Goal: Task Accomplishment & Management: Use online tool/utility

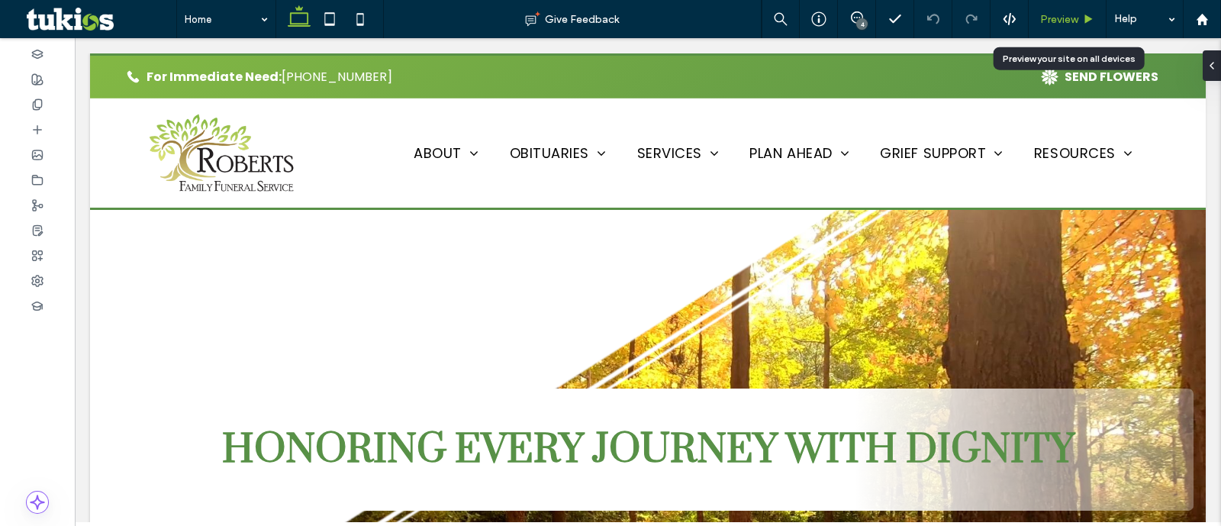
click at [1078, 18] on div "Preview" at bounding box center [1067, 19] width 77 height 13
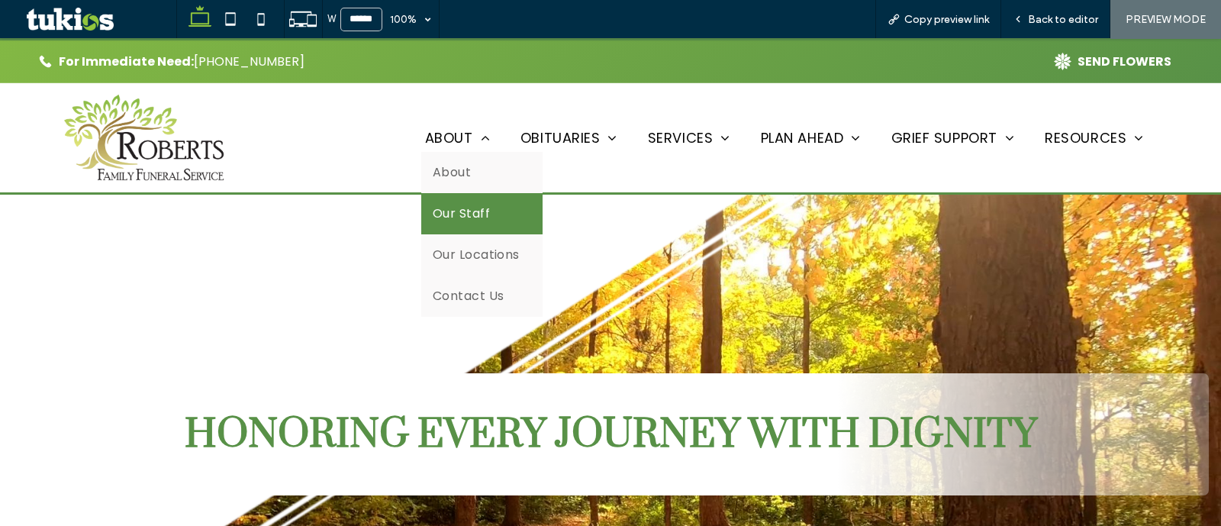
click at [461, 197] on link "Our Staff" at bounding box center [481, 213] width 121 height 41
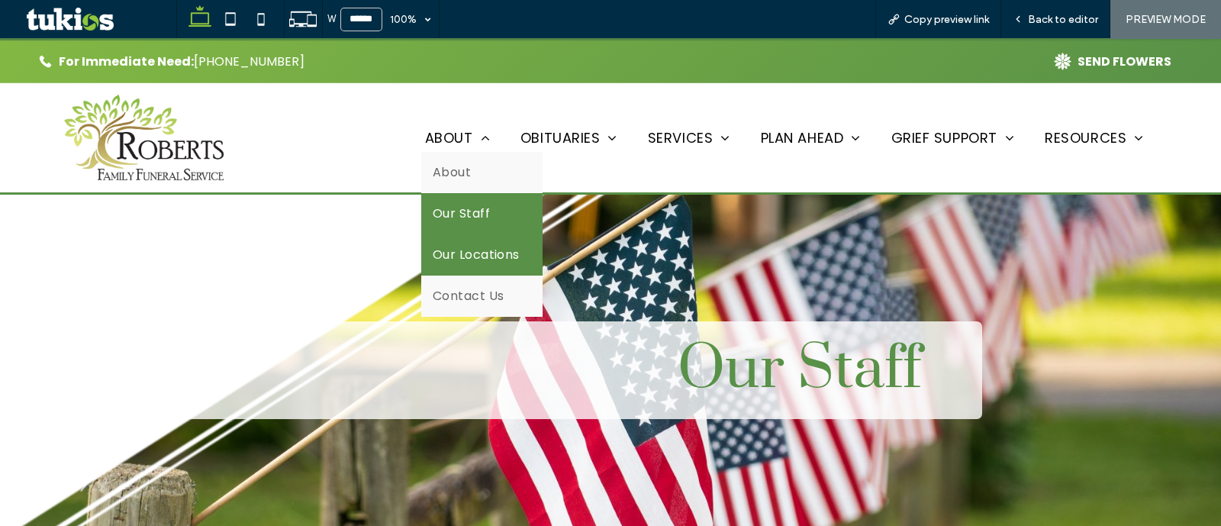
click at [467, 241] on link "Our Locations" at bounding box center [481, 254] width 121 height 41
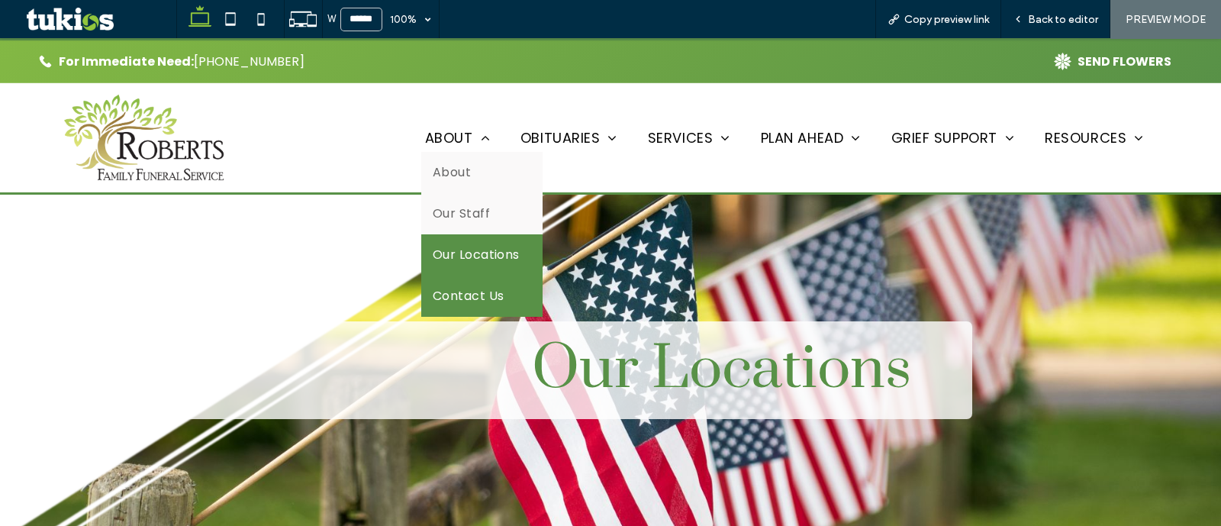
click at [459, 289] on span "Contact Us" at bounding box center [469, 296] width 72 height 18
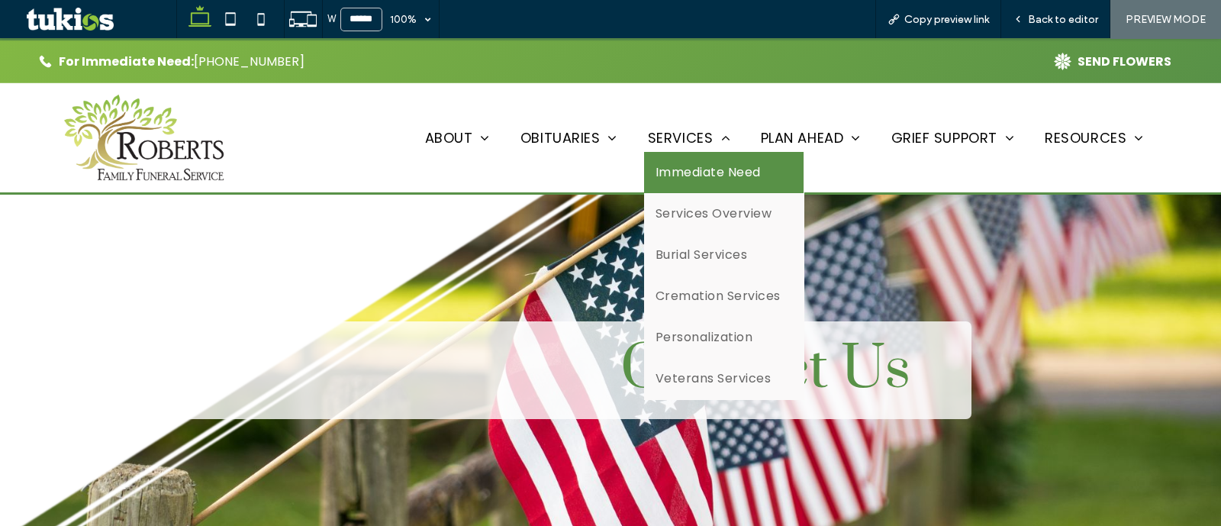
click at [660, 181] on link "Immediate Need" at bounding box center [724, 172] width 160 height 41
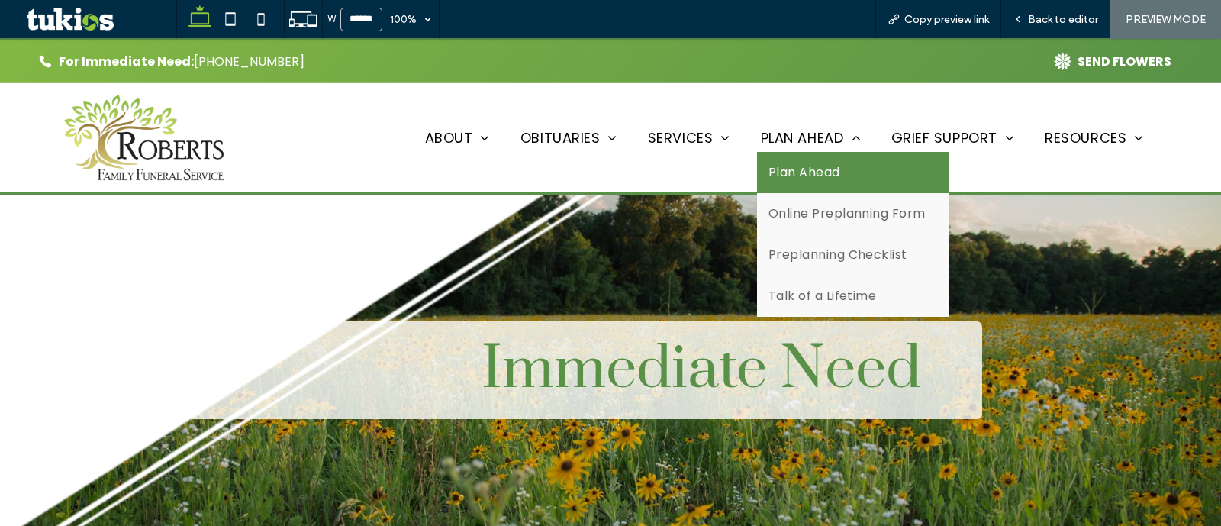
click at [823, 172] on span "Plan Ahead" at bounding box center [805, 172] width 72 height 18
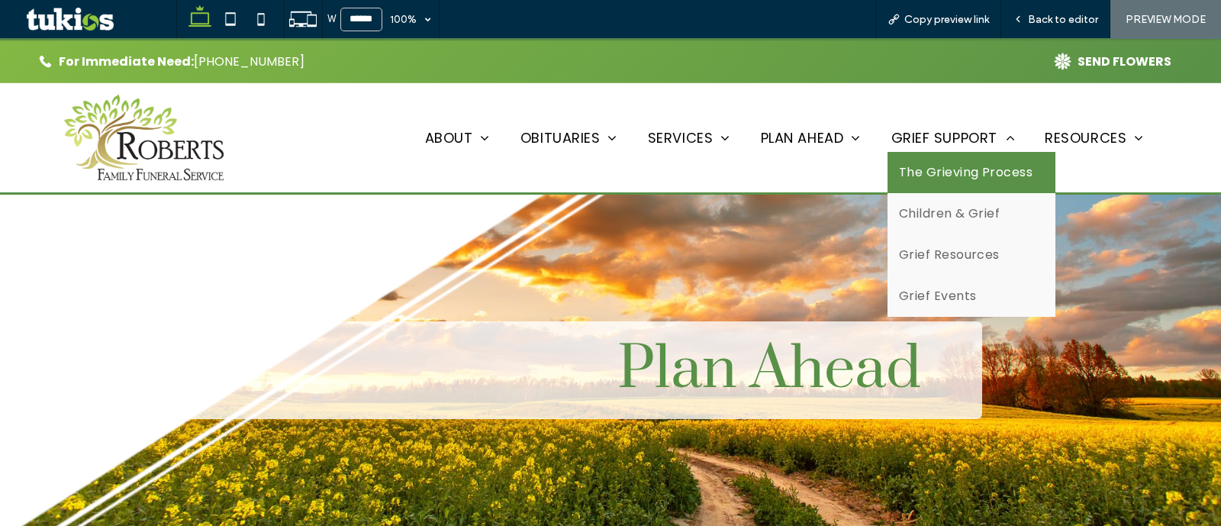
click at [925, 168] on span "The Grieving Process" at bounding box center [966, 172] width 134 height 18
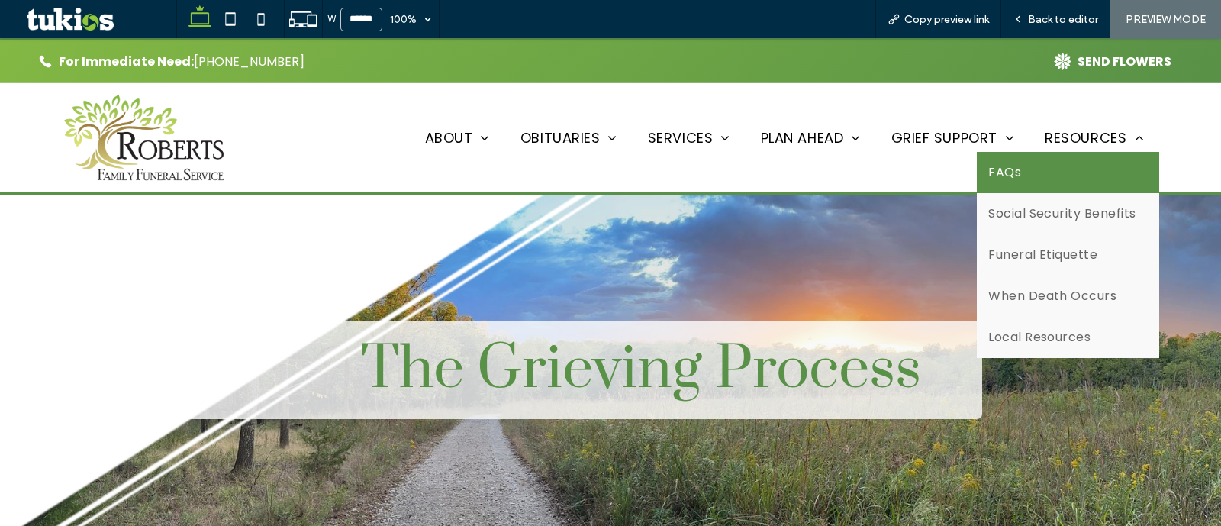
click at [1078, 160] on link "FAQs" at bounding box center [1068, 172] width 182 height 41
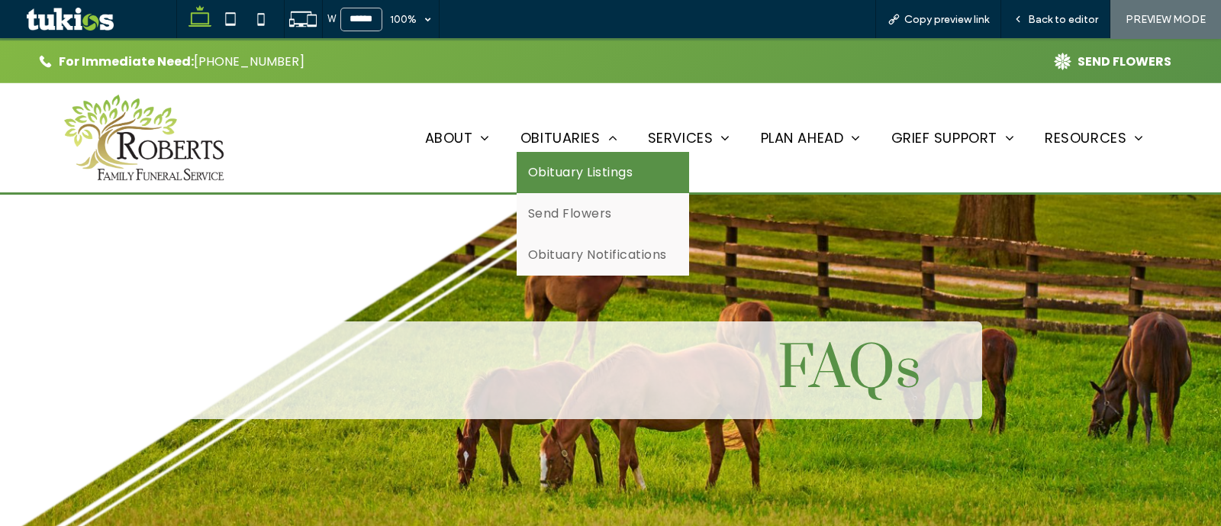
click at [531, 152] on link "Obituary Listings" at bounding box center [603, 172] width 173 height 41
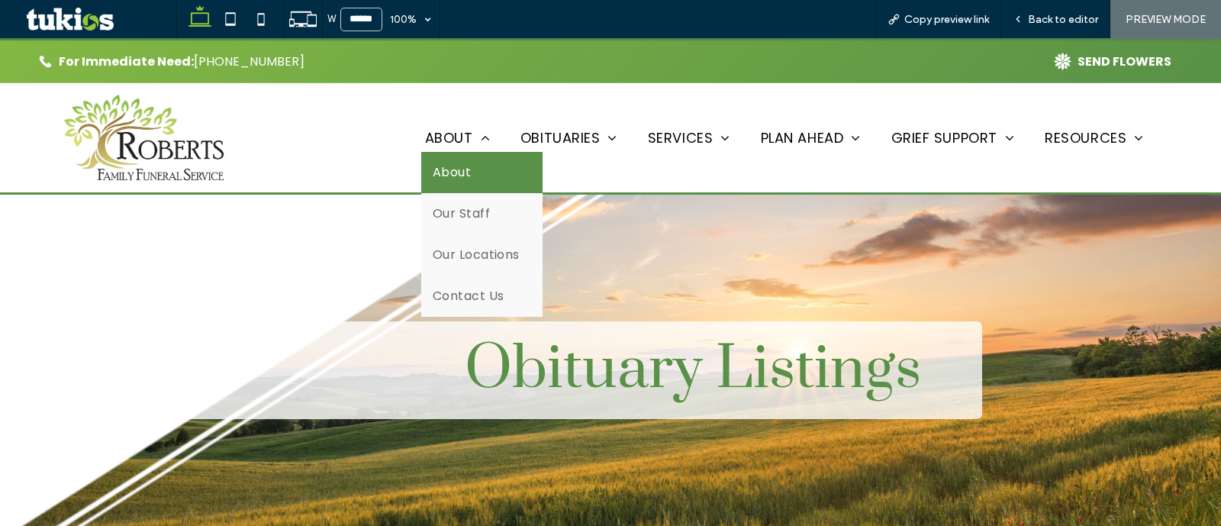
click at [463, 163] on link "About" at bounding box center [481, 172] width 121 height 41
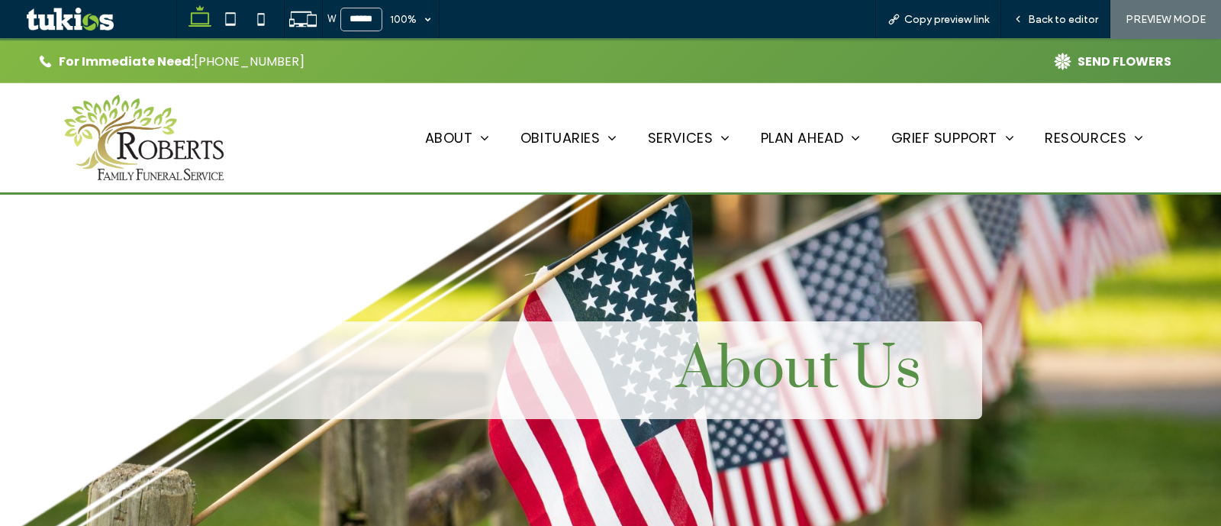
drag, startPoint x: 156, startPoint y: 131, endPoint x: 208, endPoint y: 196, distance: 82.6
click at [156, 131] on img at bounding box center [144, 138] width 166 height 92
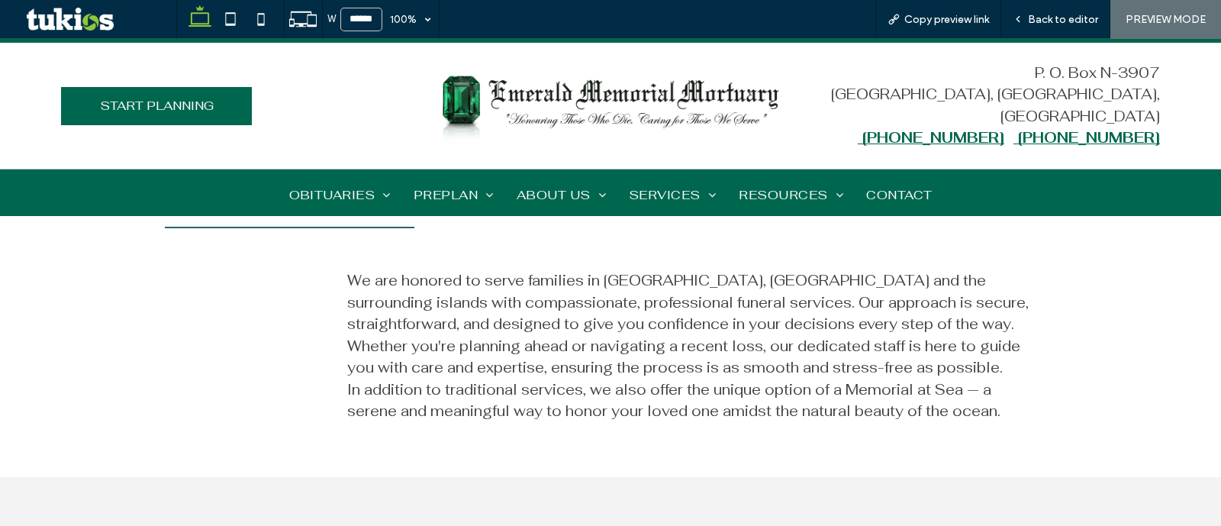
scroll to position [477, 0]
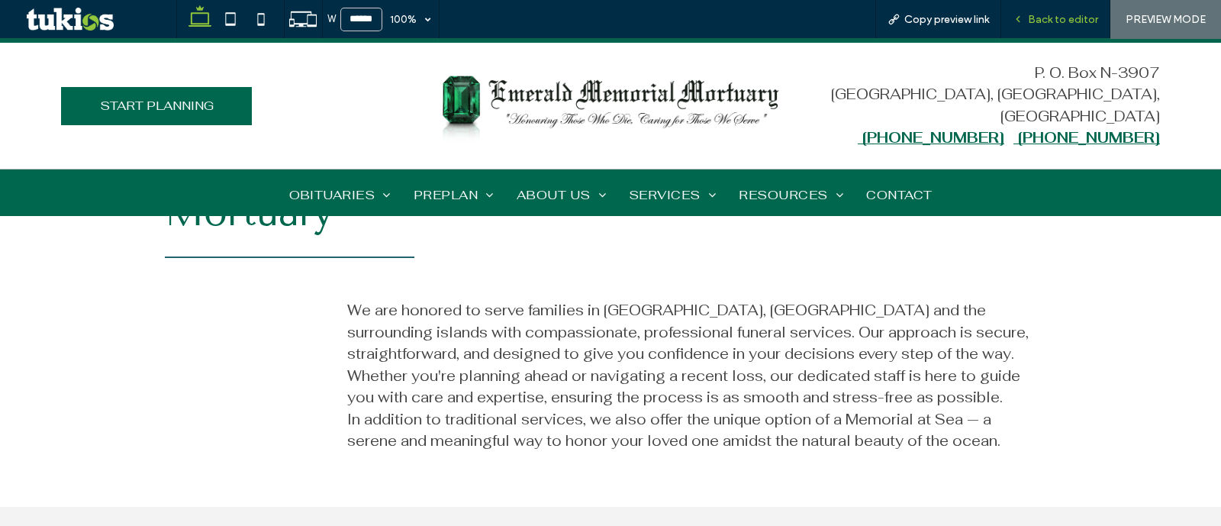
drag, startPoint x: 1042, startPoint y: 19, endPoint x: 888, endPoint y: 63, distance: 160.2
click at [1042, 19] on span "Back to editor" at bounding box center [1063, 19] width 70 height 13
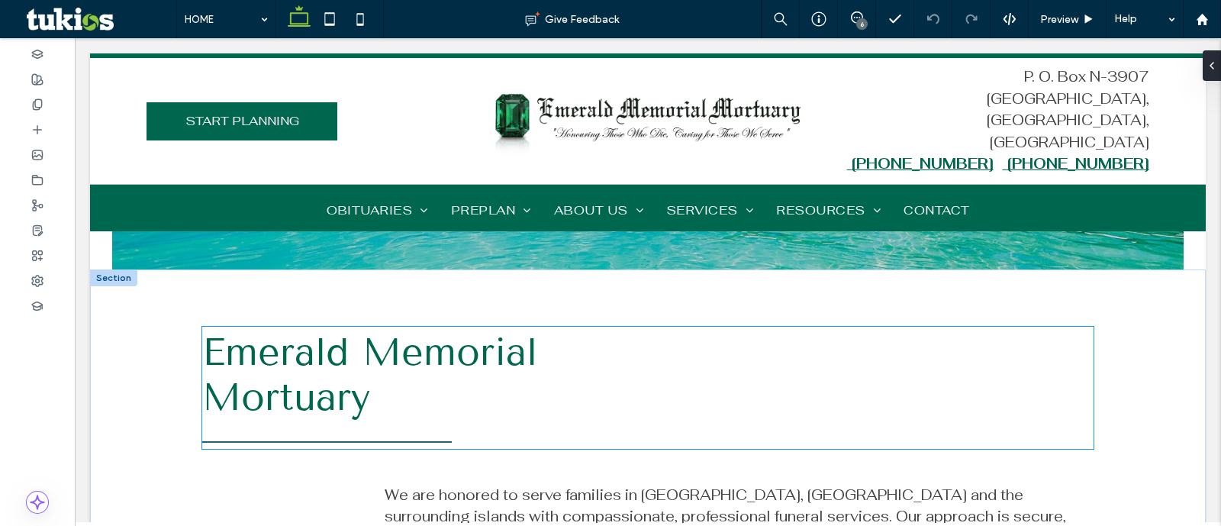
scroll to position [397, 0]
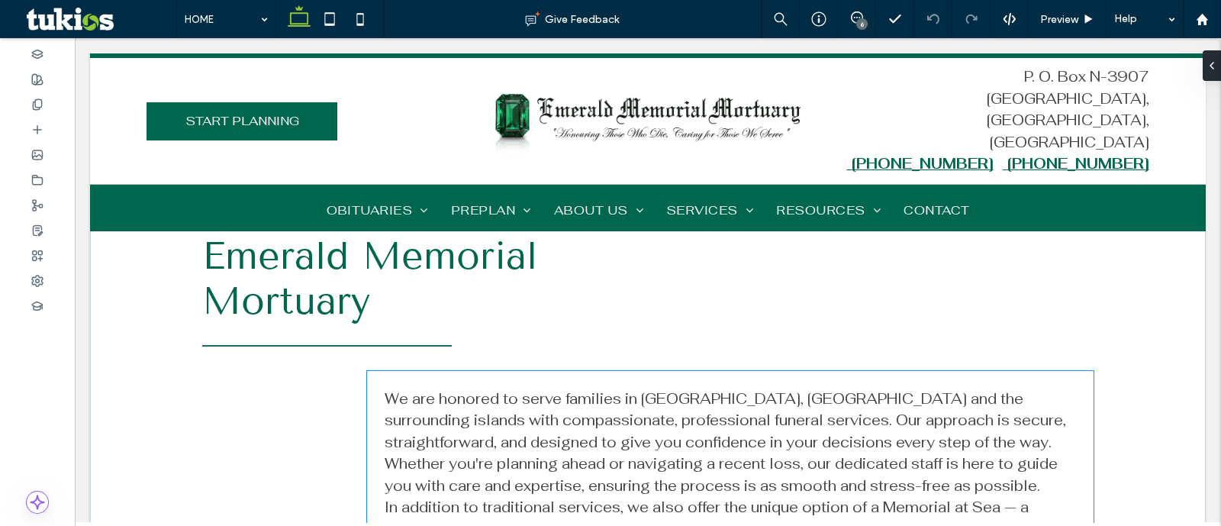
click at [778, 424] on span "We are honored to serve families in Nassau, Bahamas and the surrounding islands…" at bounding box center [726, 464] width 682 height 150
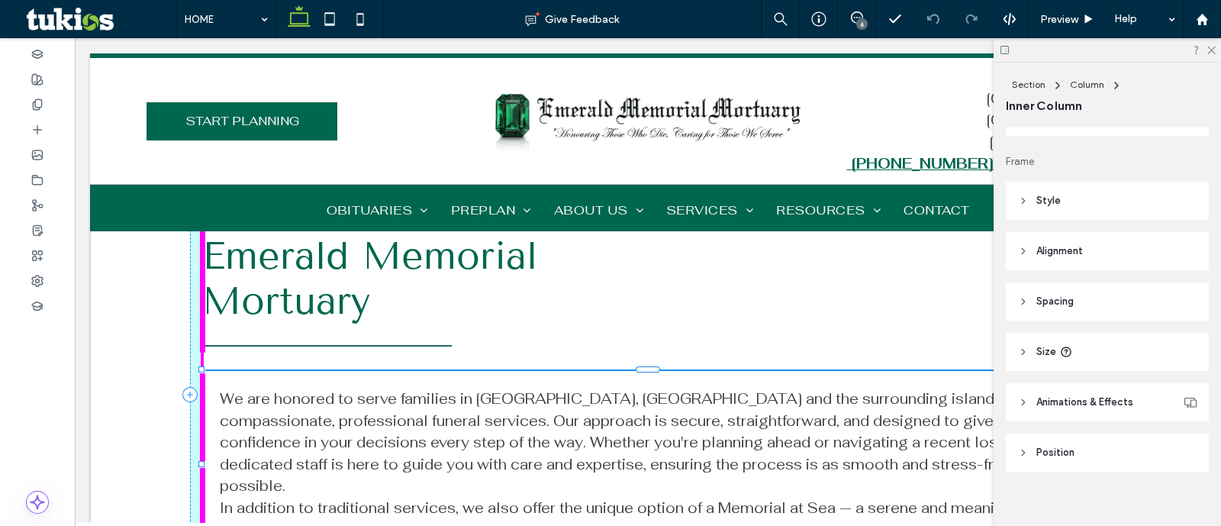
scroll to position [247, 0]
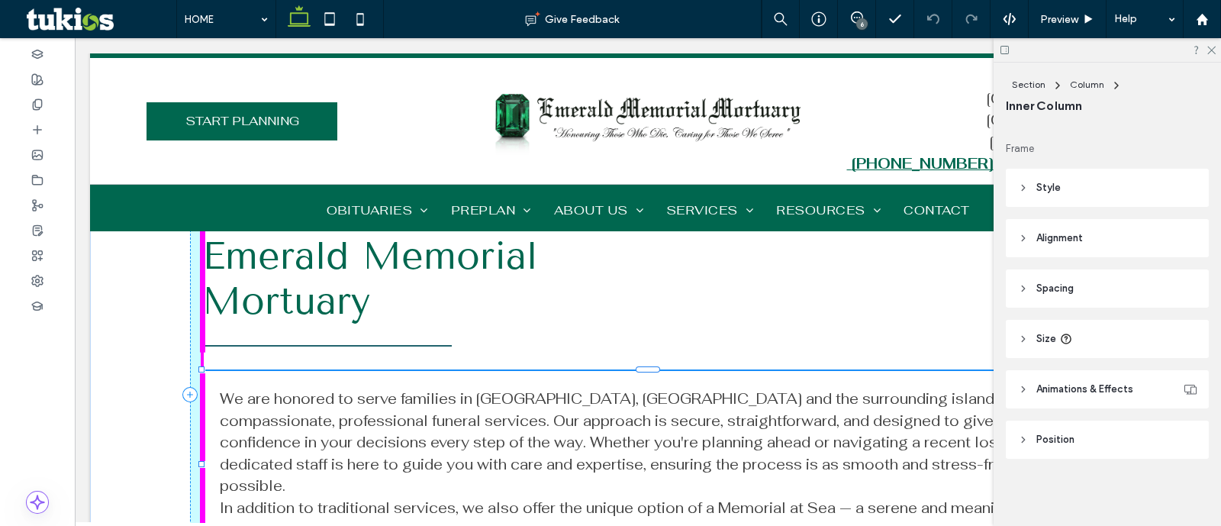
drag, startPoint x: 359, startPoint y: 452, endPoint x: 141, endPoint y: 415, distance: 221.3
click at [141, 415] on div "Emerald Memorial Mortuary We are honored to serve families in Nassau, Bahamas a…" at bounding box center [648, 383] width 1116 height 420
type input "***"
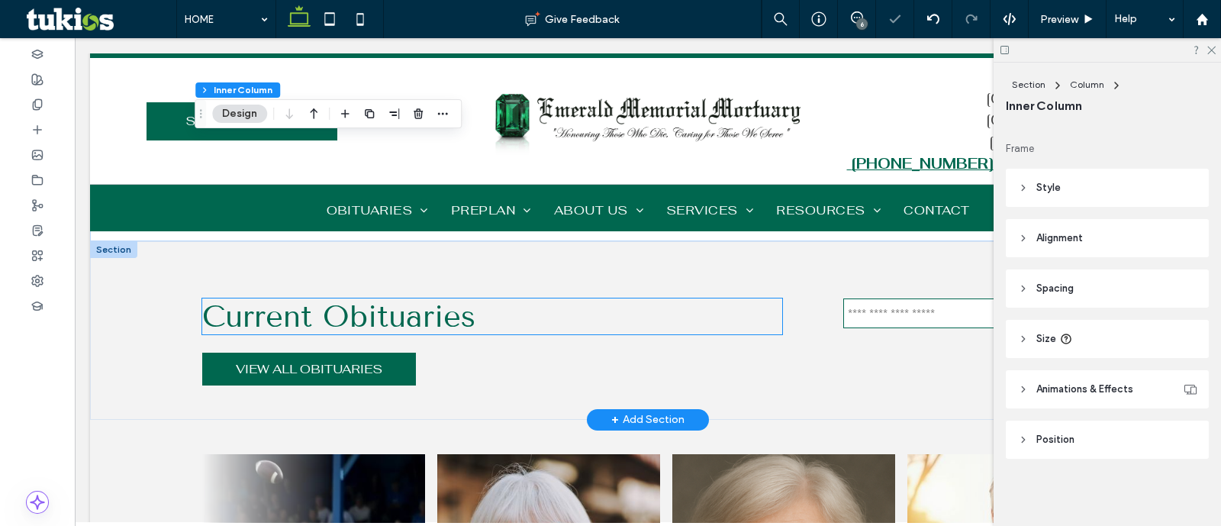
scroll to position [682, 0]
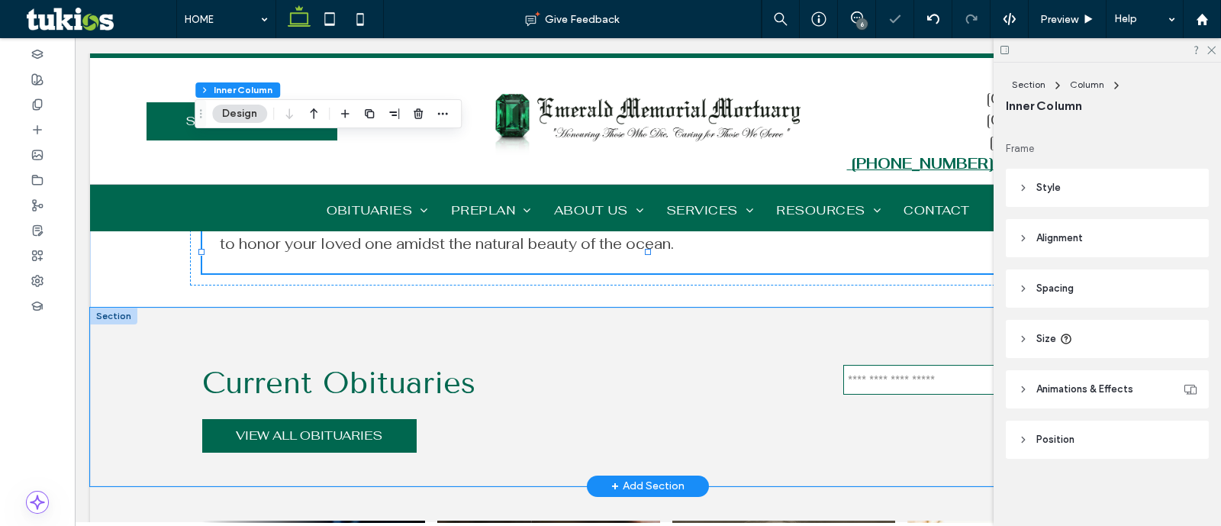
click at [140, 328] on div "Current Obituaries VIEW ALL OBITUARIES" at bounding box center [648, 397] width 1116 height 179
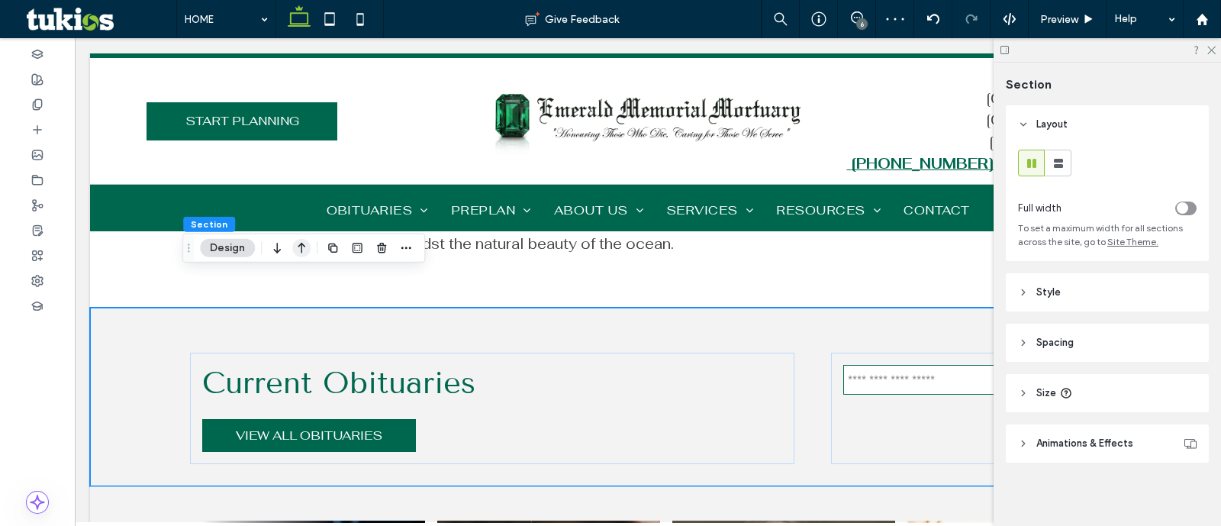
click at [294, 245] on icon "button" at bounding box center [301, 247] width 18 height 27
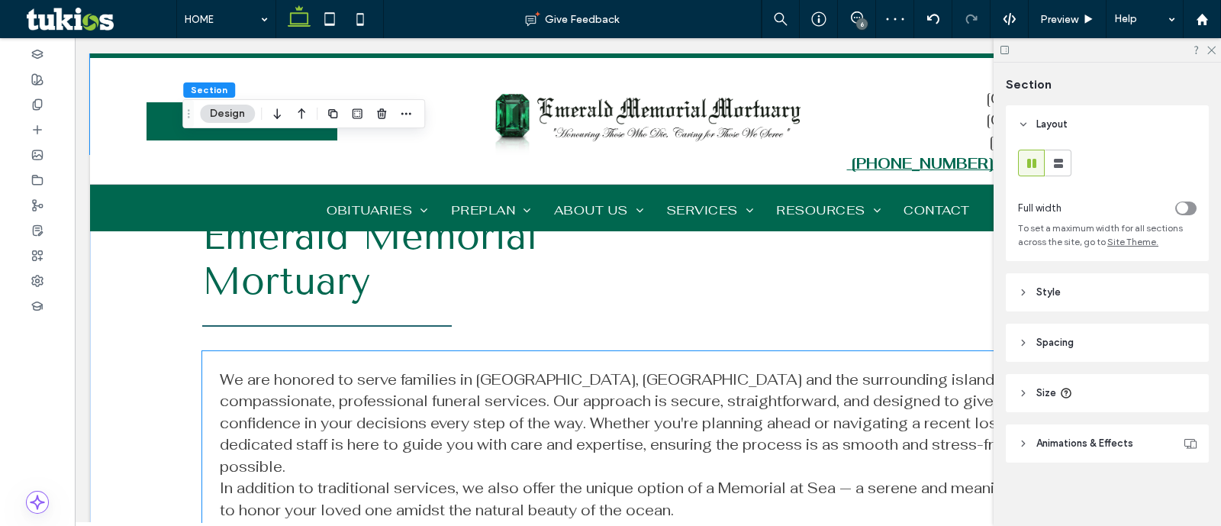
scroll to position [851, 0]
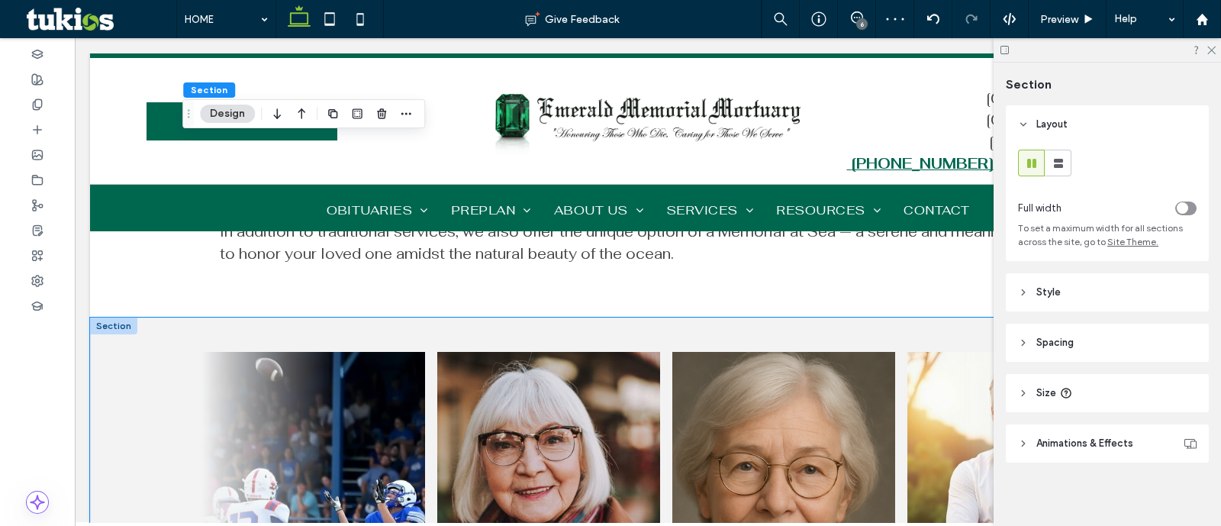
click at [165, 350] on div "Jim Smith Oct 10, 2025 Dorothy Johnson Feb 10, 2025 Margaret "Maggie" Whitlow M…" at bounding box center [648, 518] width 1116 height 401
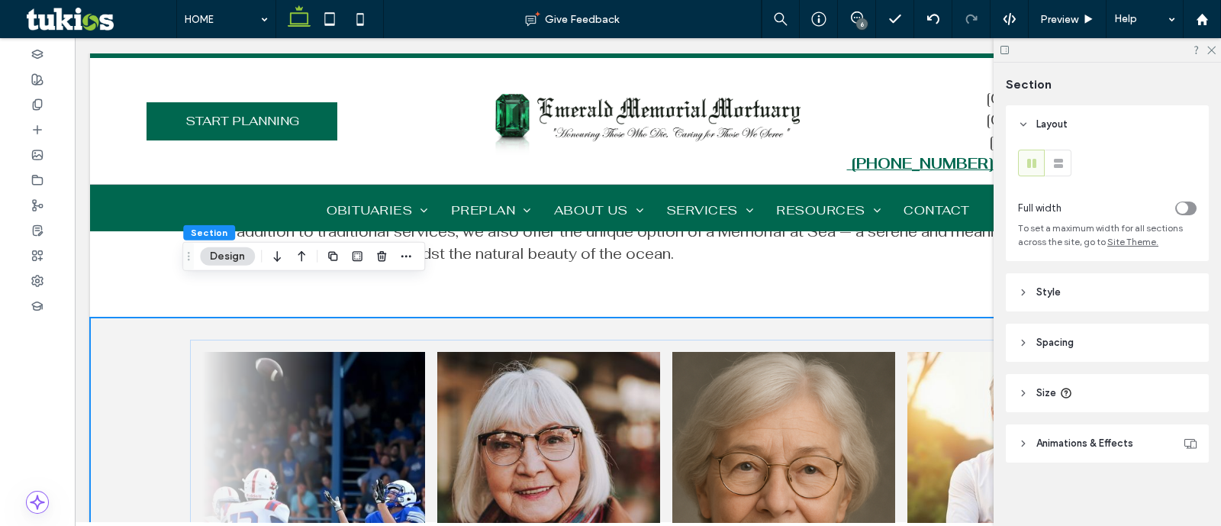
click at [304, 263] on icon "button" at bounding box center [301, 256] width 18 height 27
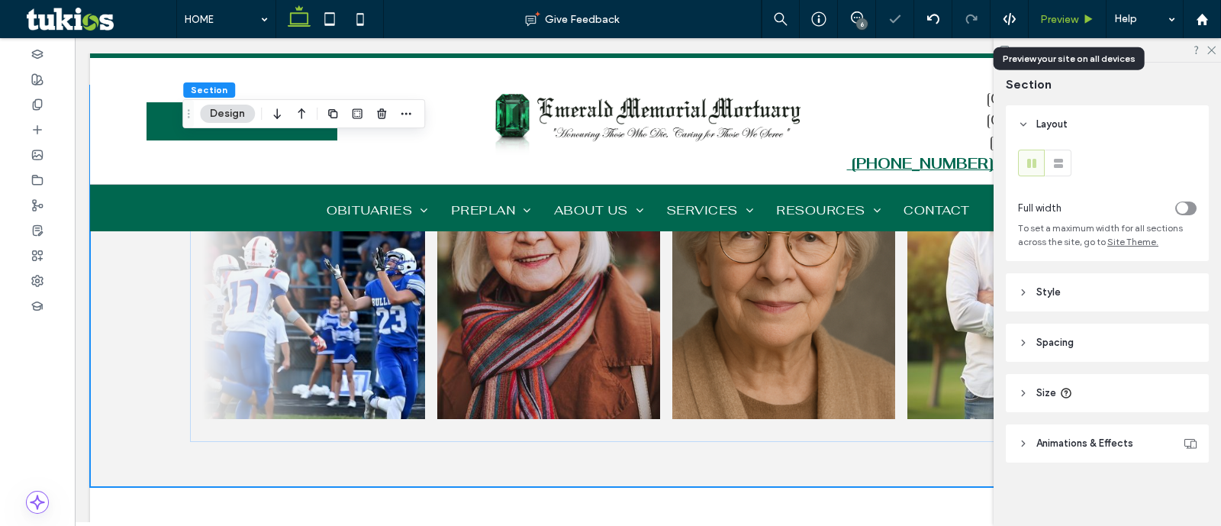
click at [1061, 21] on span "Preview" at bounding box center [1059, 19] width 38 height 13
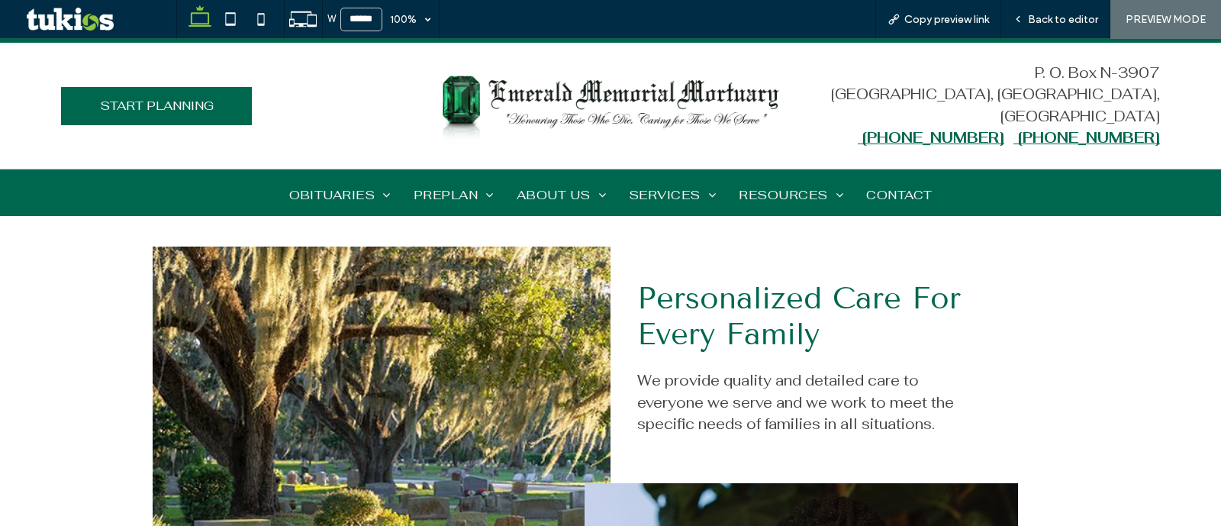
scroll to position [2003, 0]
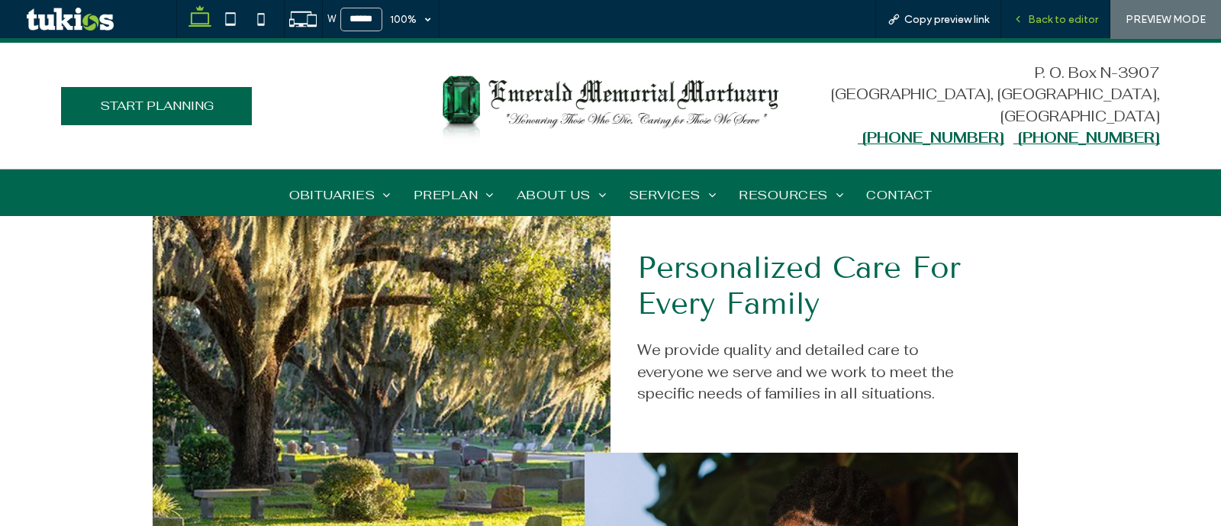
click at [1041, 11] on div "Back to editor" at bounding box center [1055, 19] width 109 height 38
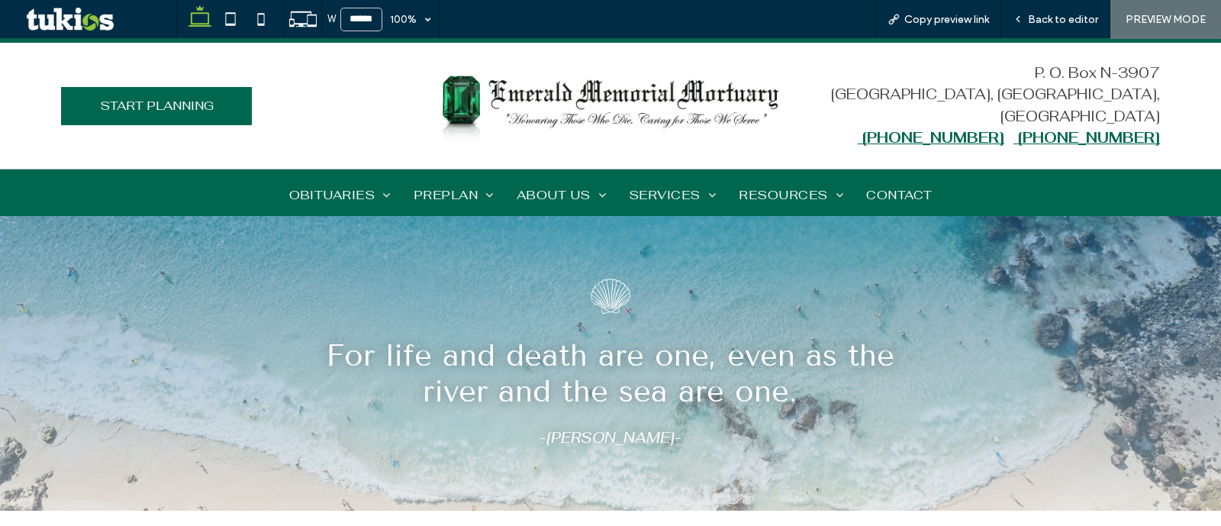
scroll to position [2766, 0]
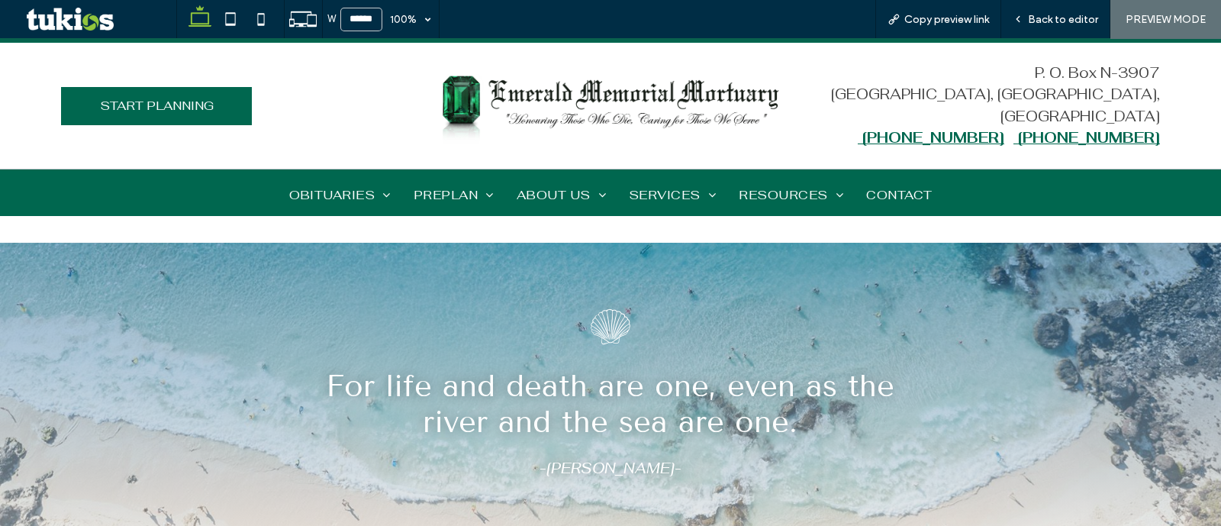
click at [1094, 405] on div "For life and death are one, even as the river and the sea are one. -Khalil Gibr…" at bounding box center [610, 392] width 1221 height 298
drag, startPoint x: 1030, startPoint y: 19, endPoint x: 962, endPoint y: 1, distance: 70.4
click at [1030, 19] on div "Back to editor" at bounding box center [1055, 19] width 108 height 13
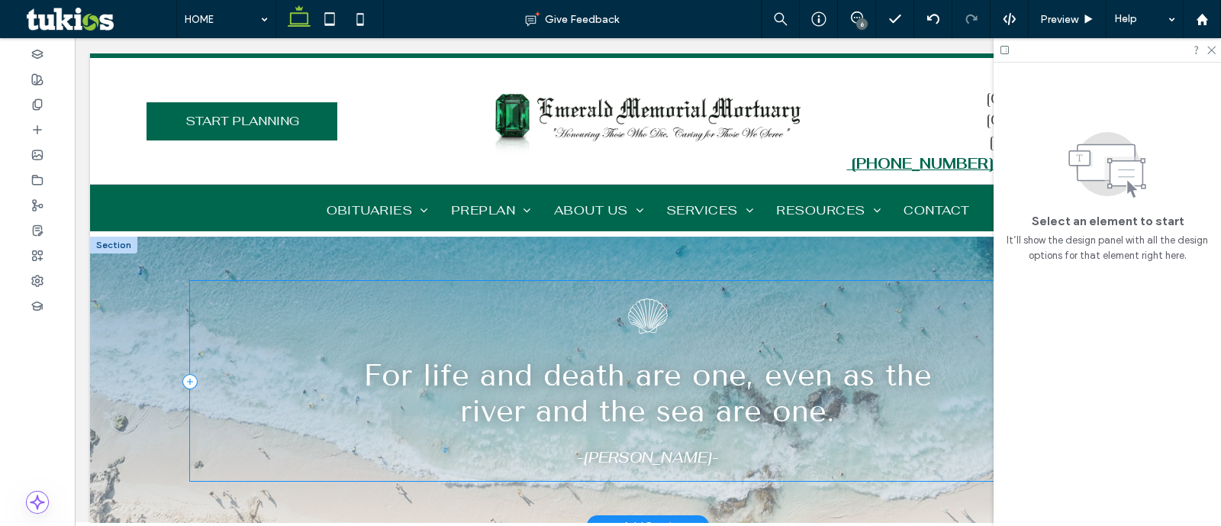
scroll to position [2741, 0]
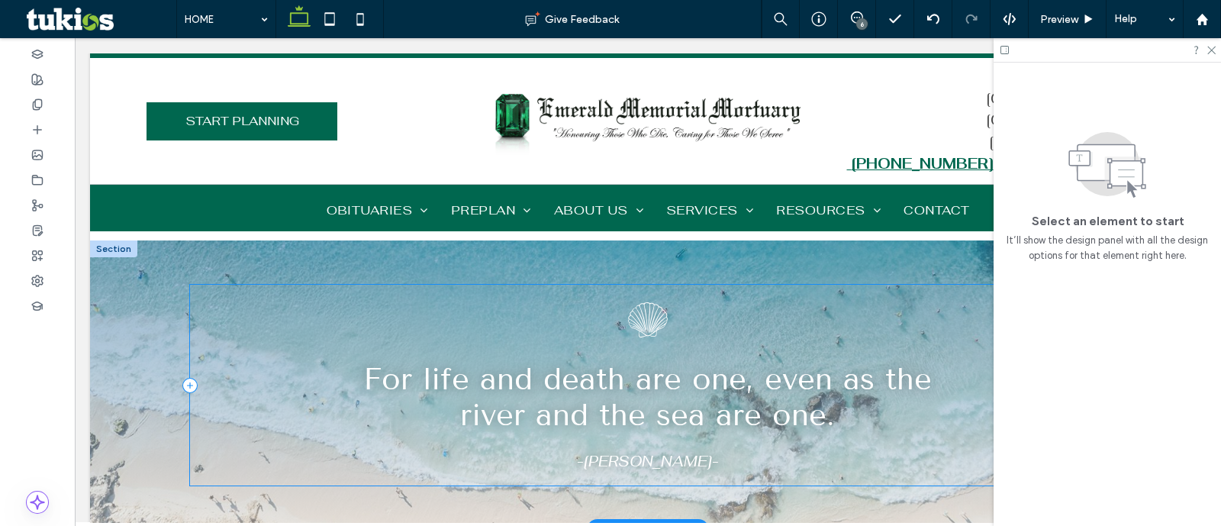
click at [202, 285] on div "For life and death are one, even as the river and the sea are one. -Khalil Gibr…" at bounding box center [648, 385] width 916 height 201
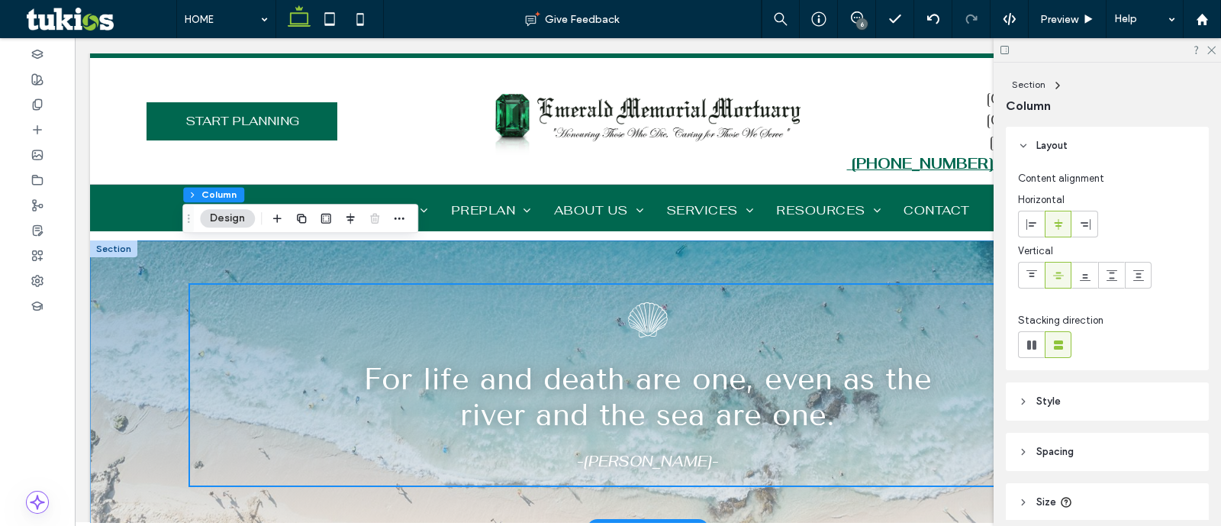
click at [155, 281] on div "For life and death are one, even as the river and the sea are one. -Khalil Gibr…" at bounding box center [648, 384] width 1116 height 289
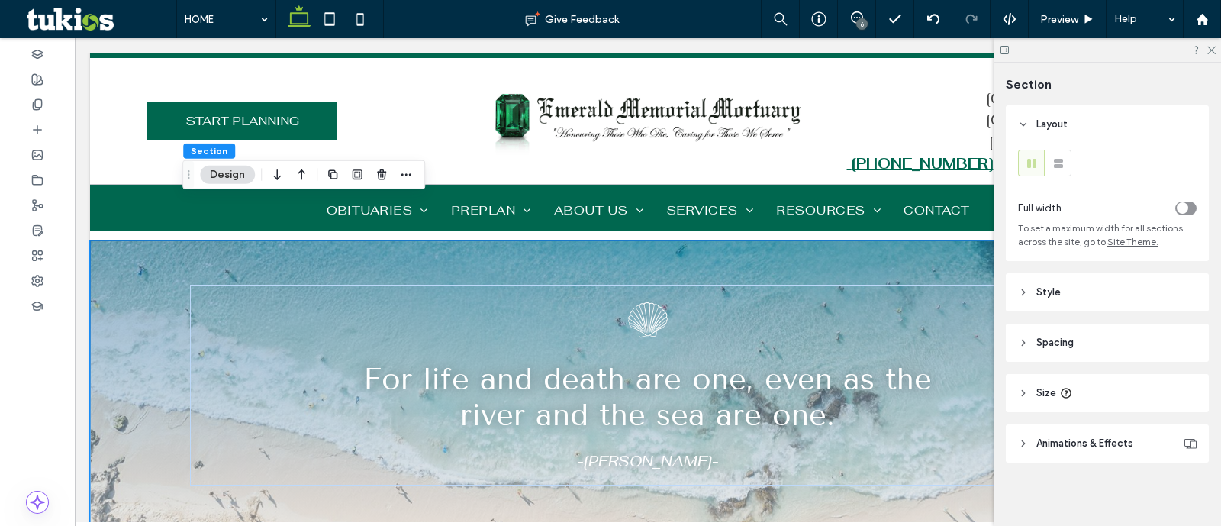
scroll to position [5, 0]
click at [1087, 271] on header "Style" at bounding box center [1107, 288] width 203 height 38
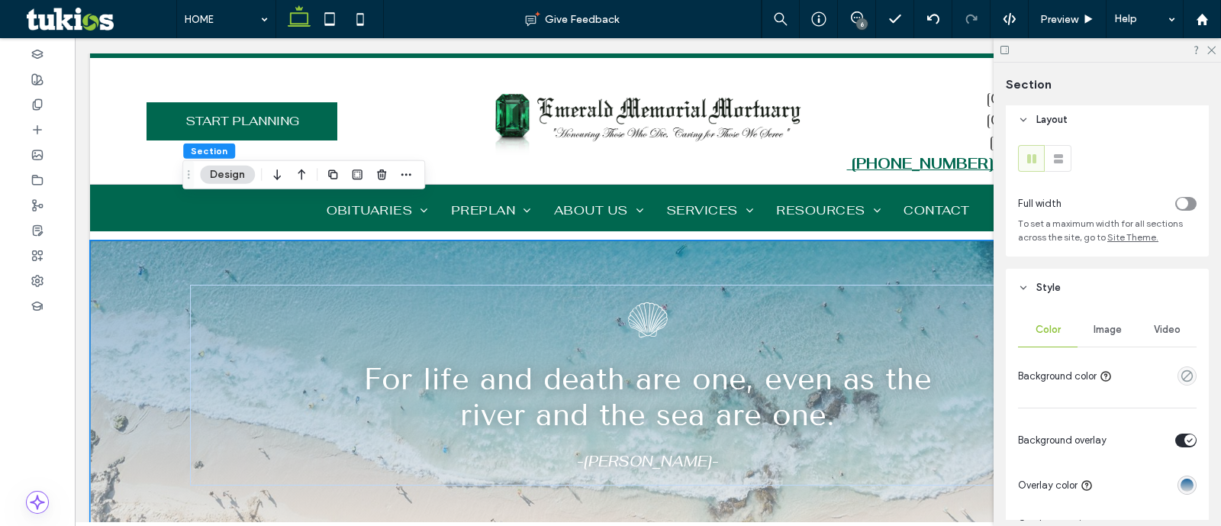
click at [1105, 329] on span "Image" at bounding box center [1108, 330] width 28 height 12
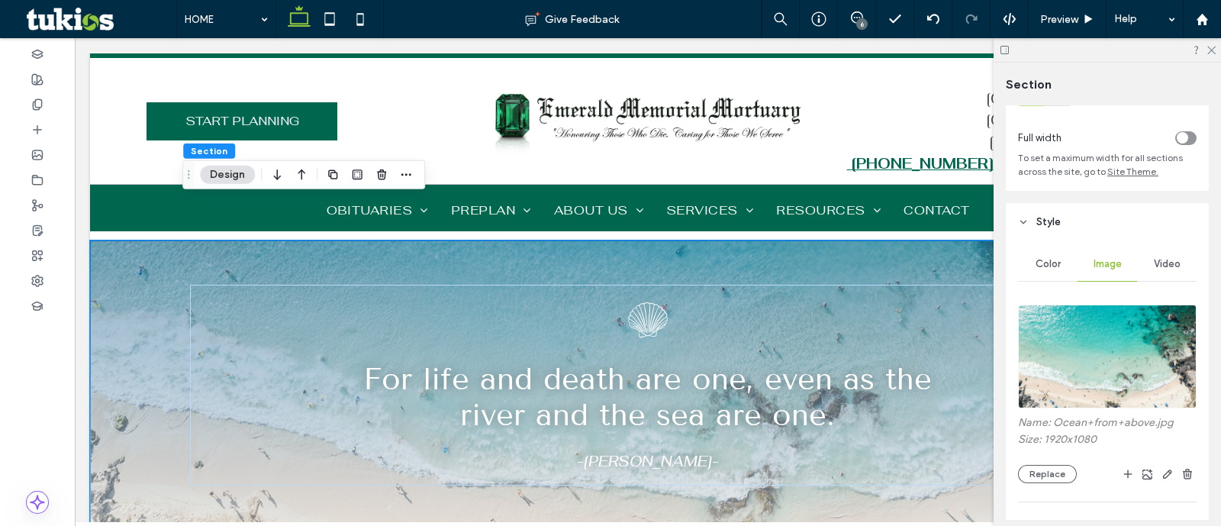
scroll to position [100, 0]
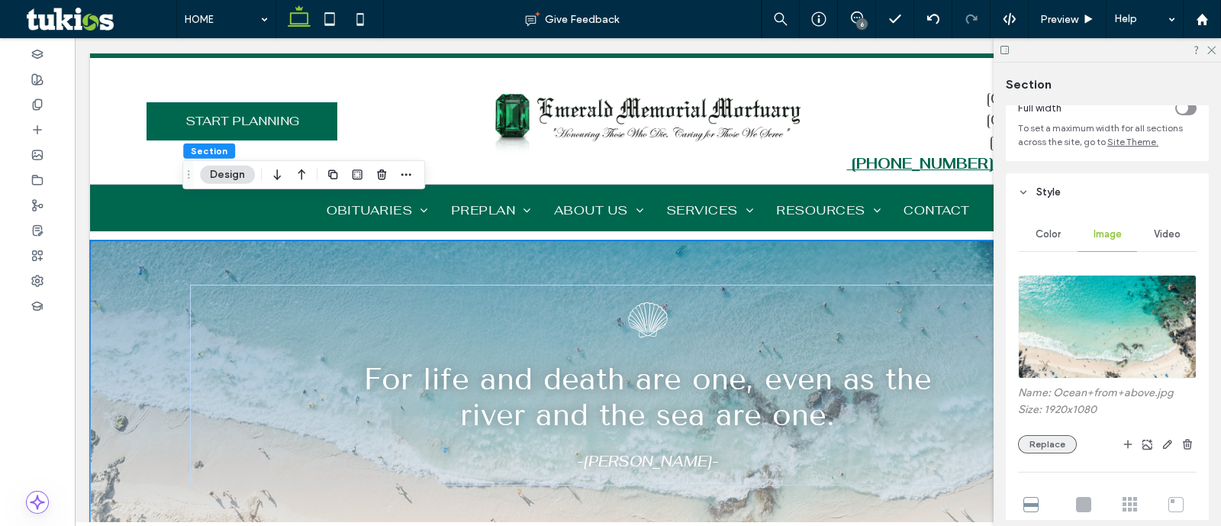
click at [1043, 443] on button "Replace" at bounding box center [1047, 444] width 59 height 18
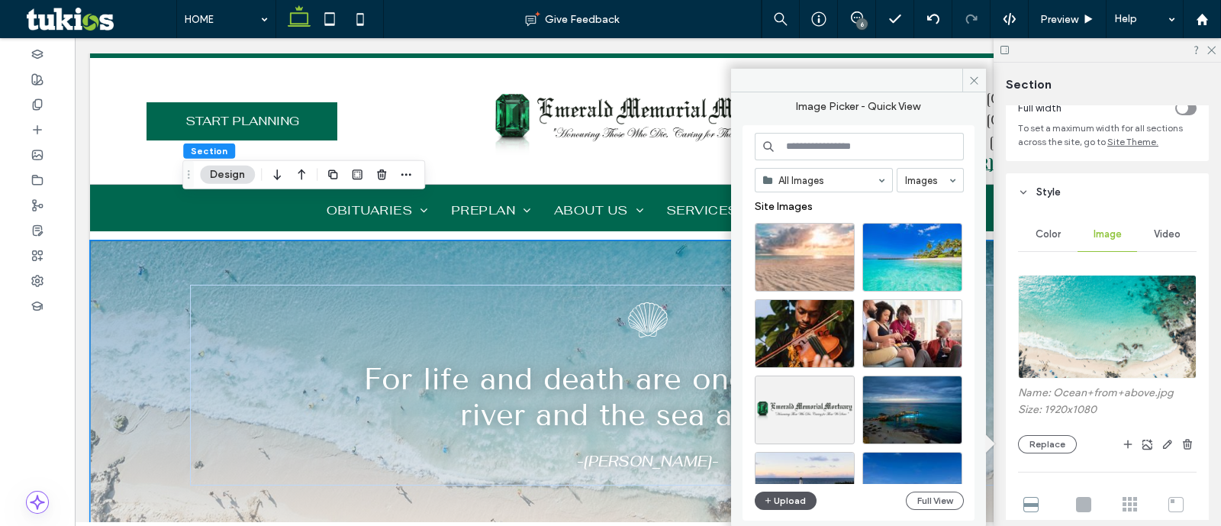
click at [798, 502] on button "Upload" at bounding box center [786, 501] width 63 height 18
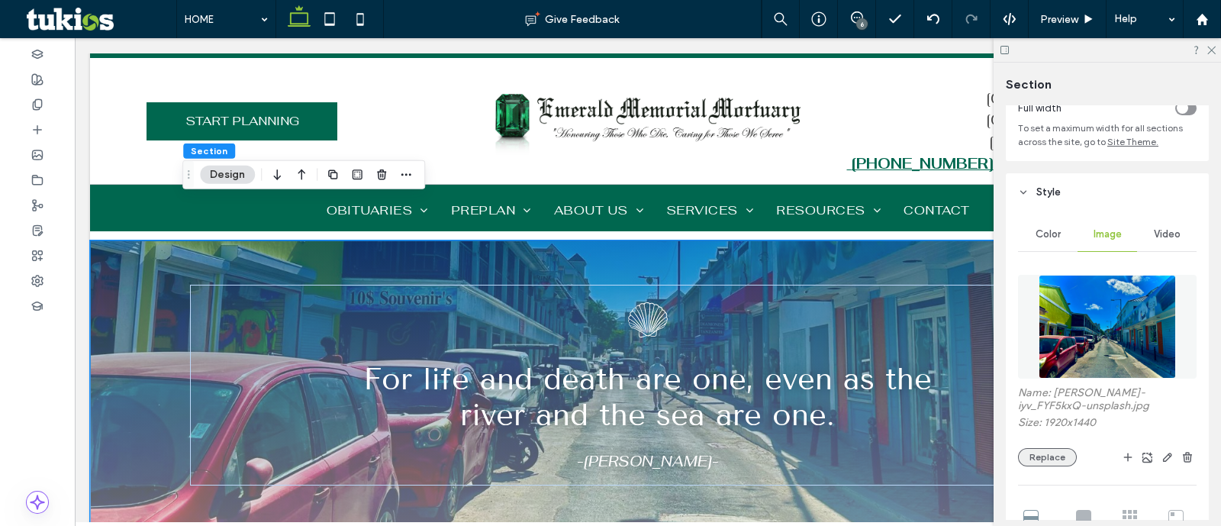
click at [1044, 455] on button "Replace" at bounding box center [1047, 457] width 59 height 18
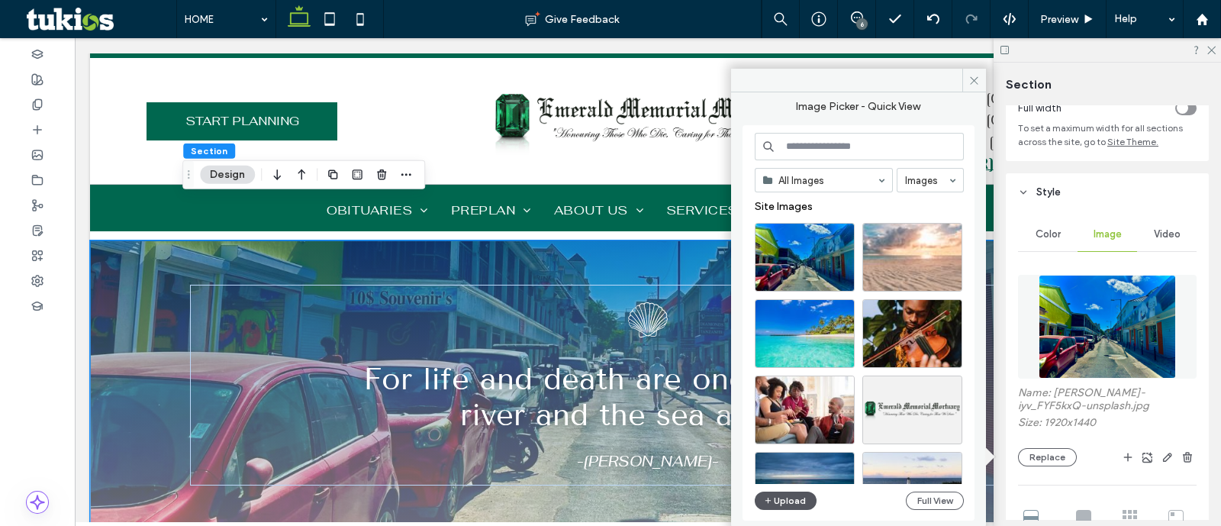
click at [794, 493] on button "Upload" at bounding box center [786, 501] width 63 height 18
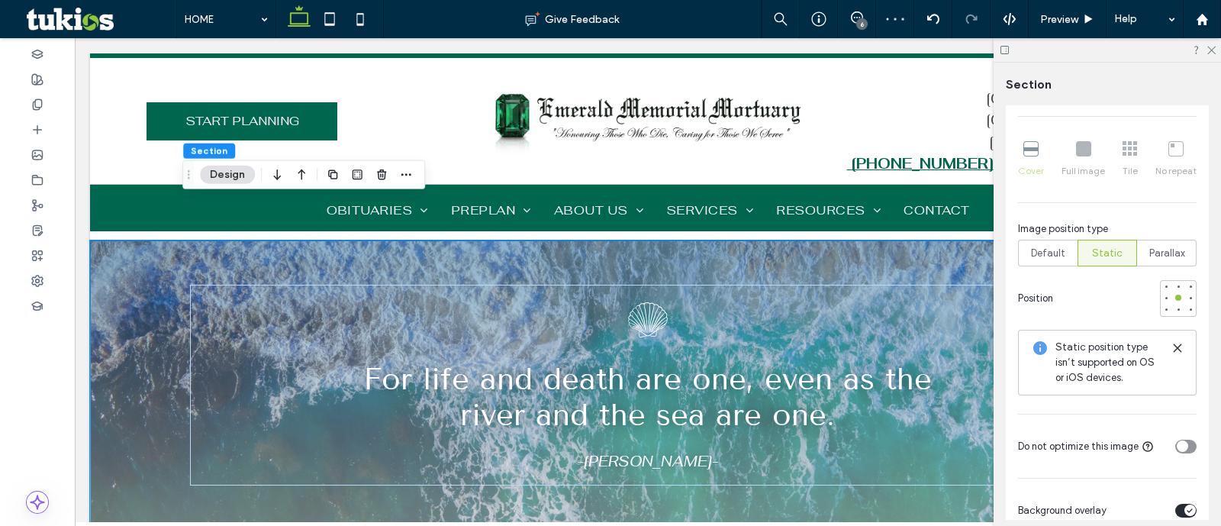
scroll to position [672, 0]
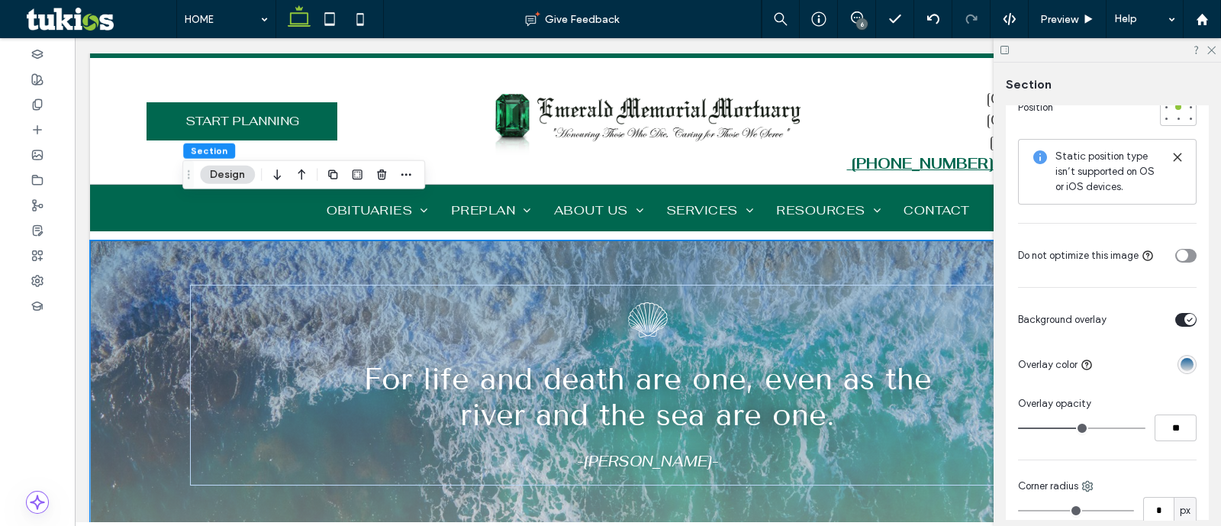
click at [1181, 358] on div "linear-gradient(0deg, rgba(217, 217, 217, 1) 0%, rgba(28, 101, 158, 1) 100%)" at bounding box center [1187, 364] width 13 height 13
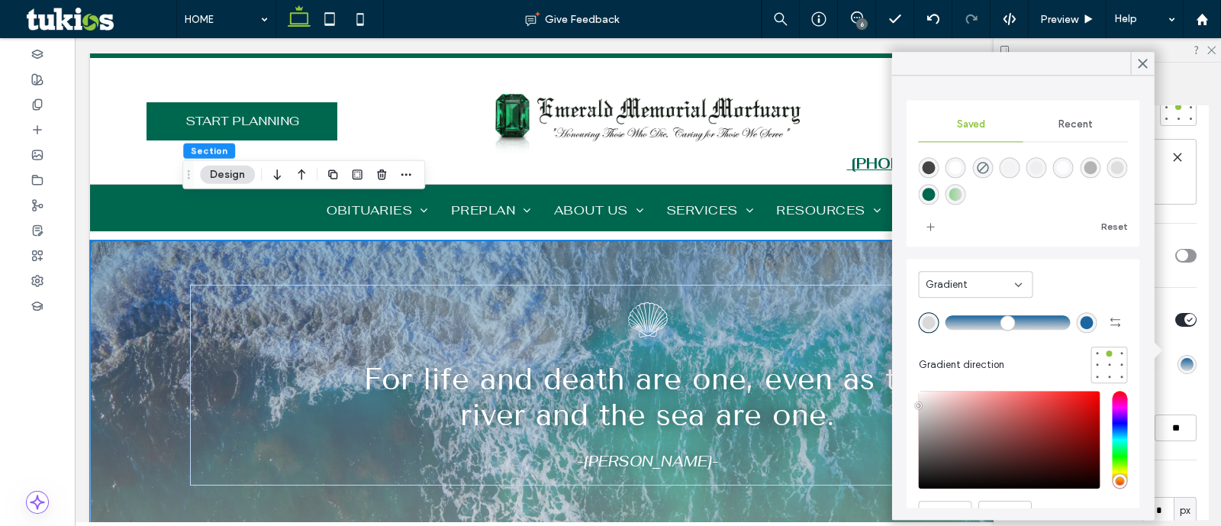
click at [1081, 318] on div "rgba(28, 101, 158, 1)" at bounding box center [1087, 322] width 13 height 13
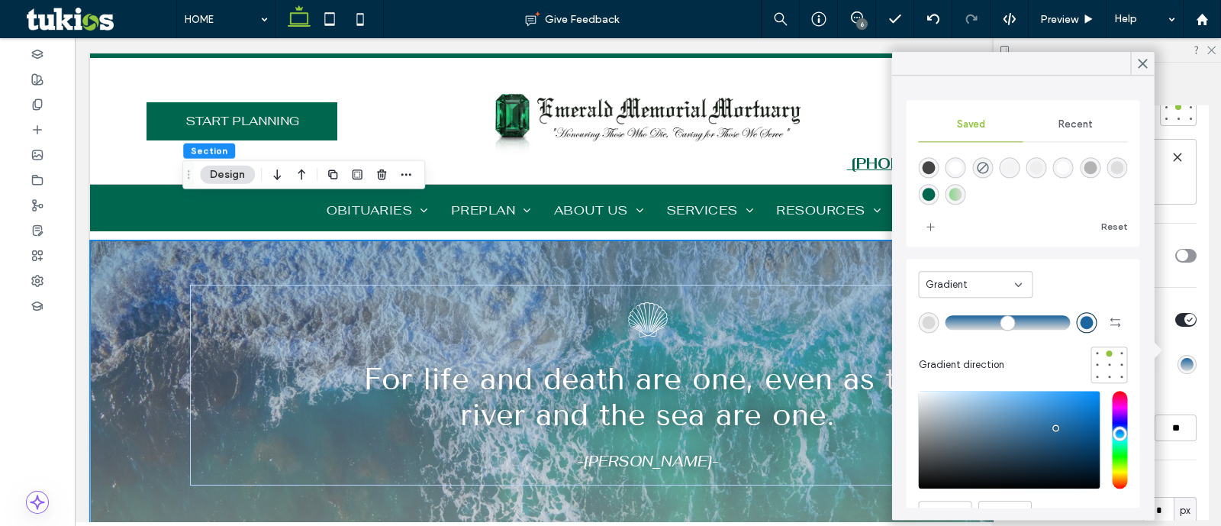
click at [940, 197] on div "rgba(0,103,79,1)" at bounding box center [929, 194] width 21 height 21
type input "*******"
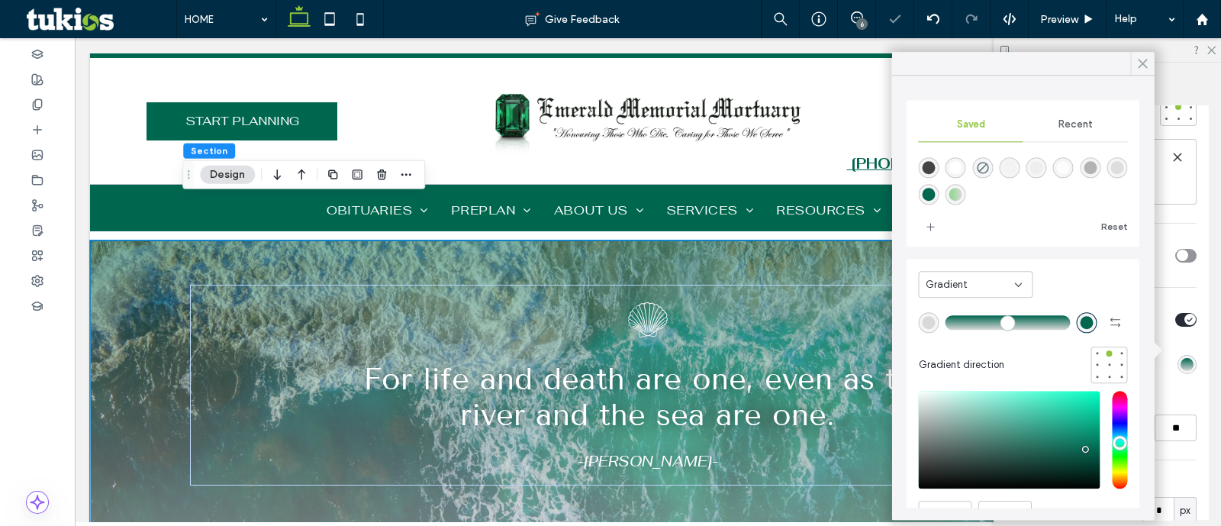
click at [1143, 60] on icon at bounding box center [1143, 63] width 14 height 14
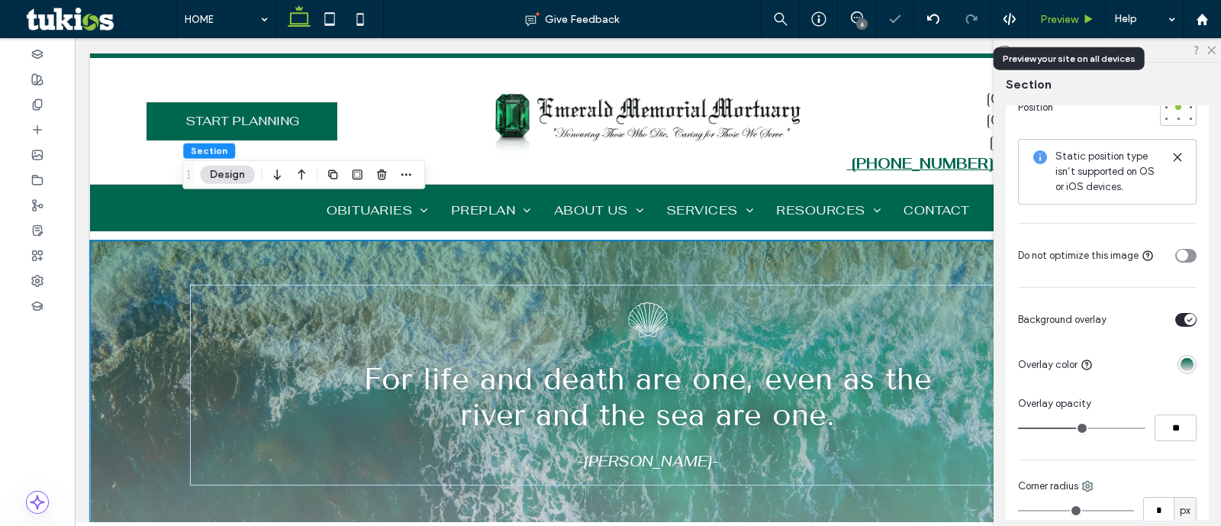
click at [1059, 16] on span "Preview" at bounding box center [1059, 19] width 38 height 13
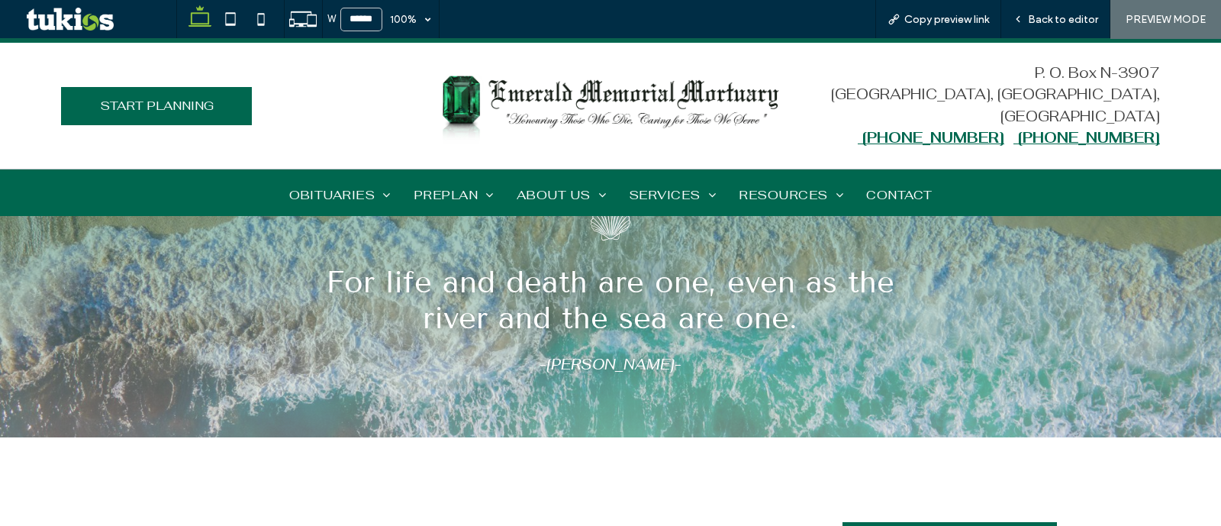
scroll to position [2679, 0]
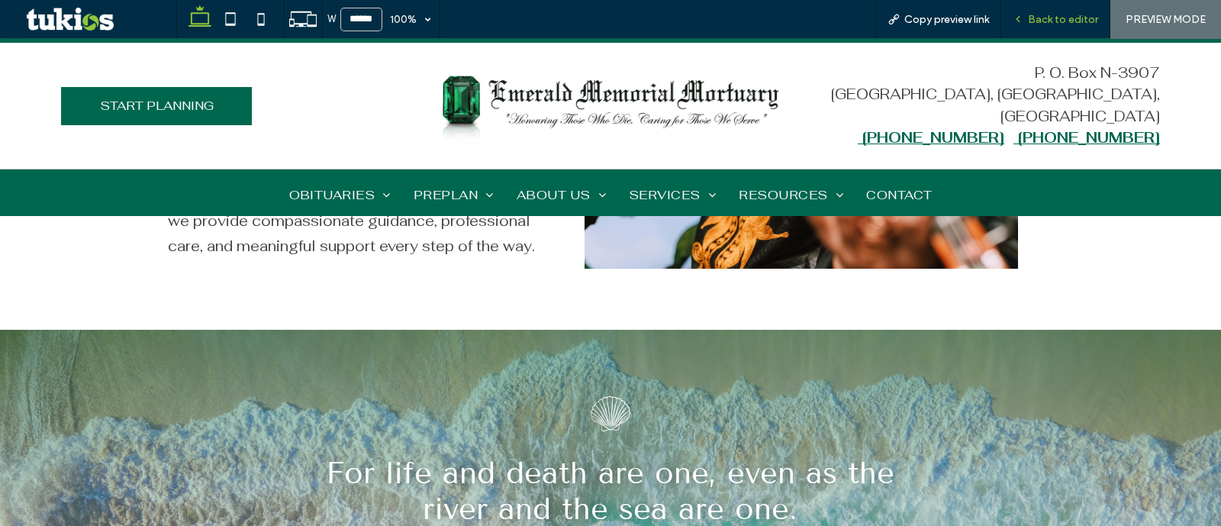
click at [1067, 21] on span "Back to editor" at bounding box center [1063, 19] width 70 height 13
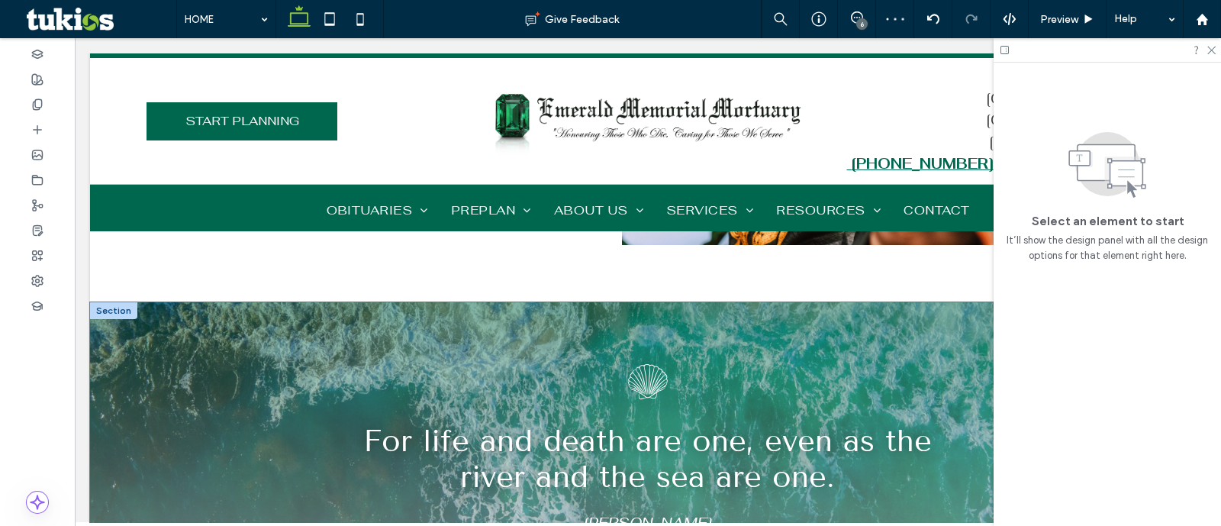
scroll to position [2741, 0]
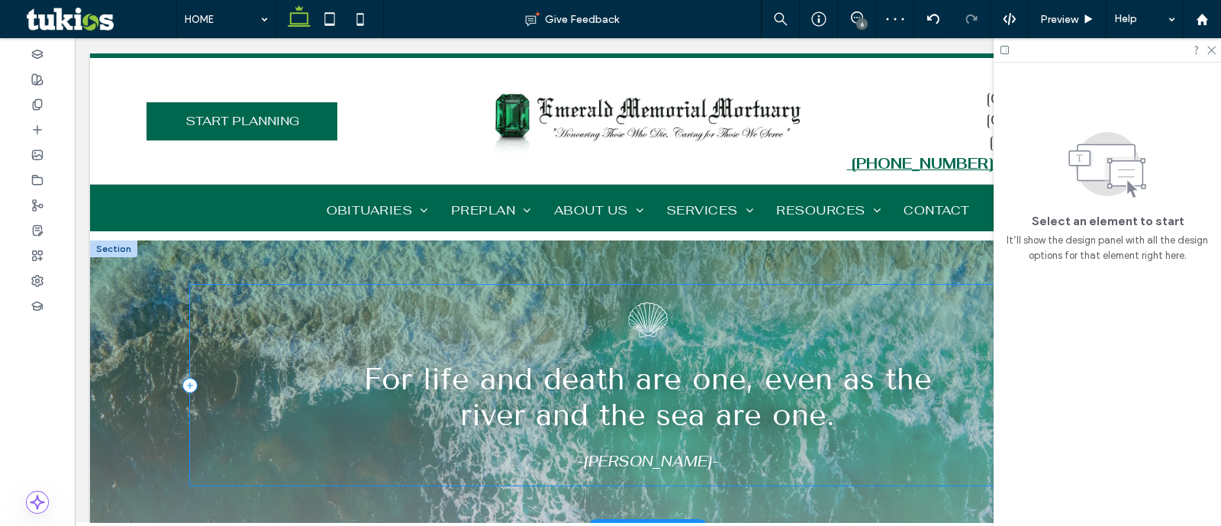
click at [886, 285] on div "For life and death are one, even as the river and the sea are one. -Khalil Gibr…" at bounding box center [648, 385] width 916 height 201
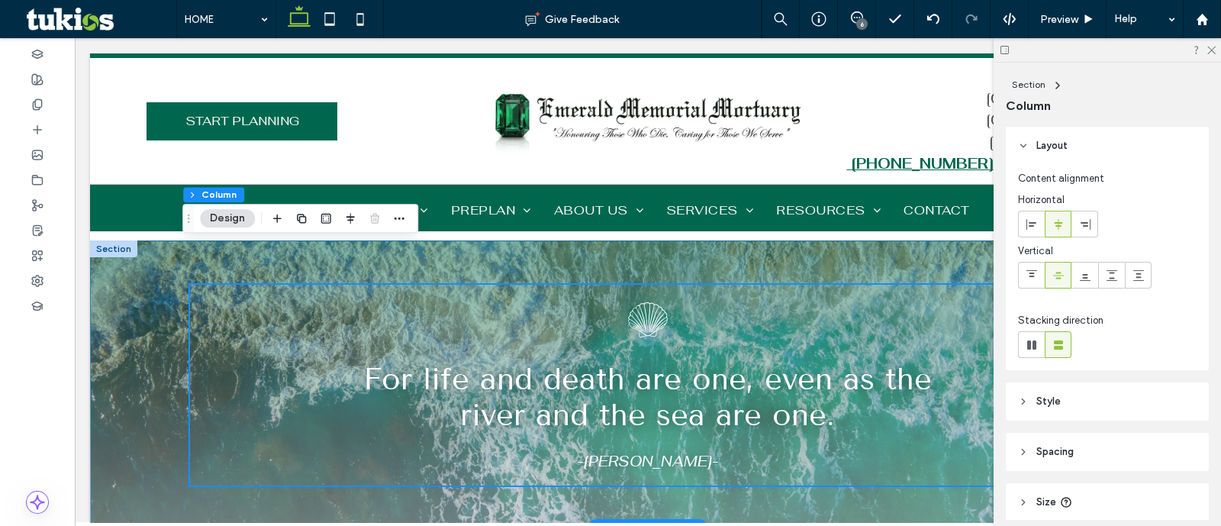
click at [122, 310] on div "For life and death are one, even as the river and the sea are one. -Khalil Gibr…" at bounding box center [648, 384] width 1116 height 289
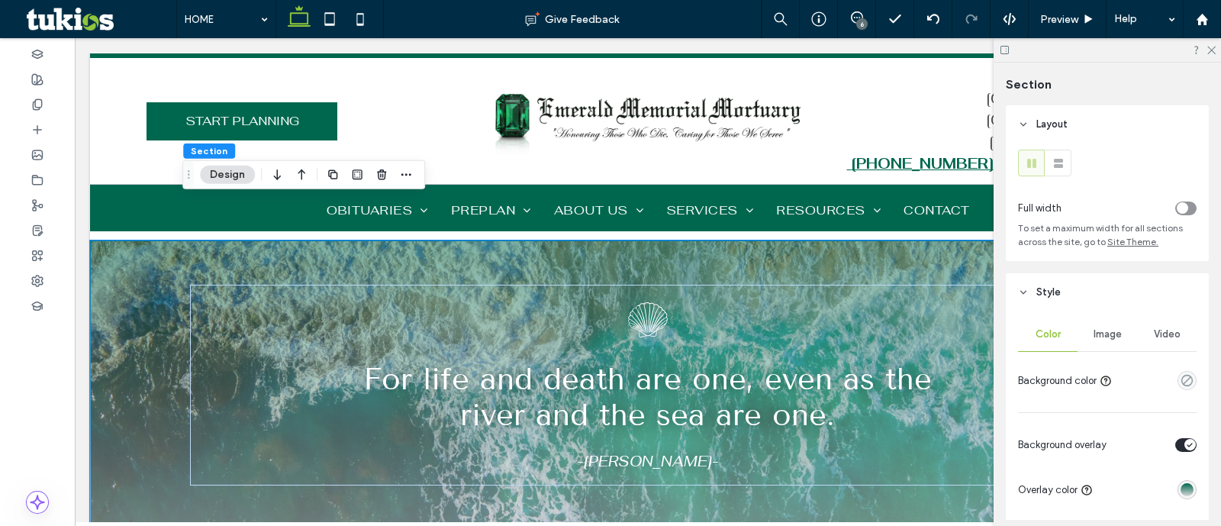
click at [1181, 490] on div "linear-gradient(0deg, rgba(217, 217, 217, 1) 0%, rgba(0, 103, 79, 1) 100%)" at bounding box center [1187, 489] width 13 height 13
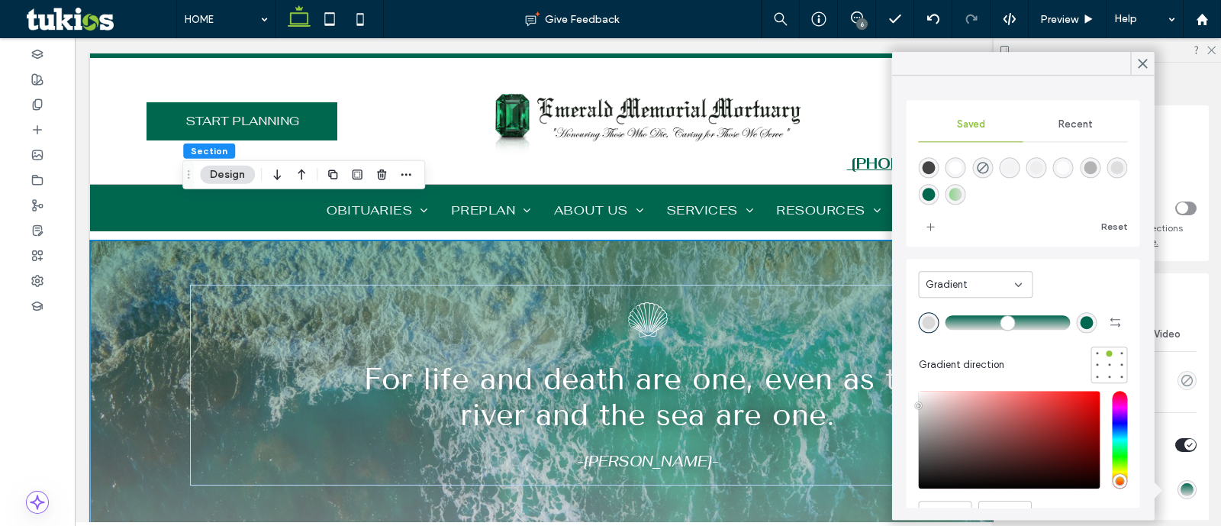
click at [924, 329] on div "rgba(217, 217, 217, 1)" at bounding box center [929, 322] width 21 height 21
click at [993, 166] on div "rgba(0,0,0,0)" at bounding box center [982, 167] width 21 height 21
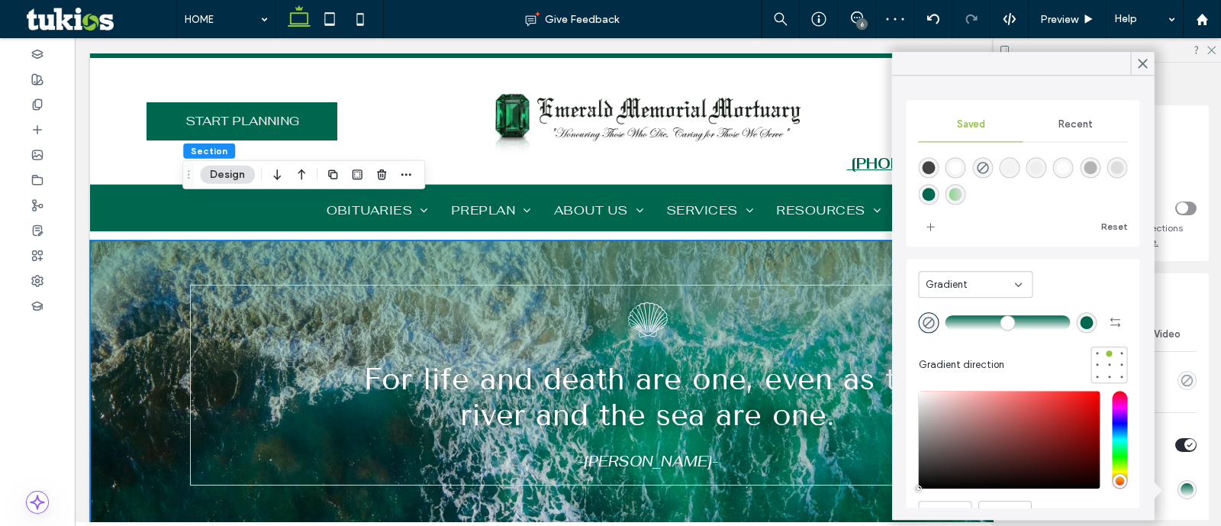
click at [1081, 325] on div "rgba(0, 103, 79, 1)" at bounding box center [1087, 322] width 13 height 13
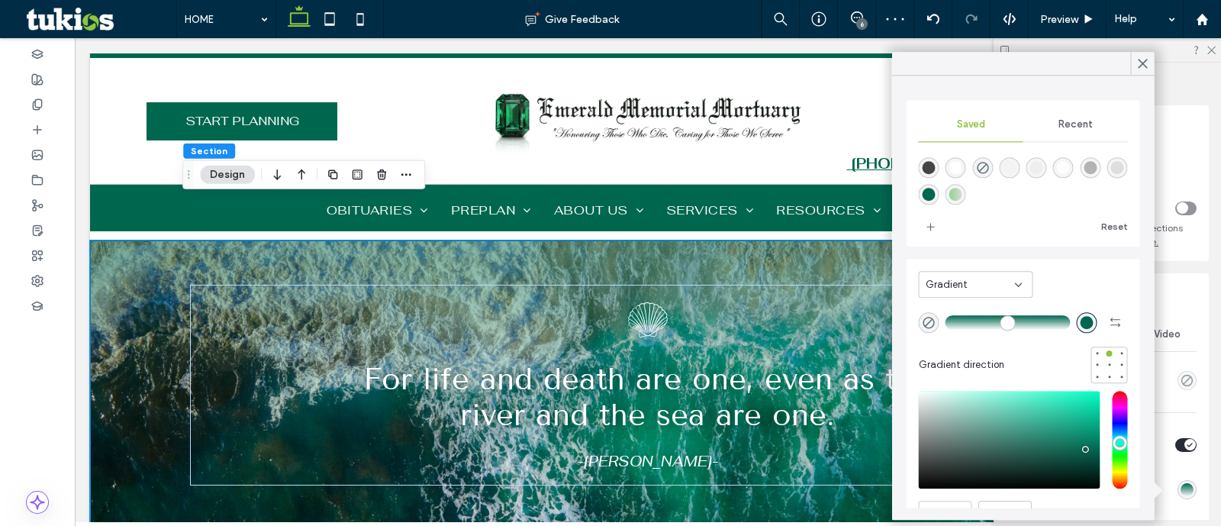
click at [955, 177] on div "rgba(255,255,255,1)" at bounding box center [956, 167] width 21 height 21
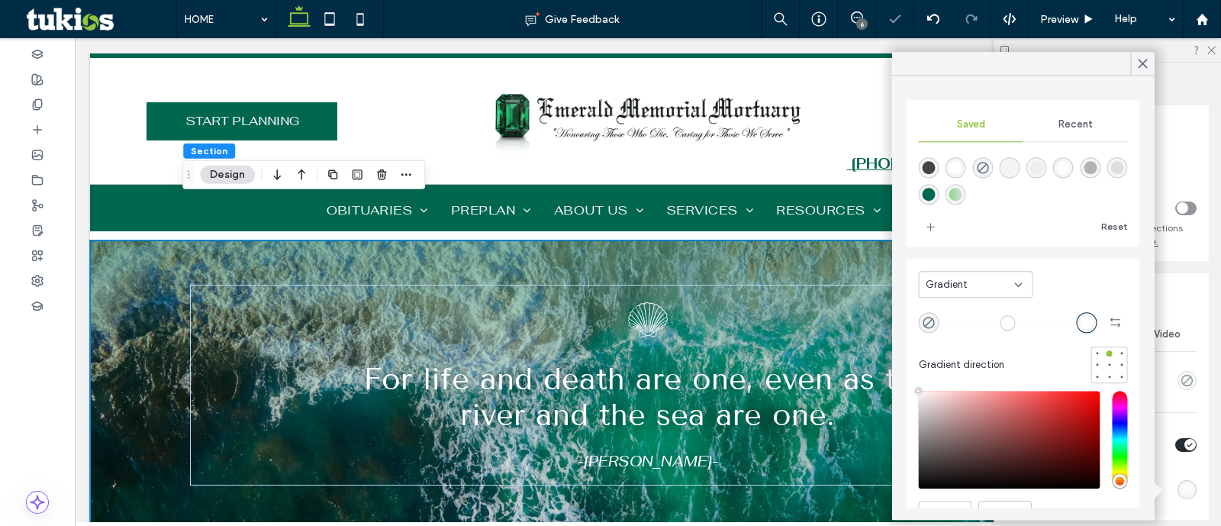
type input "*******"
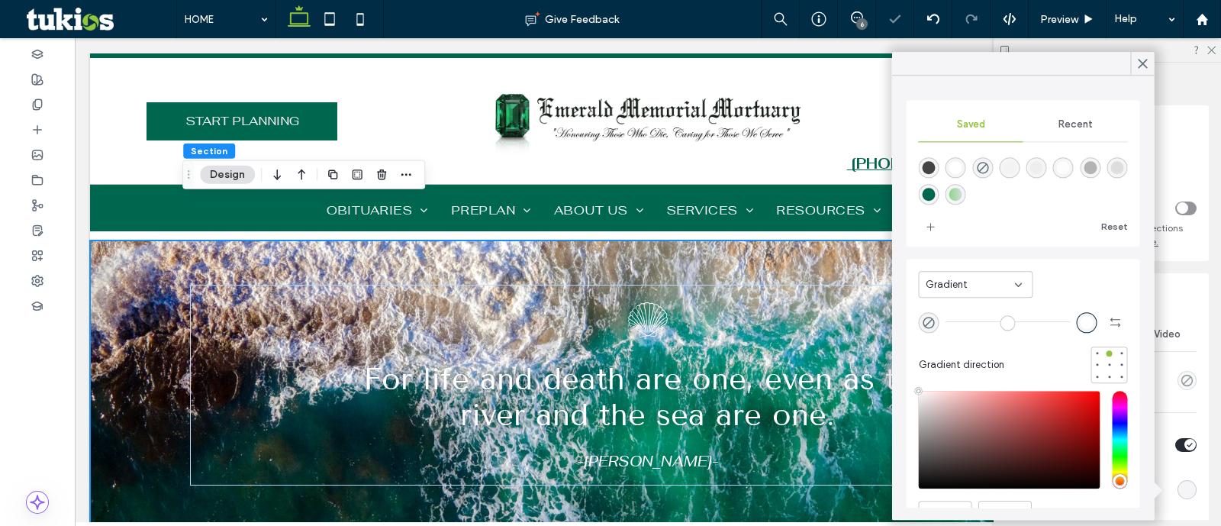
type input "*"
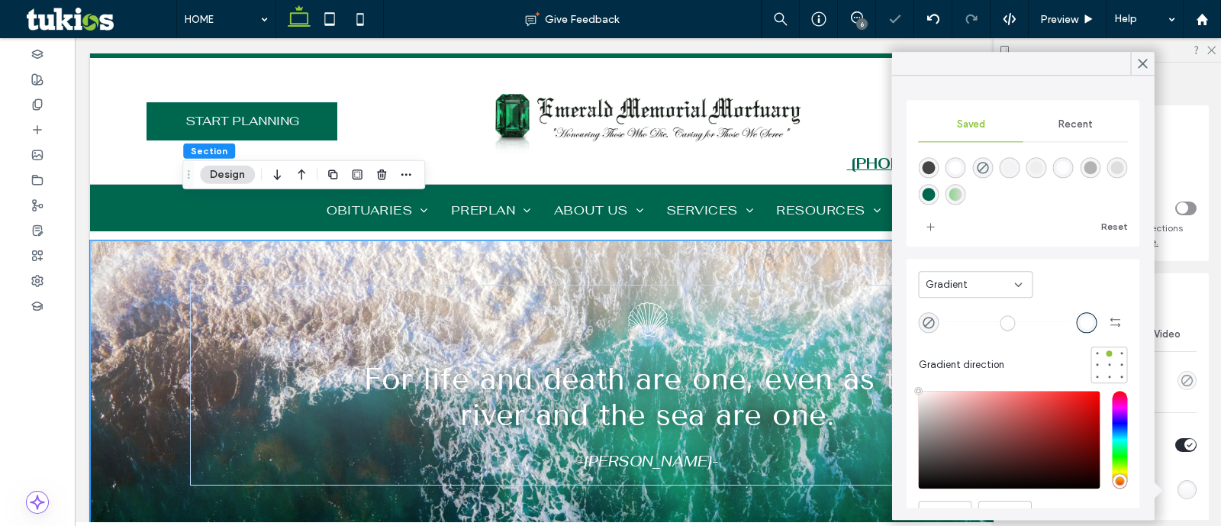
drag, startPoint x: 974, startPoint y: 327, endPoint x: 679, endPoint y: 290, distance: 297.0
click at [946, 321] on input "range" at bounding box center [1008, 322] width 125 height 2
click at [928, 169] on div "rgba(68,68,68,1)" at bounding box center [929, 167] width 13 height 13
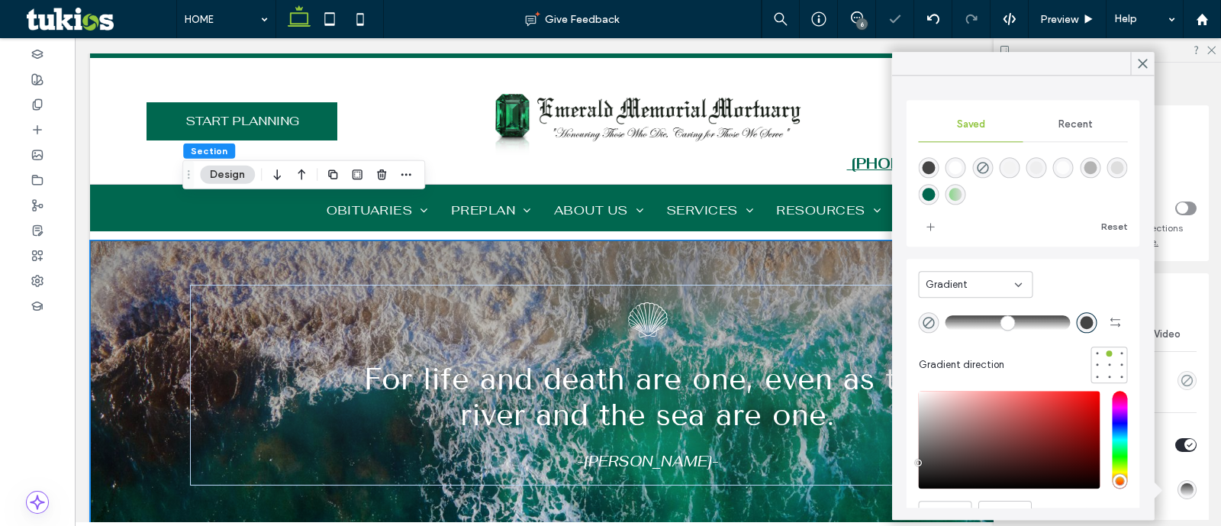
click at [936, 198] on div "rgba(0,103,79,1)" at bounding box center [929, 194] width 13 height 13
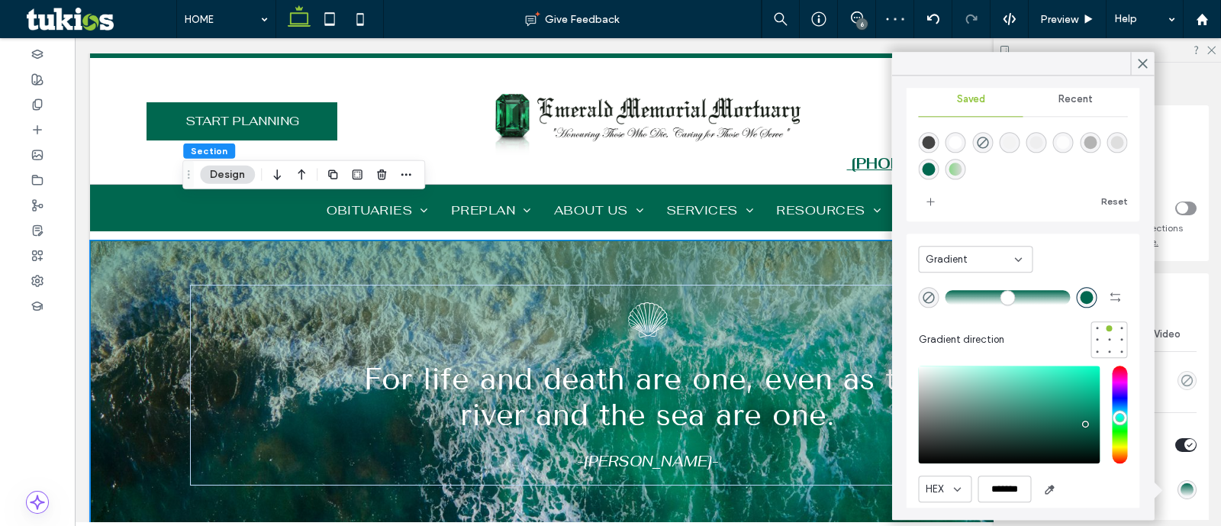
scroll to position [38, 0]
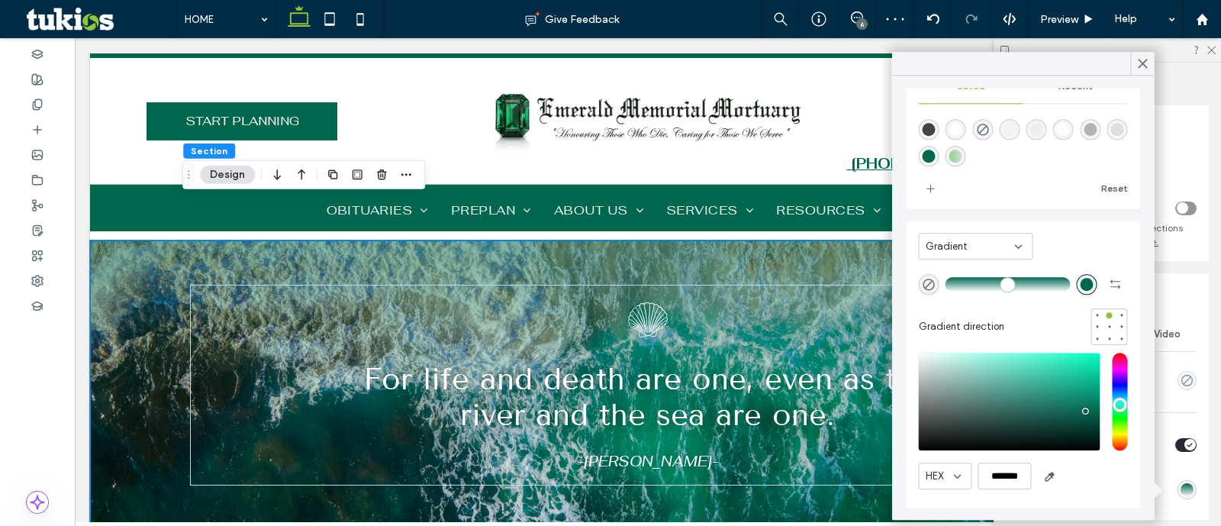
drag, startPoint x: 1088, startPoint y: 421, endPoint x: 1098, endPoint y: 424, distance: 9.9
click at [1098, 424] on div at bounding box center [1023, 402] width 209 height 98
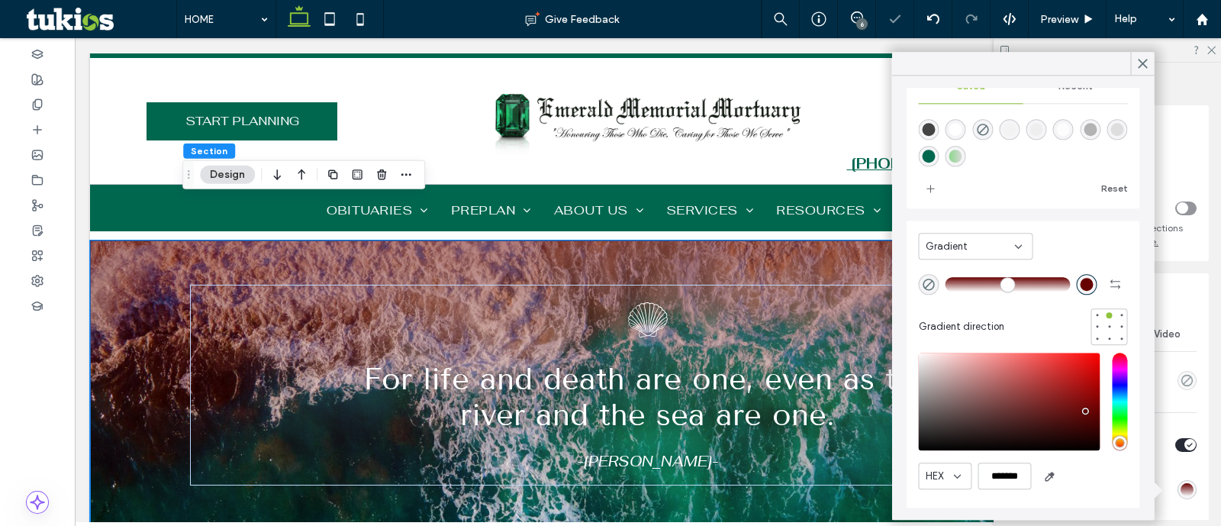
drag, startPoint x: 962, startPoint y: 154, endPoint x: 1099, endPoint y: 413, distance: 292.9
click at [936, 153] on div "rgba(0,103,79,1)" at bounding box center [929, 156] width 13 height 13
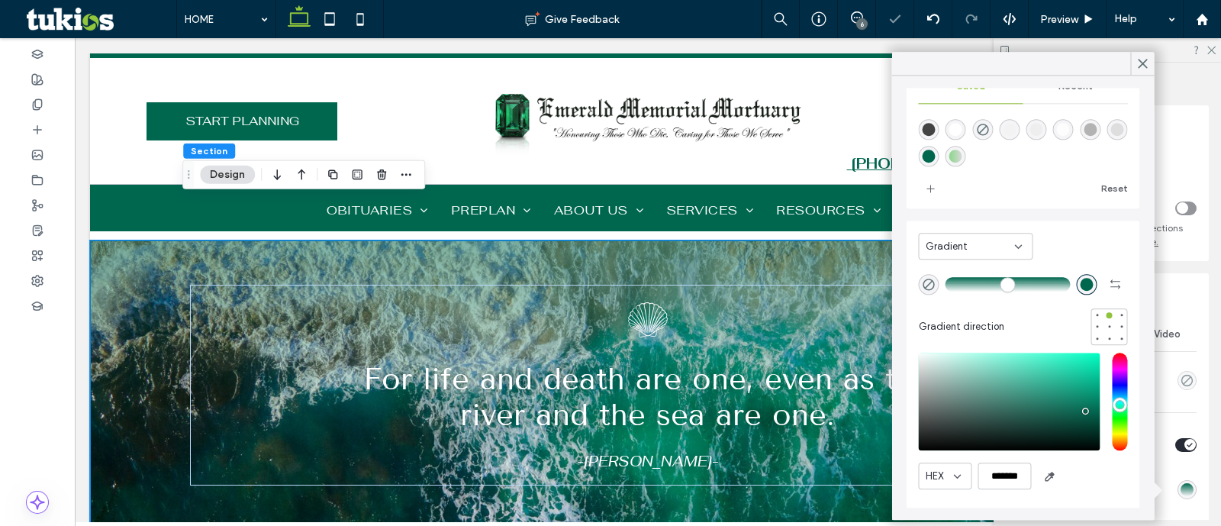
click at [1080, 428] on div "saturation and value" at bounding box center [1010, 402] width 182 height 98
type input "*******"
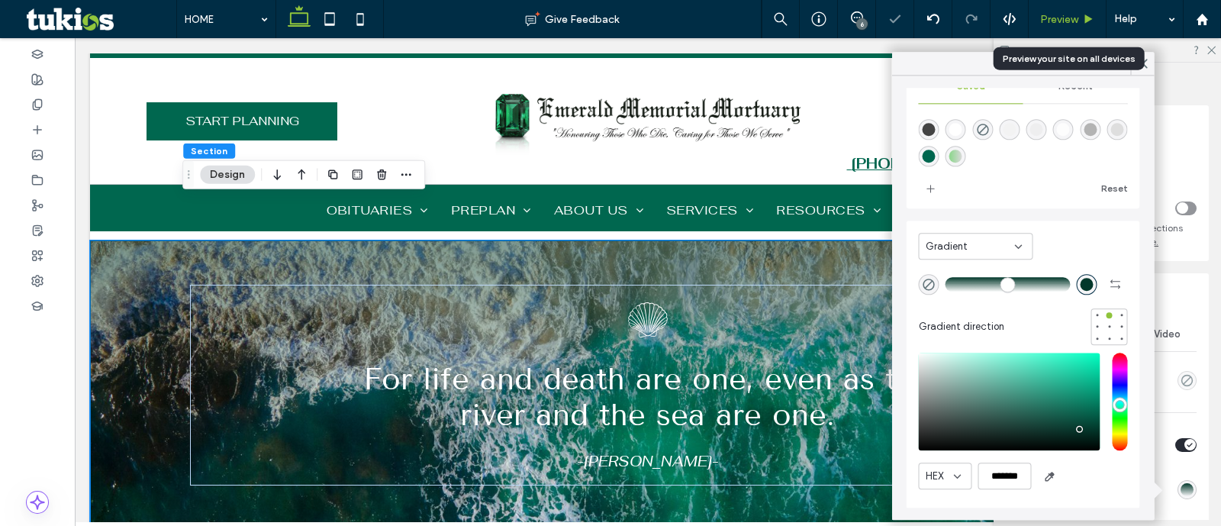
click at [1072, 18] on span "Preview" at bounding box center [1059, 19] width 38 height 13
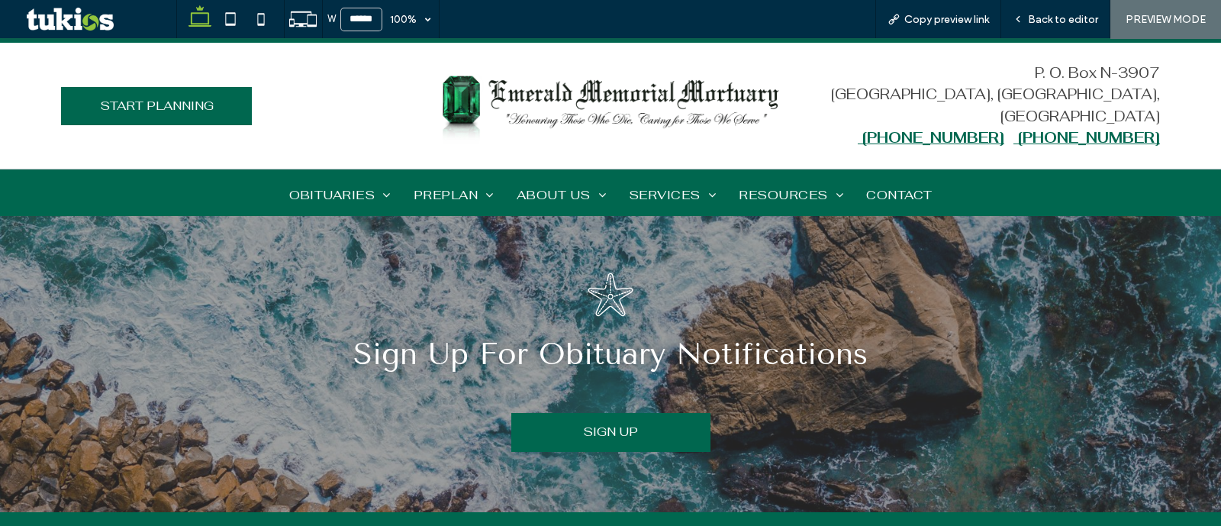
scroll to position [3435, 0]
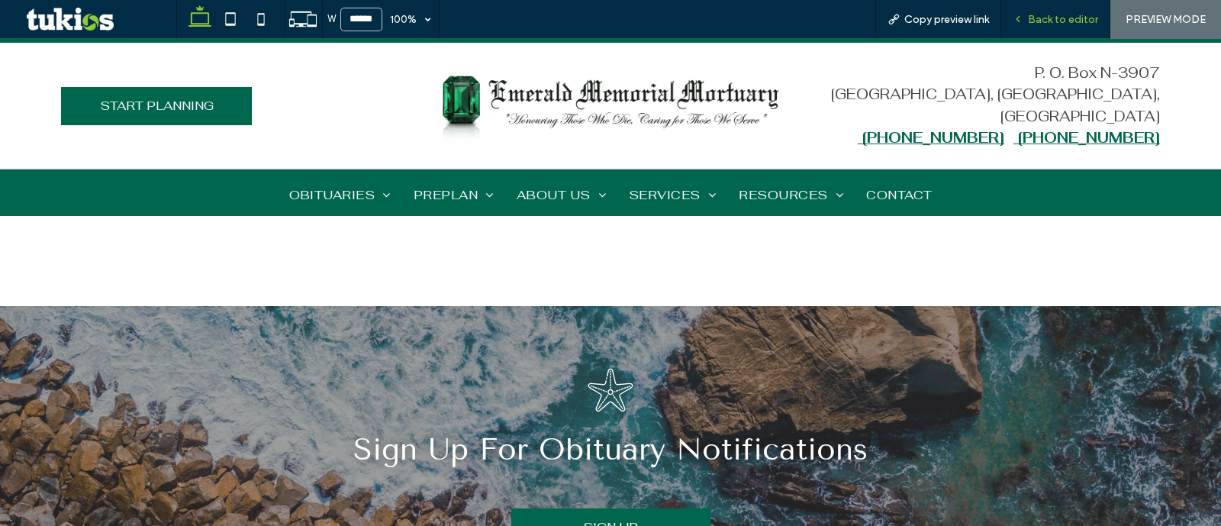
click at [1052, 24] on span "Back to editor" at bounding box center [1063, 19] width 70 height 13
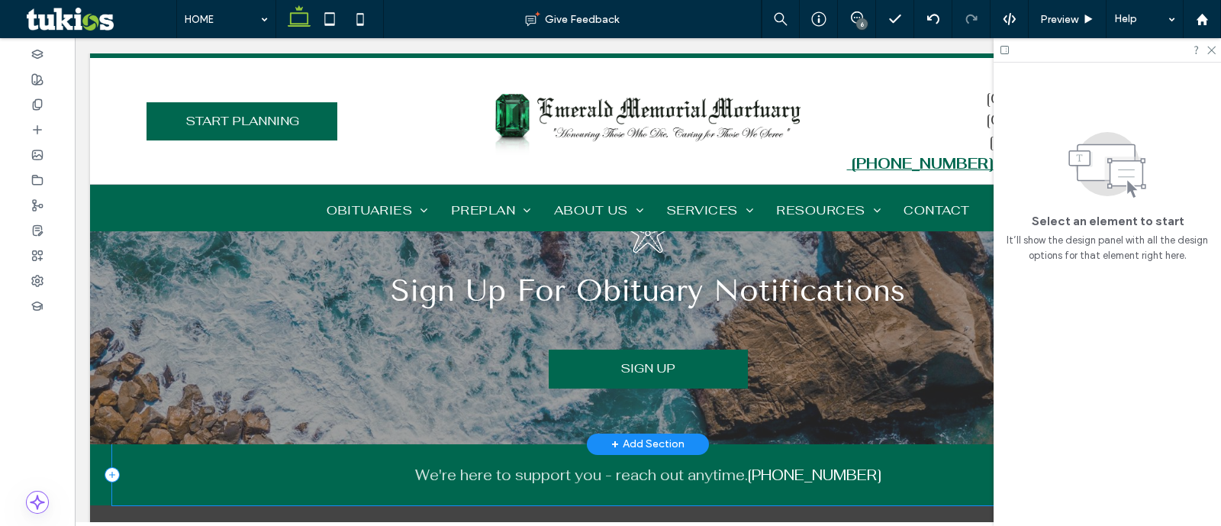
scroll to position [3576, 0]
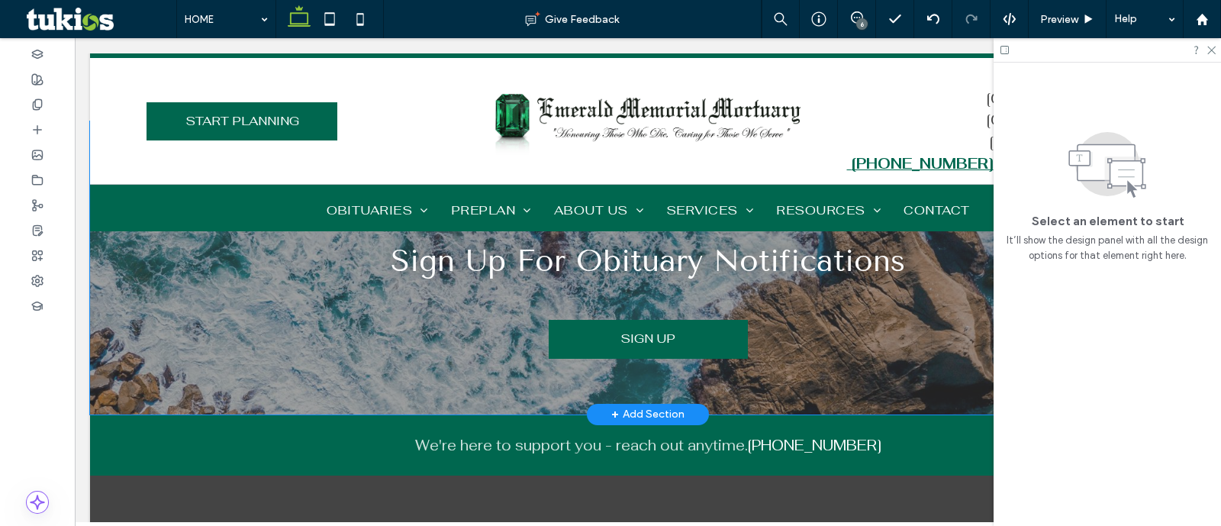
click at [294, 356] on div "Sign Up For Obituary Notifications SIGN UP" at bounding box center [648, 267] width 916 height 293
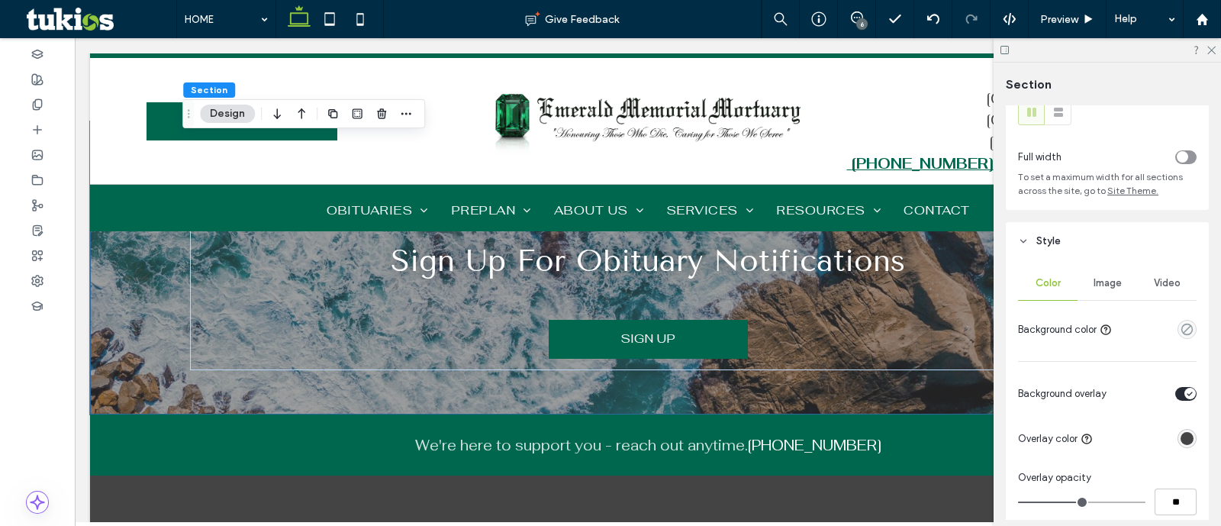
scroll to position [95, 0]
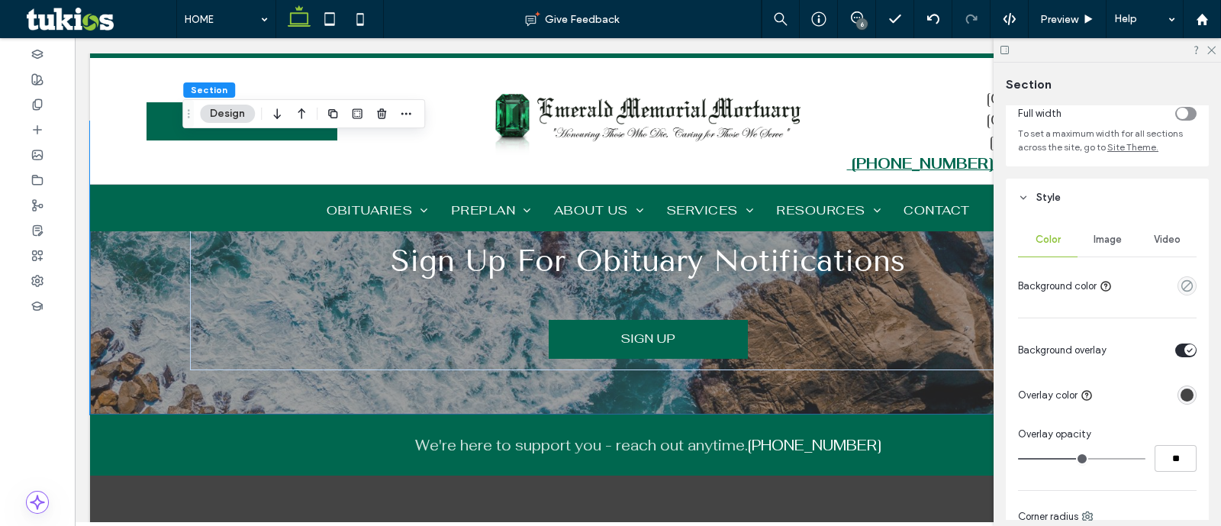
click at [1181, 397] on div "rgba(68,68,68,1)" at bounding box center [1187, 394] width 13 height 13
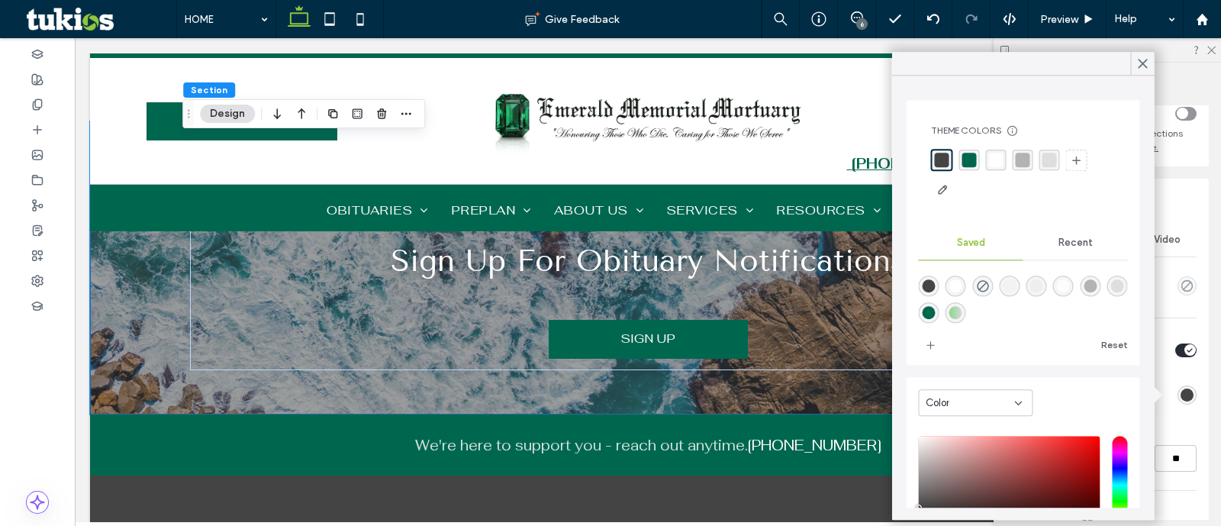
click at [965, 161] on div "rgba(0,103,79,1)" at bounding box center [969, 160] width 15 height 15
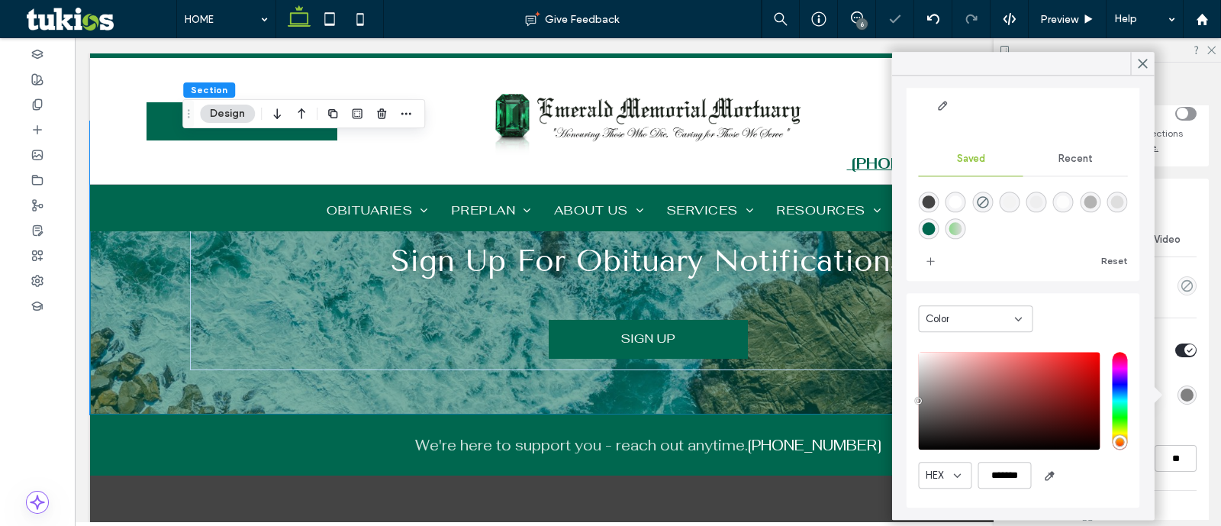
scroll to position [82, 0]
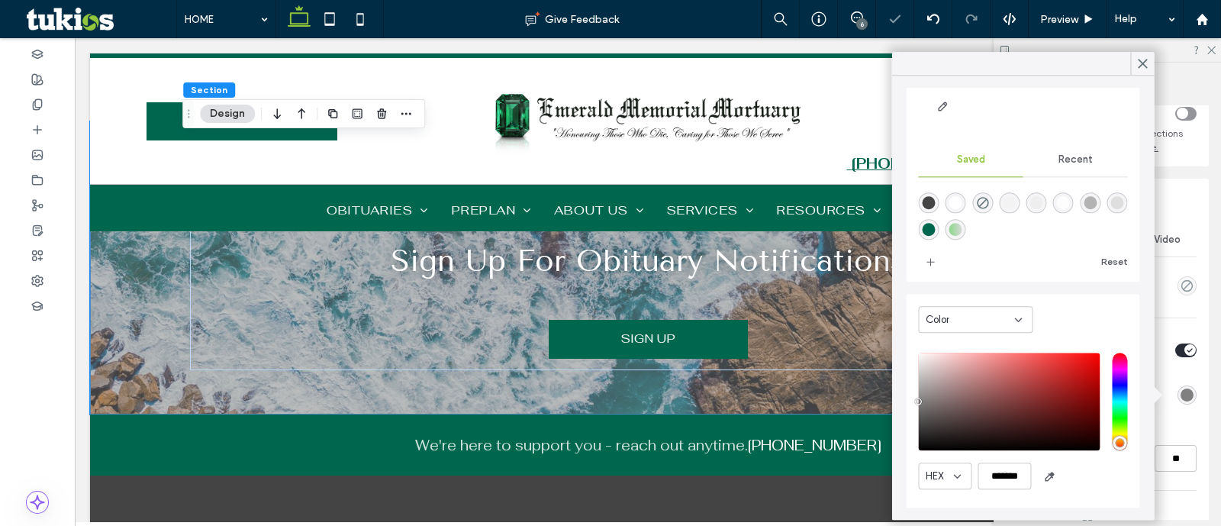
drag, startPoint x: 920, startPoint y: 394, endPoint x: 909, endPoint y: 401, distance: 12.7
click at [909, 401] on div "Color HEX *******" at bounding box center [1024, 401] width 234 height 214
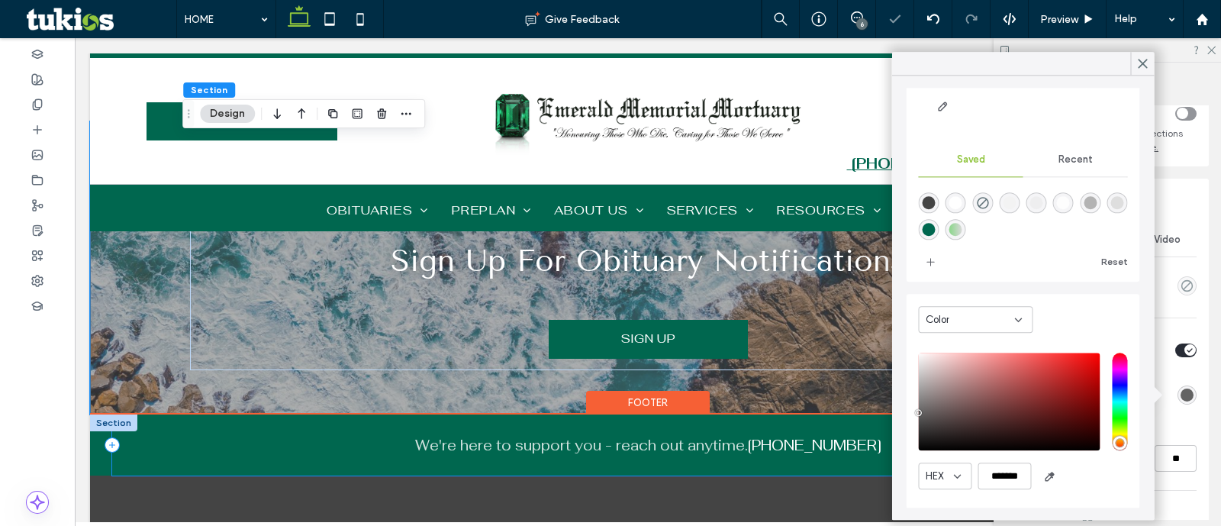
drag, startPoint x: 998, startPoint y: 451, endPoint x: 888, endPoint y: 411, distance: 116.9
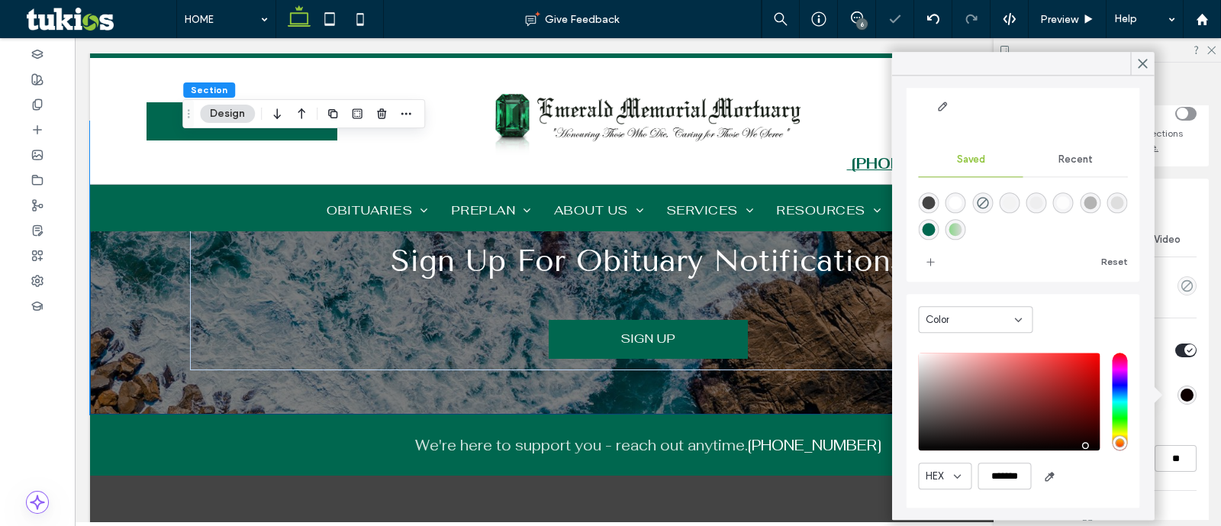
type input "*******"
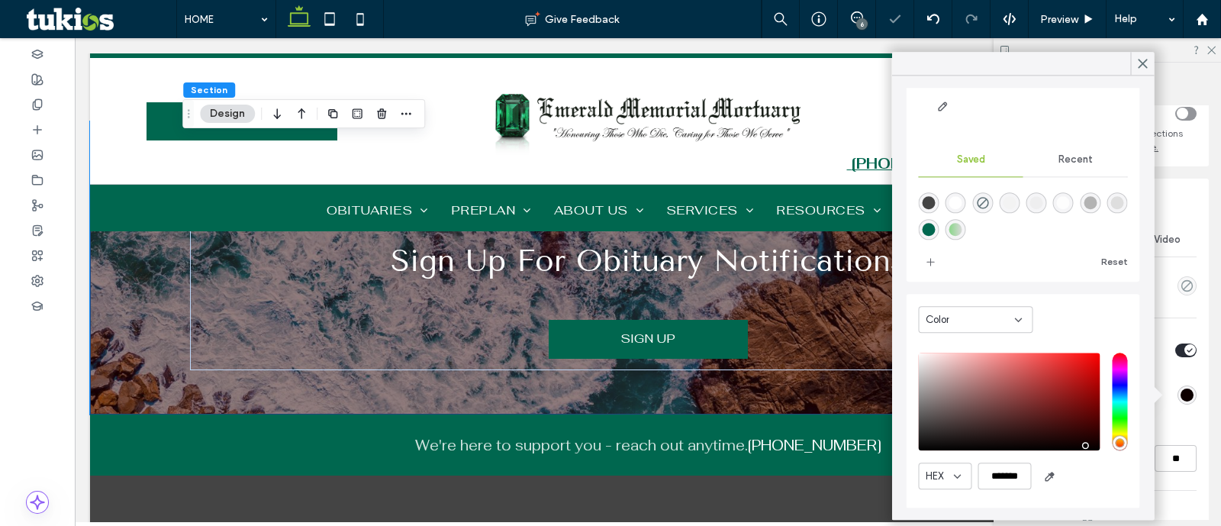
click at [1188, 433] on div "Color Image Video Background color Background overlay Overlay color Overlay opa…" at bounding box center [1107, 465] width 203 height 496
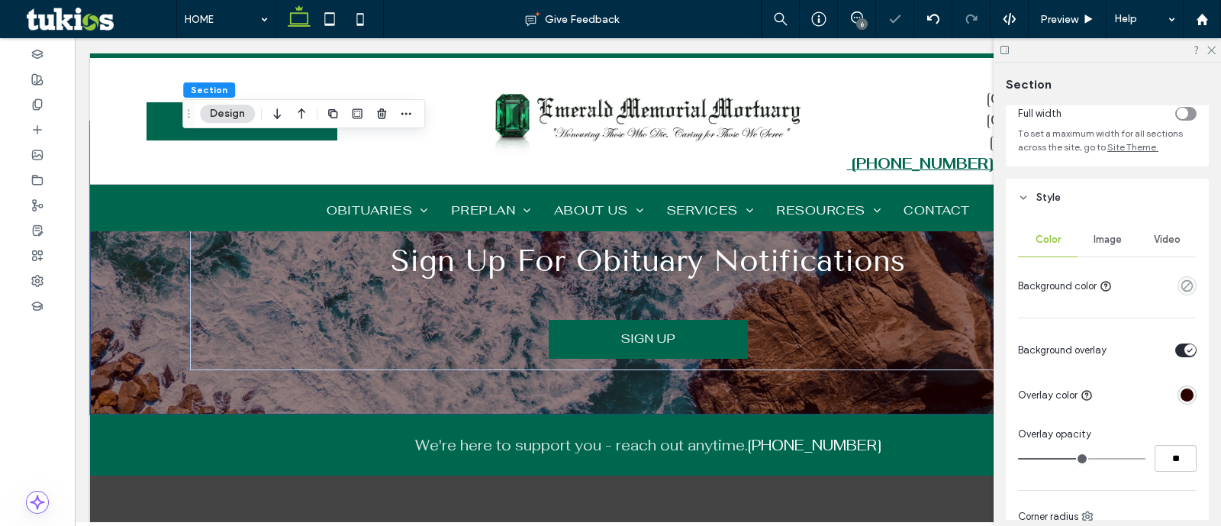
click at [1178, 402] on div "rgba(45, 0, 0, 1)" at bounding box center [1187, 394] width 19 height 19
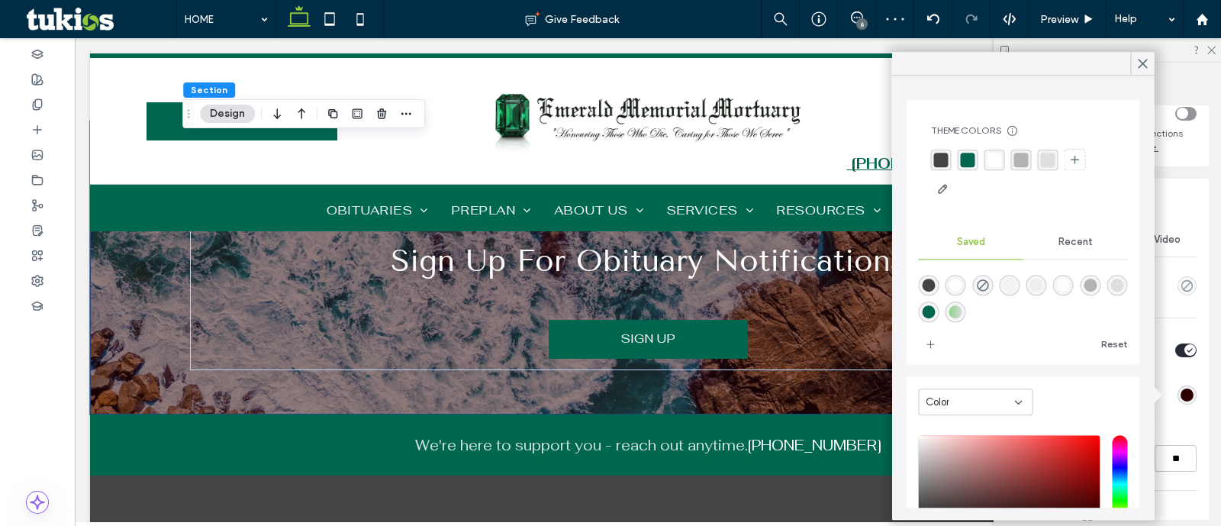
drag, startPoint x: 942, startPoint y: 164, endPoint x: 673, endPoint y: 271, distance: 289.1
click at [942, 164] on div "rgba(68,68,68,1)" at bounding box center [941, 160] width 15 height 15
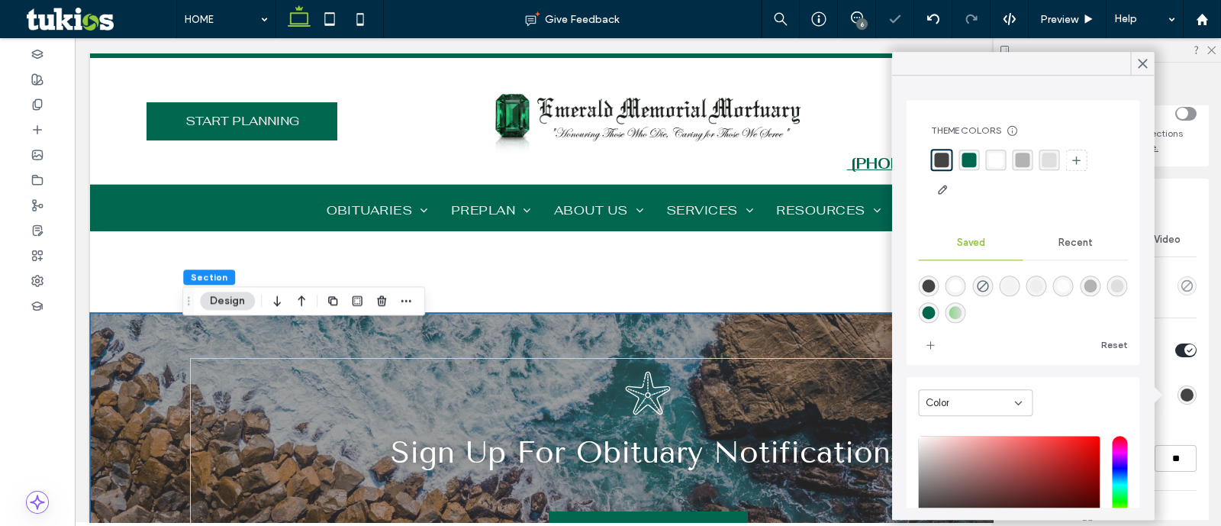
scroll to position [3290, 0]
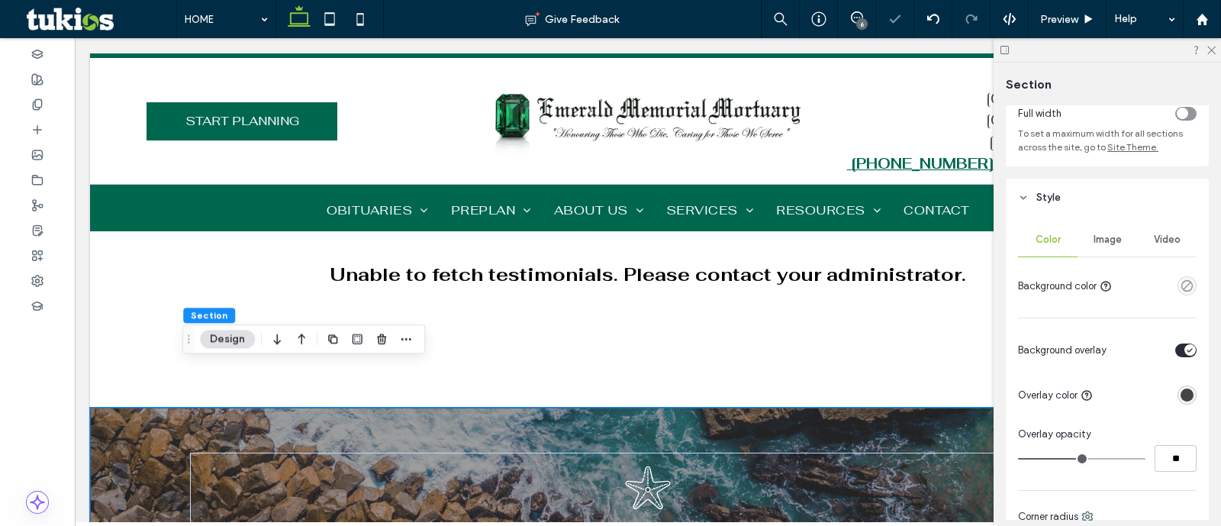
click at [1091, 249] on div "Image" at bounding box center [1108, 240] width 60 height 34
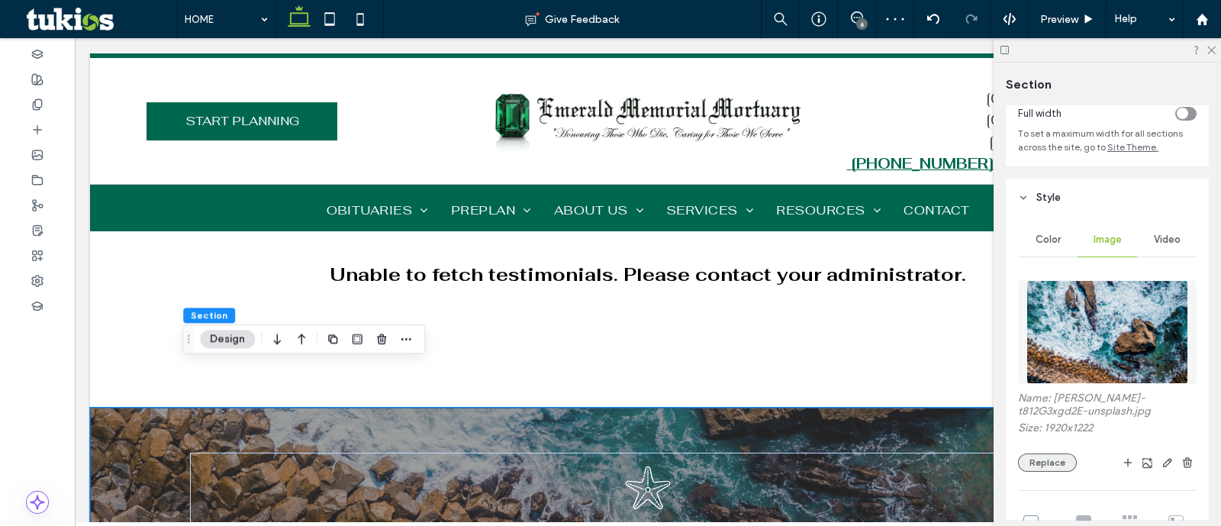
click at [1051, 455] on button "Replace" at bounding box center [1047, 462] width 59 height 18
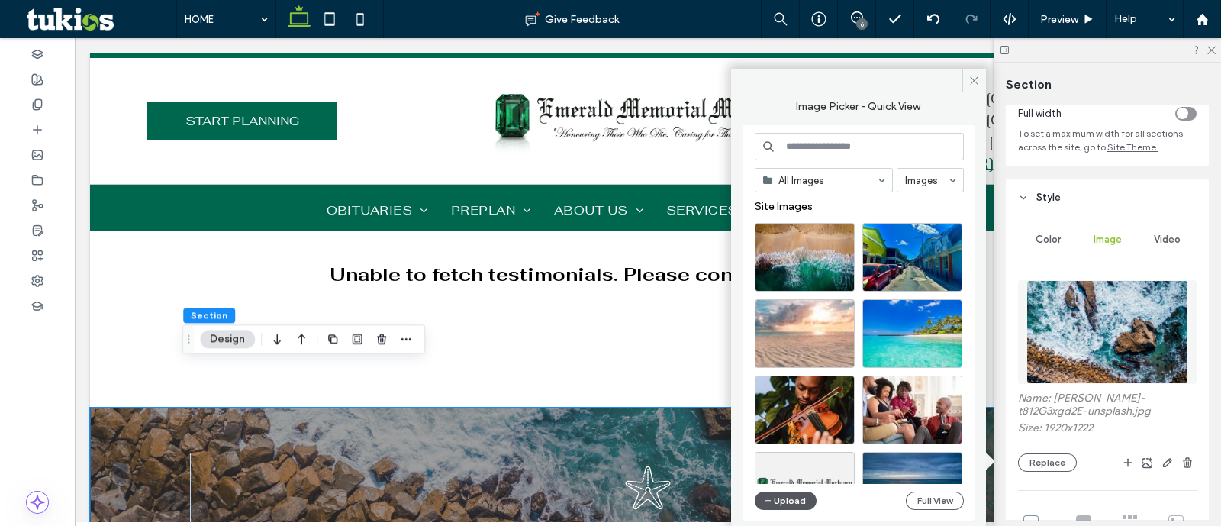
click at [792, 500] on button "Upload" at bounding box center [786, 501] width 63 height 18
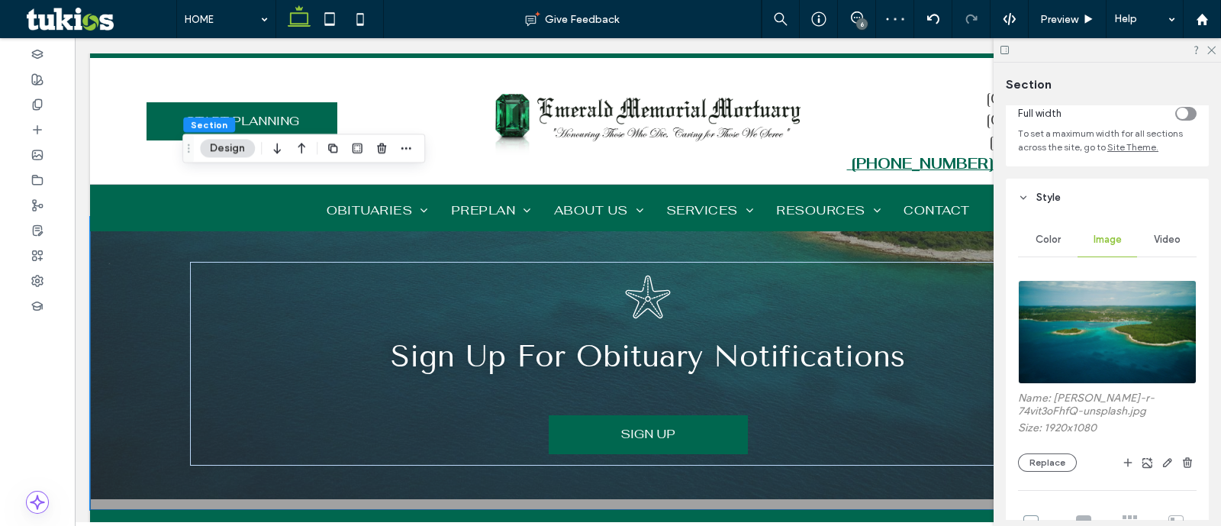
scroll to position [381, 0]
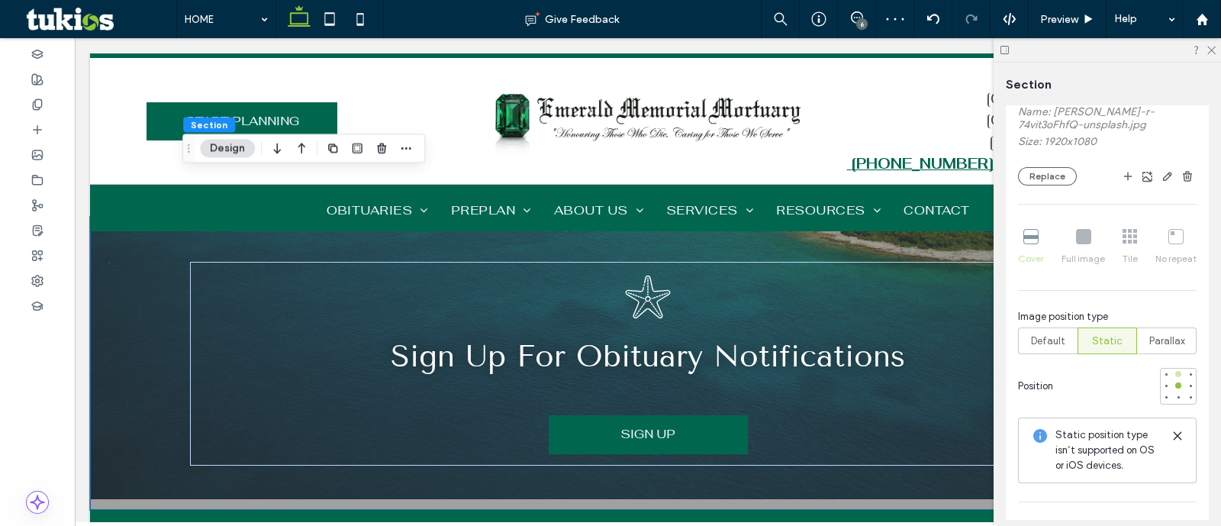
click at [1175, 374] on div at bounding box center [1178, 374] width 6 height 6
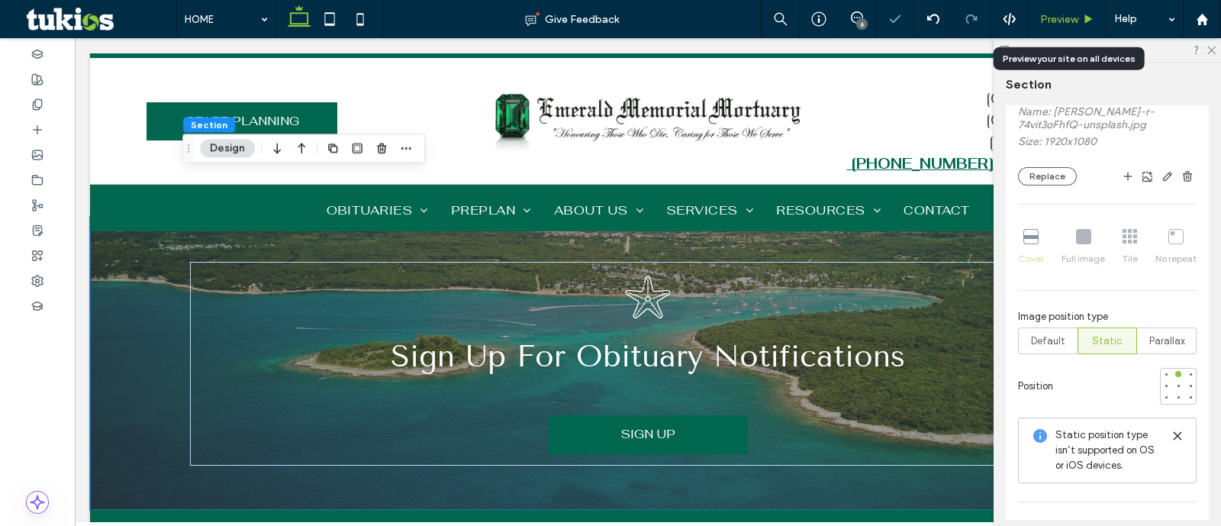
click at [1064, 13] on span "Preview" at bounding box center [1059, 19] width 38 height 13
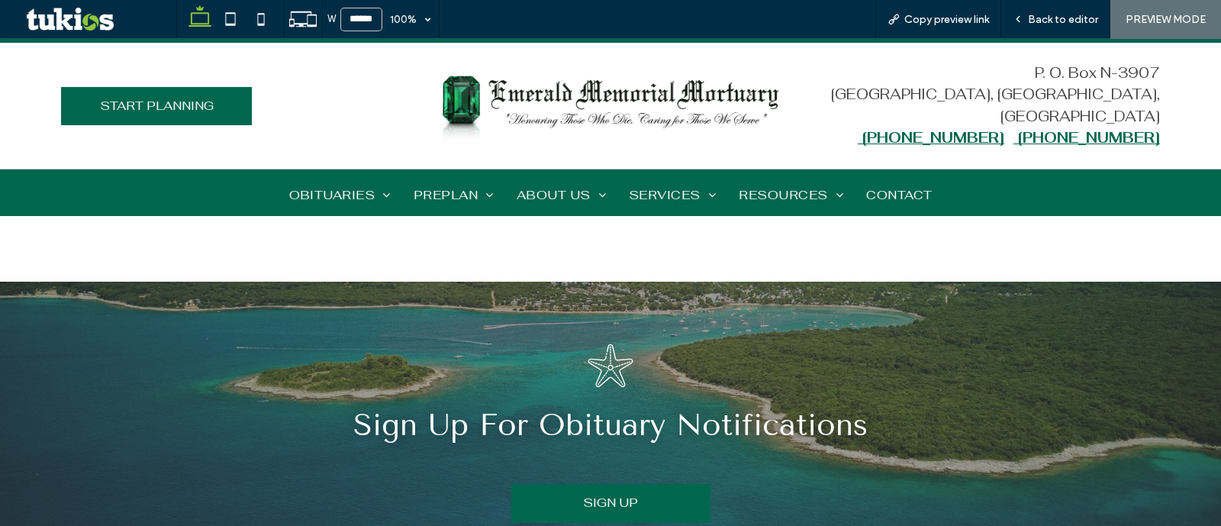
scroll to position [3435, 0]
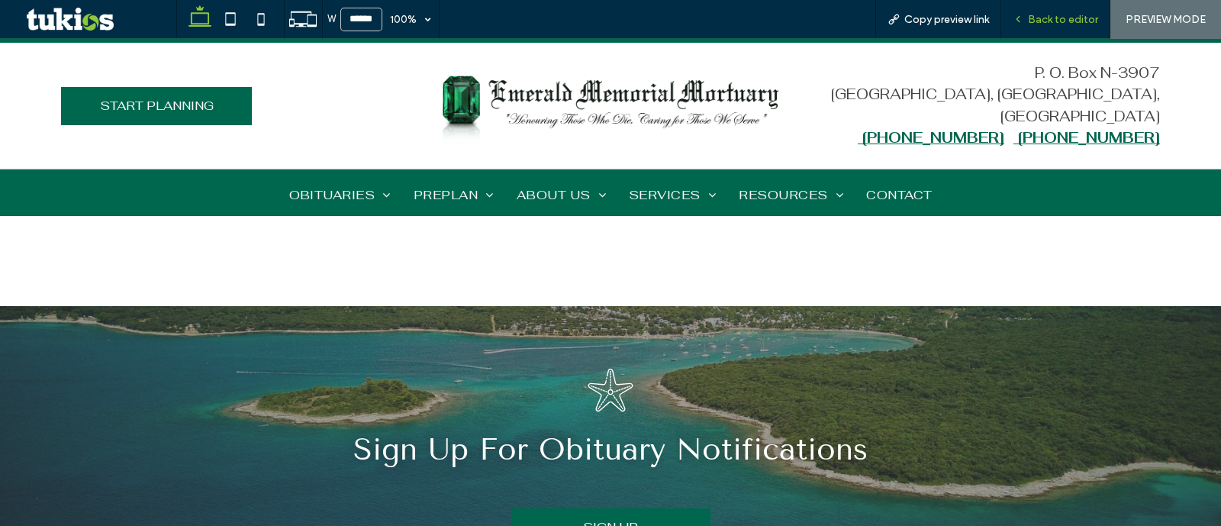
click at [1038, 21] on span "Back to editor" at bounding box center [1063, 19] width 70 height 13
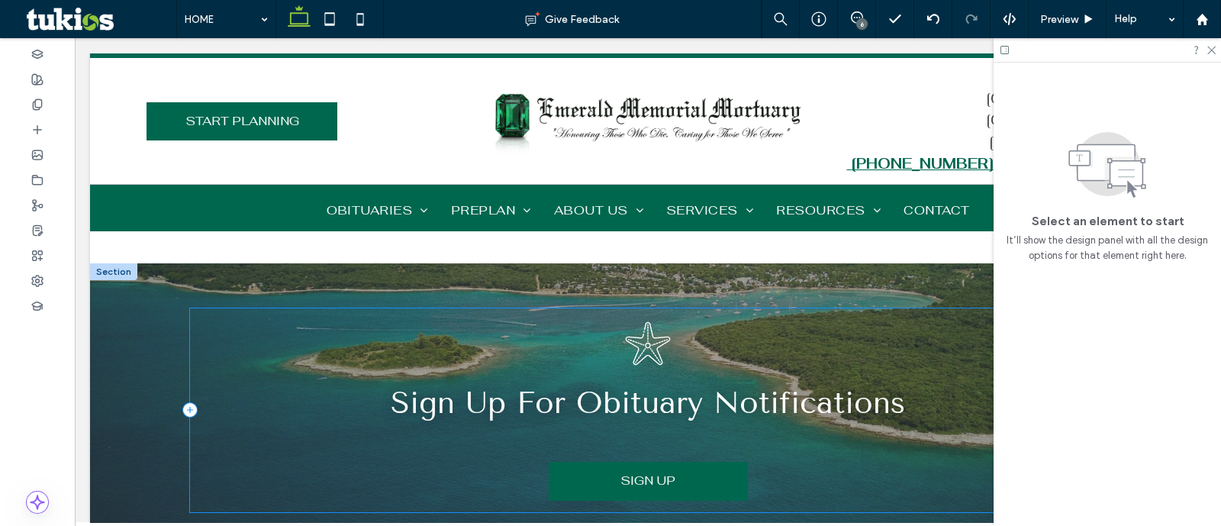
scroll to position [3386, 0]
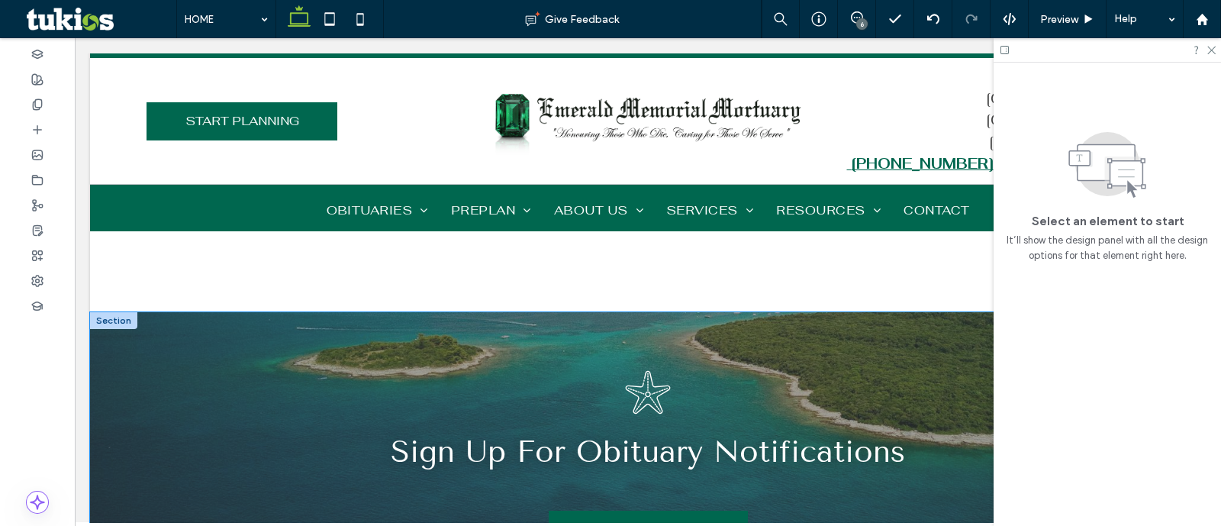
click at [443, 312] on div "Sign Up For Obituary Notifications SIGN UP" at bounding box center [648, 458] width 916 height 293
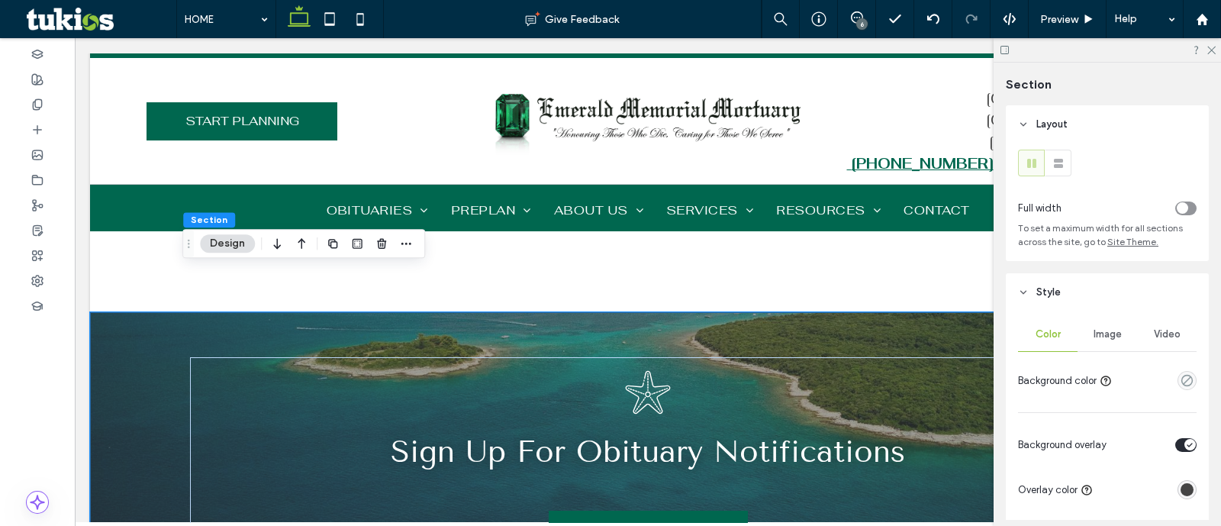
click at [1185, 488] on div "rgba(68,68,68,1)" at bounding box center [1187, 489] width 19 height 19
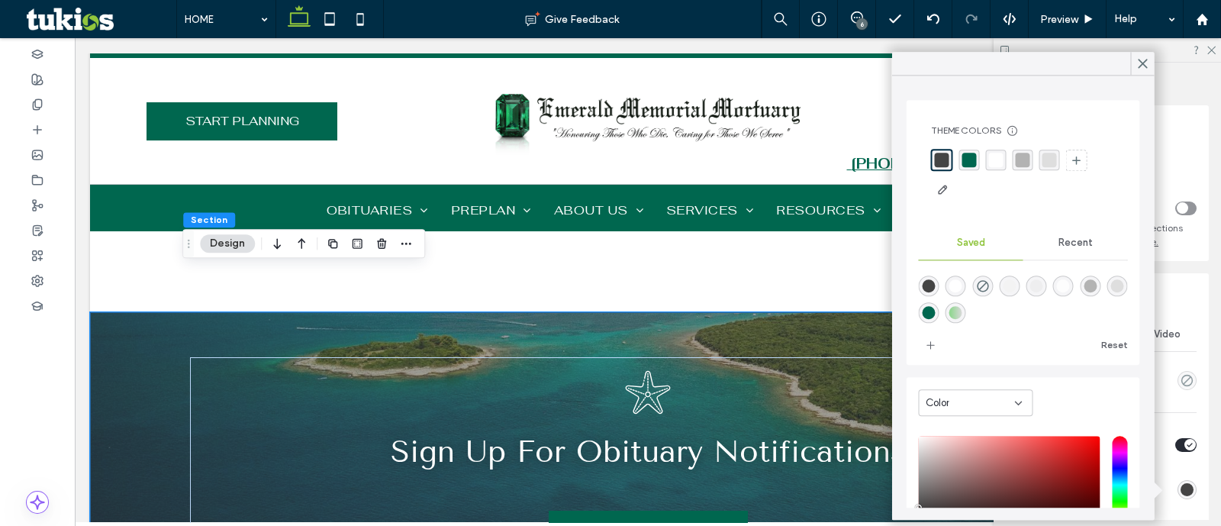
click at [972, 157] on div "rgba(0,103,79,1)" at bounding box center [969, 160] width 15 height 15
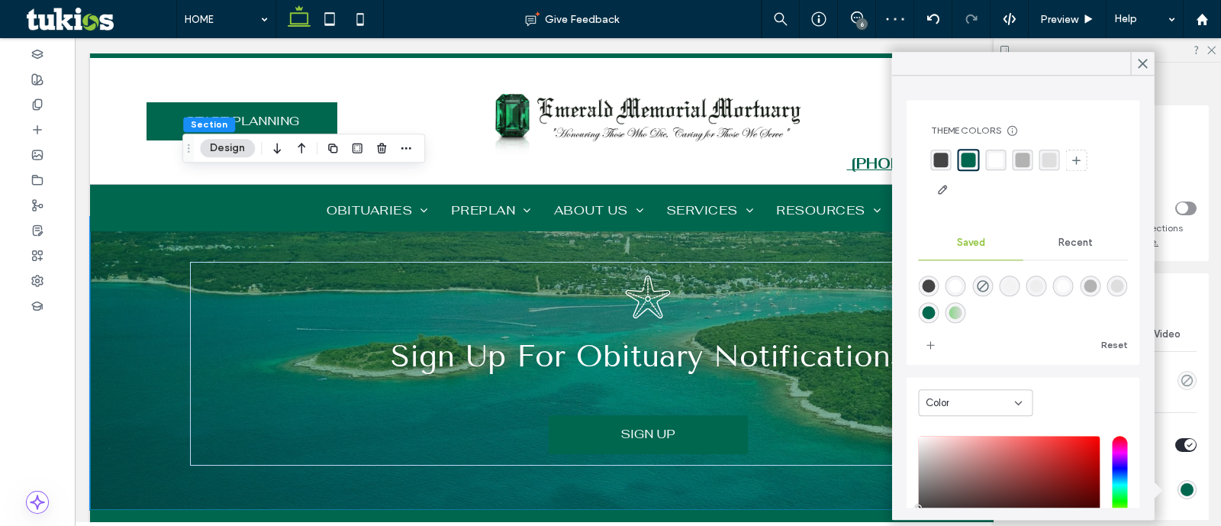
scroll to position [83, 0]
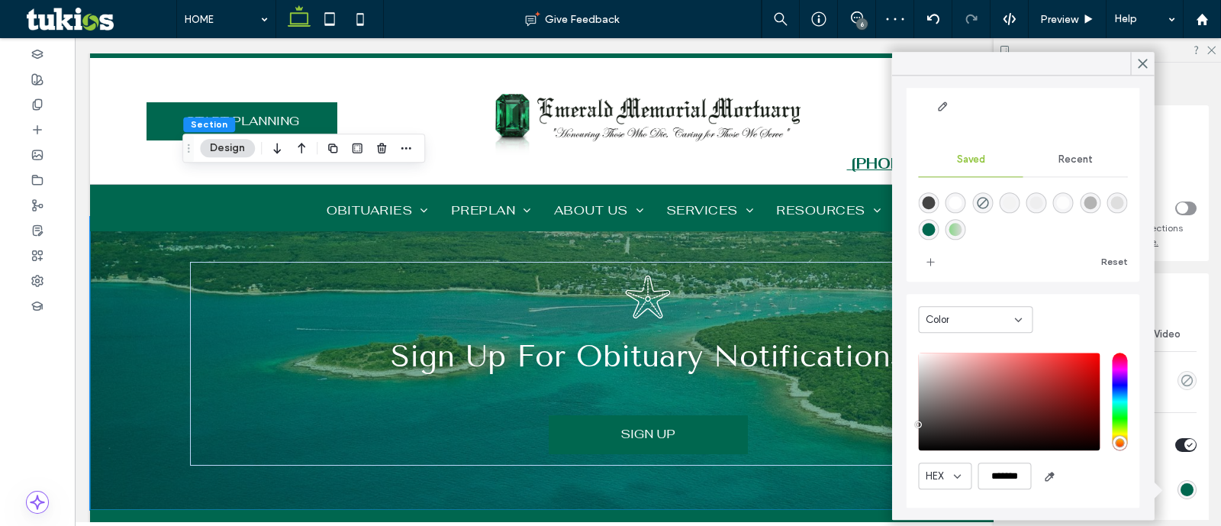
click at [1199, 388] on div "Layout Full width To set a maximum width for all sections across the site, go t…" at bounding box center [1112, 312] width 213 height 414
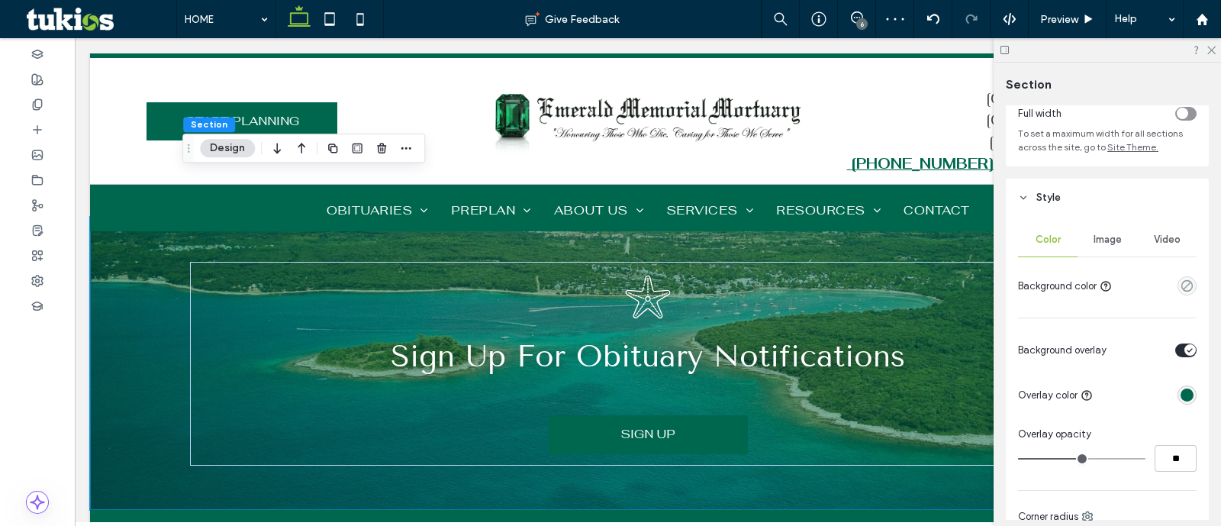
scroll to position [190, 0]
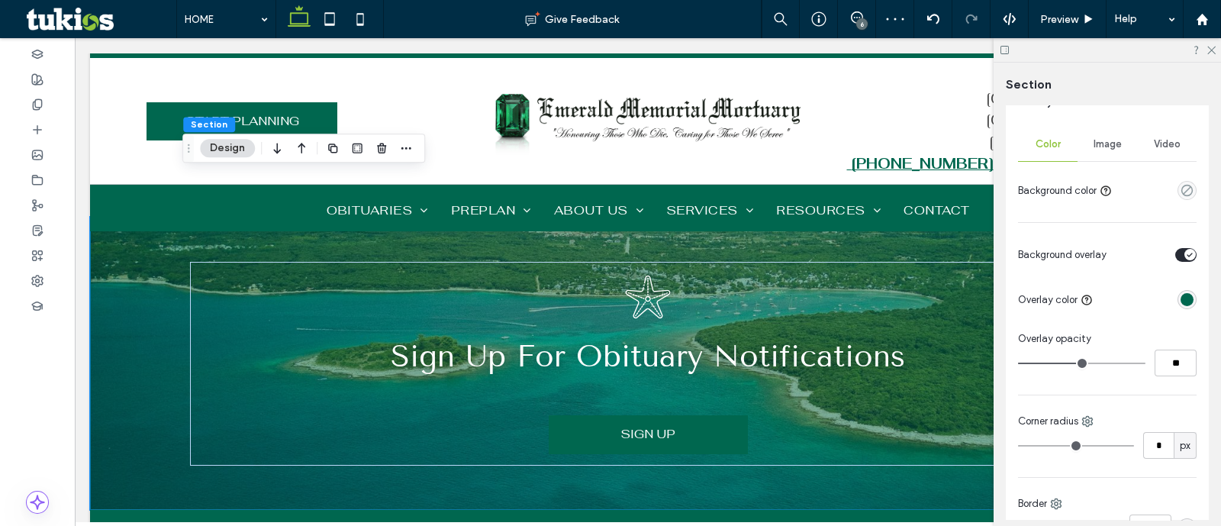
click at [1078, 363] on input "range" at bounding box center [1081, 364] width 127 height 2
type input "**"
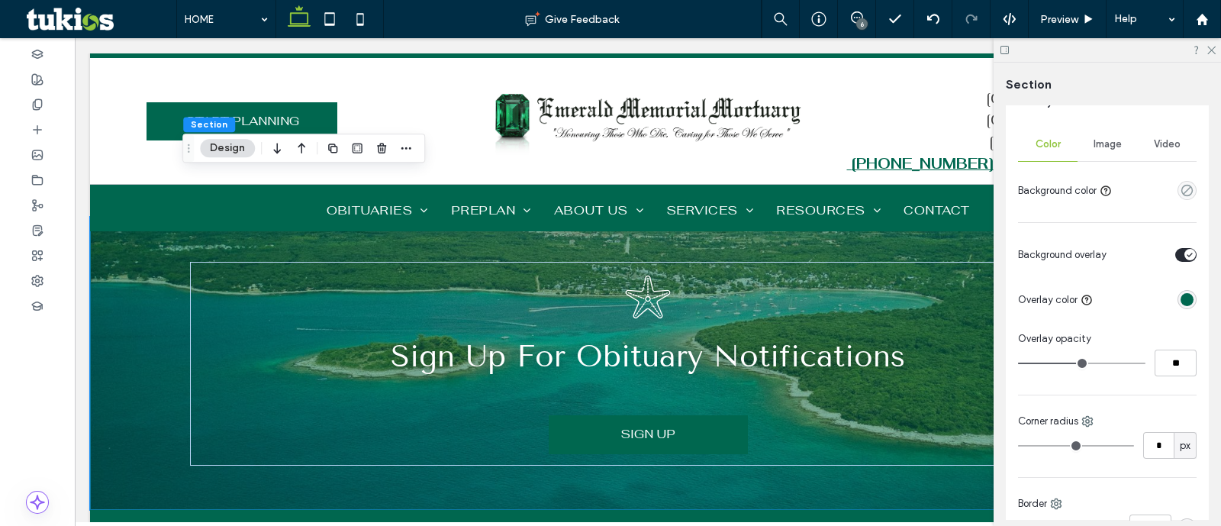
type input "**"
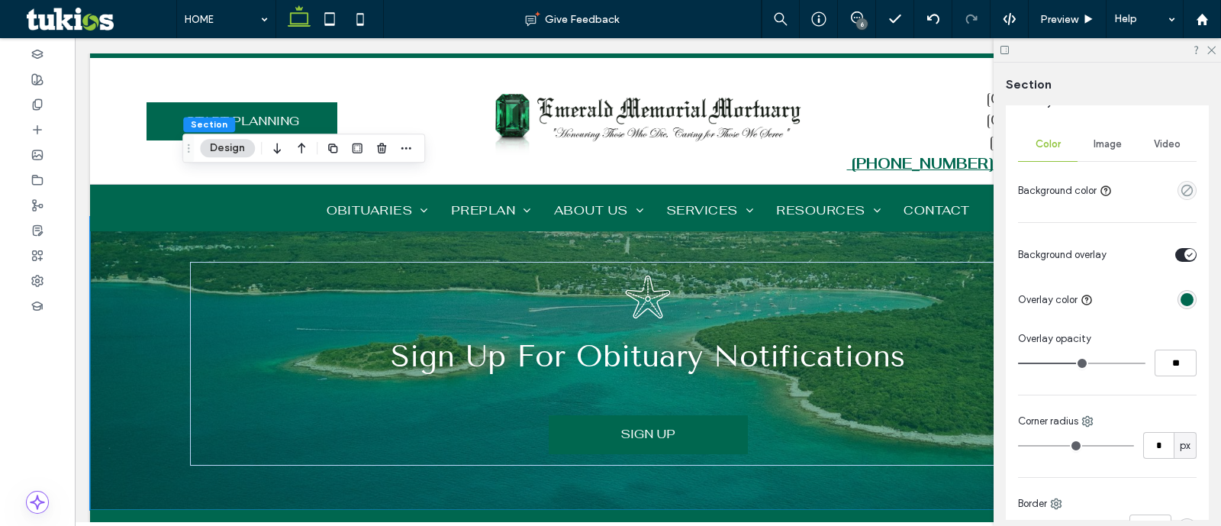
type input "**"
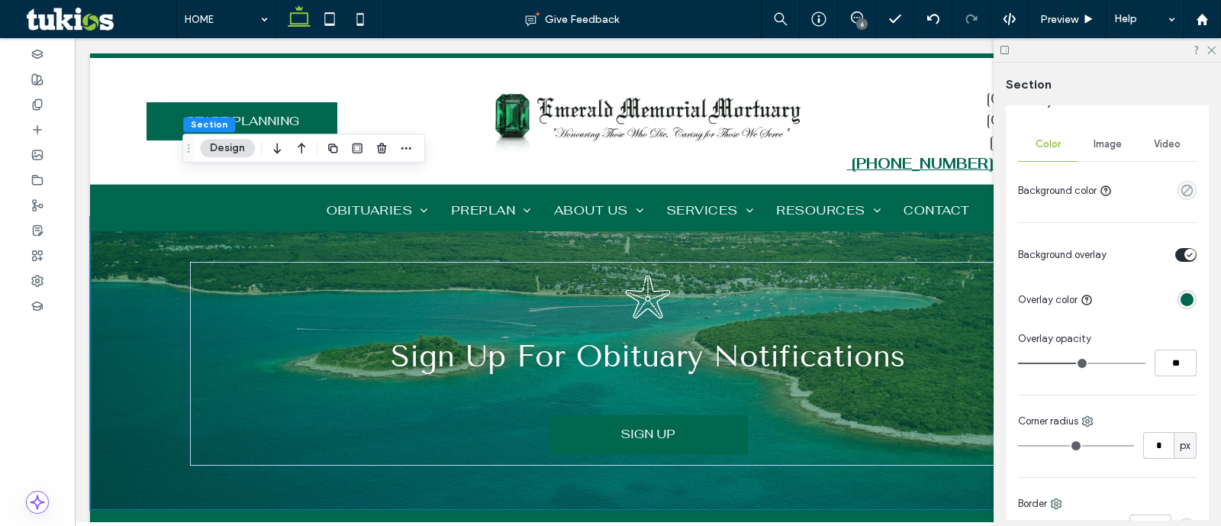
type input "**"
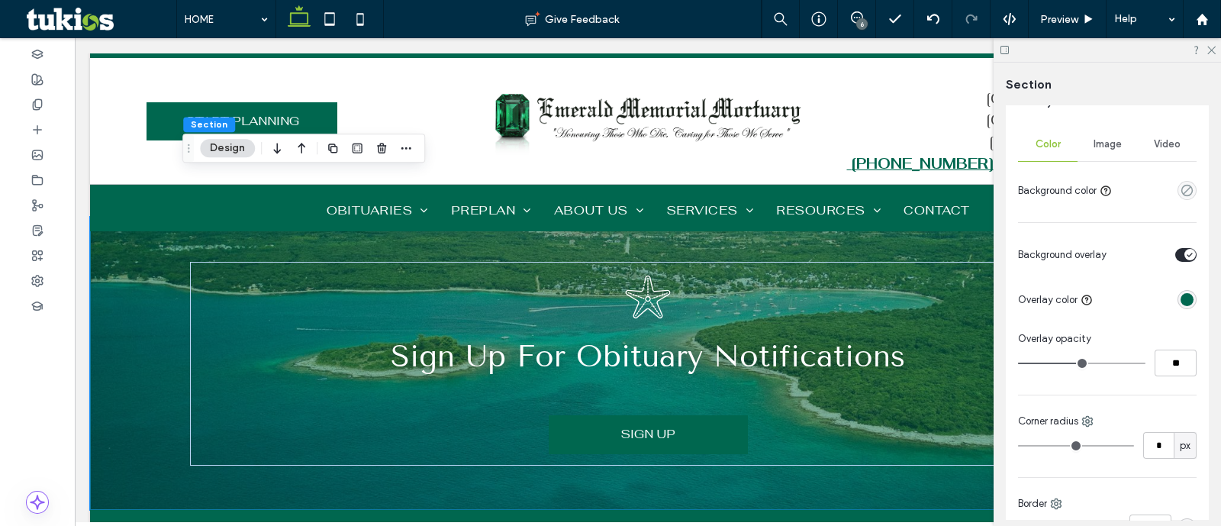
type input "**"
drag, startPoint x: 1072, startPoint y: 359, endPoint x: 1091, endPoint y: 366, distance: 19.8
click at [1091, 364] on input "range" at bounding box center [1081, 364] width 127 height 2
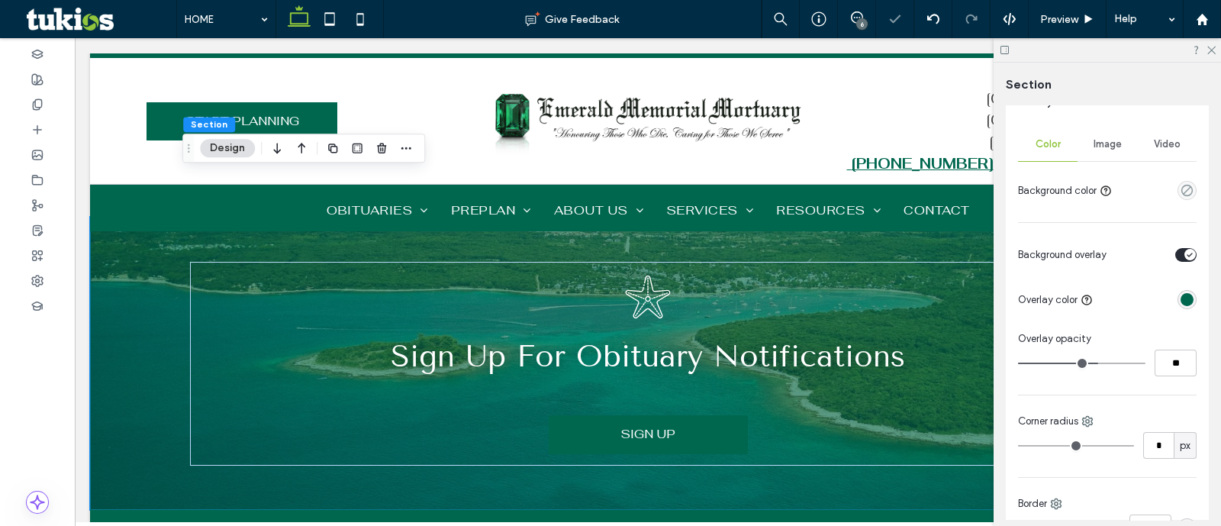
type input "**"
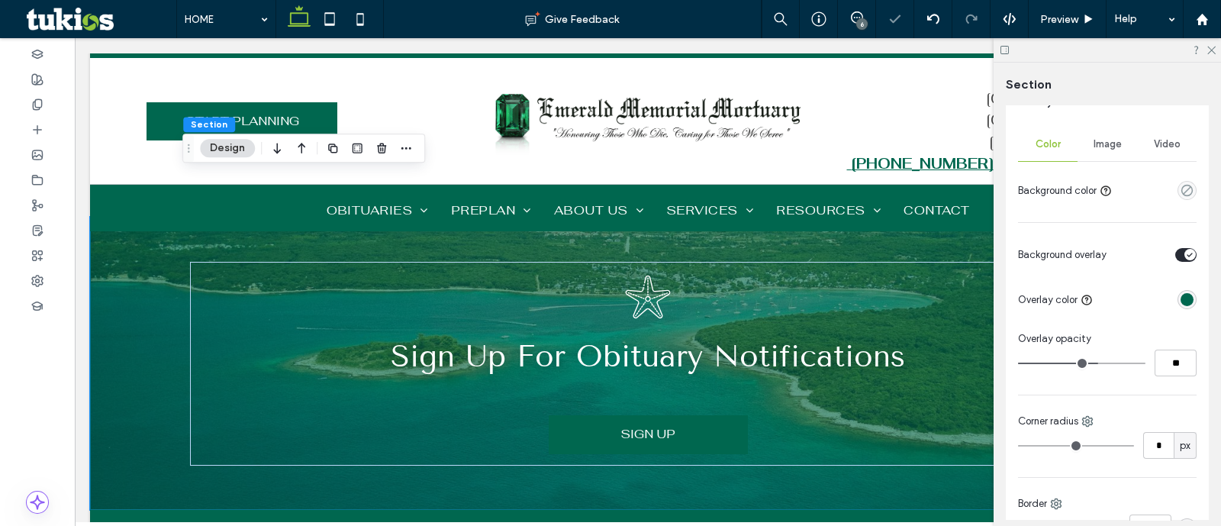
type input "**"
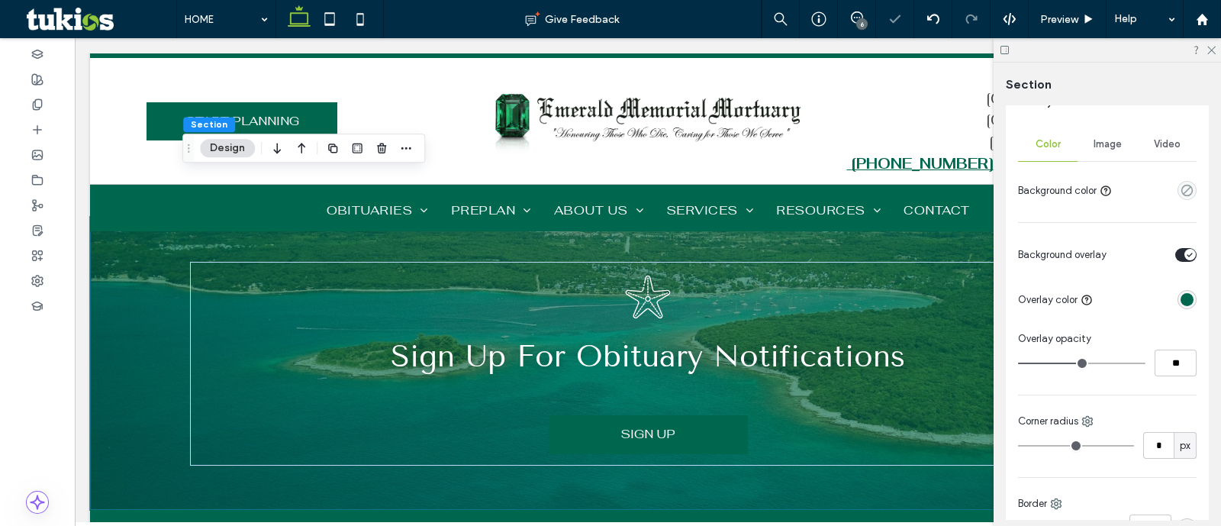
type input "**"
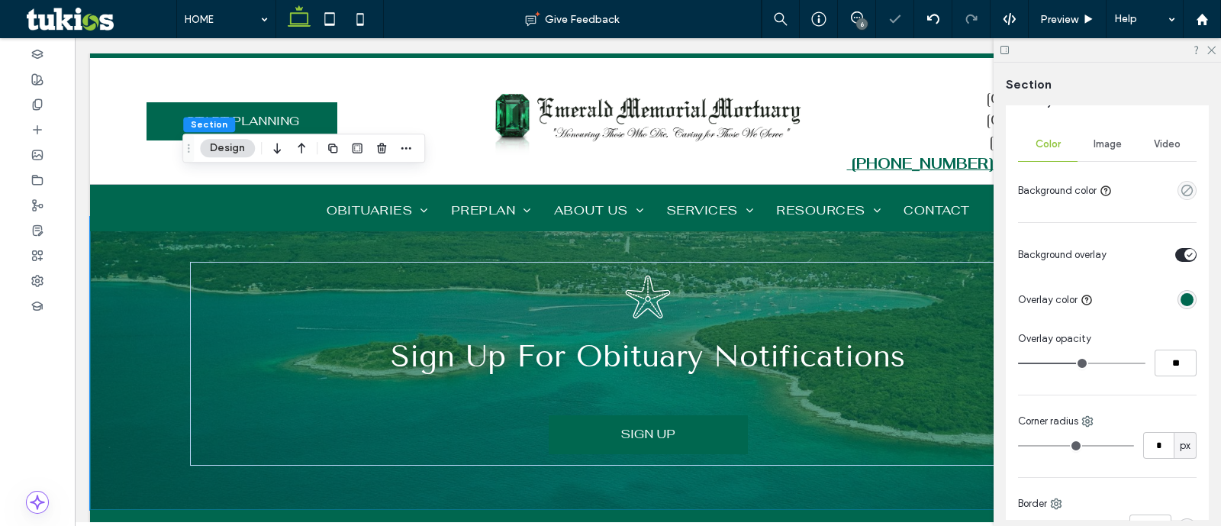
type input "**"
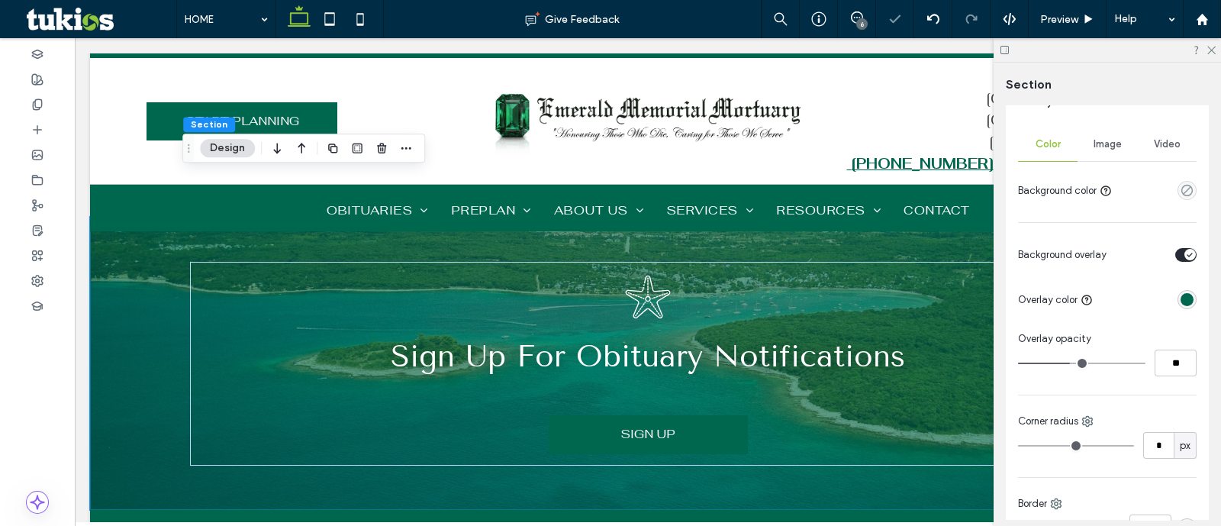
drag, startPoint x: 1086, startPoint y: 366, endPoint x: 1067, endPoint y: 365, distance: 19.1
type input "**"
click at [1067, 364] on input "range" at bounding box center [1081, 364] width 127 height 2
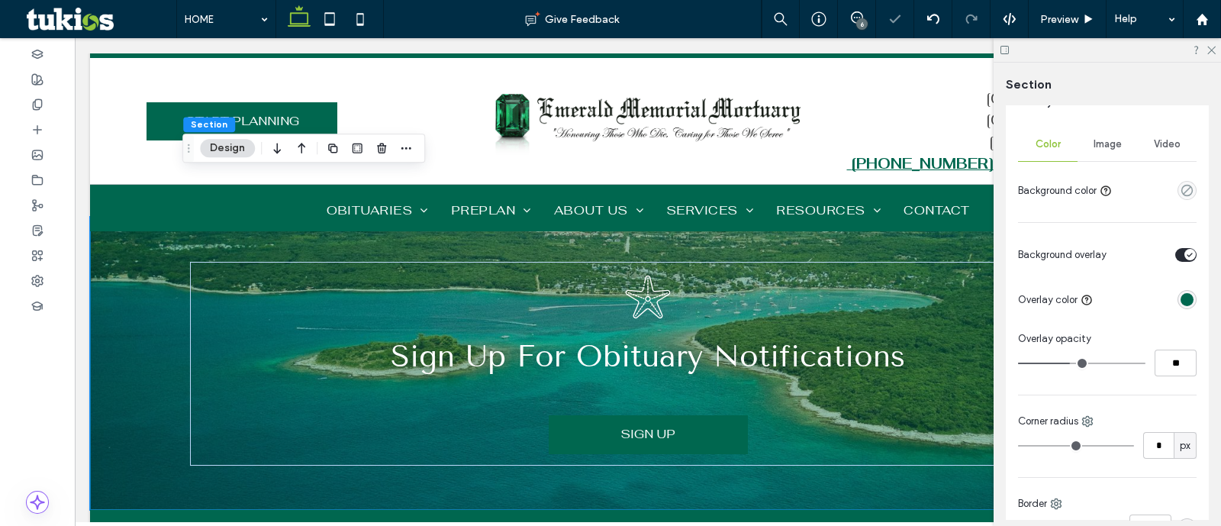
click at [1178, 305] on div "rgba(0,103,79,1)" at bounding box center [1187, 299] width 19 height 19
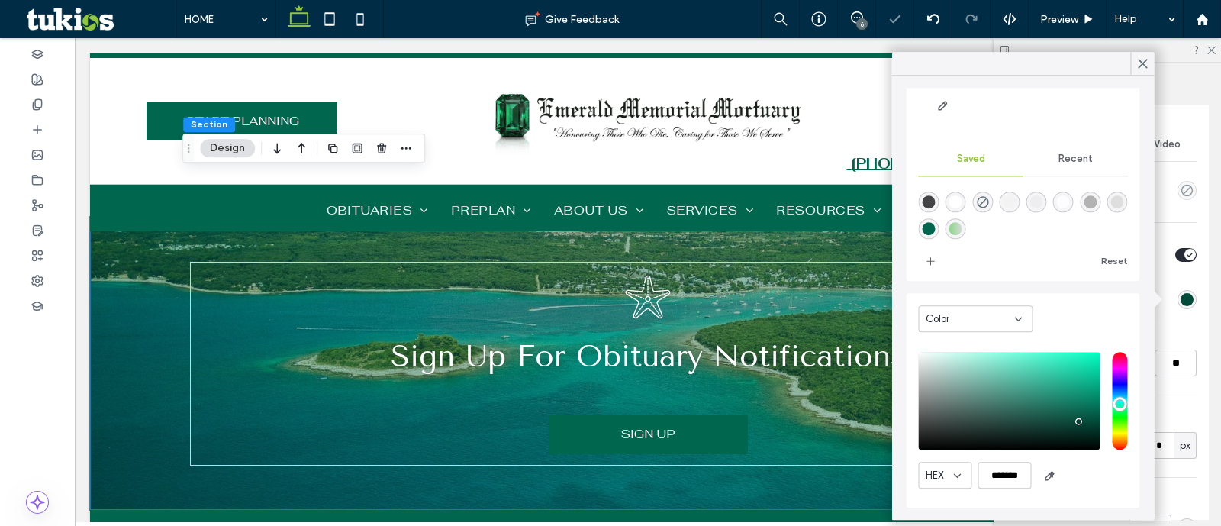
type input "*******"
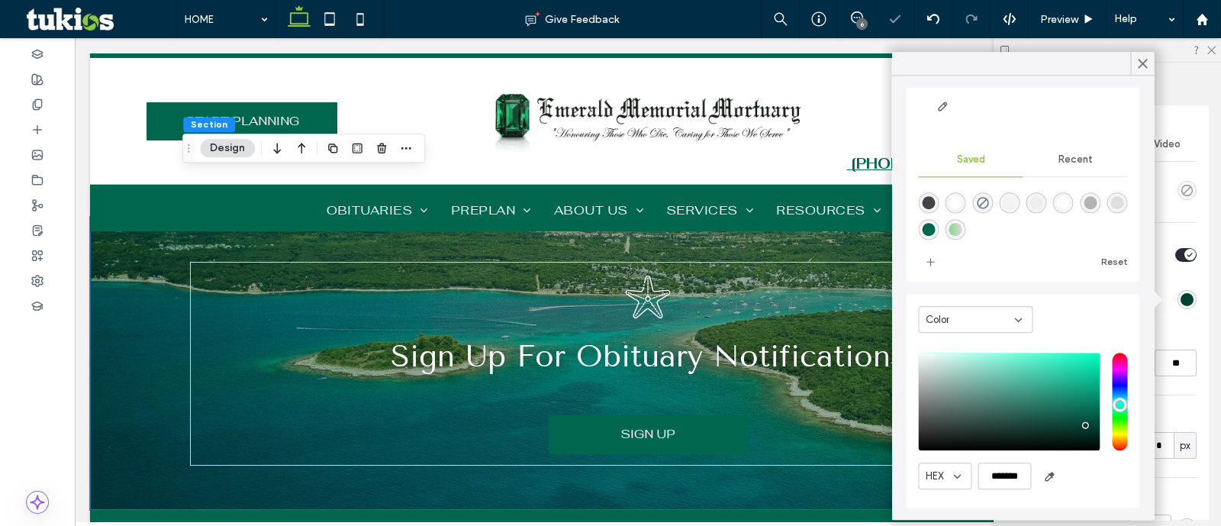
drag, startPoint x: 1076, startPoint y: 419, endPoint x: 1085, endPoint y: 424, distance: 10.0
click at [1085, 424] on div "saturation and value" at bounding box center [1010, 402] width 182 height 98
click at [934, 263] on icon "add color" at bounding box center [931, 262] width 12 height 12
click at [1136, 62] on icon at bounding box center [1143, 63] width 14 height 14
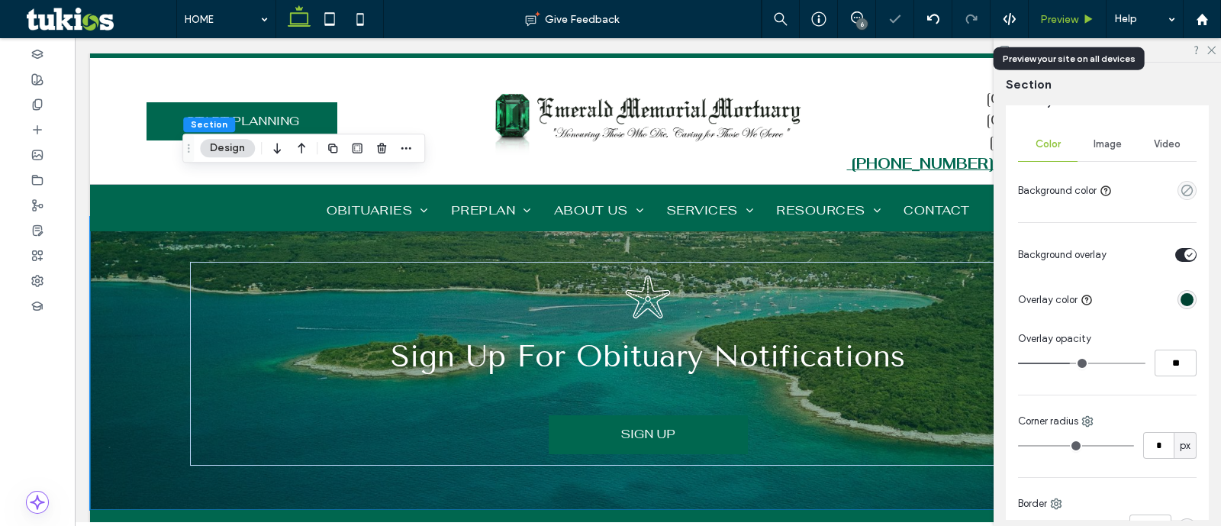
click at [1068, 8] on div "Preview" at bounding box center [1068, 19] width 78 height 38
click at [1065, 17] on span "Preview" at bounding box center [1059, 19] width 38 height 13
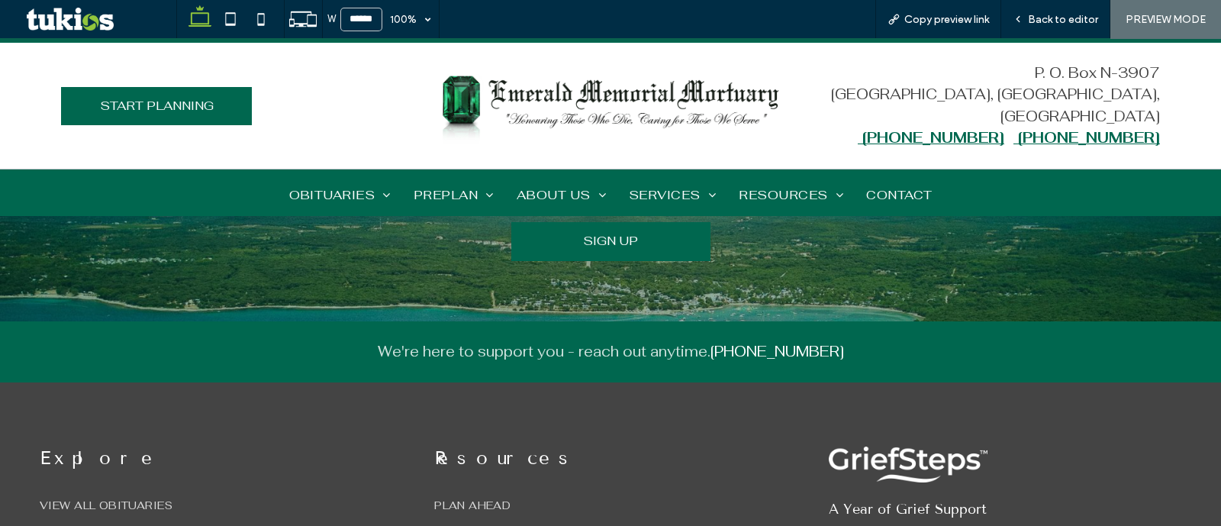
scroll to position [3530, 0]
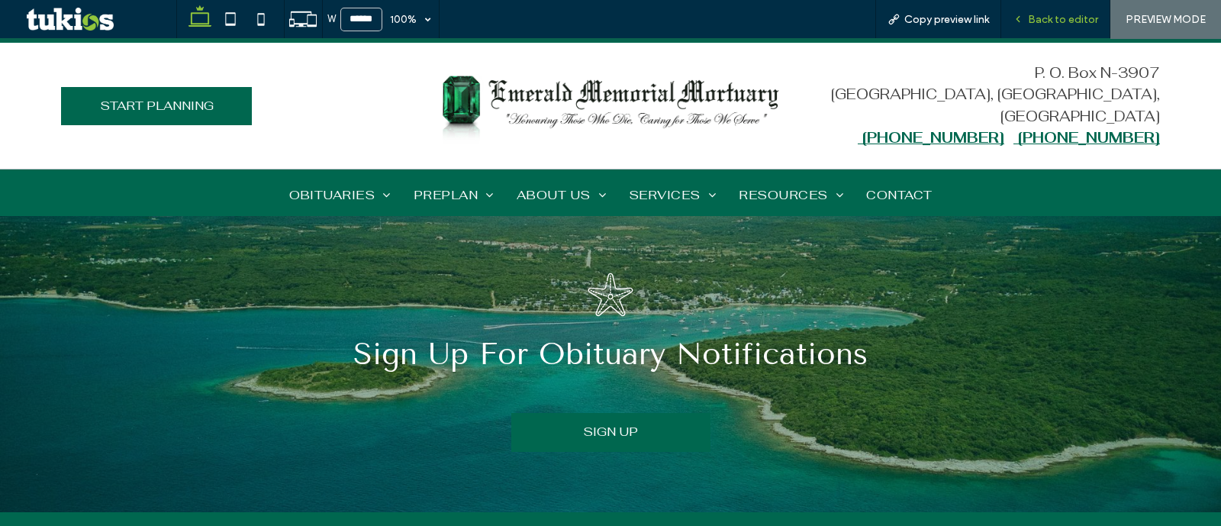
click at [1060, 17] on span "Back to editor" at bounding box center [1063, 19] width 70 height 13
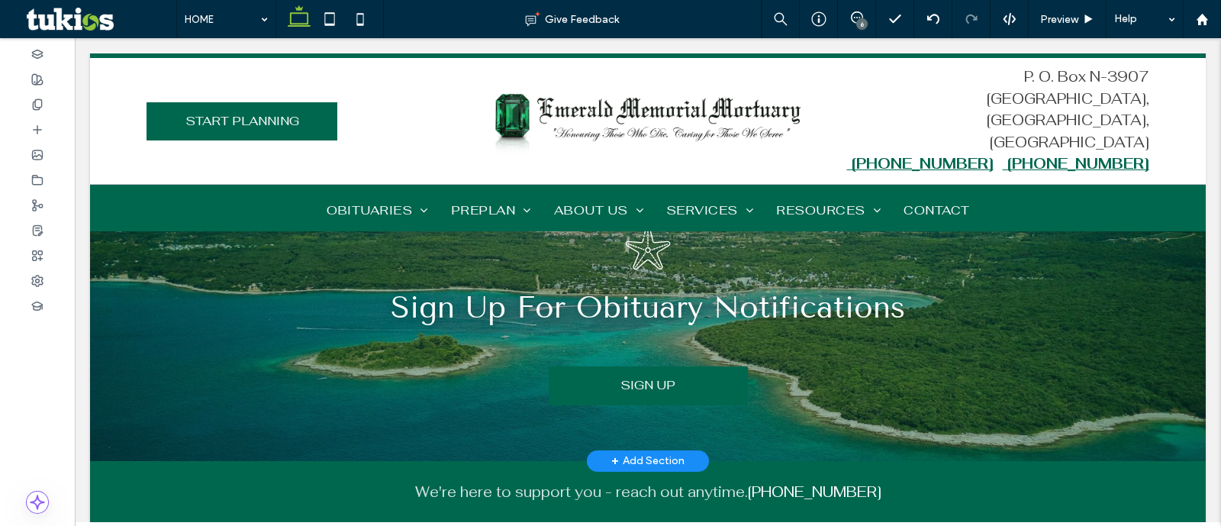
scroll to position [3481, 0]
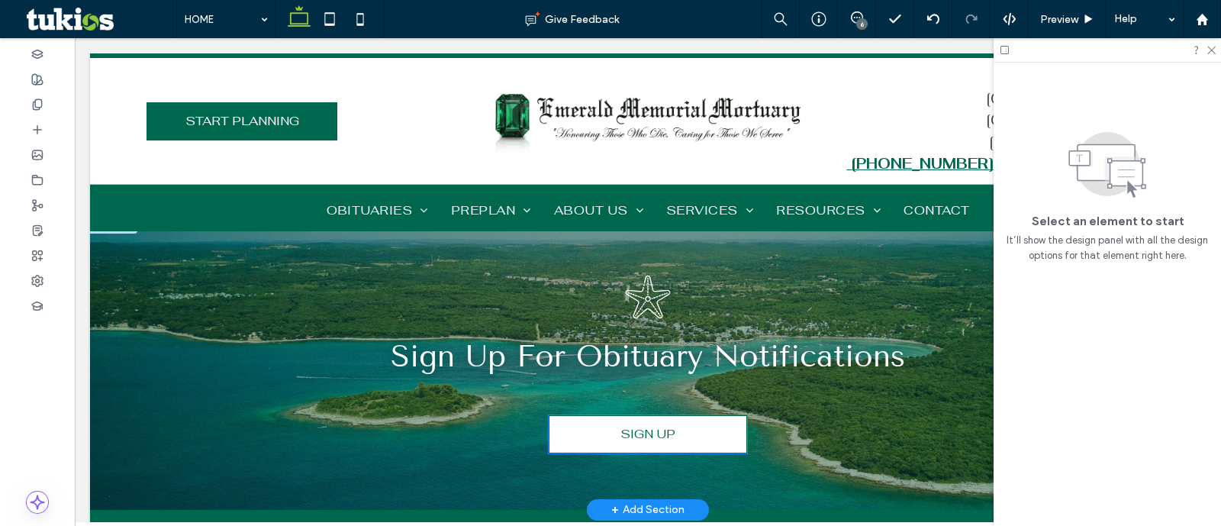
click at [630, 415] on link "SIGN UP" at bounding box center [648, 434] width 198 height 38
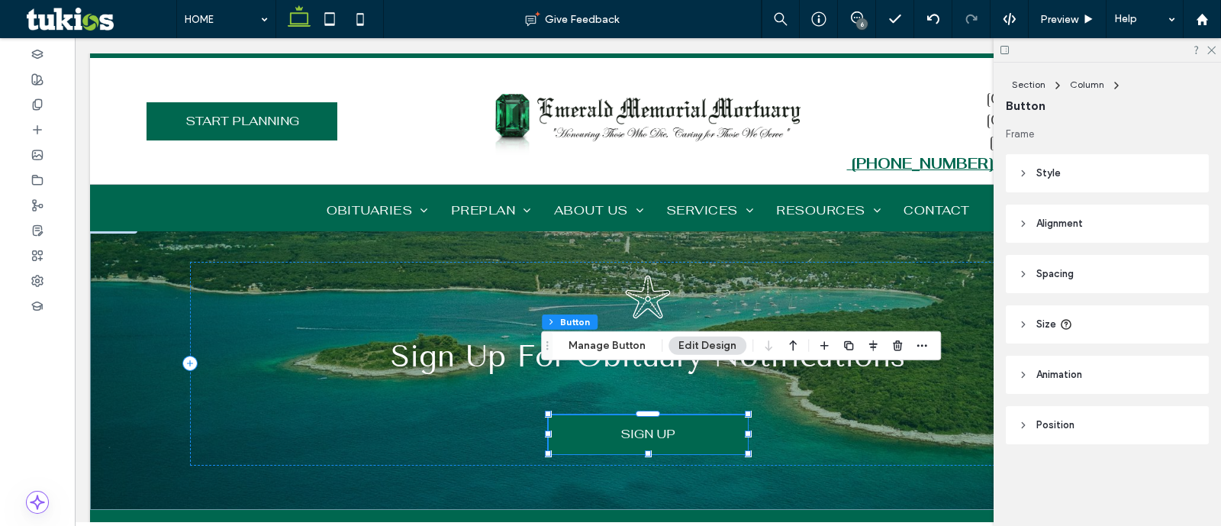
click at [1058, 175] on span "Style" at bounding box center [1048, 173] width 24 height 15
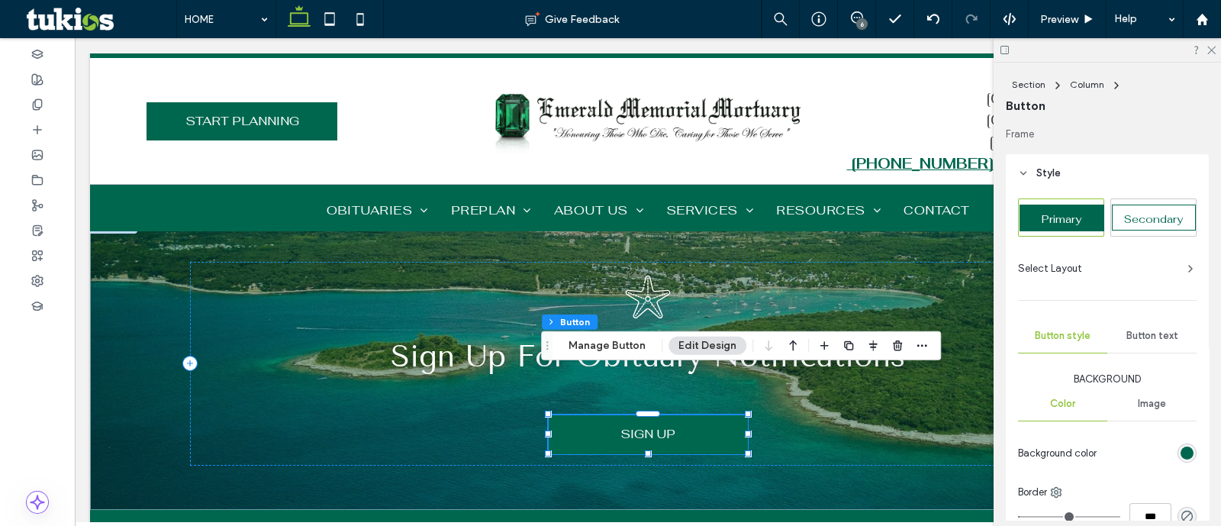
click at [1134, 216] on span "Secondary" at bounding box center [1153, 219] width 59 height 14
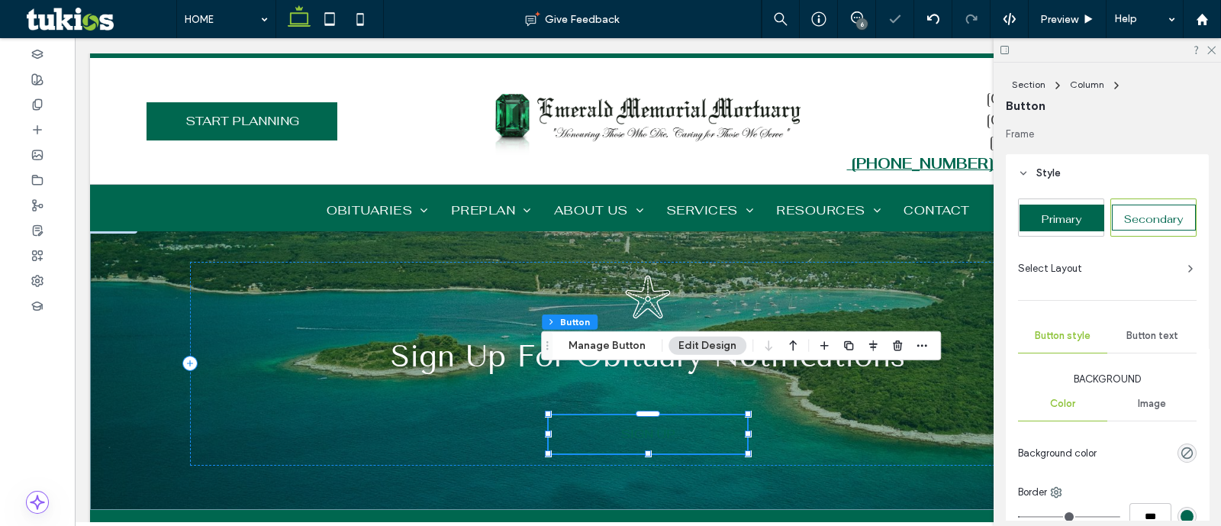
click at [1072, 212] on span "Primary" at bounding box center [1062, 219] width 40 height 14
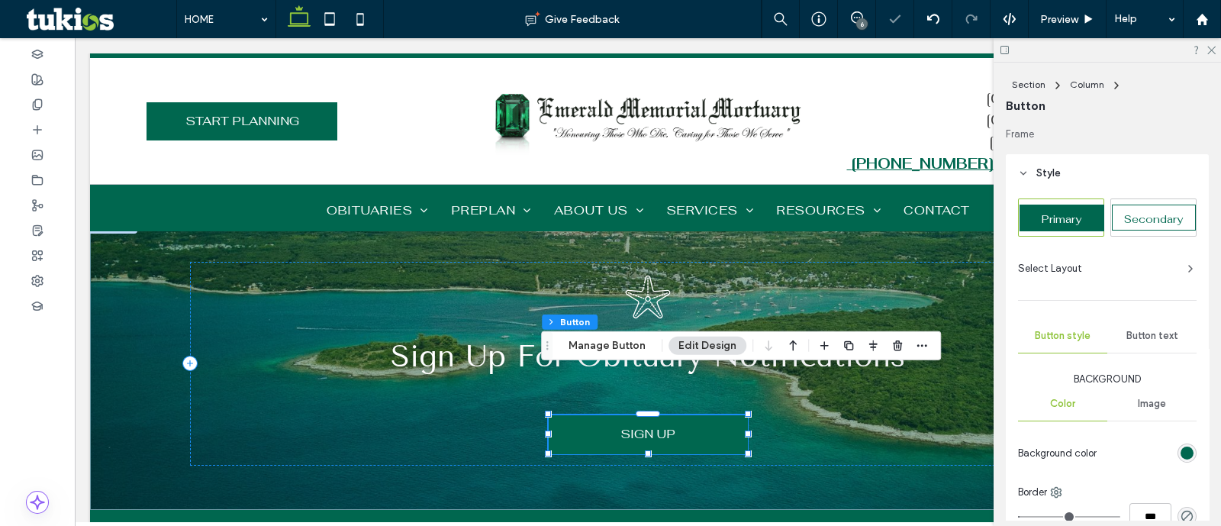
scroll to position [190, 0]
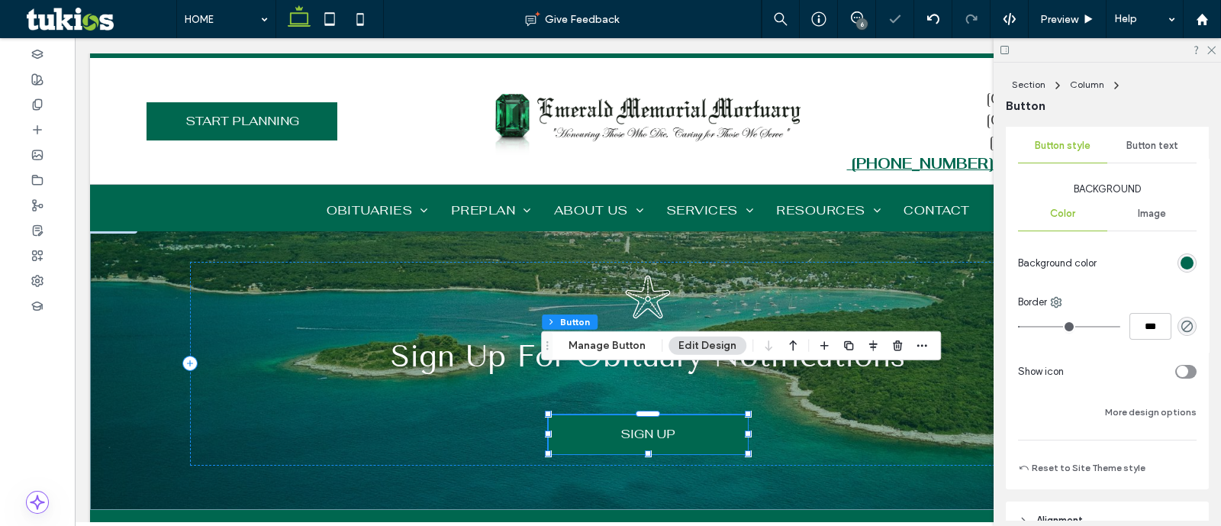
click at [1181, 261] on div "rgb(0, 103, 79)" at bounding box center [1187, 262] width 13 height 13
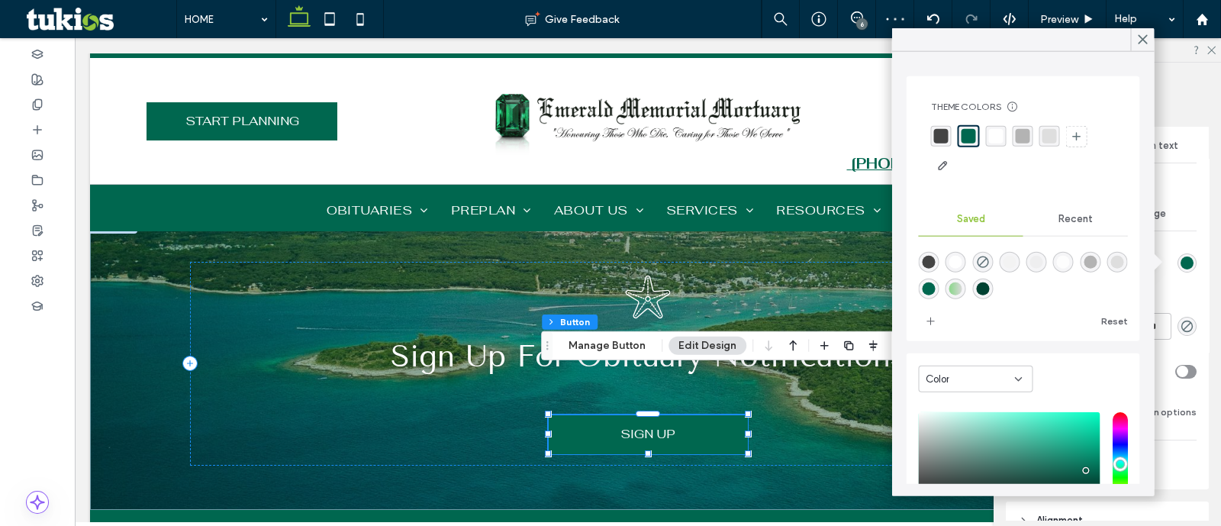
click at [989, 132] on div "rgba(255,255,255,1)" at bounding box center [996, 136] width 15 height 15
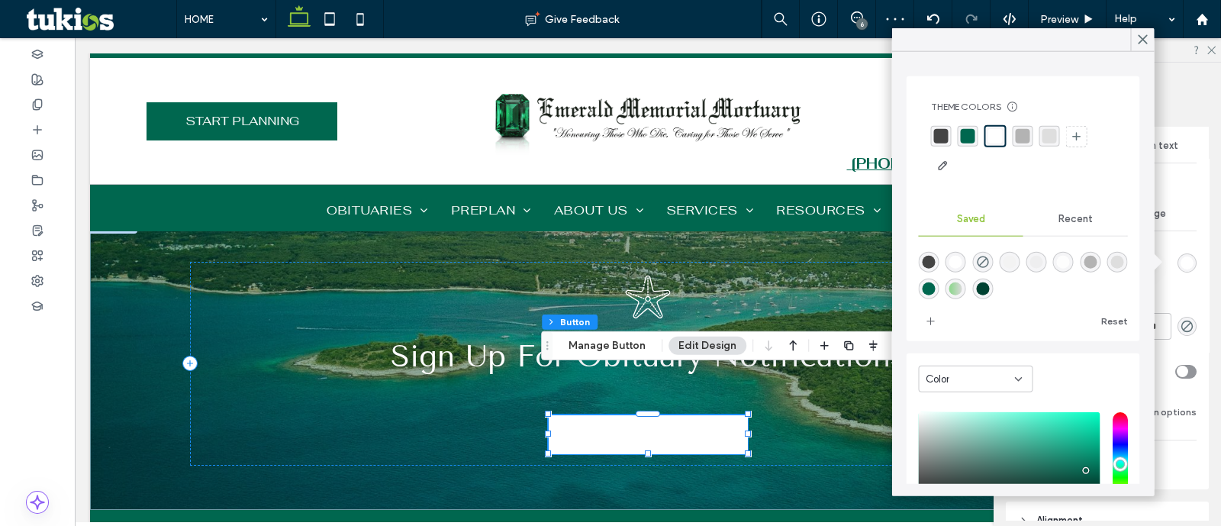
click at [1185, 273] on div at bounding box center [1150, 263] width 94 height 27
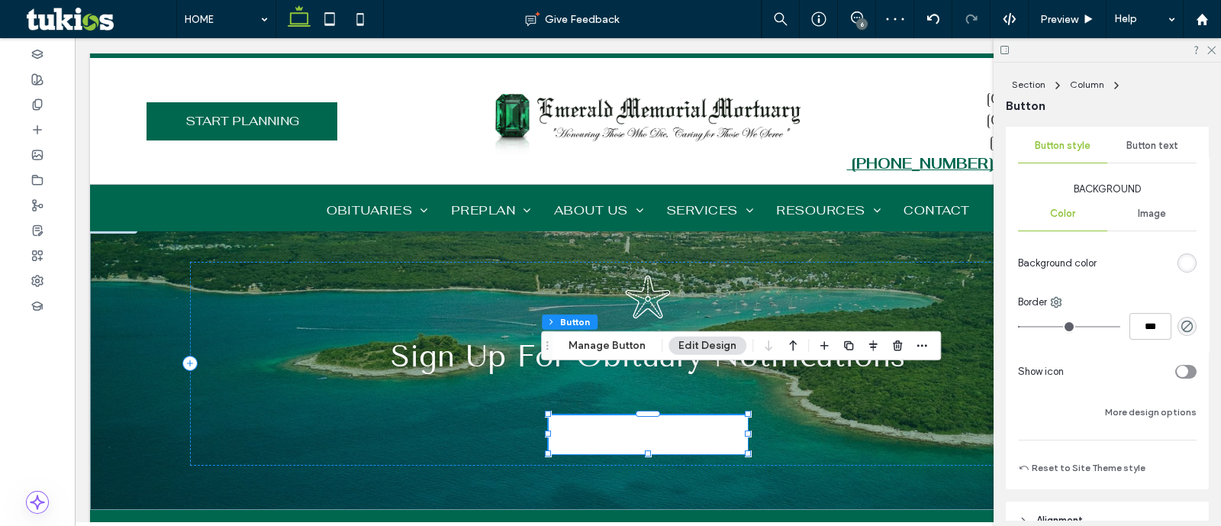
click at [1152, 205] on div "Image" at bounding box center [1151, 214] width 89 height 34
type input "*"
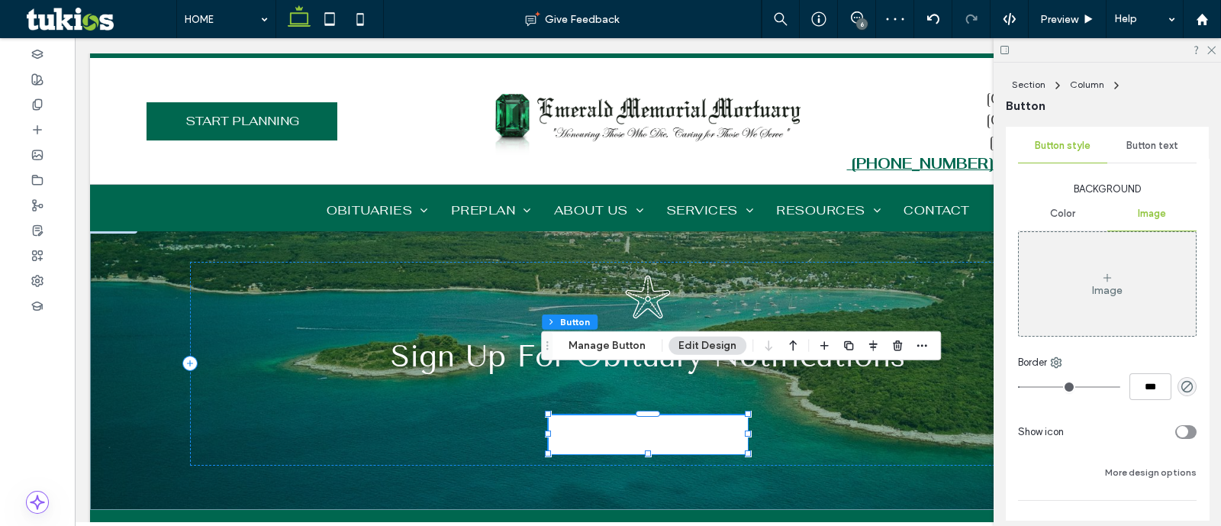
click at [1141, 148] on span "Button text" at bounding box center [1153, 146] width 52 height 12
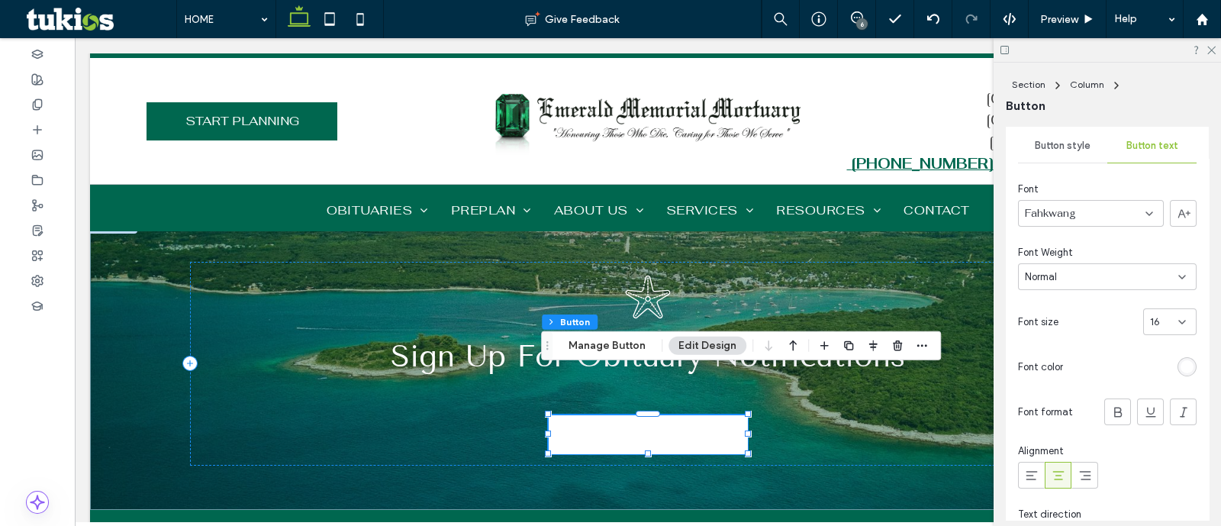
click at [1181, 366] on div "rgb(255, 255, 255)" at bounding box center [1187, 366] width 13 height 13
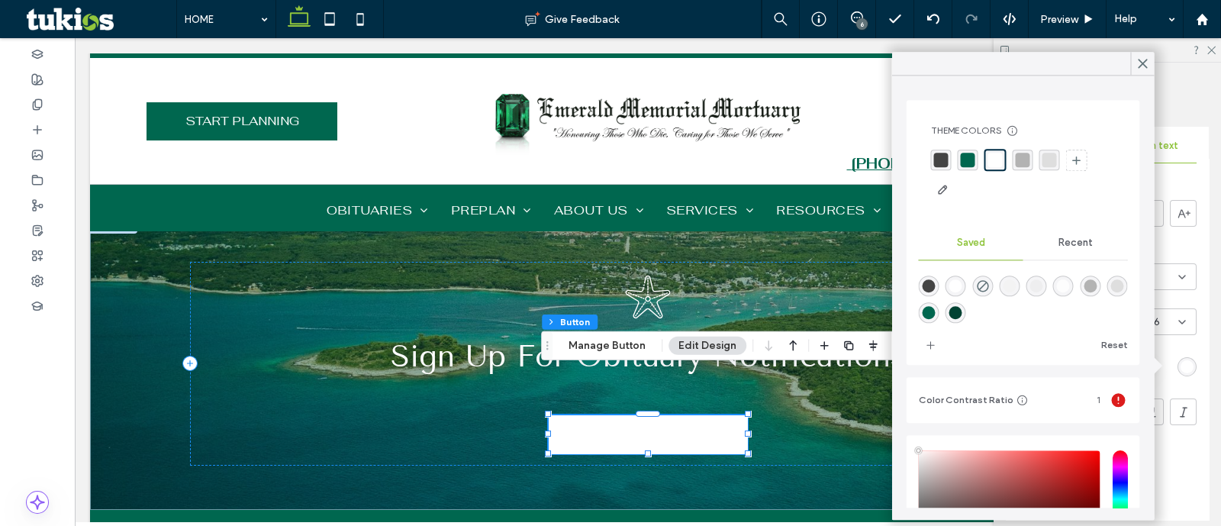
click at [973, 157] on div "rgba(0,103,79,1)" at bounding box center [968, 160] width 21 height 21
click at [1183, 472] on div at bounding box center [1107, 475] width 179 height 27
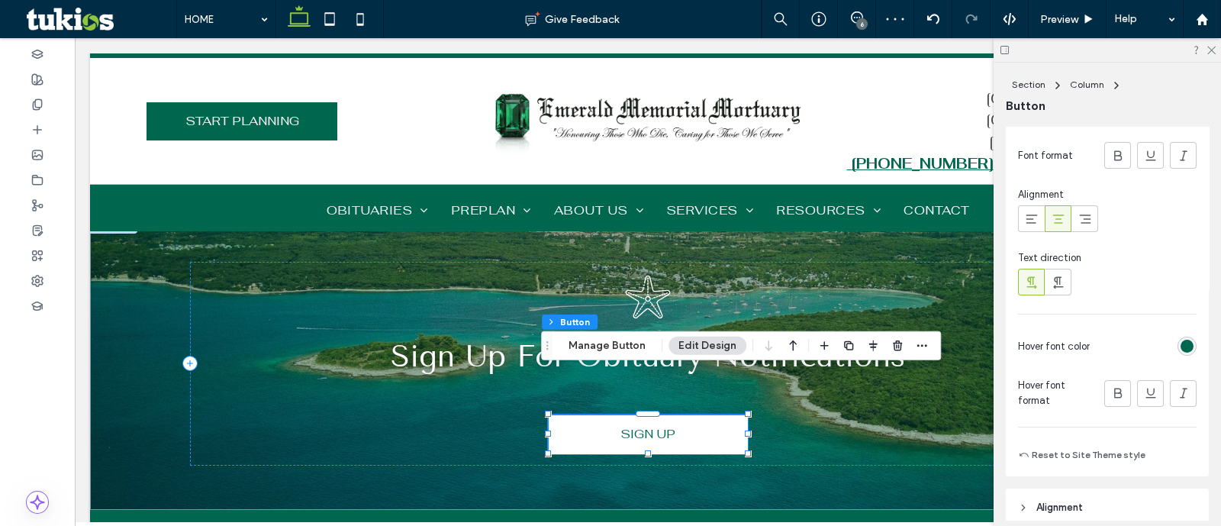
scroll to position [477, 0]
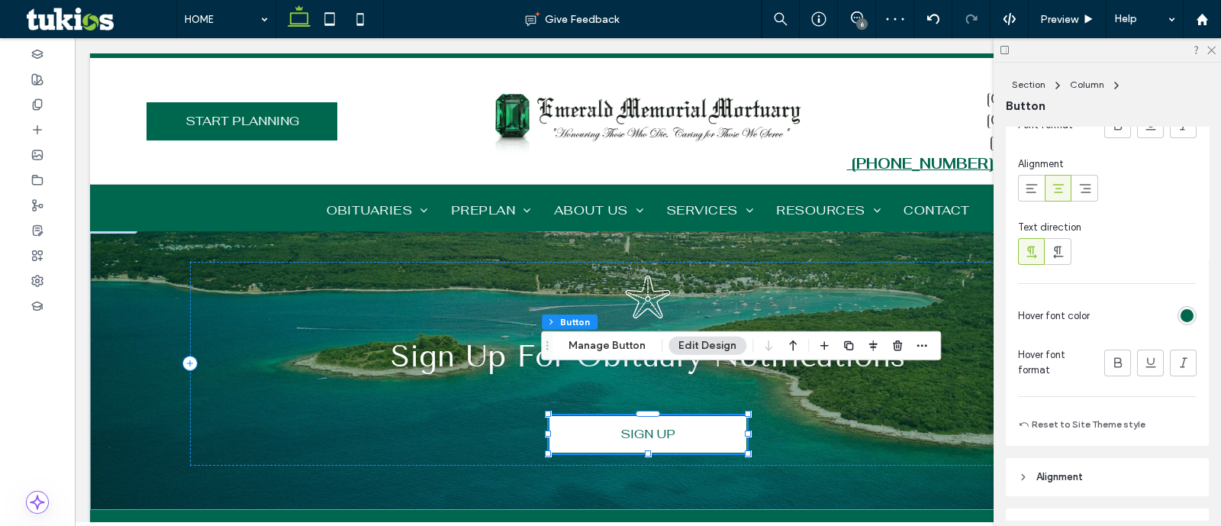
click at [1181, 315] on div "rgb(0, 103, 79)" at bounding box center [1187, 315] width 13 height 13
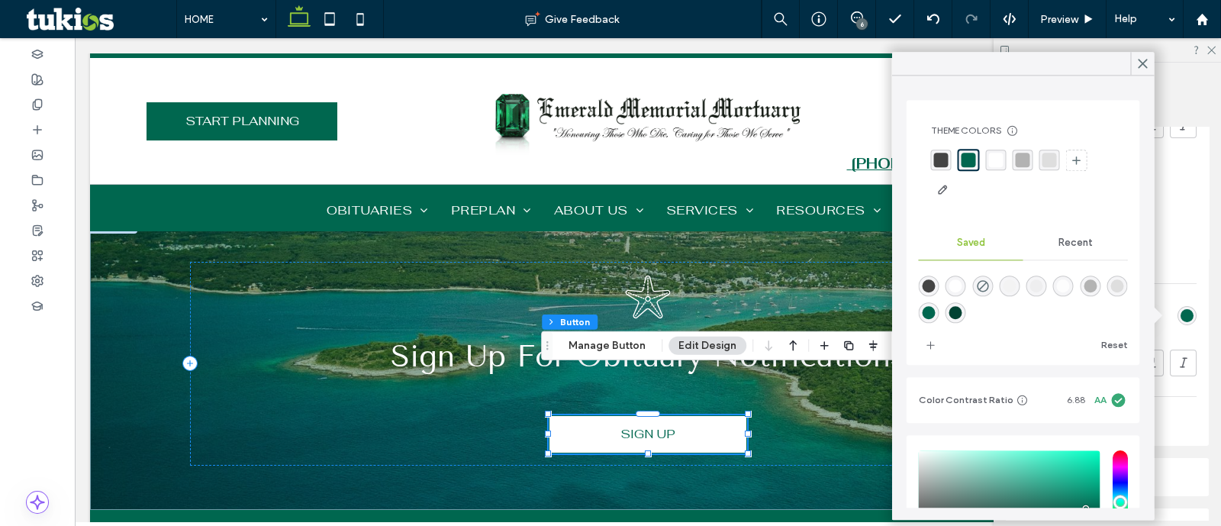
click at [993, 158] on div "rgba(255,255,255,1)" at bounding box center [996, 160] width 15 height 15
click at [1204, 310] on div "Frame Style Primary Secondary Select Layout Button style Button text Font Fahkw…" at bounding box center [1112, 323] width 213 height 393
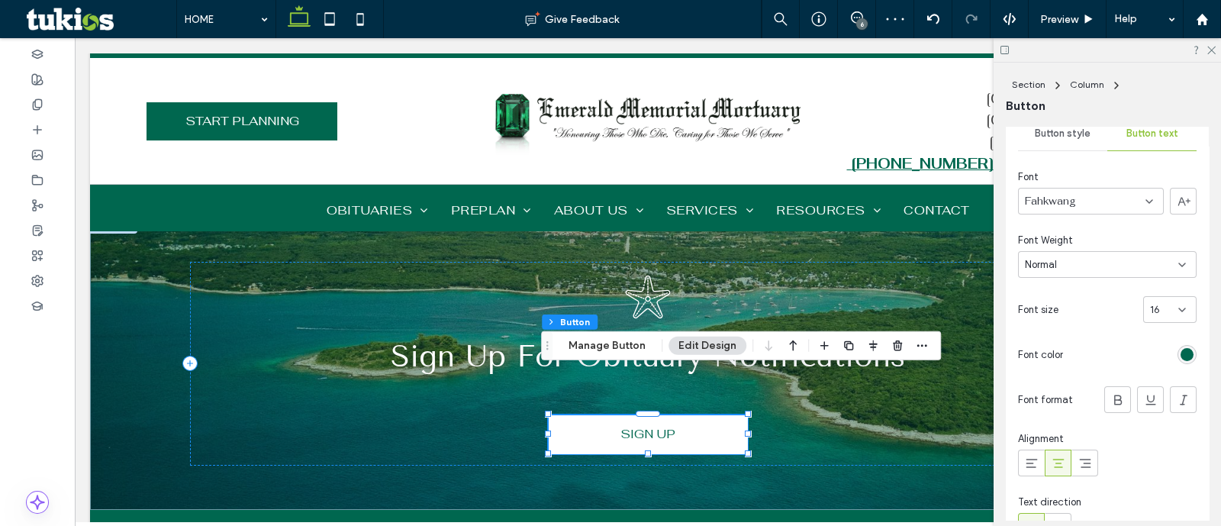
scroll to position [95, 0]
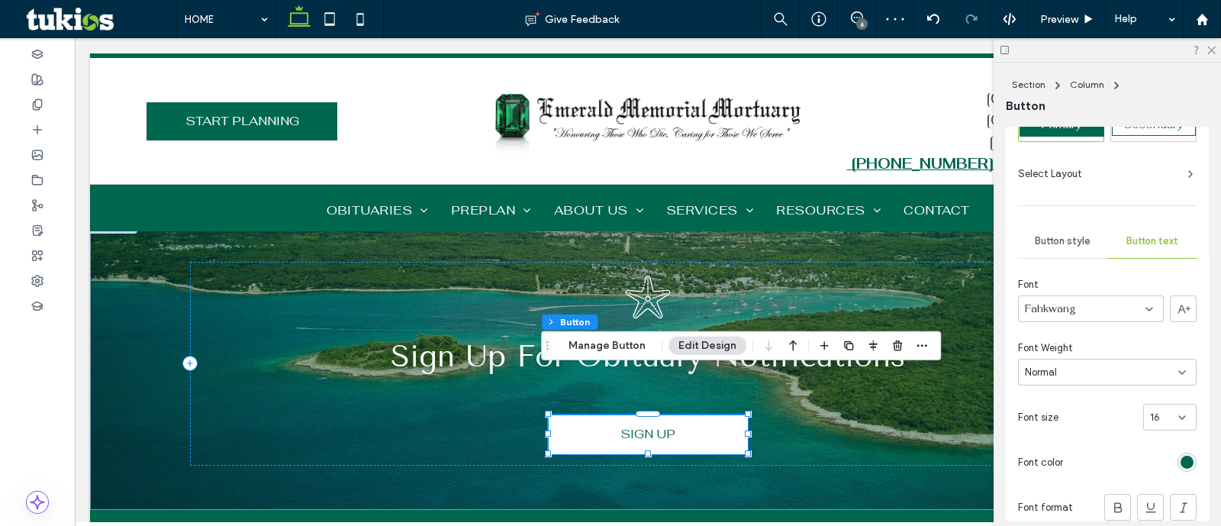
click at [1072, 260] on div "Primary Secondary Select Layout Button style Button text Font Fahkwang Font Wei…" at bounding box center [1107, 460] width 179 height 712
click at [1069, 252] on div "Button style" at bounding box center [1062, 241] width 89 height 34
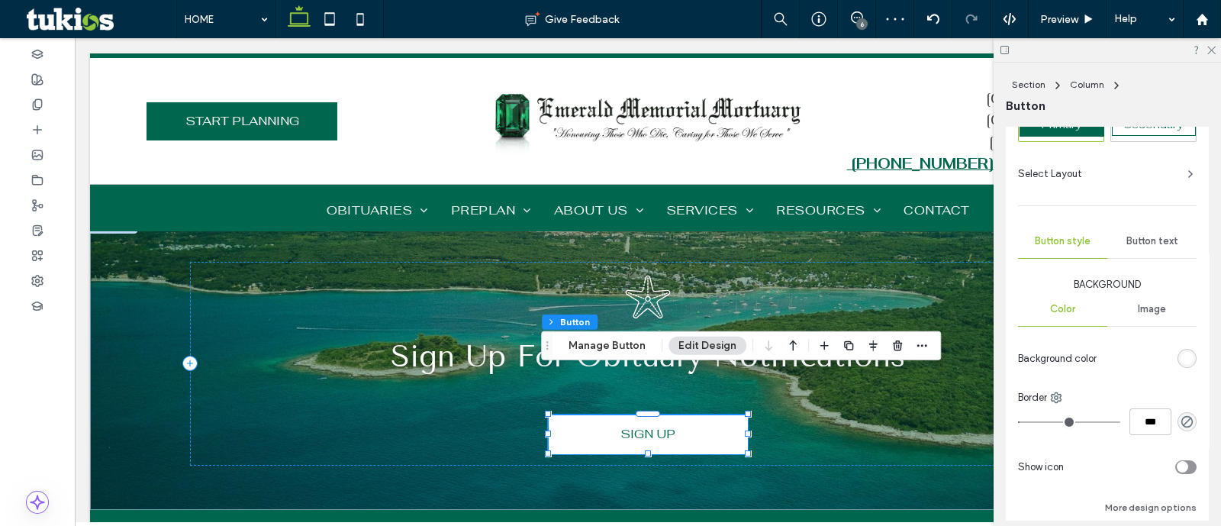
scroll to position [286, 0]
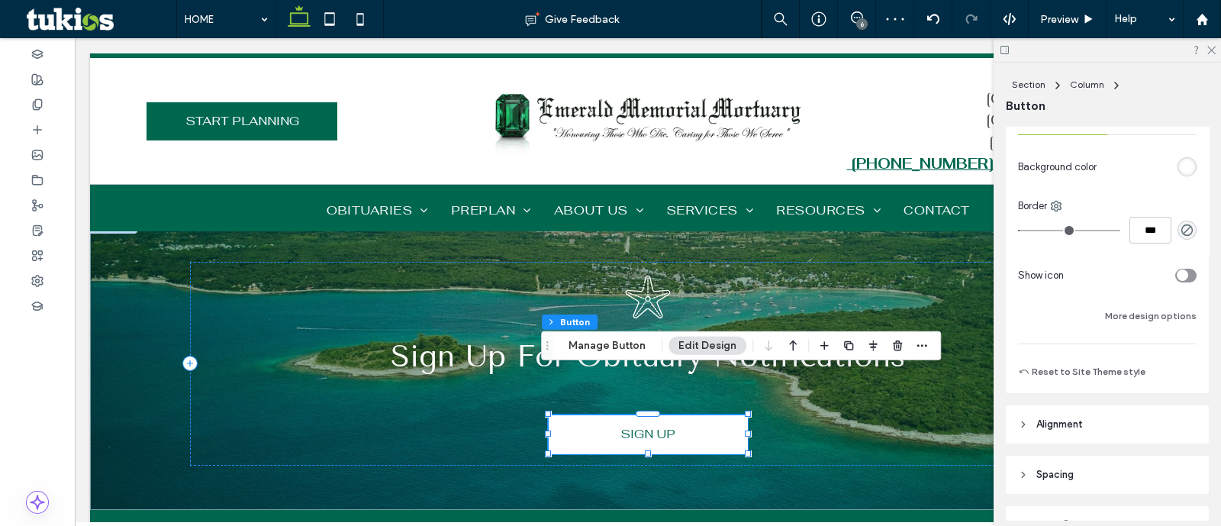
click at [1164, 367] on div "Primary Secondary Select Layout Button style Button text Background Color Image…" at bounding box center [1107, 146] width 179 height 469
click at [1124, 366] on button "Reset to Site Theme style" at bounding box center [1081, 372] width 127 height 18
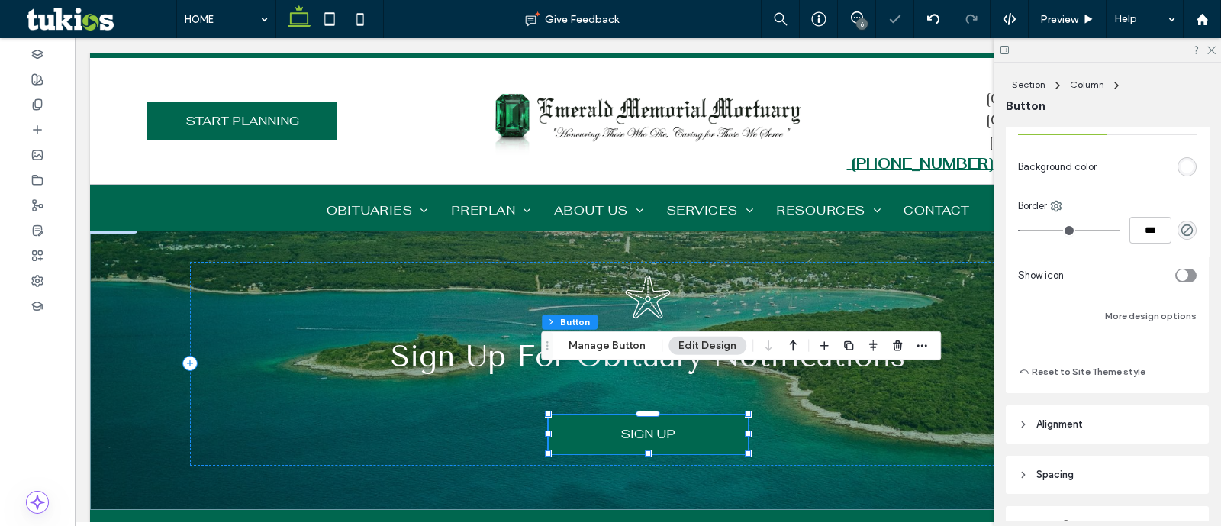
type input "*"
click at [935, 13] on icon at bounding box center [933, 19] width 12 height 12
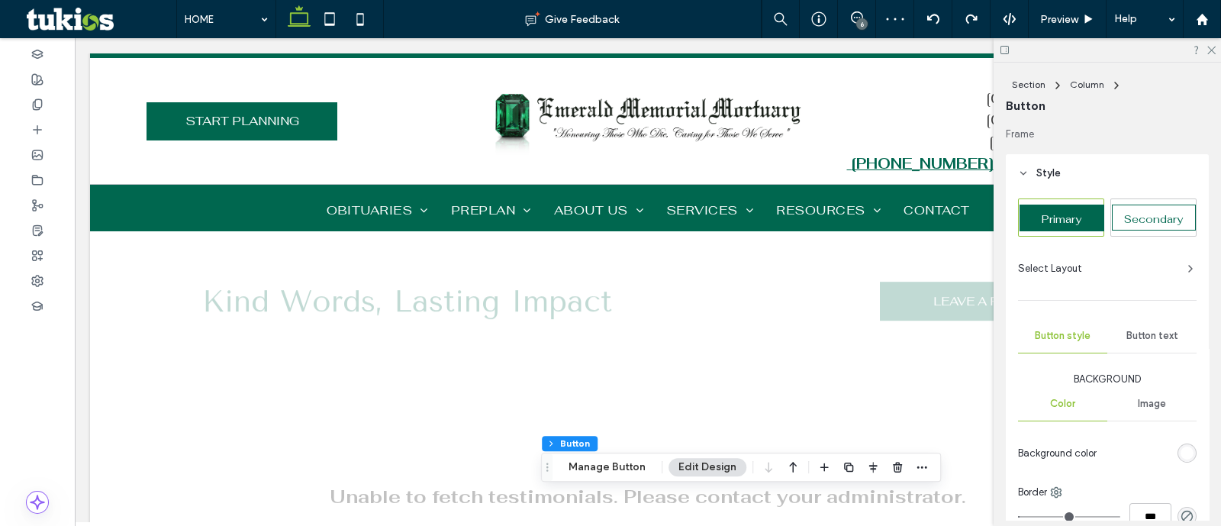
type input "**"
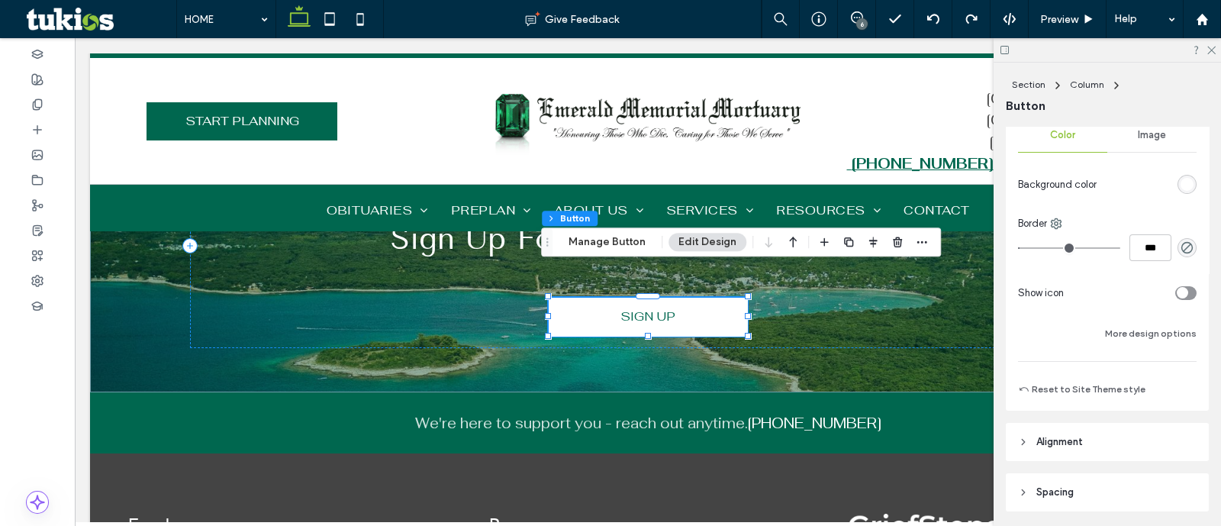
scroll to position [381, 0]
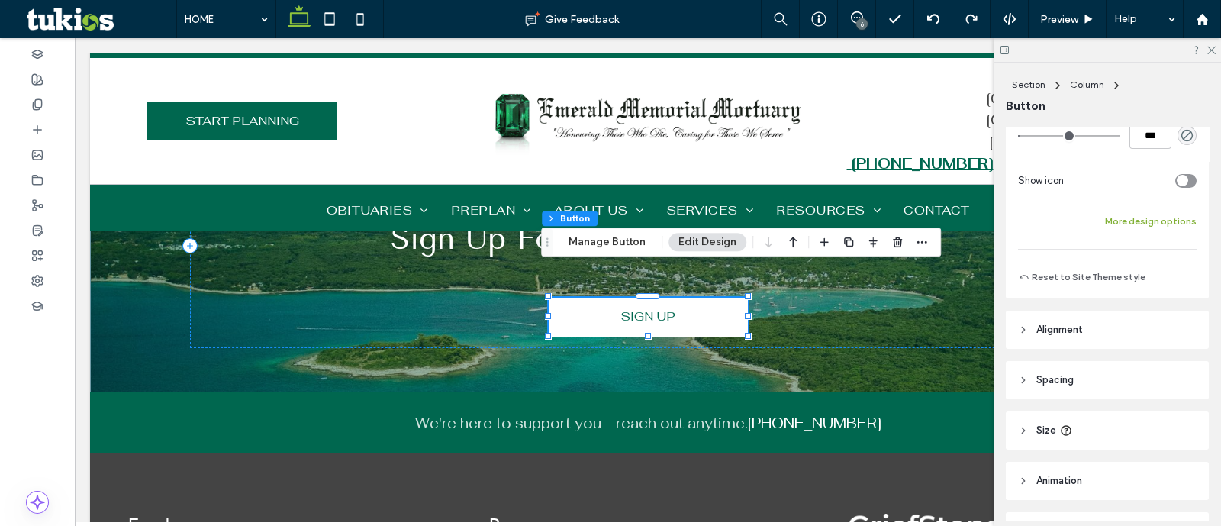
click at [1156, 212] on button "More design options" at bounding box center [1151, 221] width 92 height 18
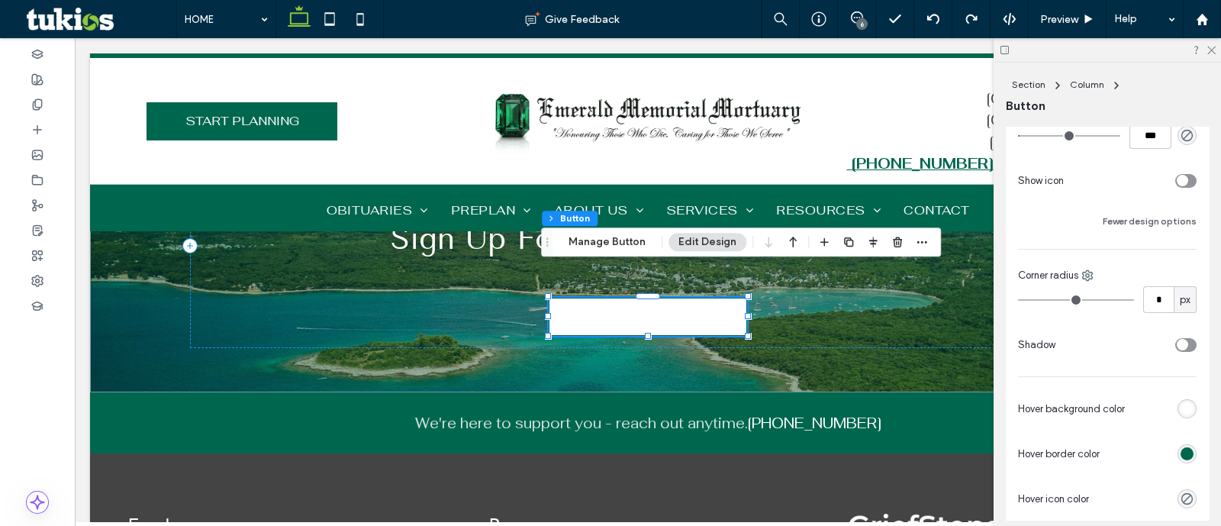
click at [1181, 411] on div "rgb(255, 255, 255)" at bounding box center [1187, 408] width 13 height 13
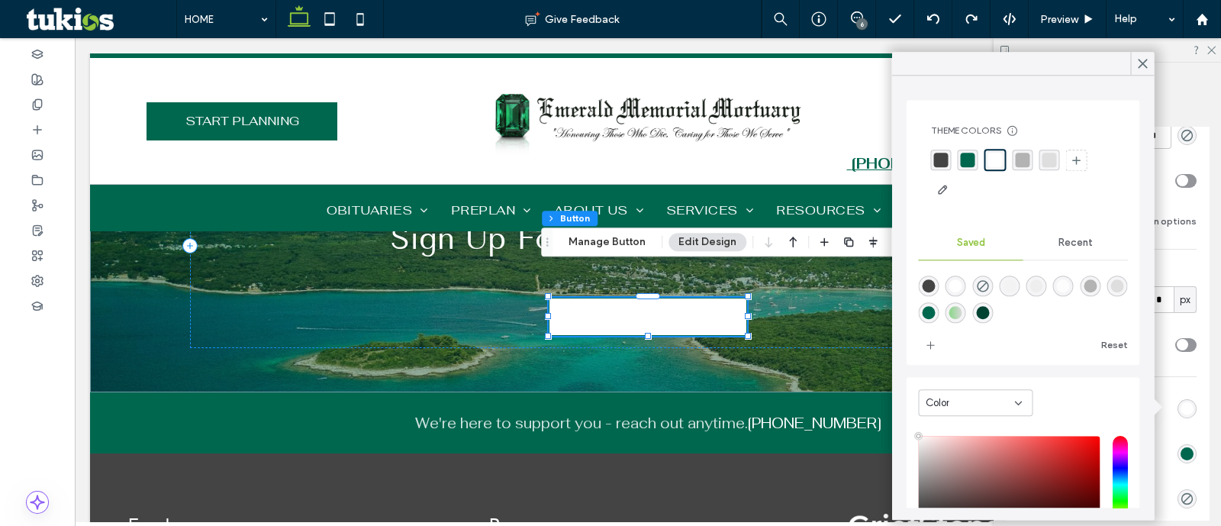
click at [944, 147] on div "Theme Colors Save time with Theme Colors Create a color palette to instantly ad…" at bounding box center [1023, 163] width 209 height 102
click at [945, 150] on div "rgba(68,68,68,1)" at bounding box center [941, 160] width 21 height 21
type input "*"
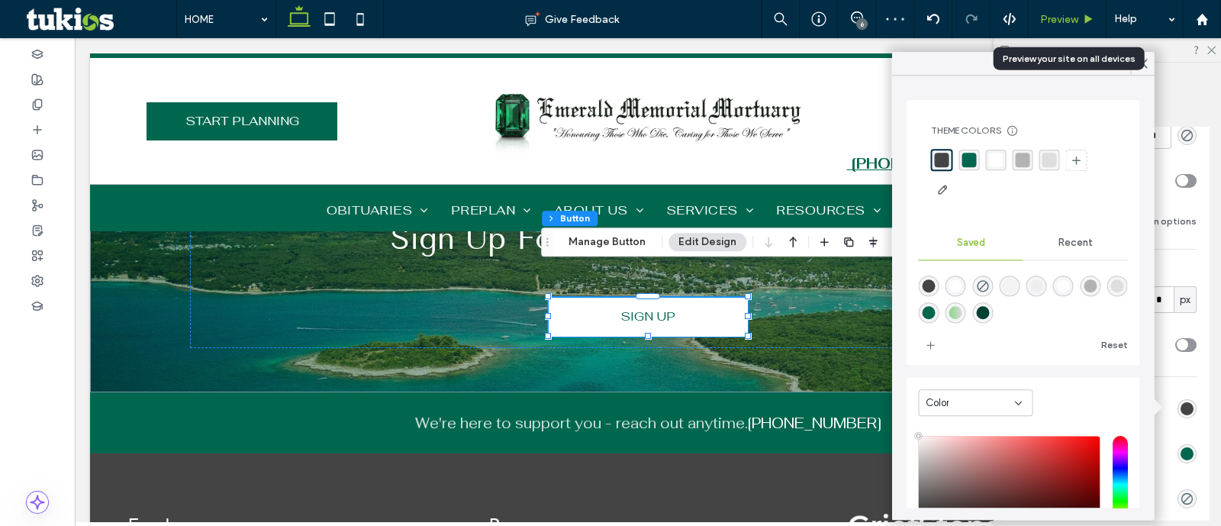
click at [1056, 15] on span "Preview" at bounding box center [1059, 19] width 38 height 13
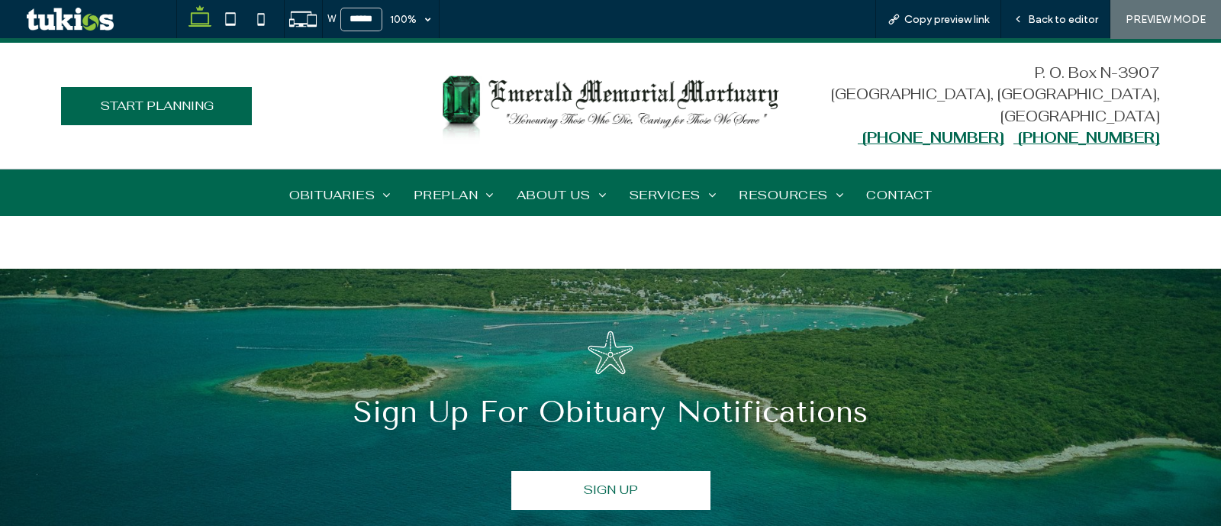
scroll to position [3442, 0]
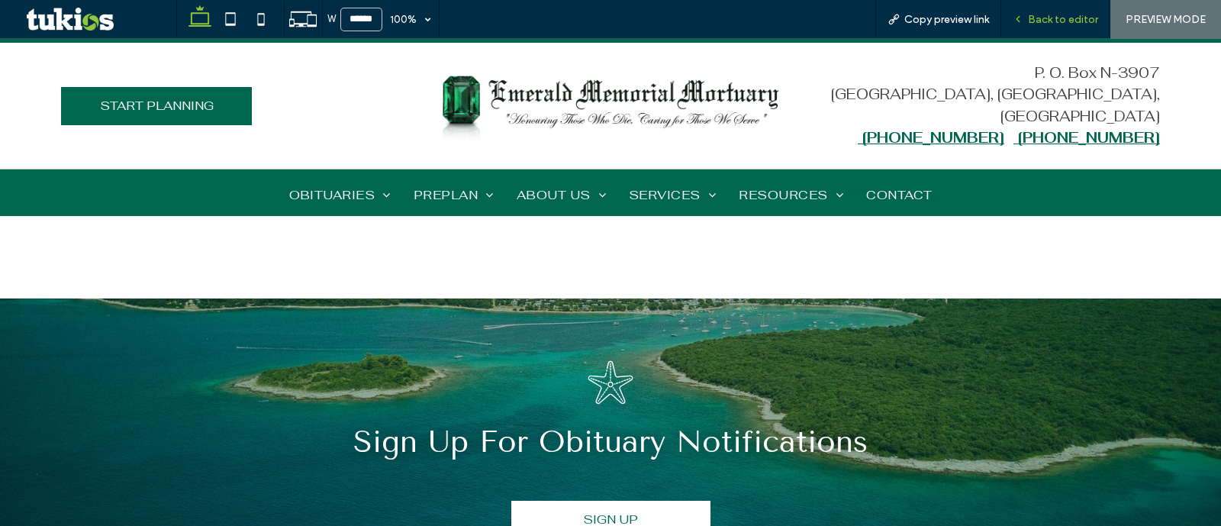
click at [1076, 24] on span "Back to editor" at bounding box center [1063, 19] width 70 height 13
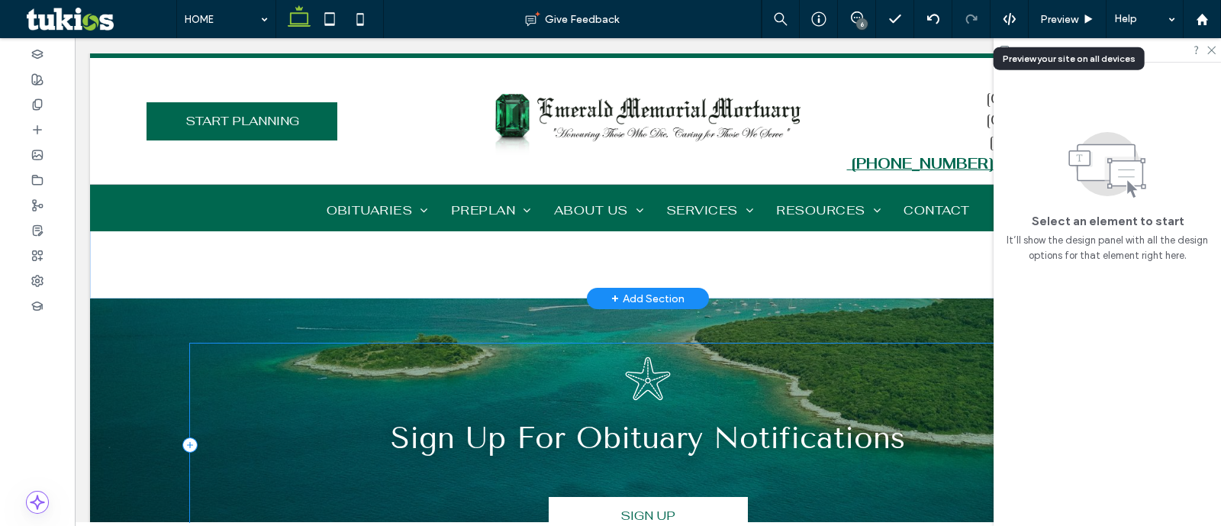
scroll to position [3393, 0]
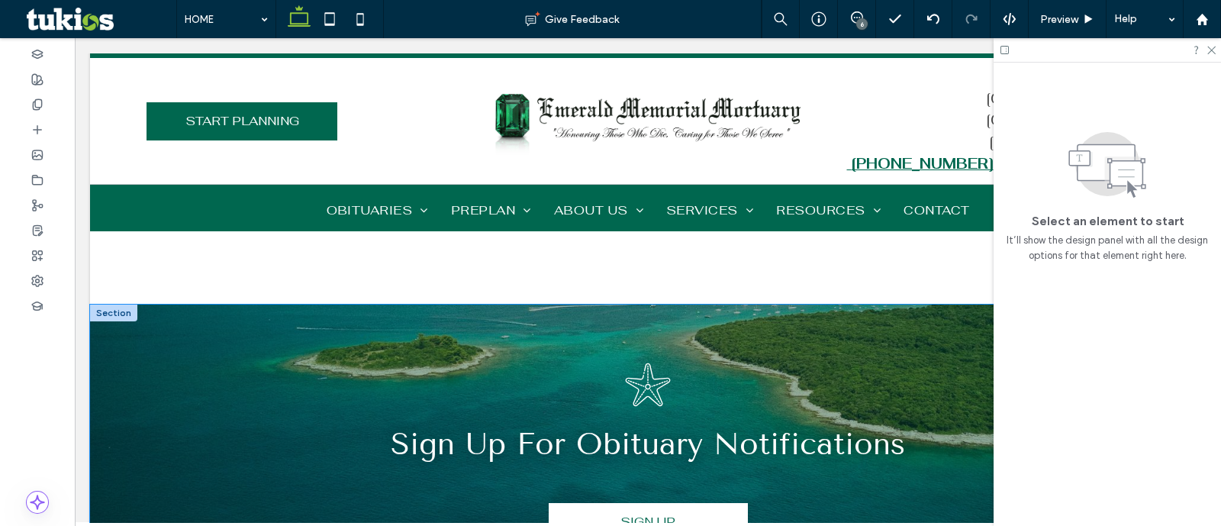
click at [744, 305] on div "Sign Up For Obituary Notifications SIGN UP" at bounding box center [648, 451] width 916 height 293
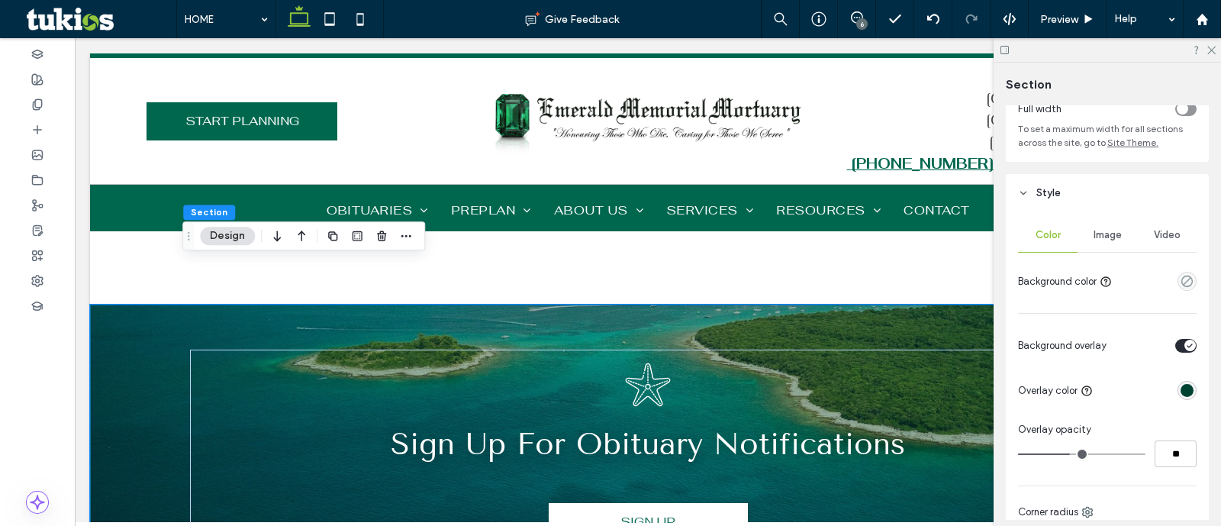
scroll to position [190, 0]
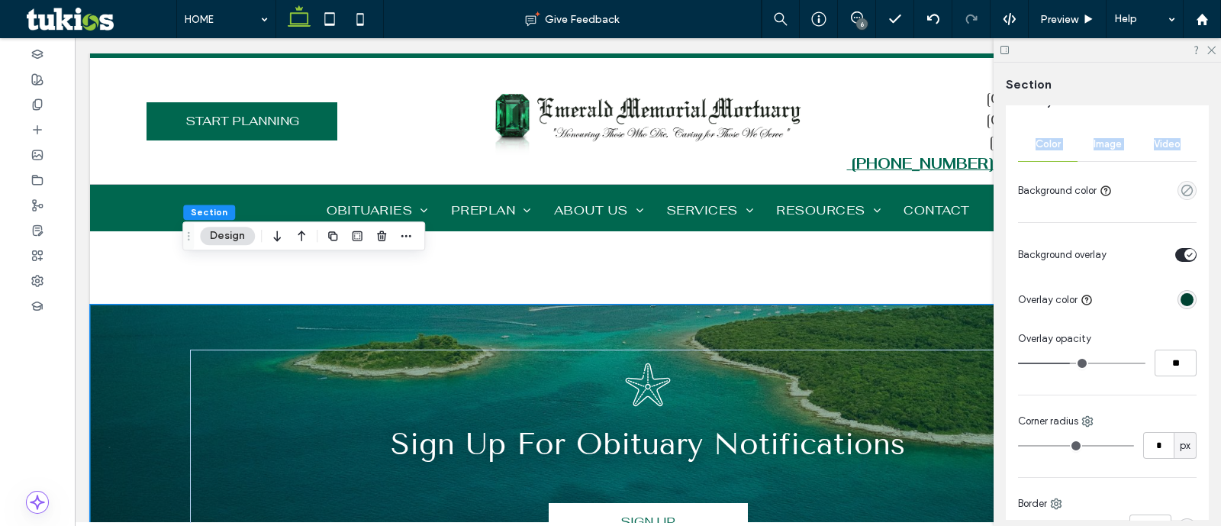
click at [1110, 162] on div "Color Image Video Background color" at bounding box center [1107, 165] width 179 height 76
click at [1104, 150] on div "Image" at bounding box center [1108, 144] width 60 height 34
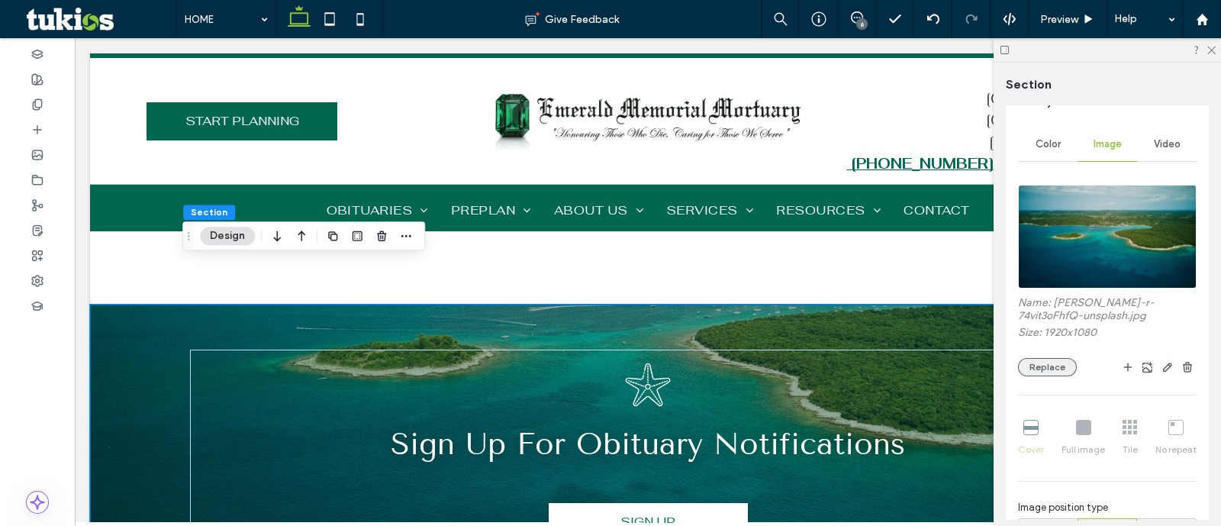
click at [1049, 364] on button "Replace" at bounding box center [1047, 367] width 59 height 18
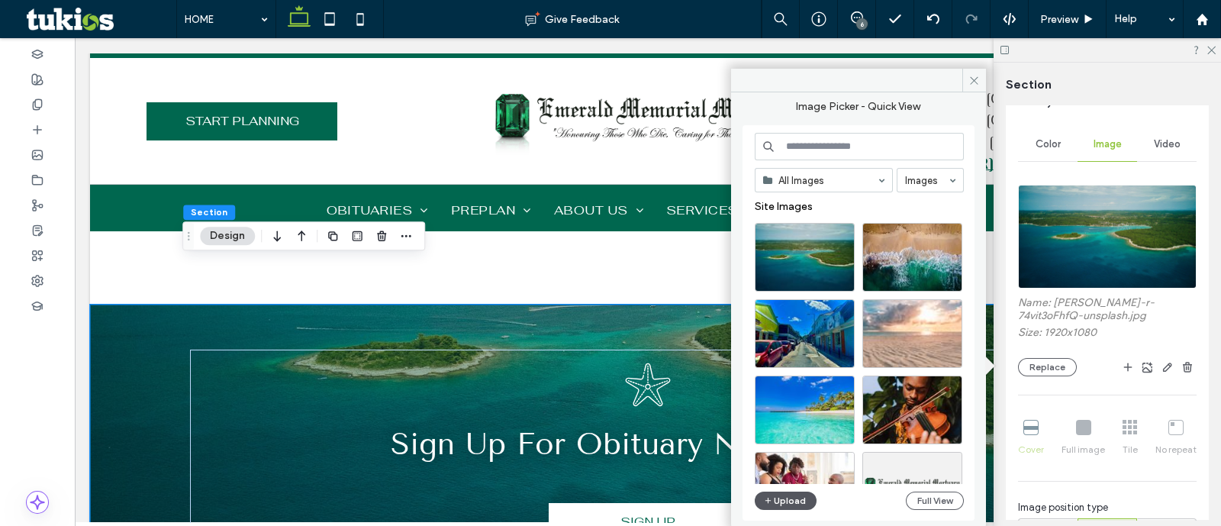
click at [775, 495] on button "Upload" at bounding box center [786, 501] width 63 height 18
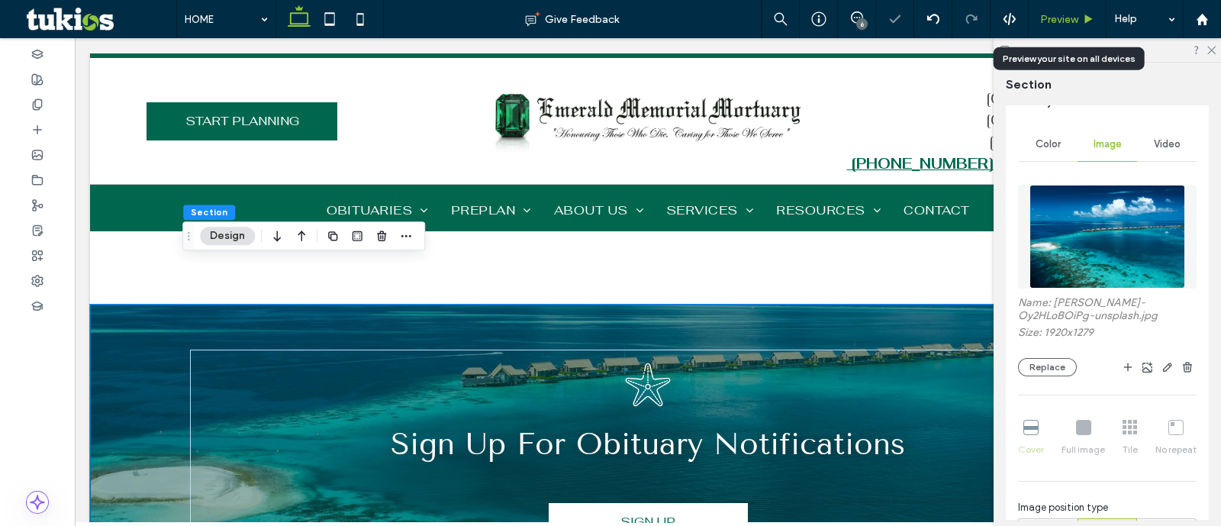
click at [1084, 21] on icon at bounding box center [1088, 19] width 11 height 11
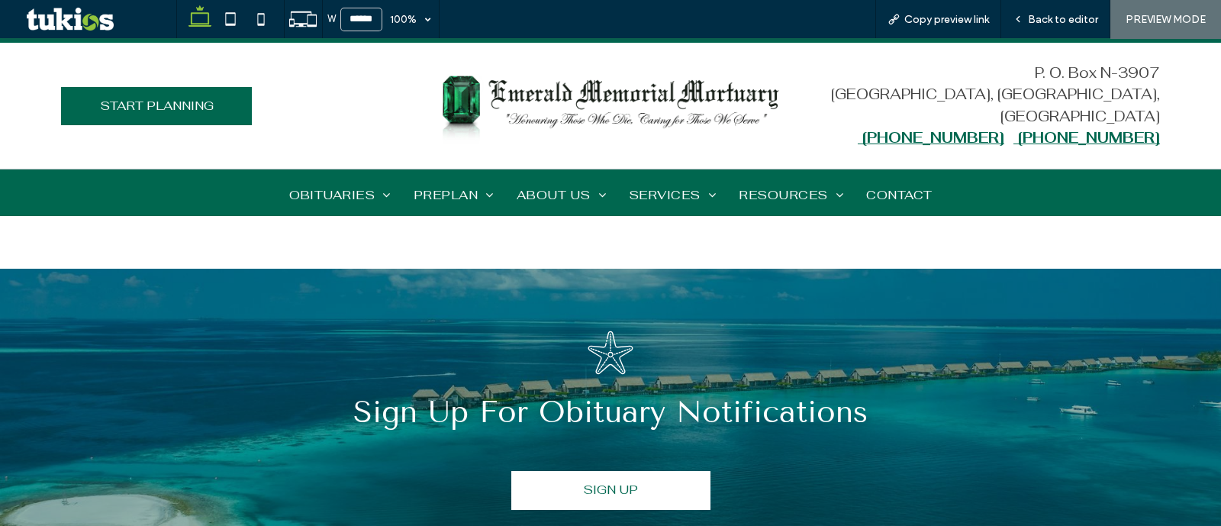
scroll to position [3442, 0]
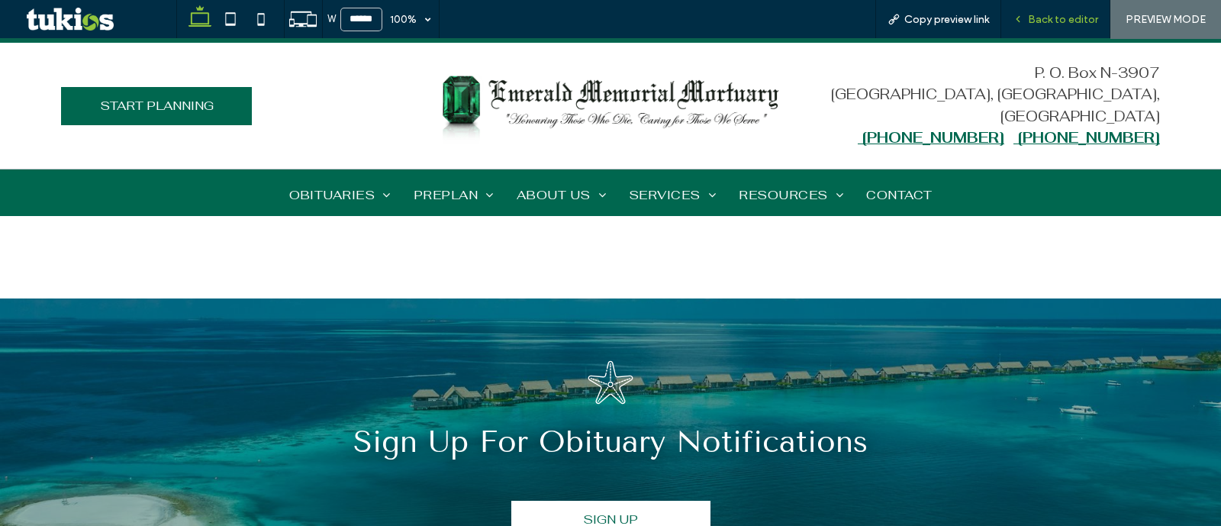
click at [1040, 21] on span "Back to editor" at bounding box center [1063, 19] width 70 height 13
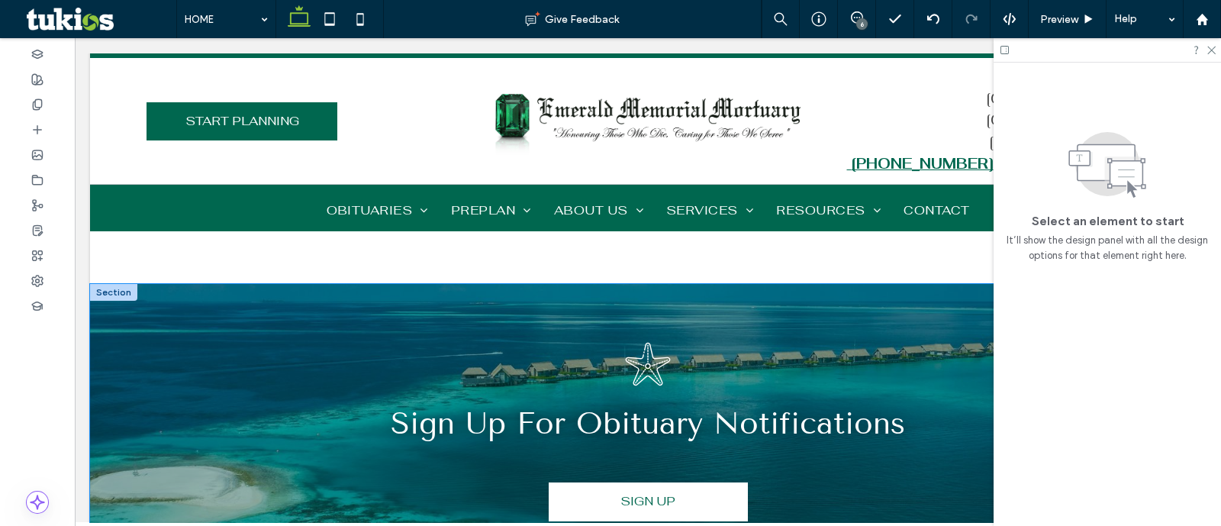
scroll to position [3393, 0]
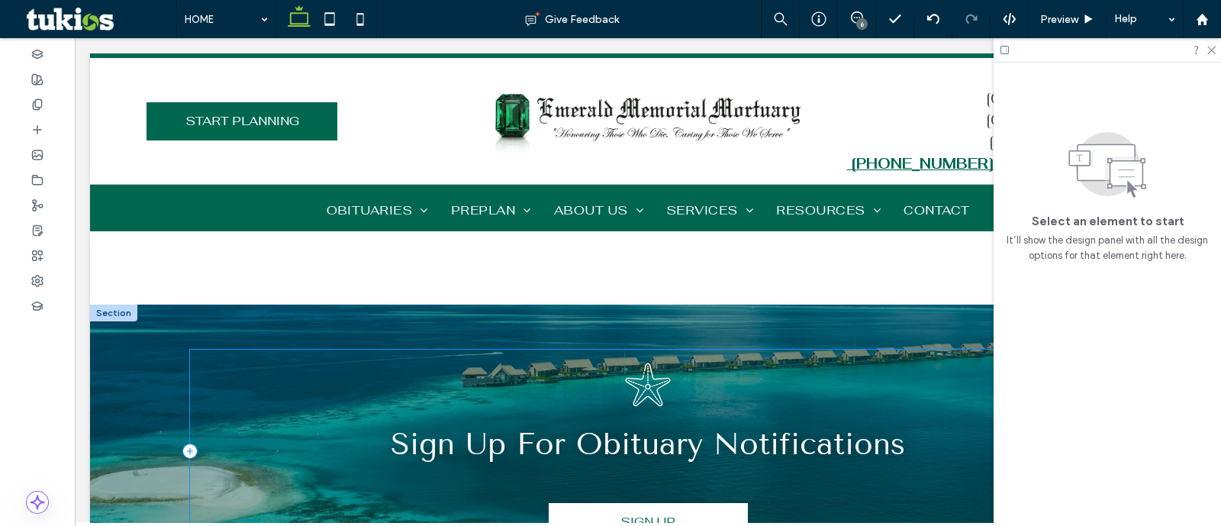
click at [717, 350] on div "Sign Up For Obituary Notifications SIGN UP" at bounding box center [648, 452] width 916 height 204
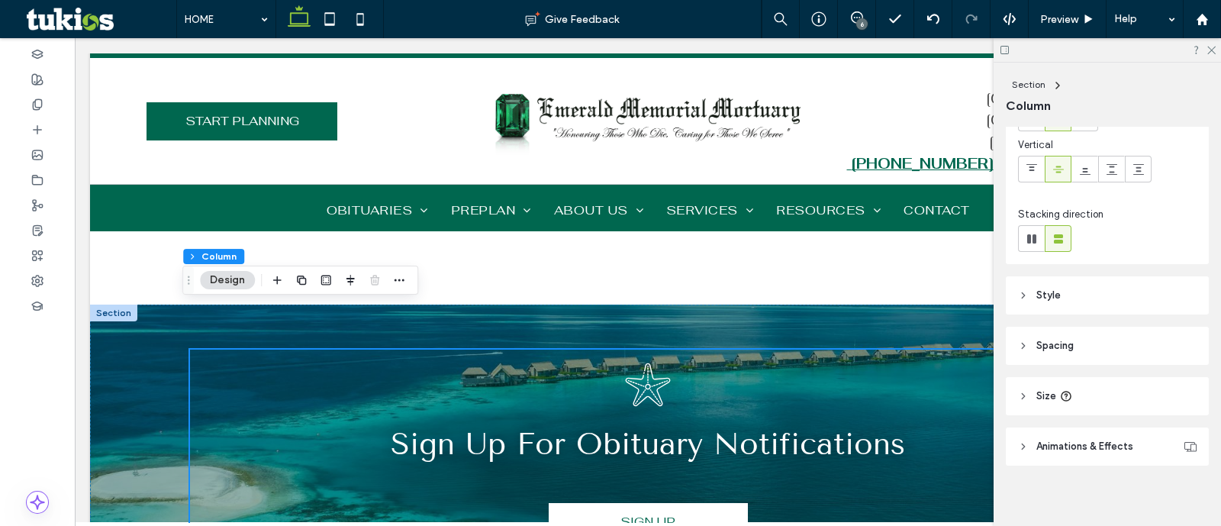
scroll to position [112, 0]
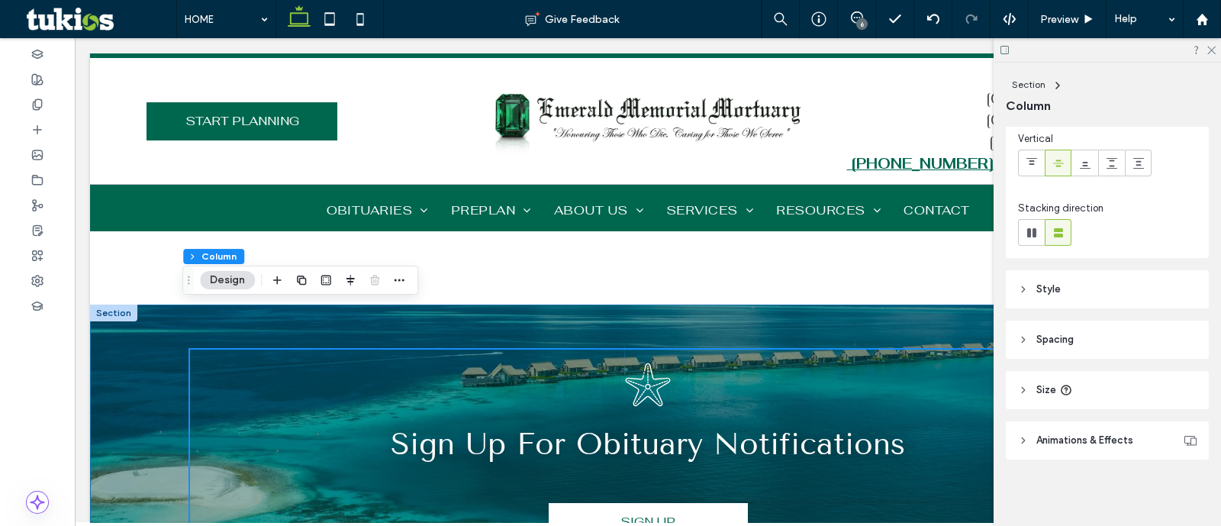
click at [931, 305] on div "Sign Up For Obituary Notifications SIGN UP" at bounding box center [648, 451] width 916 height 293
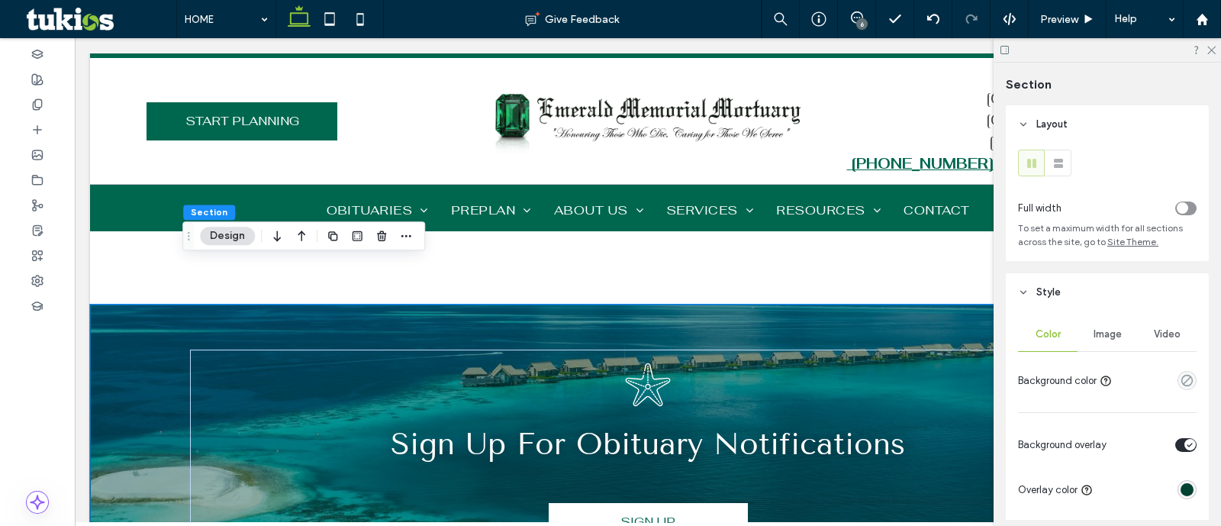
click at [1181, 494] on div "rgba(0, 66, 50, 1)" at bounding box center [1187, 489] width 13 height 13
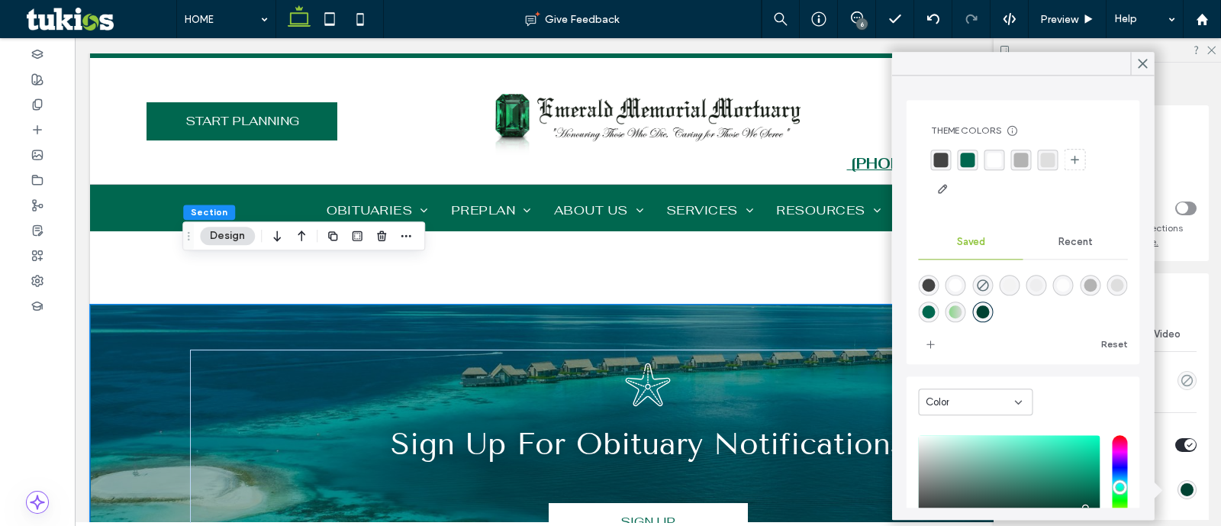
click at [1007, 409] on div "Color" at bounding box center [970, 402] width 89 height 15
click at [992, 452] on div "Gradient" at bounding box center [975, 455] width 113 height 27
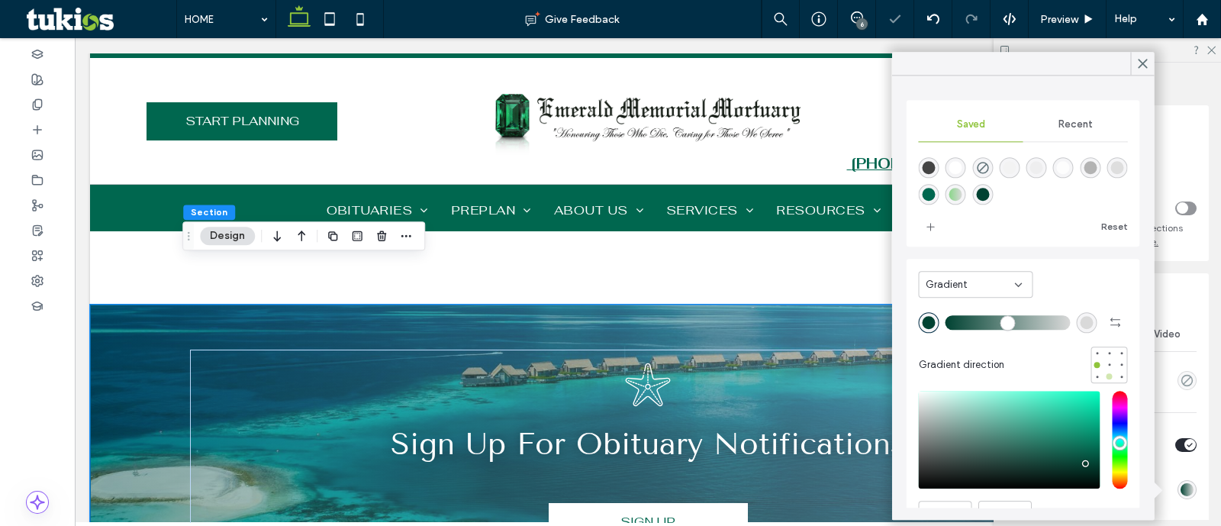
click at [1107, 378] on div at bounding box center [1110, 377] width 6 height 6
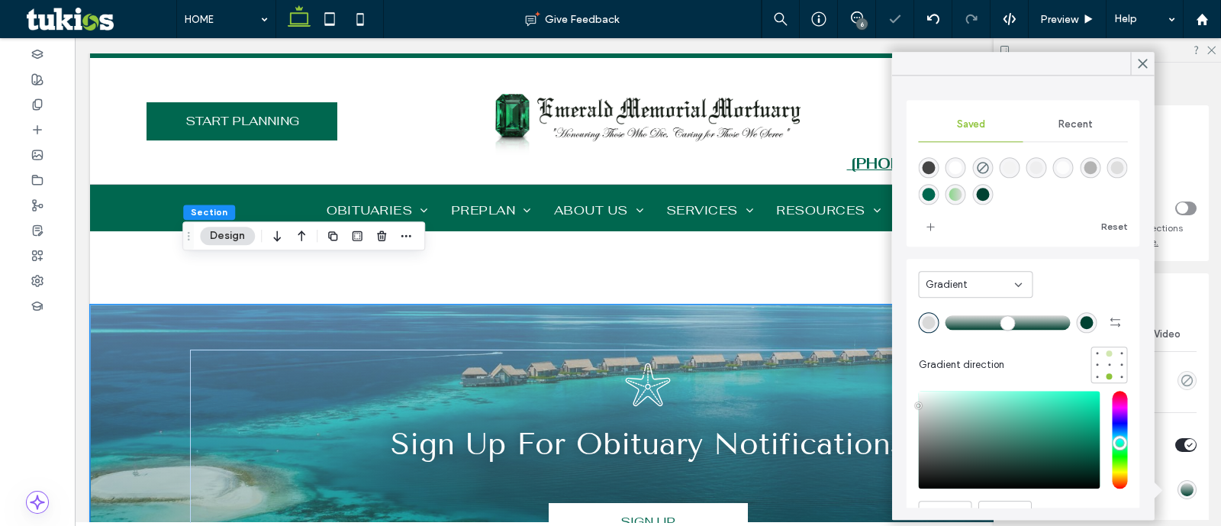
click at [1107, 353] on div at bounding box center [1110, 353] width 6 height 6
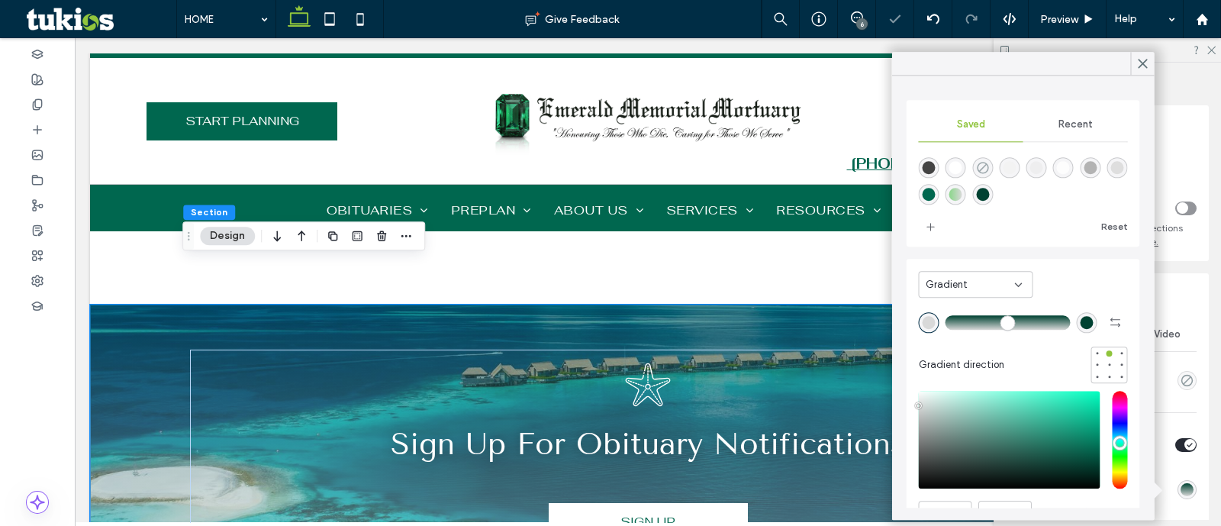
click at [985, 170] on icon "rgba(0,0,0,0)" at bounding box center [982, 167] width 13 height 13
type input "*******"
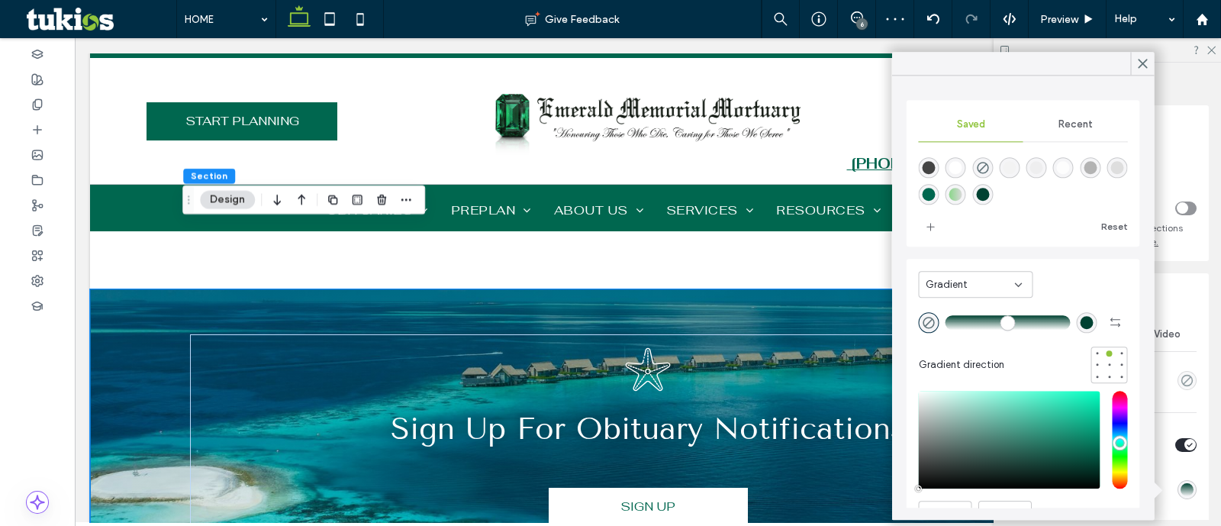
scroll to position [3298, 0]
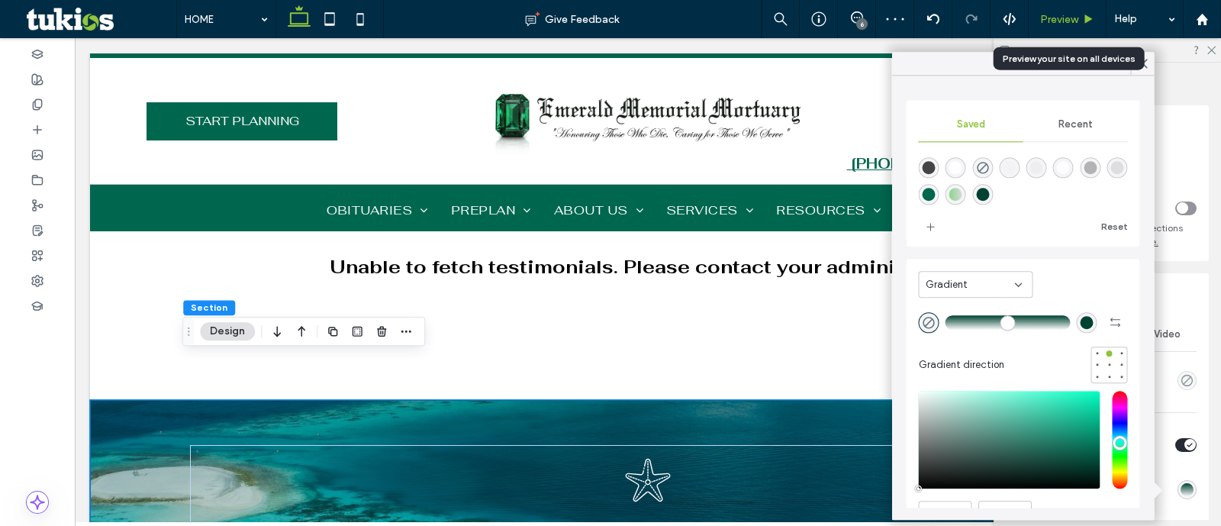
click at [1076, 24] on span "Preview" at bounding box center [1059, 19] width 38 height 13
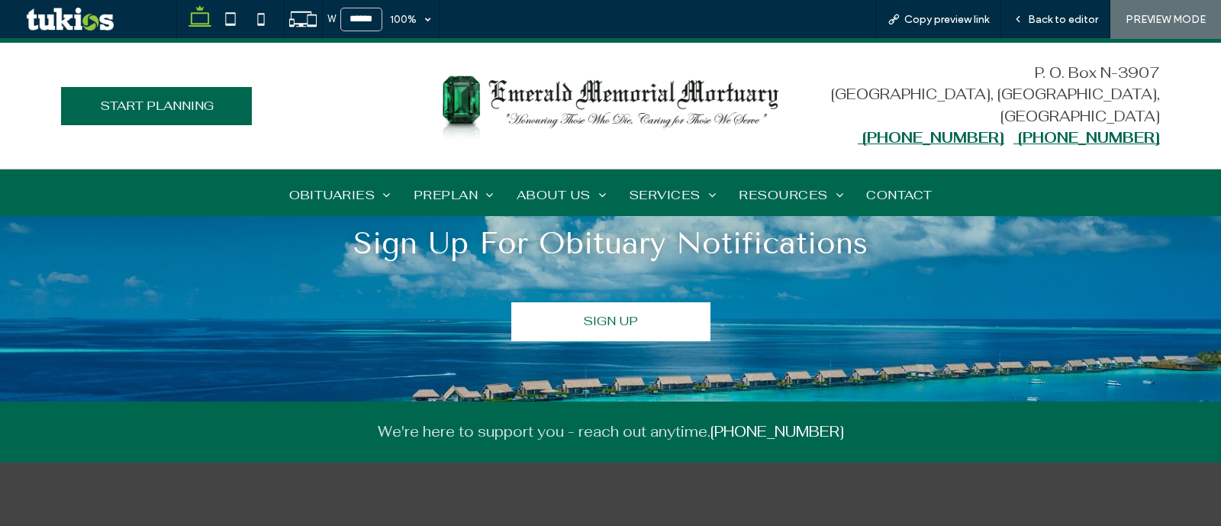
scroll to position [3668, 0]
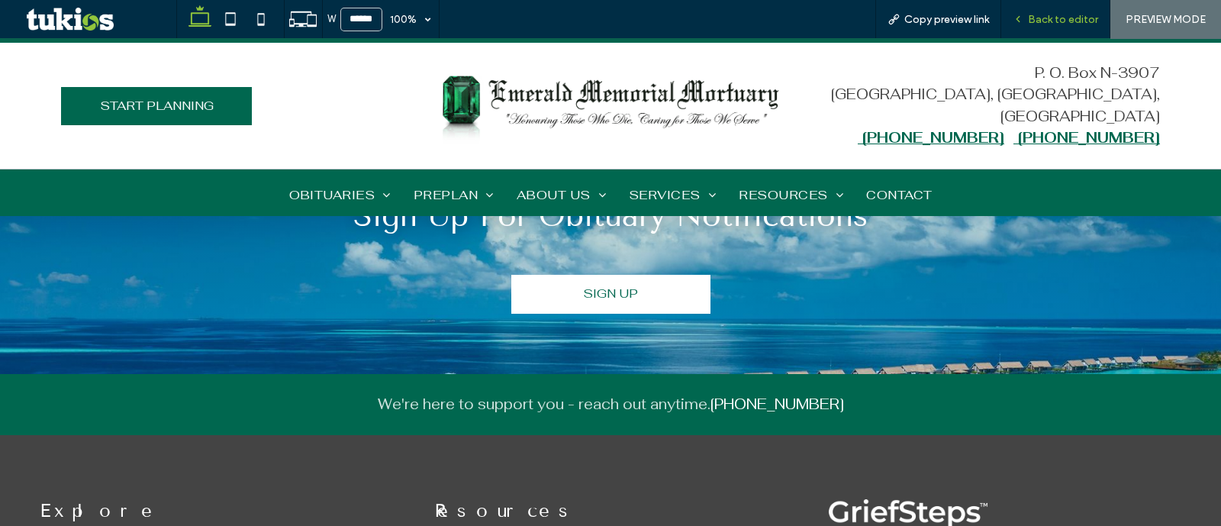
click at [1093, 15] on span "Back to editor" at bounding box center [1063, 19] width 70 height 13
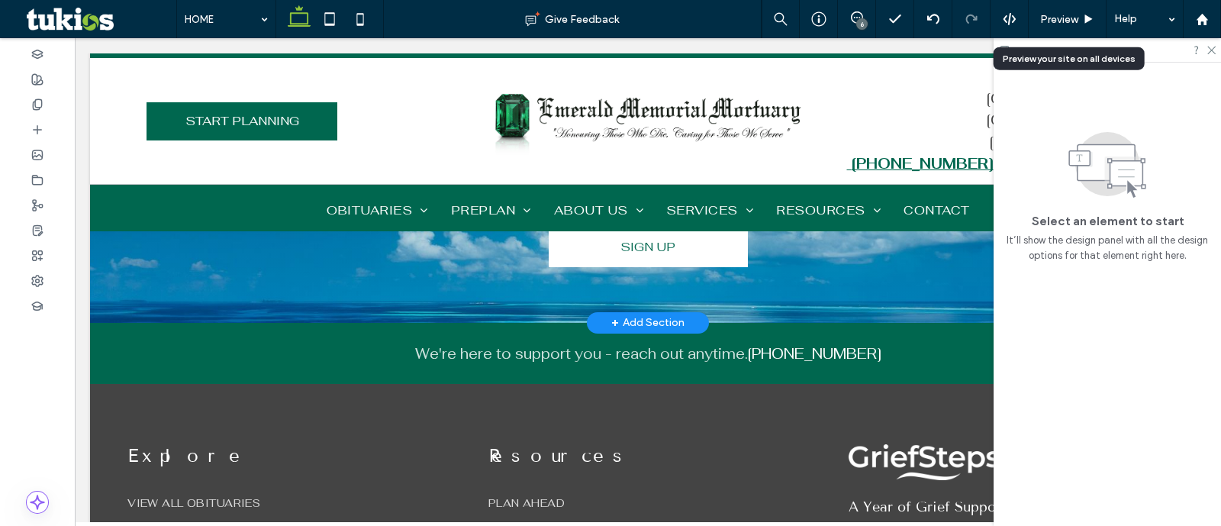
scroll to position [3622, 0]
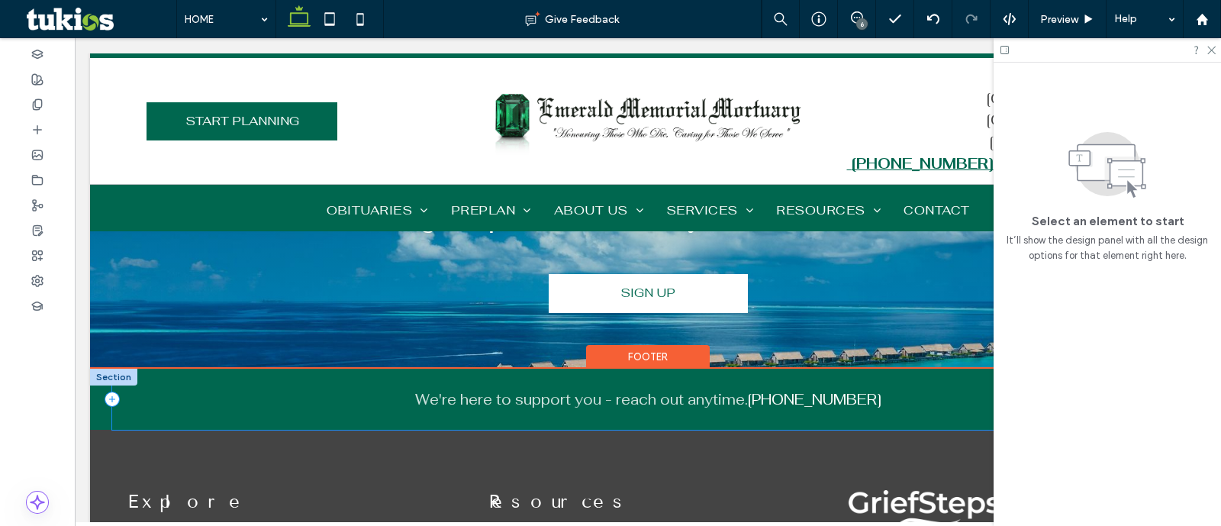
click at [321, 369] on div "We're here to support you - reach out anytime. 242-457-1986" at bounding box center [648, 399] width 1072 height 61
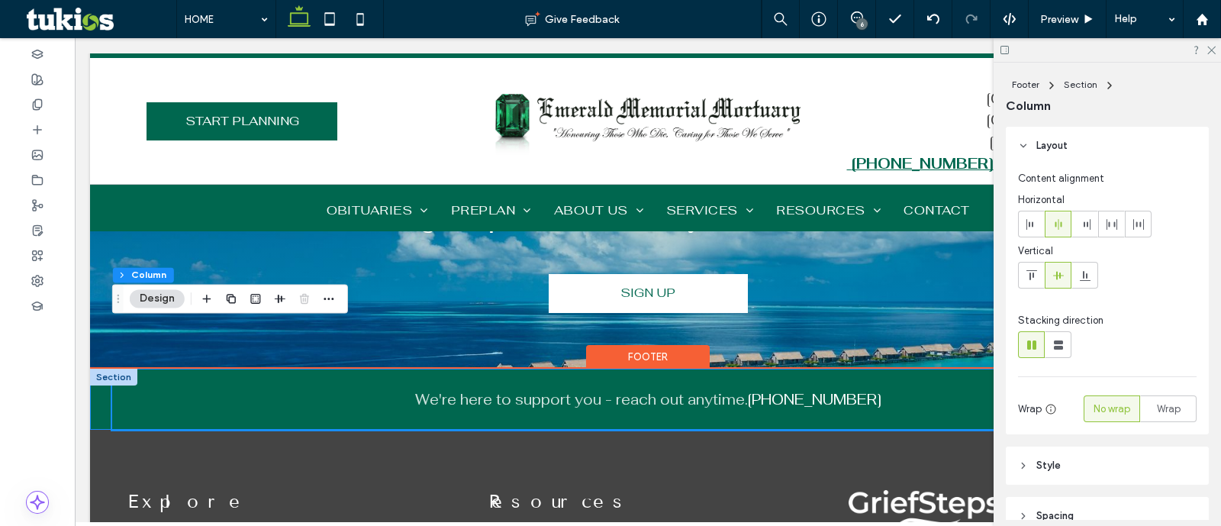
click at [100, 376] on div "We're here to support you - reach out anytime. 242-457-1986" at bounding box center [648, 399] width 1116 height 61
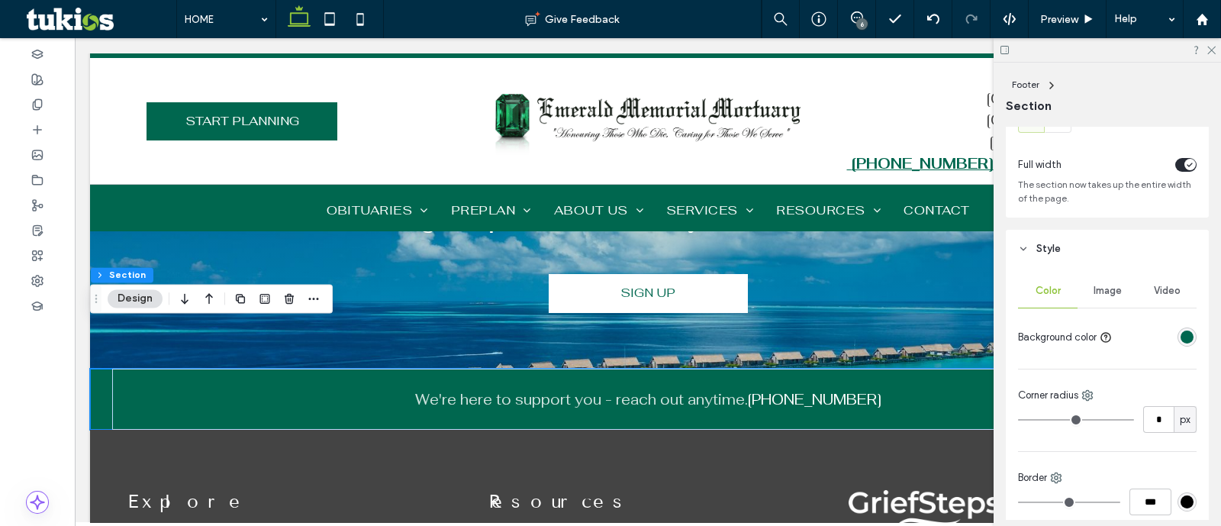
scroll to position [95, 0]
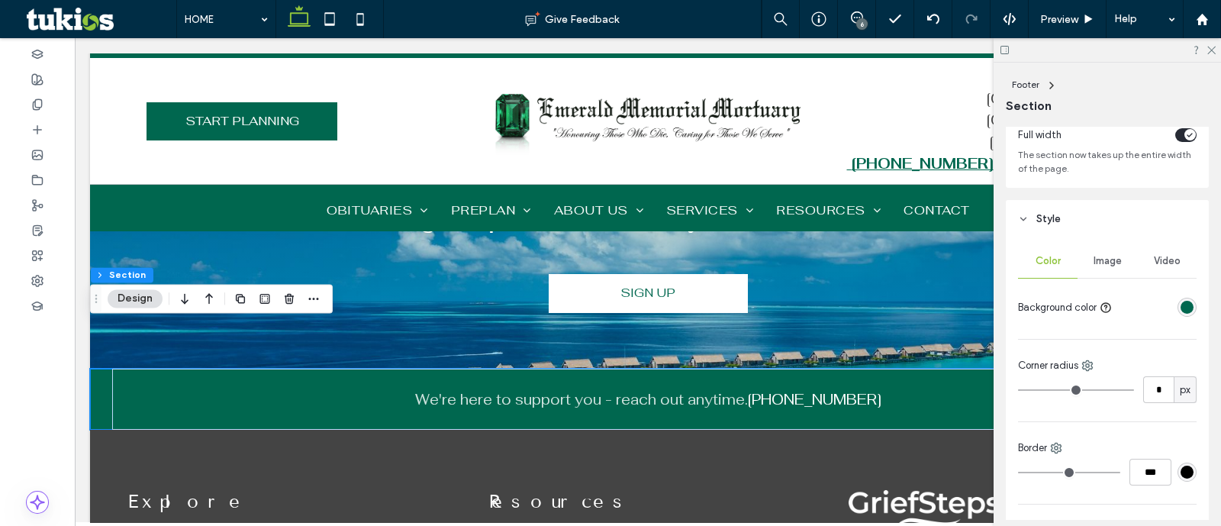
click at [1181, 307] on div "rgba(0,103,79,1)" at bounding box center [1187, 307] width 13 height 13
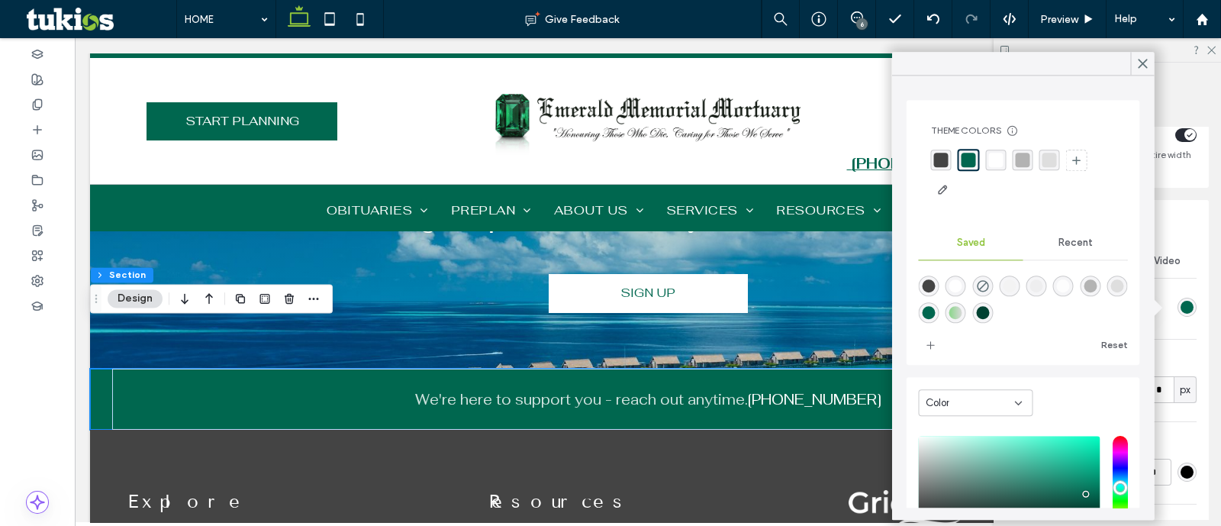
click at [975, 401] on div "Color" at bounding box center [970, 402] width 89 height 15
click at [965, 450] on div "Gradient" at bounding box center [975, 455] width 113 height 27
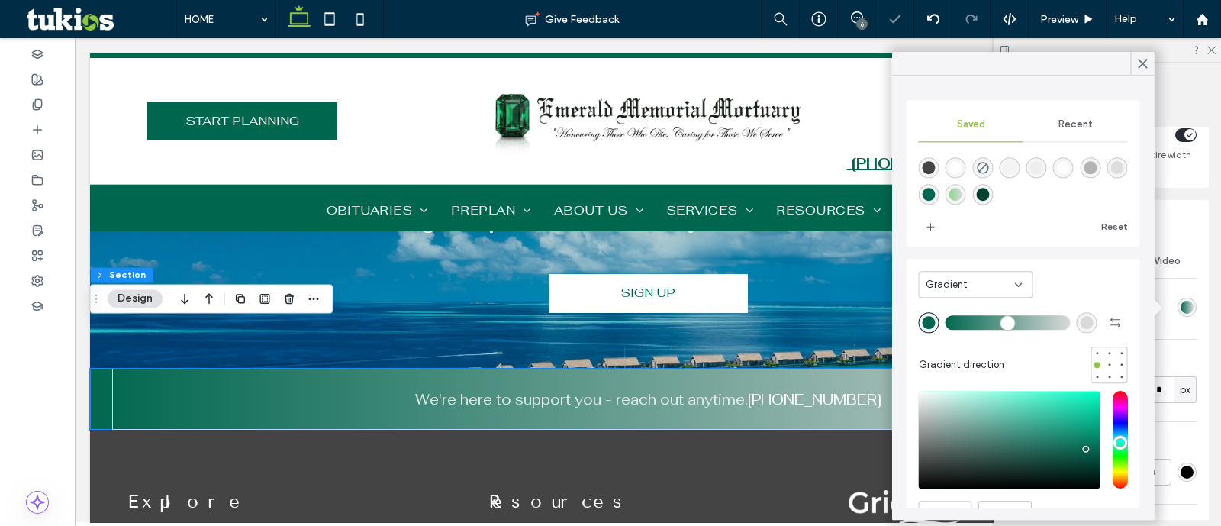
click at [1081, 322] on div "rgba(217, 217, 217, 1)" at bounding box center [1087, 322] width 13 height 13
click at [989, 193] on div "rgba(0,66,50,1)" at bounding box center [982, 194] width 13 height 13
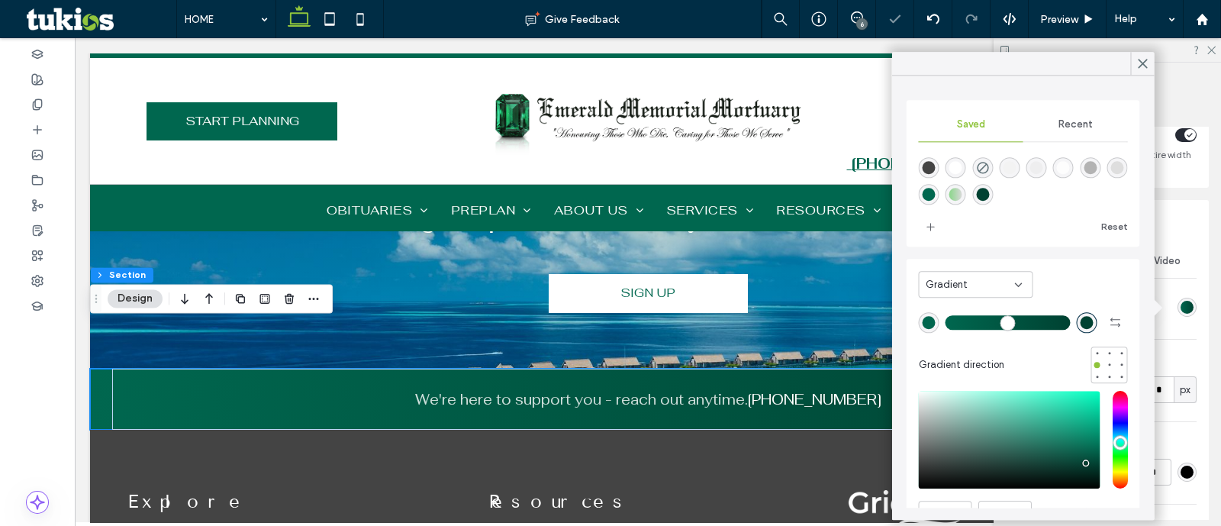
click at [927, 320] on div "rgba(0, 103, 79, 1)" at bounding box center [929, 322] width 13 height 13
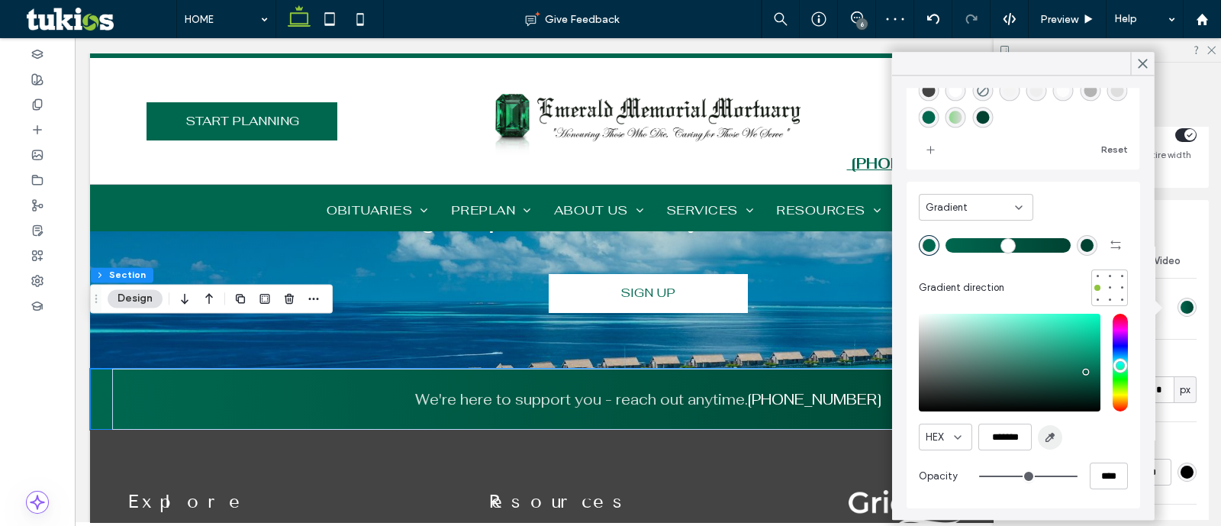
click at [1057, 429] on span "button" at bounding box center [1050, 437] width 24 height 24
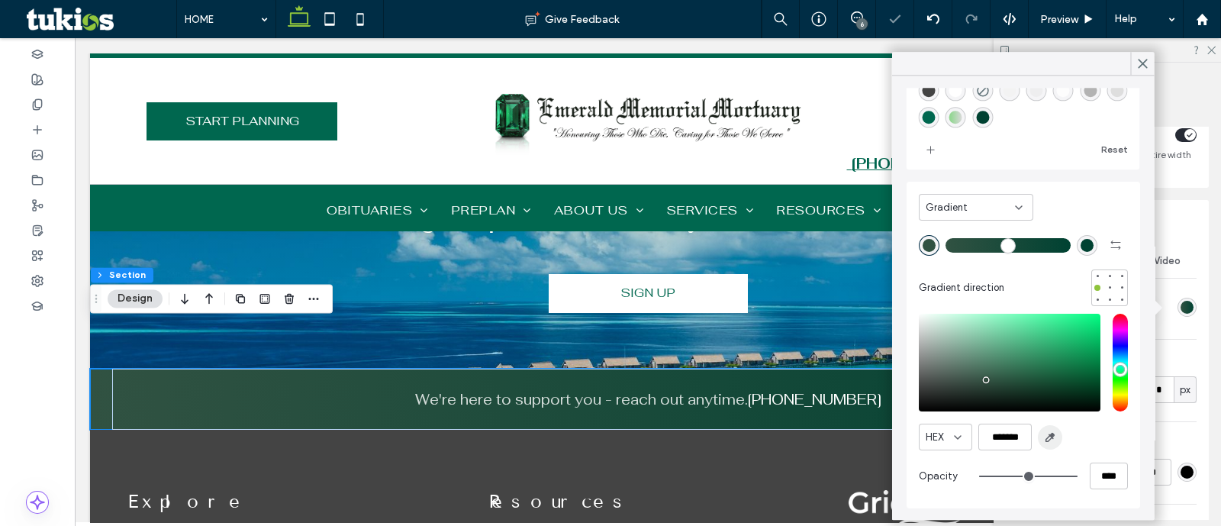
click at [1049, 439] on use "button" at bounding box center [1050, 438] width 8 height 8
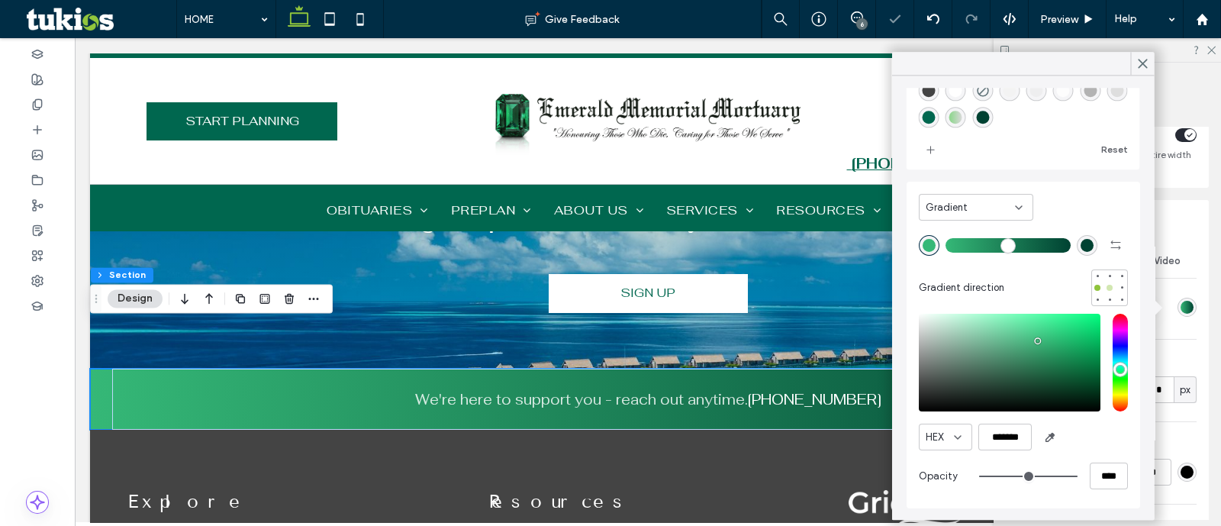
click at [1104, 289] on div at bounding box center [1109, 287] width 11 height 11
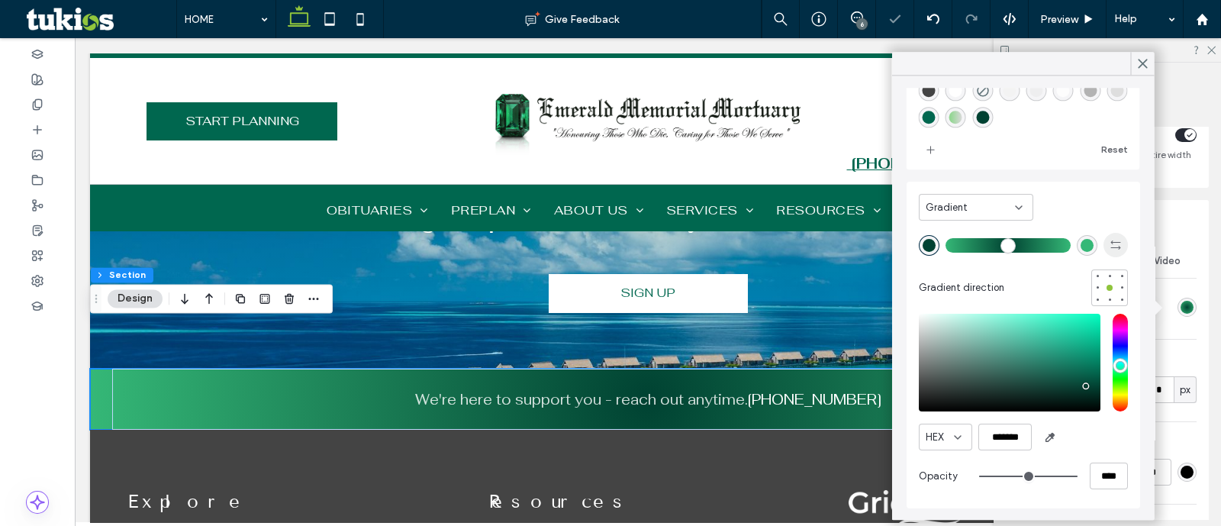
click at [1107, 246] on span "button" at bounding box center [1116, 245] width 24 height 24
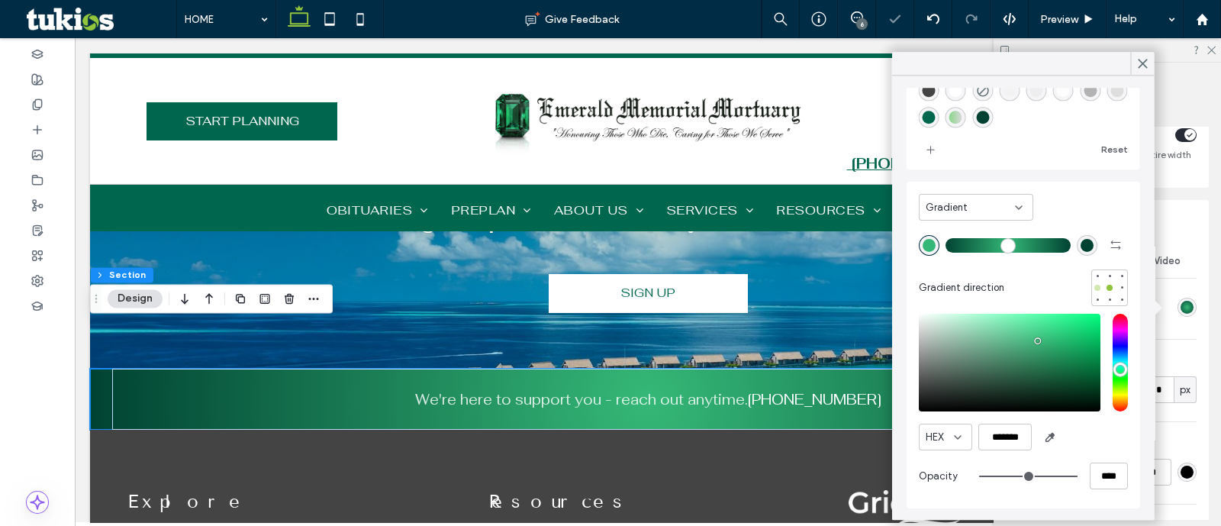
click at [1094, 288] on div at bounding box center [1097, 288] width 6 height 6
type input "*******"
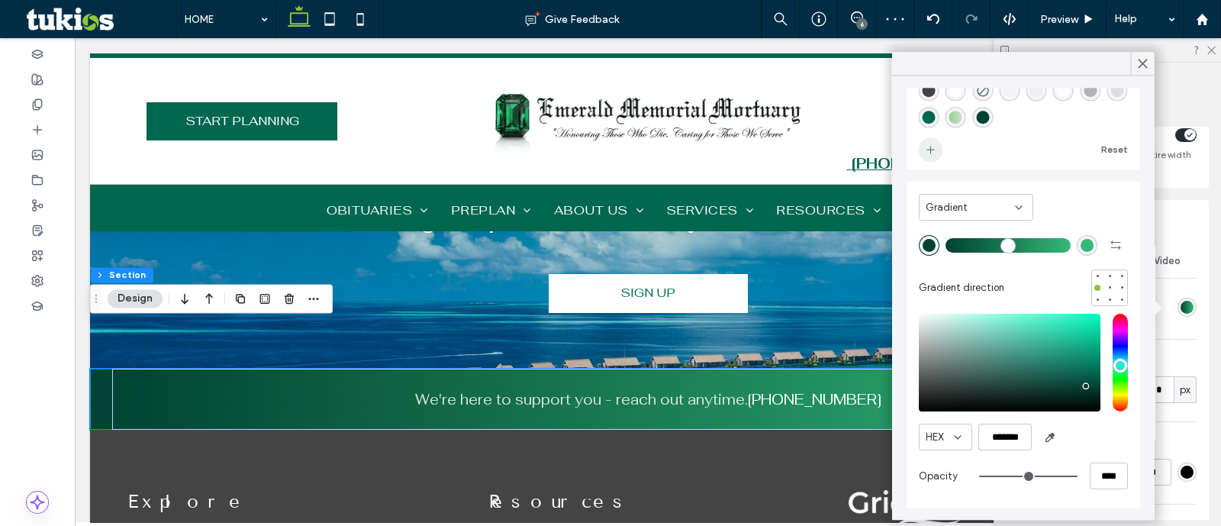
click at [928, 148] on icon "add color" at bounding box center [931, 149] width 12 height 12
click at [1058, 16] on span "Preview" at bounding box center [1059, 19] width 38 height 13
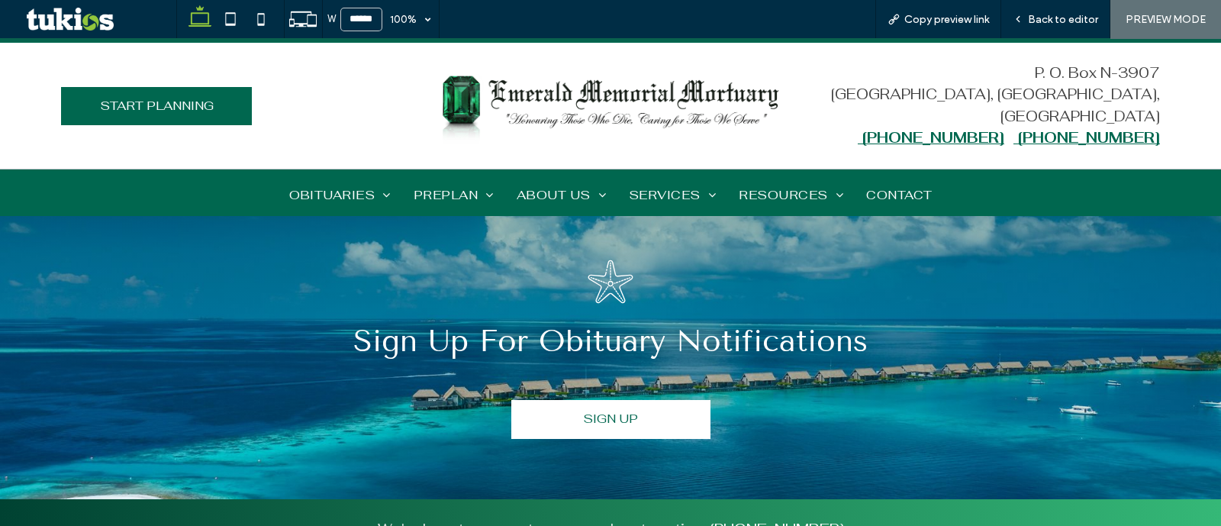
scroll to position [3573, 0]
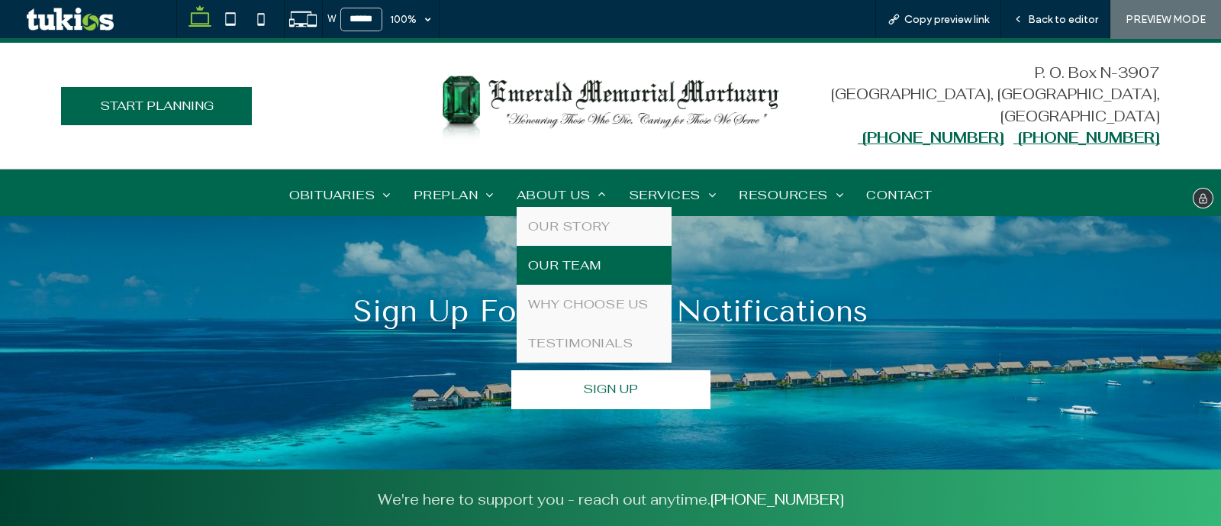
click at [559, 252] on link "OUR TEAM" at bounding box center [594, 265] width 155 height 39
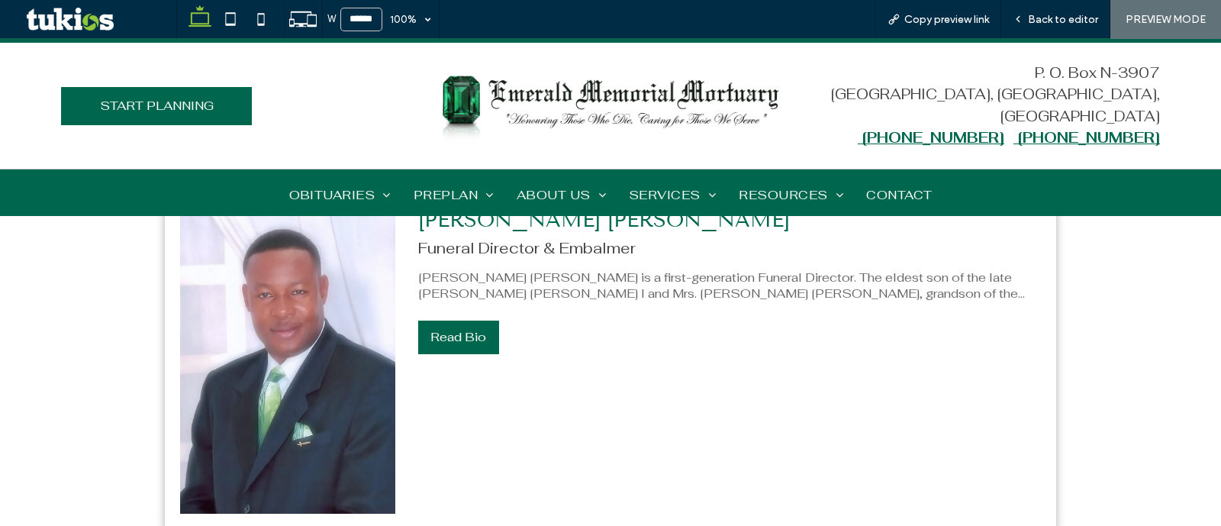
scroll to position [840, 0]
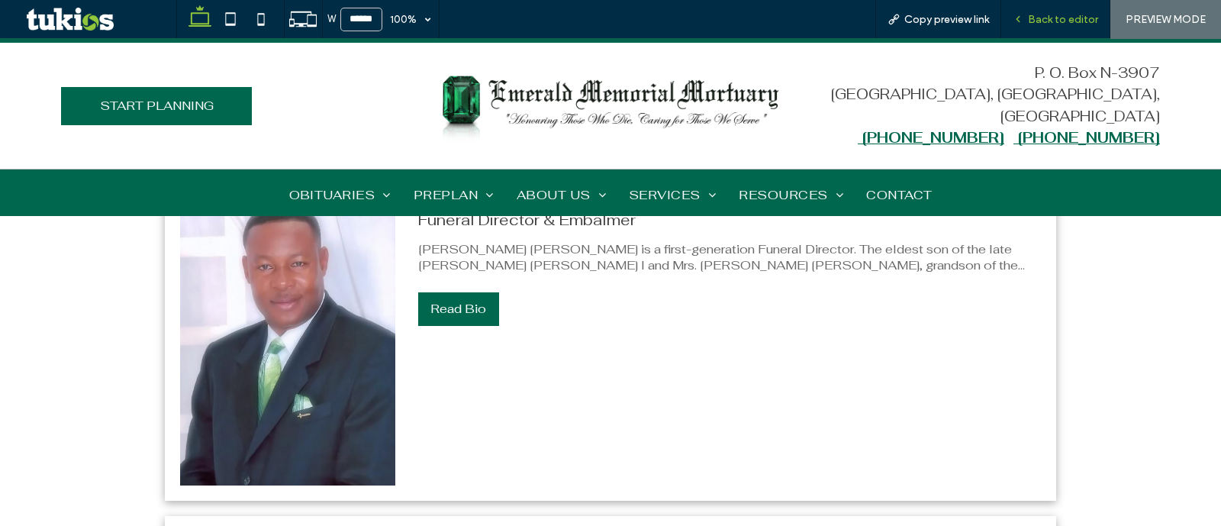
click at [1035, 11] on div "Back to editor" at bounding box center [1055, 19] width 109 height 38
click at [1052, 11] on div "Back to editor" at bounding box center [1055, 19] width 109 height 38
click at [1052, 15] on span "Back to editor" at bounding box center [1063, 19] width 70 height 13
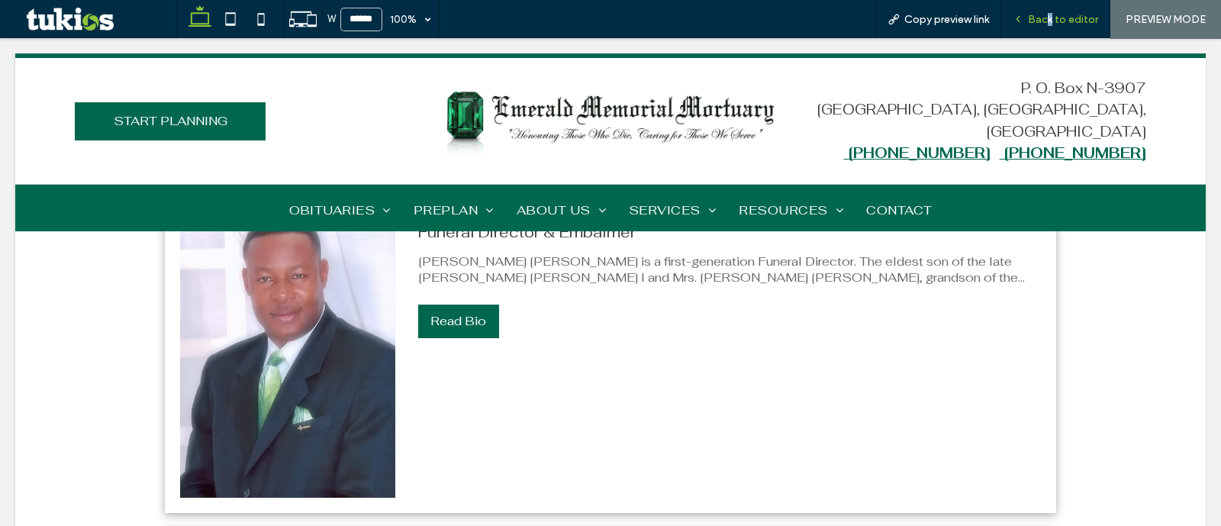
scroll to position [836, 0]
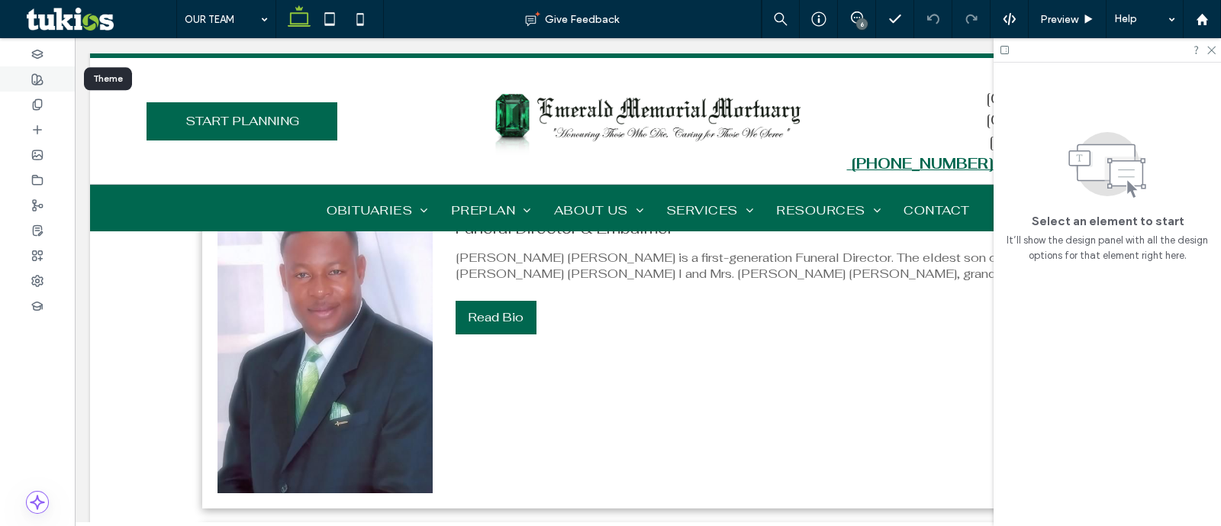
click at [15, 87] on div at bounding box center [37, 78] width 75 height 25
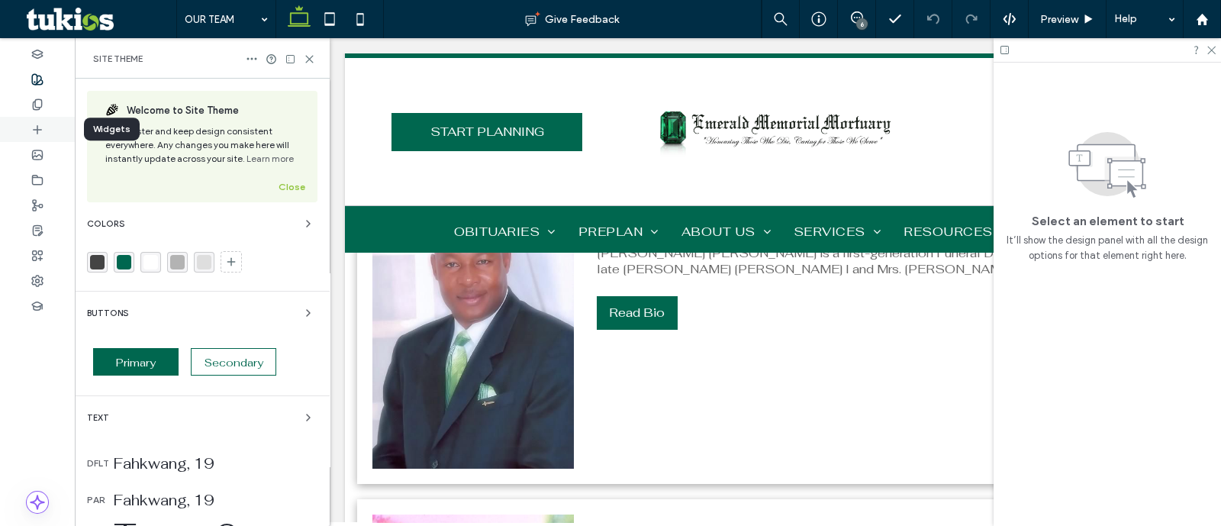
scroll to position [827, 0]
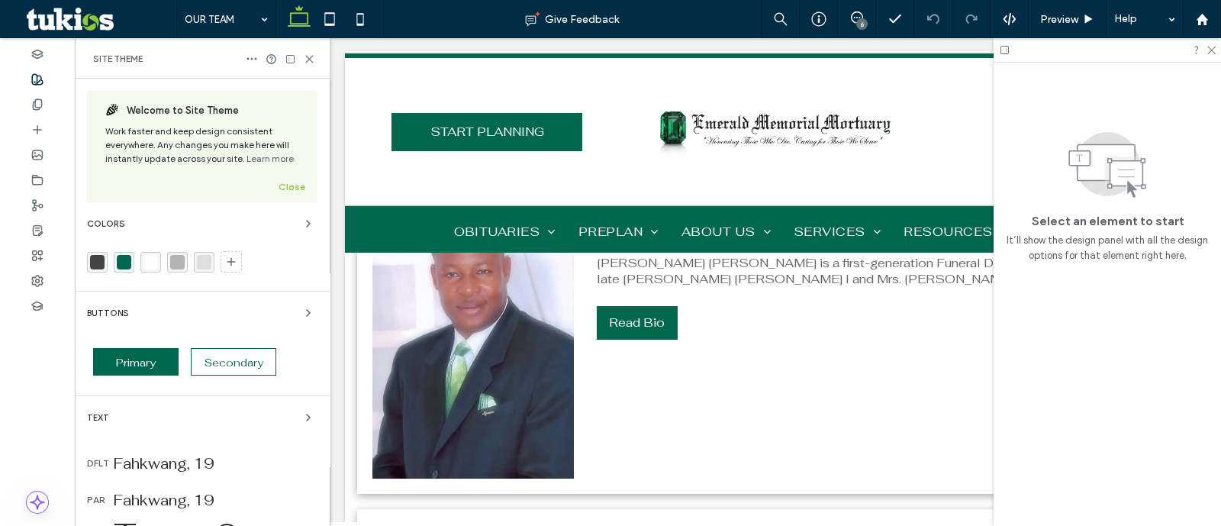
click at [128, 269] on div "rgba(0,103,79,1)" at bounding box center [124, 262] width 21 height 21
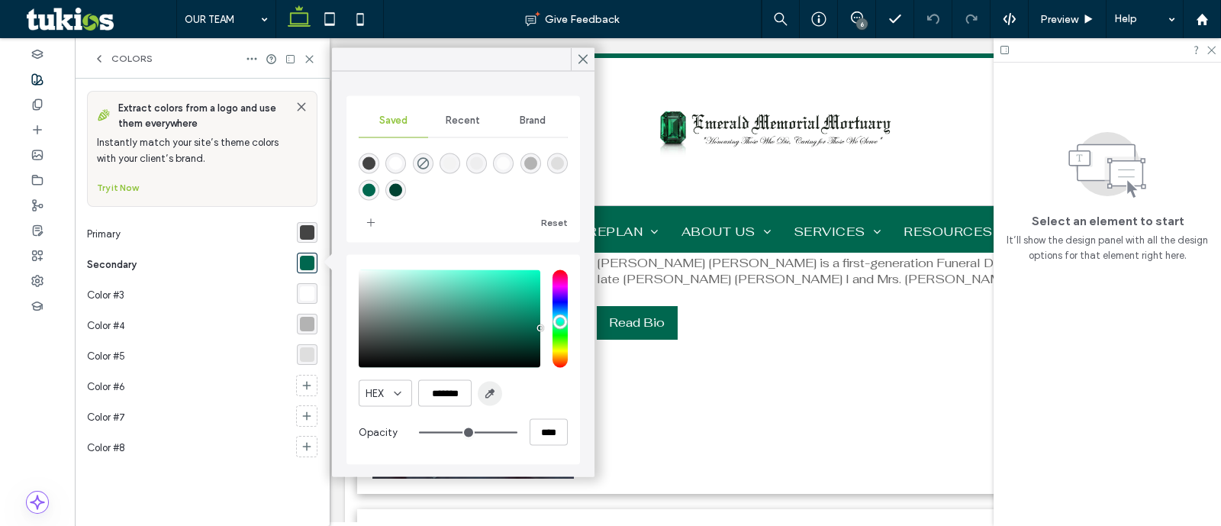
click at [500, 389] on span "button" at bounding box center [490, 394] width 24 height 24
click at [578, 54] on icon at bounding box center [583, 60] width 14 height 14
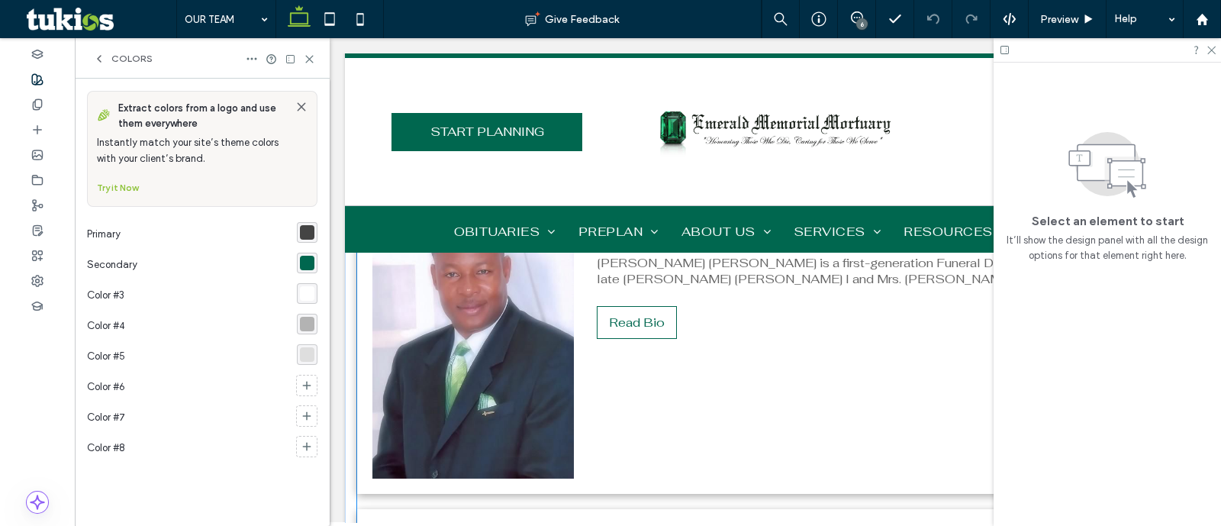
click at [657, 310] on button "Read Bio" at bounding box center [637, 322] width 80 height 33
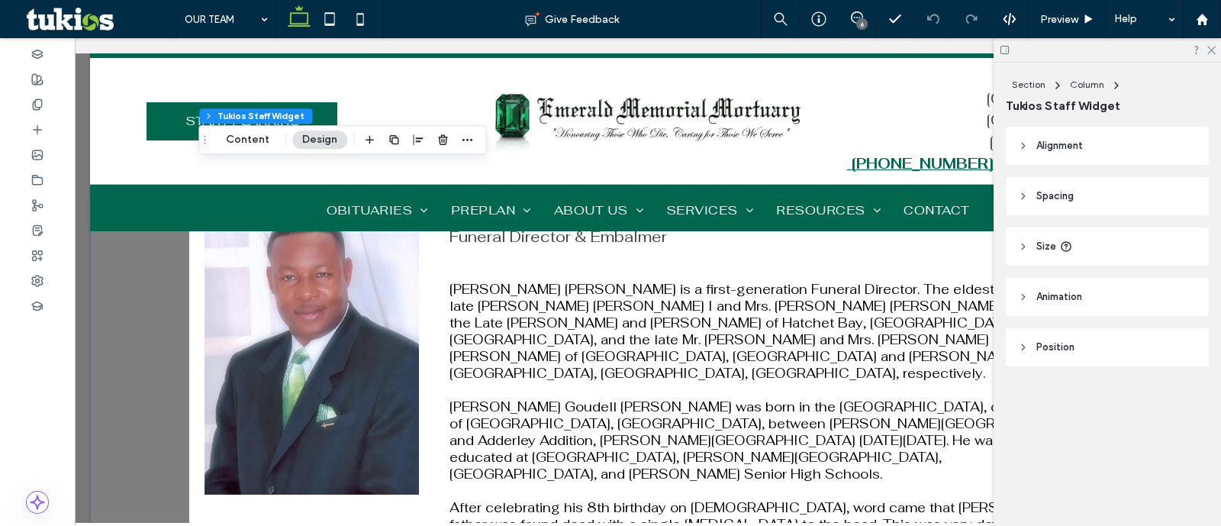
scroll to position [836, 0]
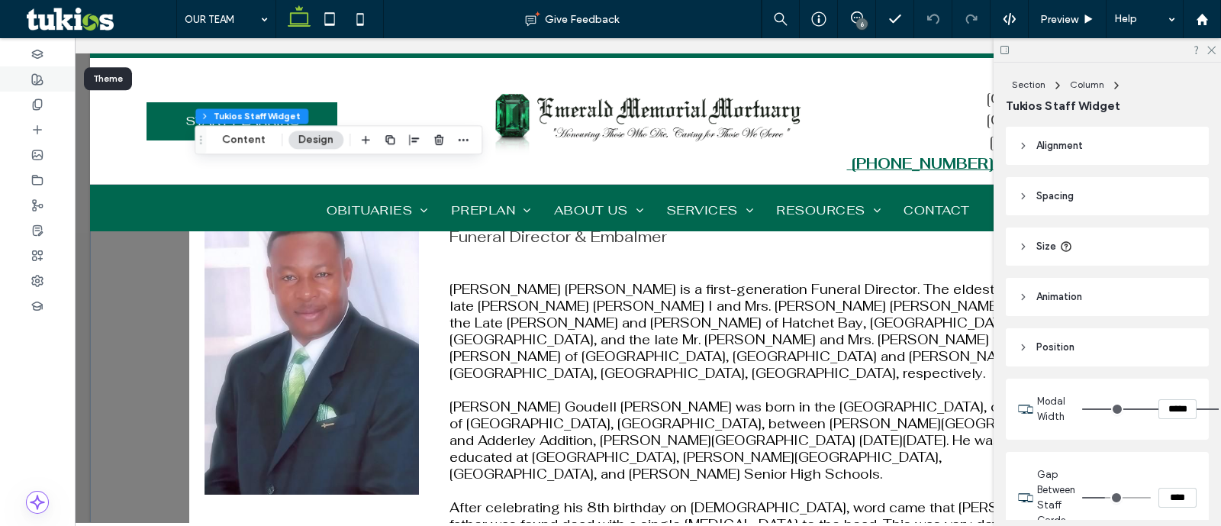
click at [18, 76] on div at bounding box center [37, 78] width 75 height 25
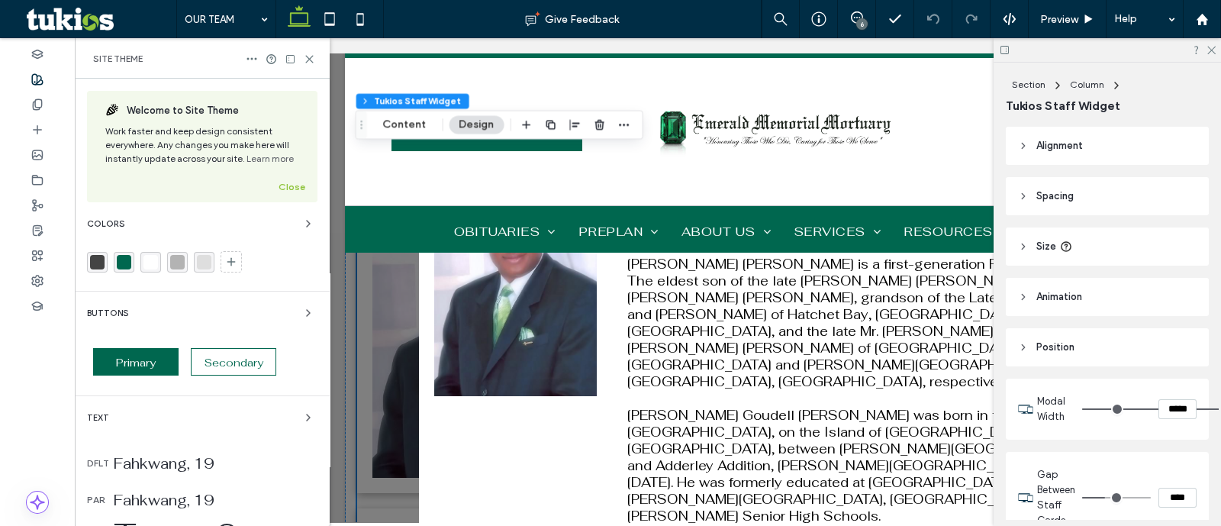
scroll to position [827, 0]
click at [228, 256] on icon at bounding box center [231, 262] width 12 height 12
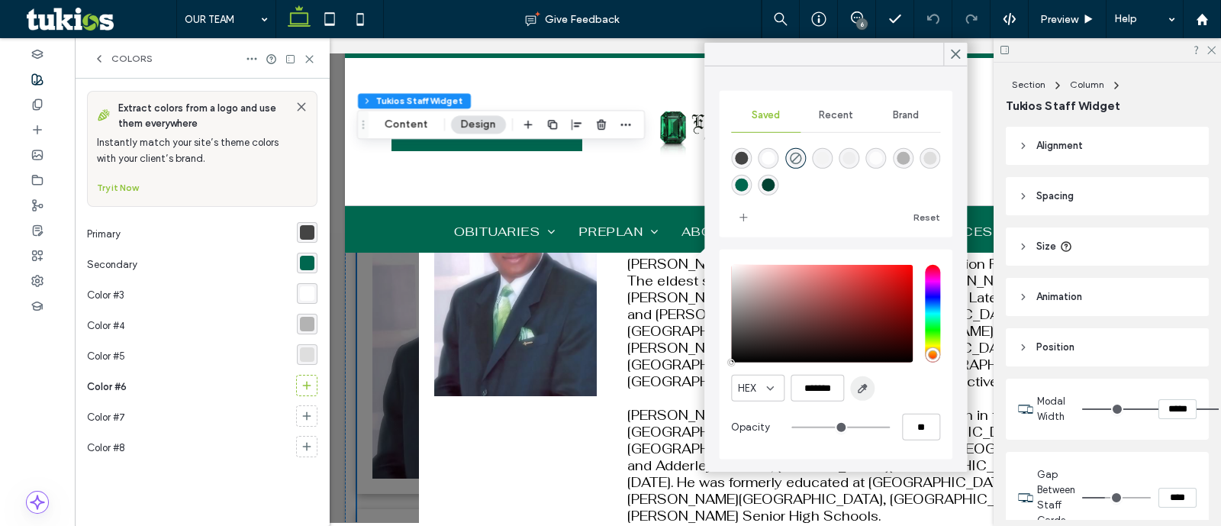
click at [865, 386] on use "button" at bounding box center [863, 389] width 8 height 8
type input "*******"
type input "***"
type input "****"
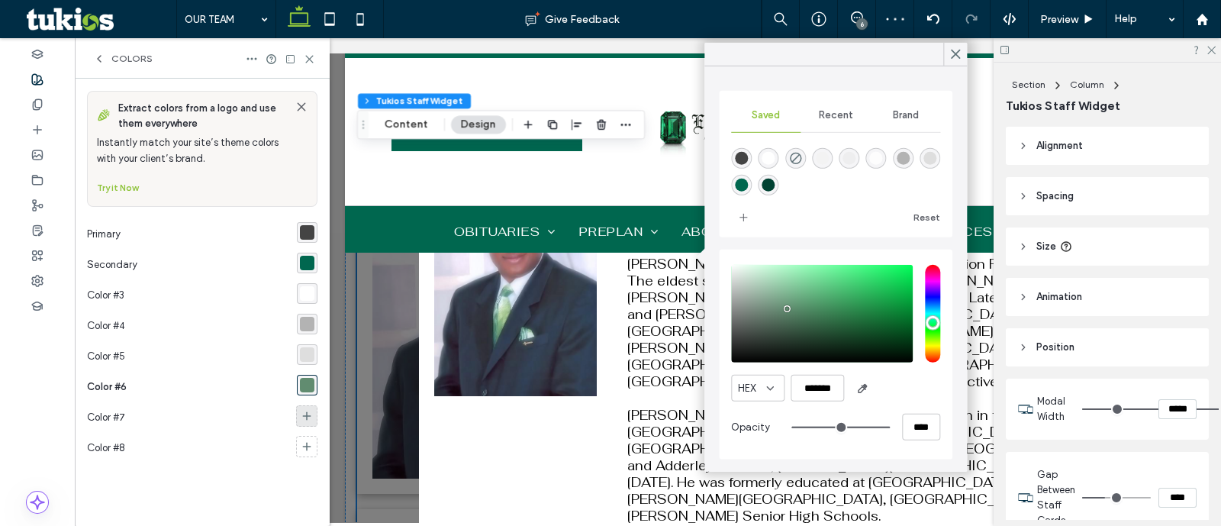
click at [305, 410] on icon at bounding box center [307, 416] width 12 height 12
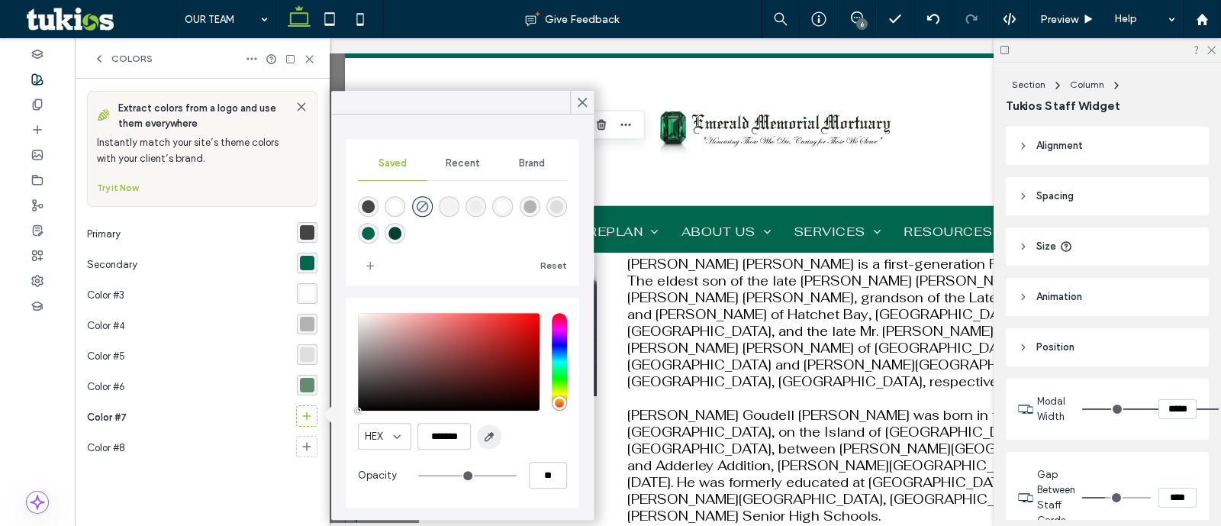
click at [488, 434] on use "button" at bounding box center [489, 437] width 8 height 8
click at [579, 100] on use at bounding box center [583, 102] width 8 height 8
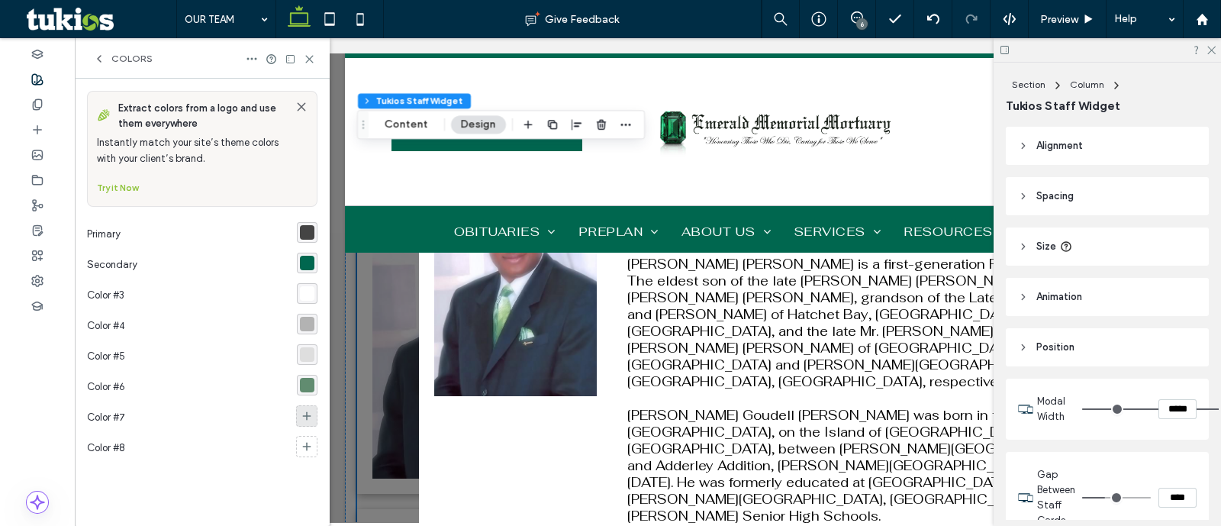
click at [309, 414] on use at bounding box center [307, 415] width 8 height 8
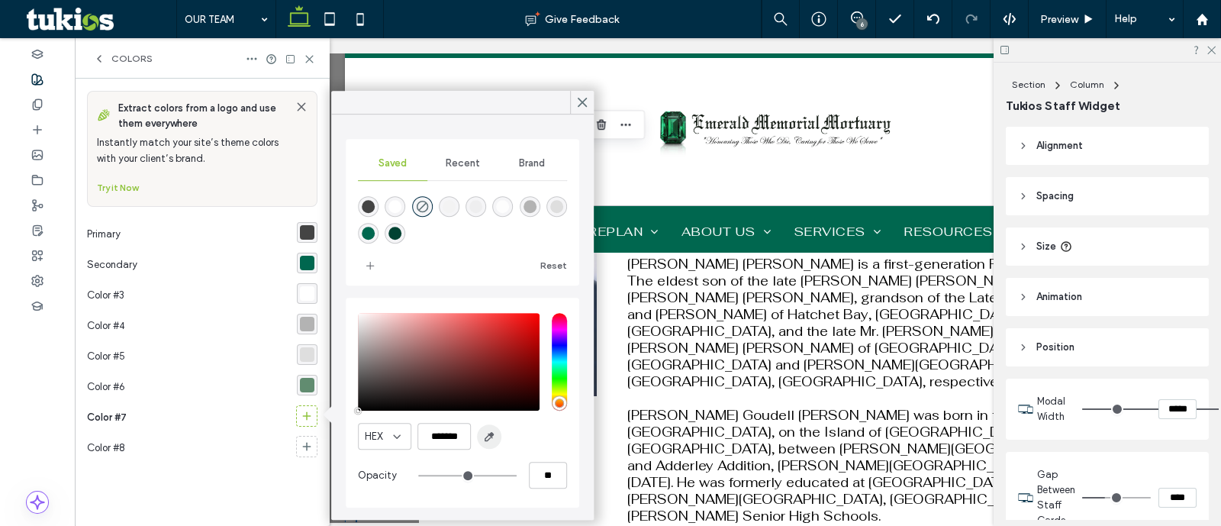
click at [485, 433] on icon "button" at bounding box center [489, 436] width 12 height 12
click at [584, 105] on use at bounding box center [583, 102] width 8 height 8
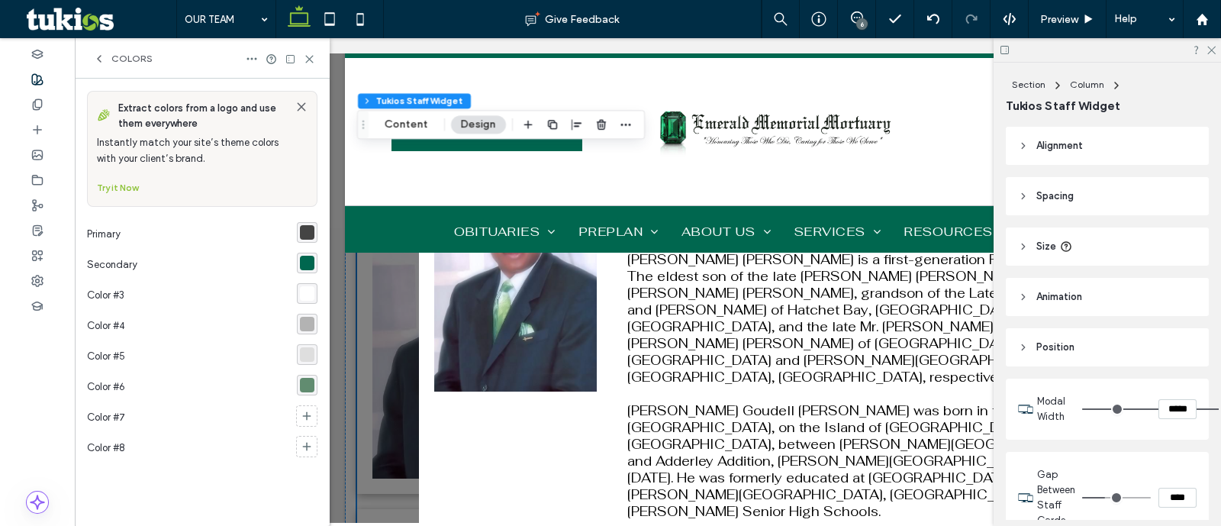
scroll to position [0, 0]
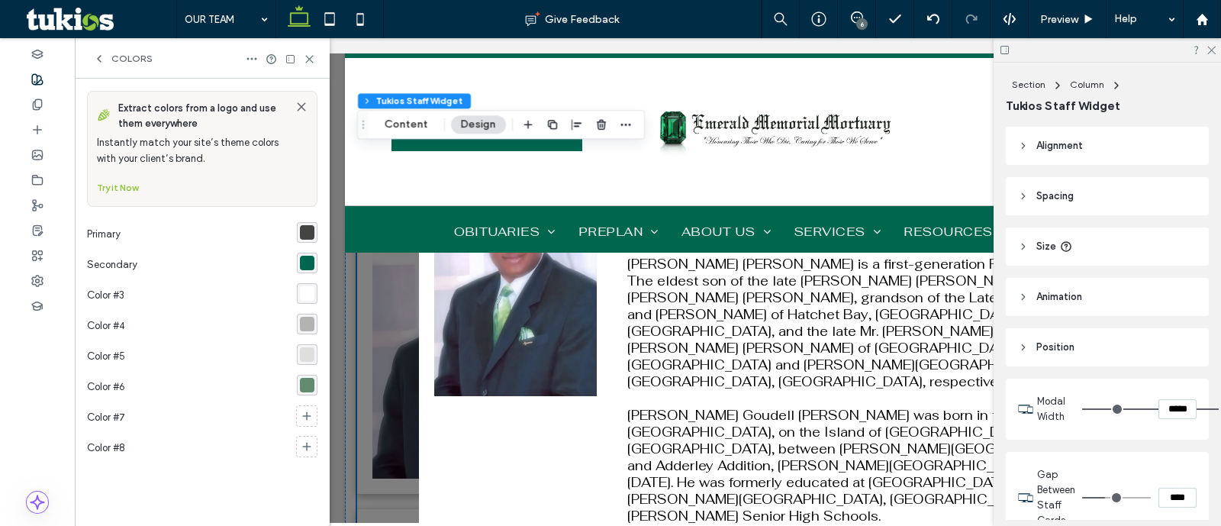
click at [389, 378] on div "> × Elder Wendell Goudell Dean II Funeral Director & Embalmer Elder Wendell G. …" at bounding box center [775, 280] width 891 height 484
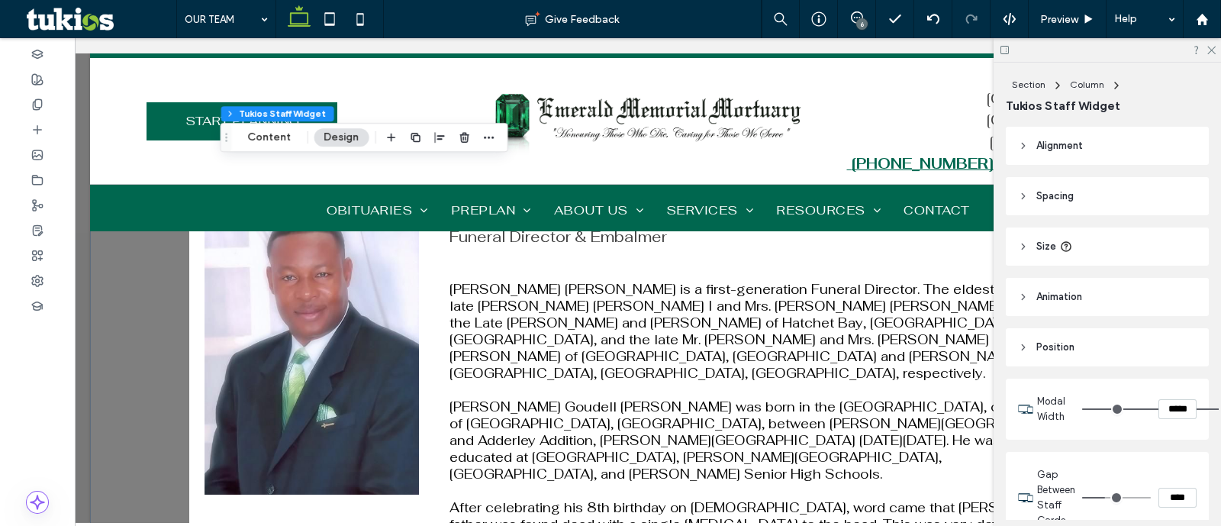
scroll to position [836, 0]
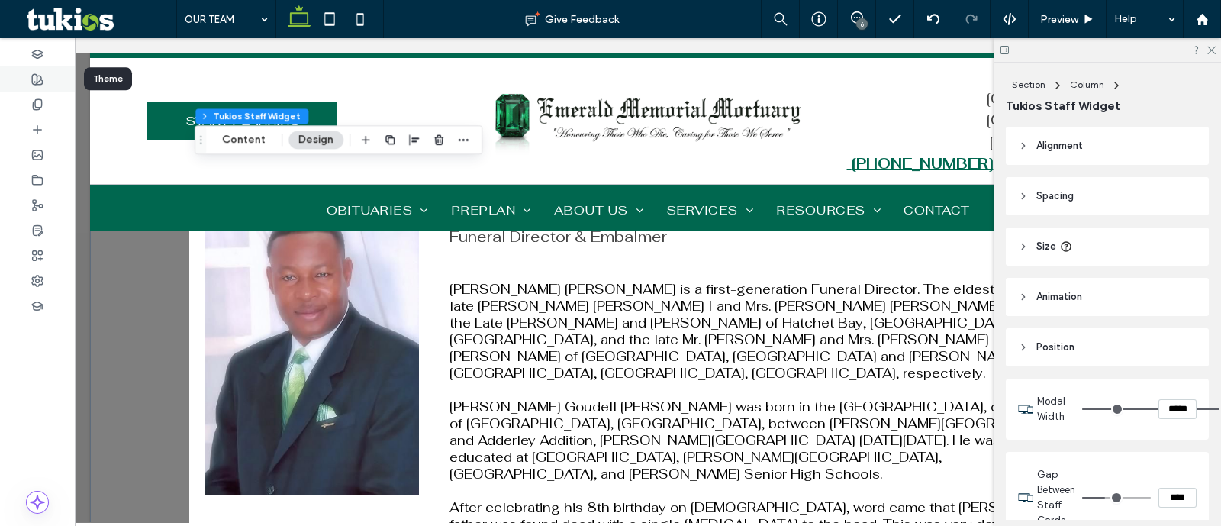
click at [38, 74] on icon at bounding box center [37, 79] width 12 height 12
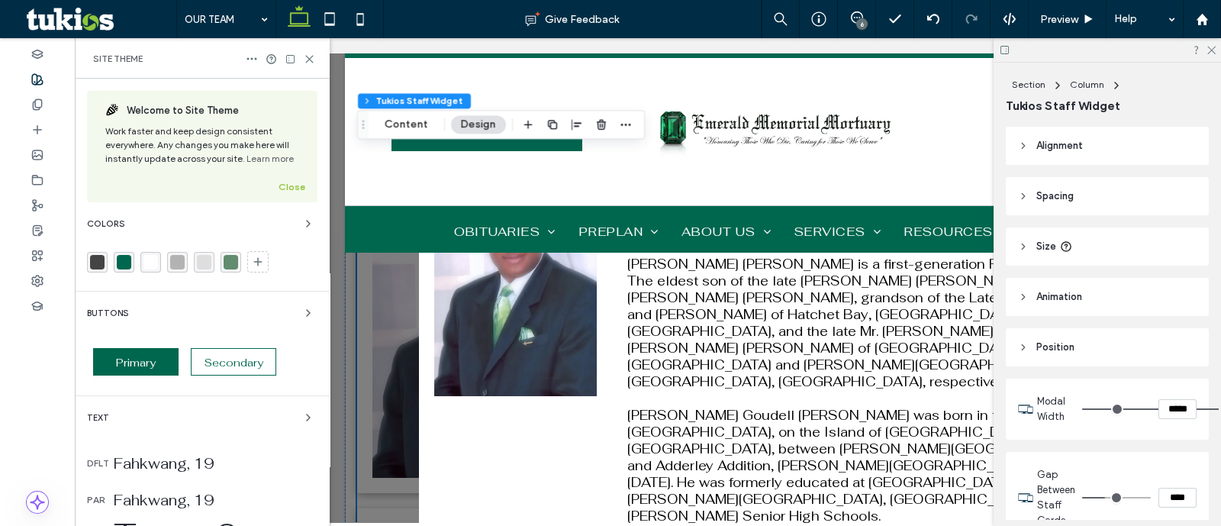
scroll to position [827, 0]
click at [252, 257] on icon at bounding box center [258, 262] width 12 height 12
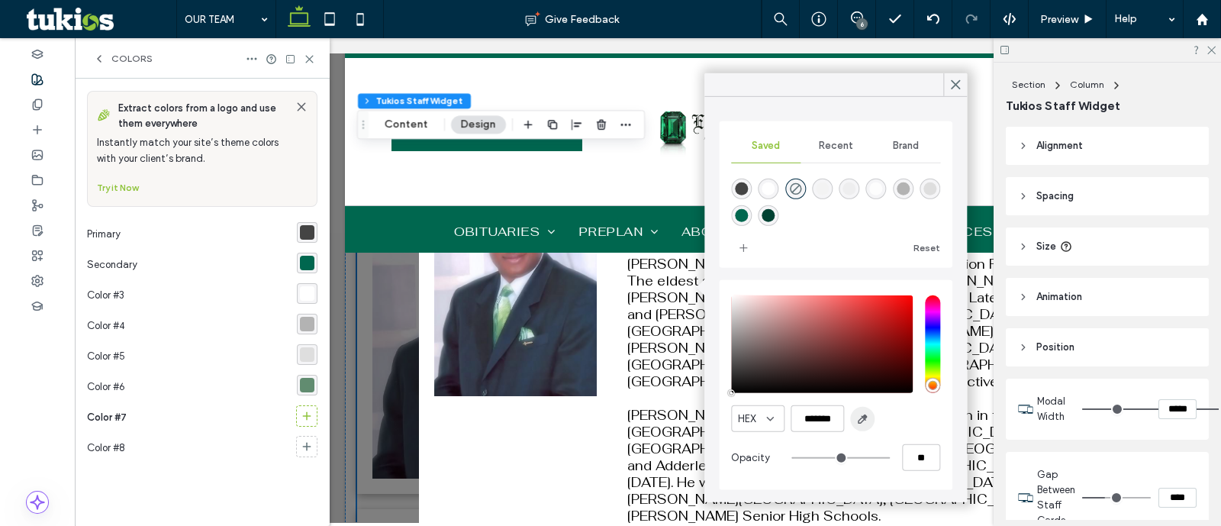
click at [862, 424] on icon "button" at bounding box center [862, 419] width 12 height 12
type input "*******"
type input "***"
type input "****"
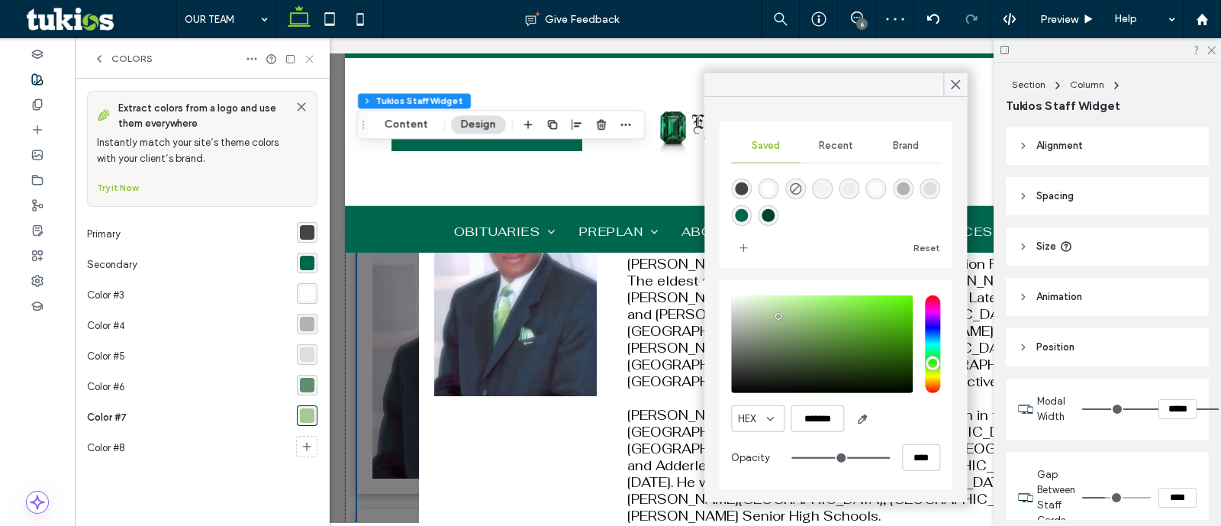
click at [306, 62] on use at bounding box center [309, 59] width 7 height 7
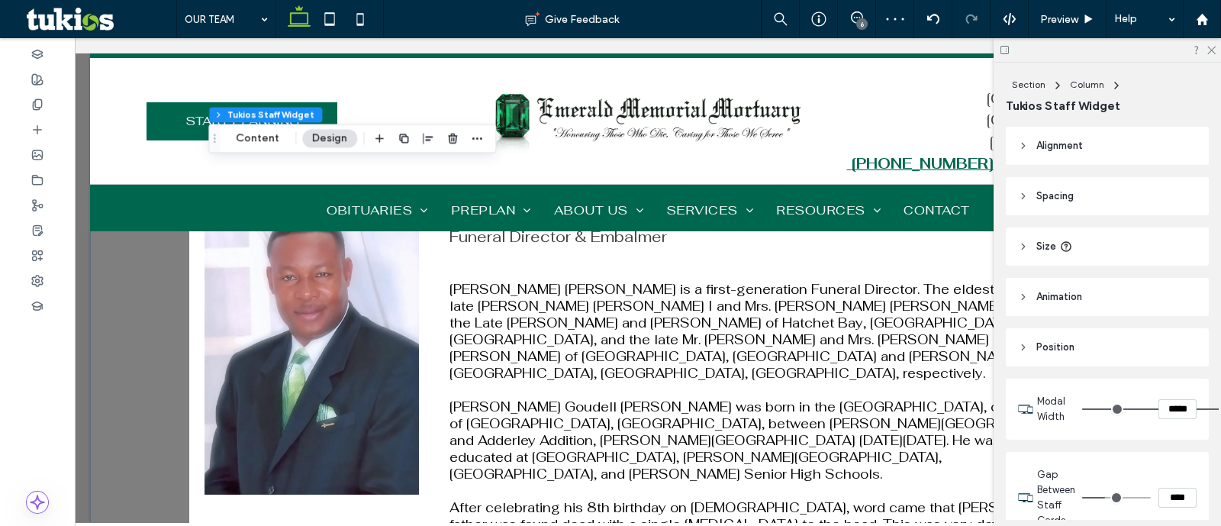
scroll to position [836, 0]
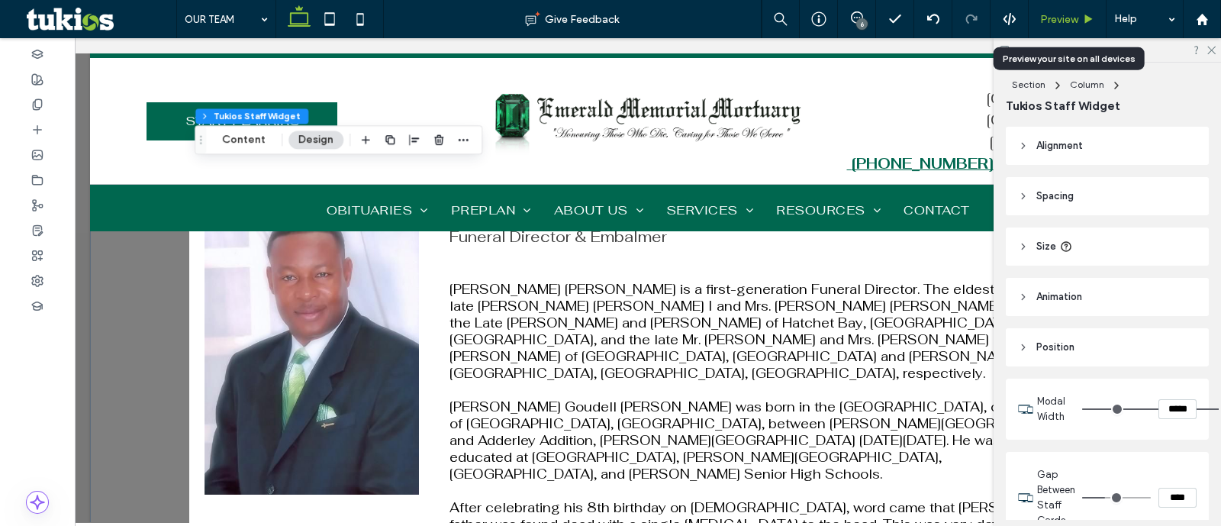
click at [1049, 9] on div "Preview" at bounding box center [1068, 19] width 78 height 38
click at [1050, 13] on span "Preview" at bounding box center [1059, 19] width 38 height 13
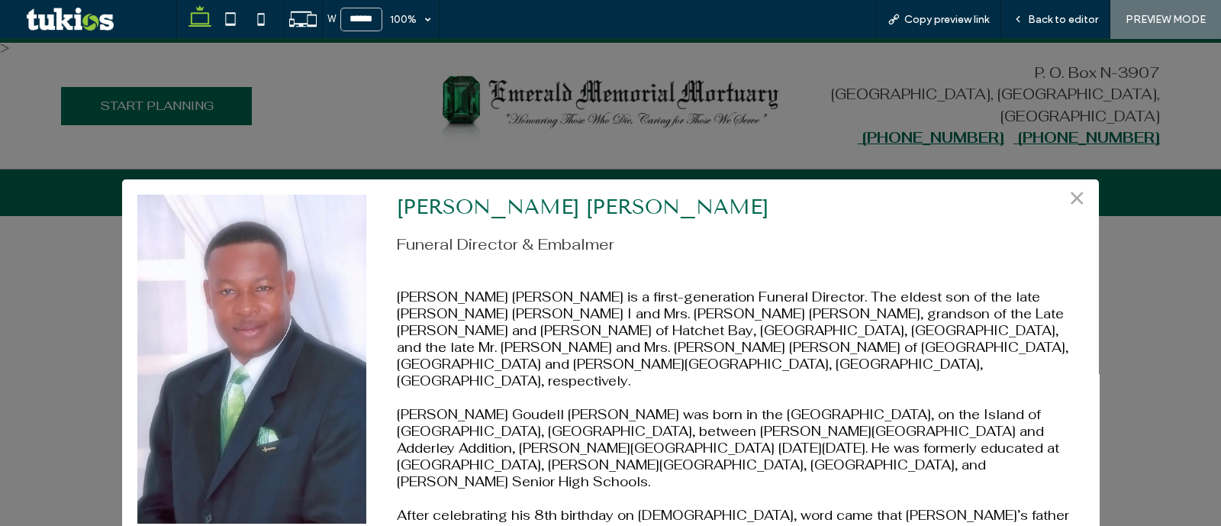
scroll to position [825, 0]
click at [1070, 192] on span "×" at bounding box center [1077, 196] width 14 height 27
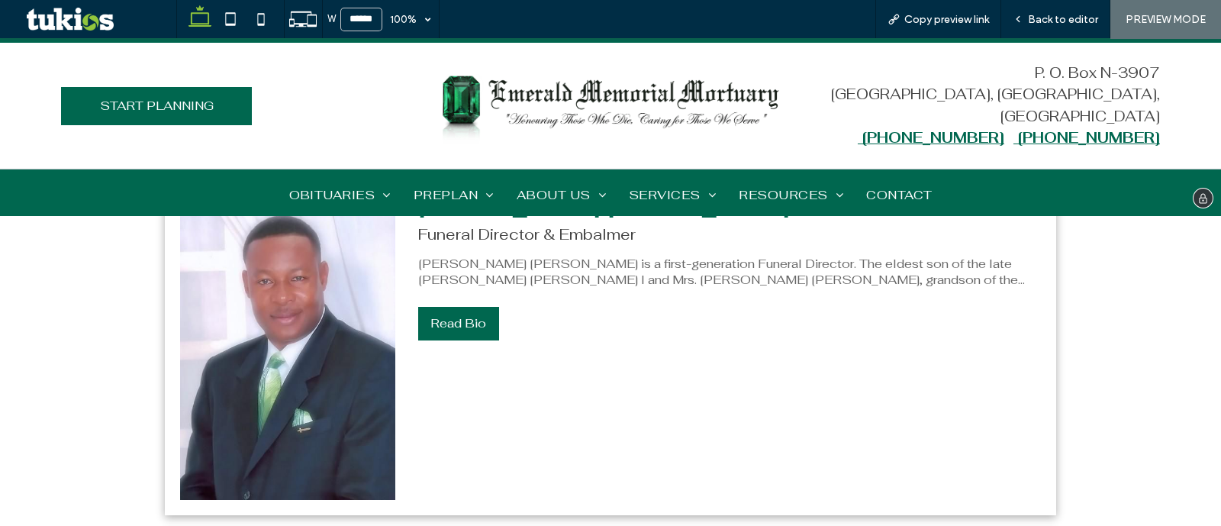
drag, startPoint x: 590, startPoint y: 118, endPoint x: 602, endPoint y: 155, distance: 38.6
click at [590, 118] on img at bounding box center [611, 106] width 350 height 80
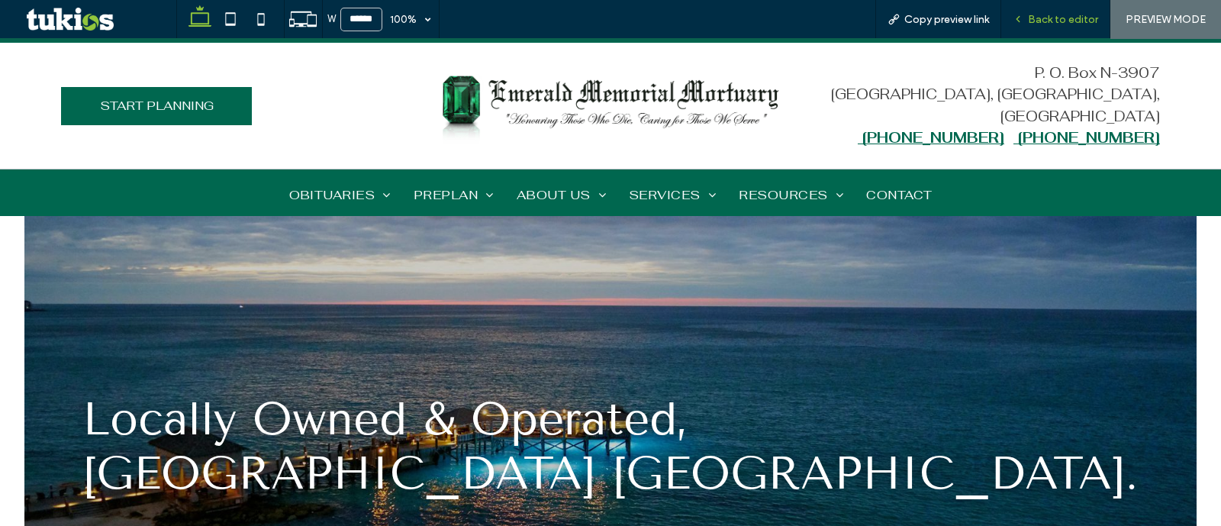
click at [1061, 15] on span "Back to editor" at bounding box center [1063, 19] width 70 height 13
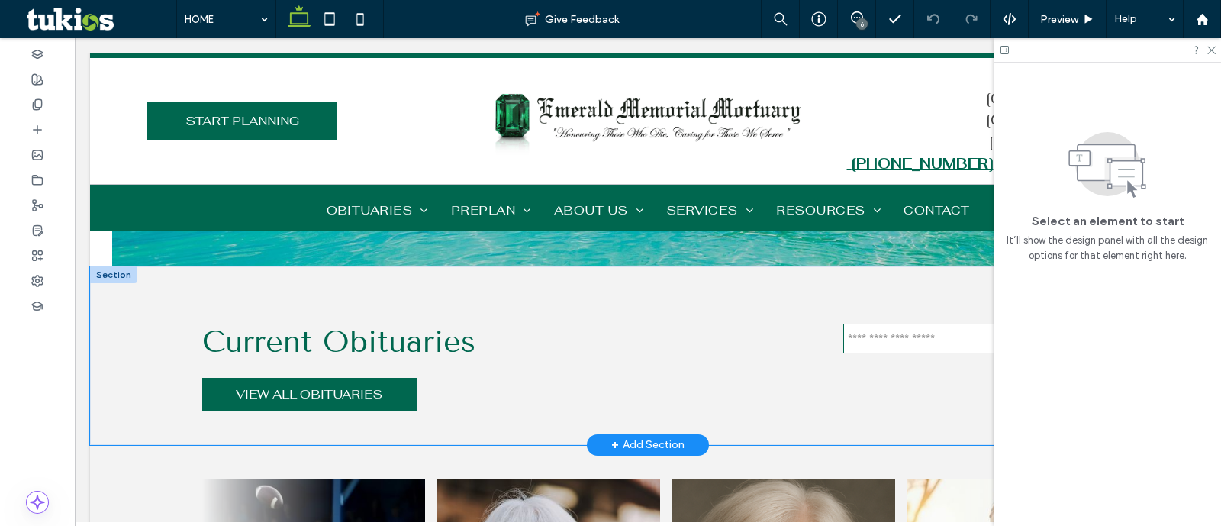
scroll to position [286, 0]
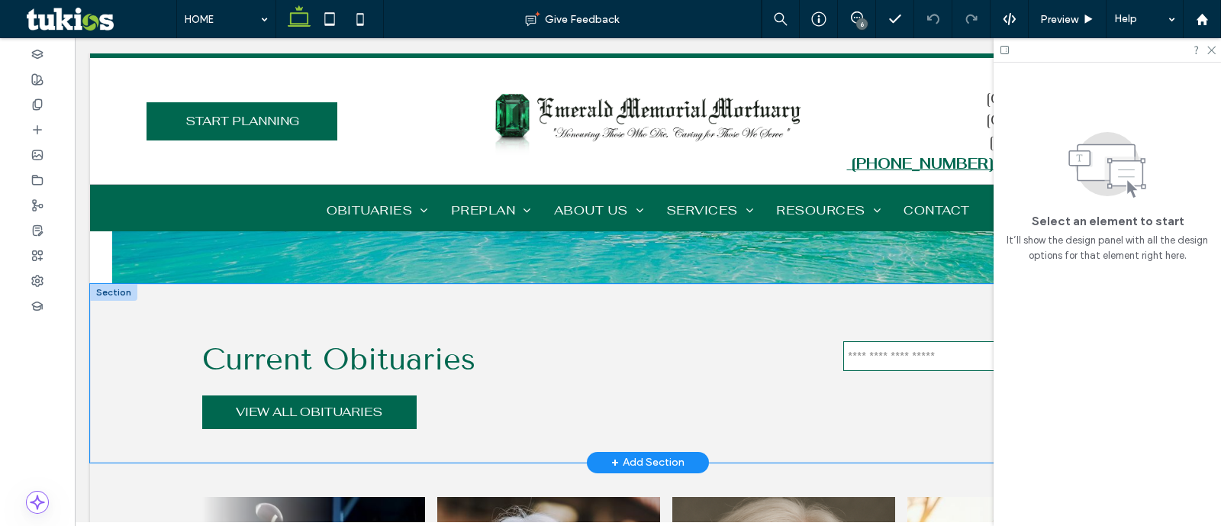
click at [137, 338] on div "Current Obituaries VIEW ALL OBITUARIES" at bounding box center [648, 373] width 1116 height 179
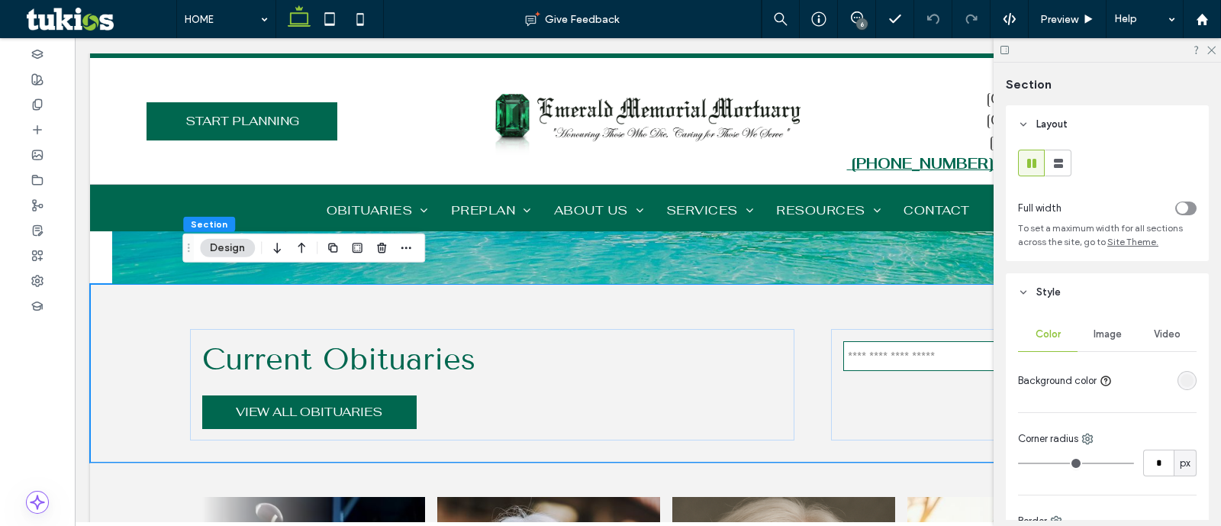
click at [1113, 334] on span "Image" at bounding box center [1108, 334] width 28 height 12
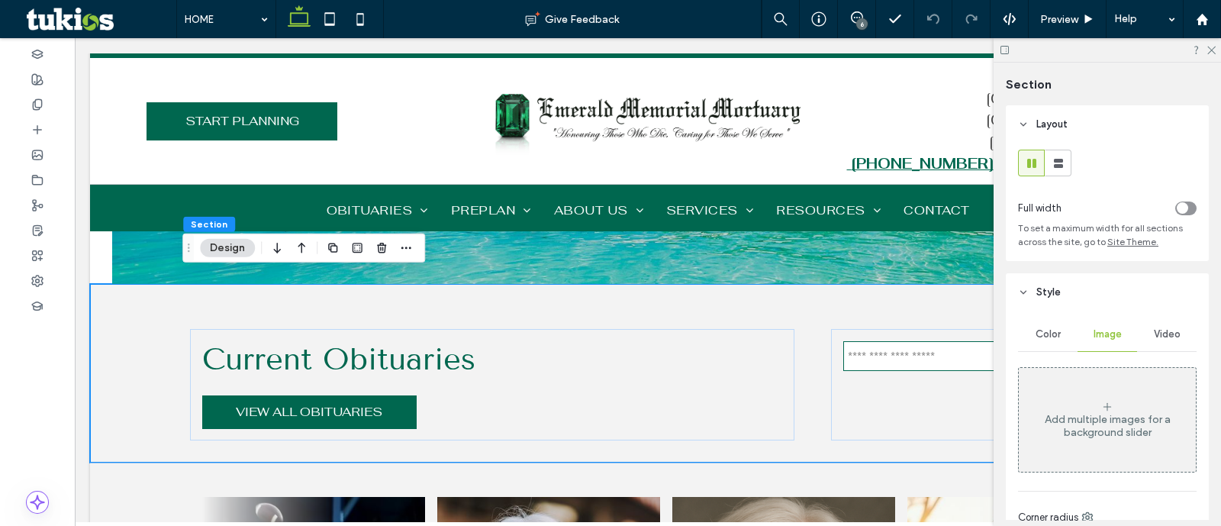
click at [1094, 385] on div "Add multiple images for a background slider" at bounding box center [1107, 419] width 177 height 101
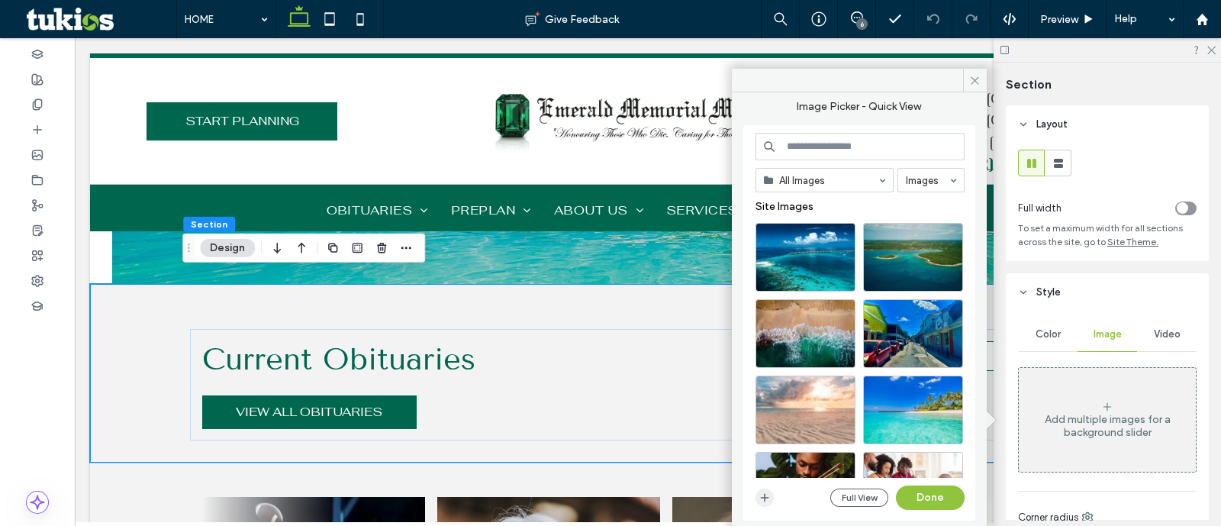
click at [766, 500] on icon "button" at bounding box center [765, 498] width 12 height 12
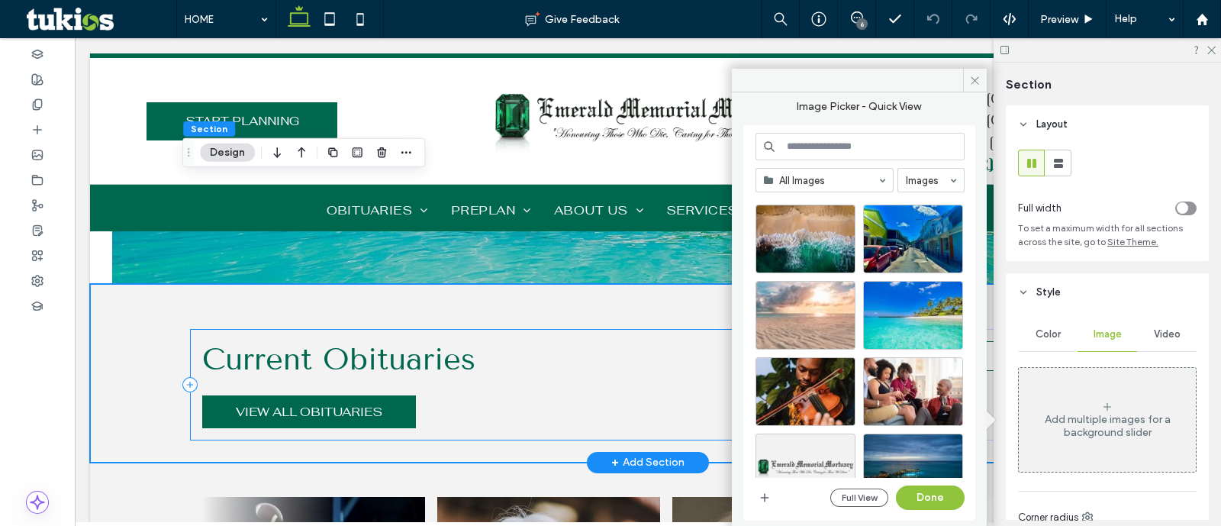
scroll to position [381, 0]
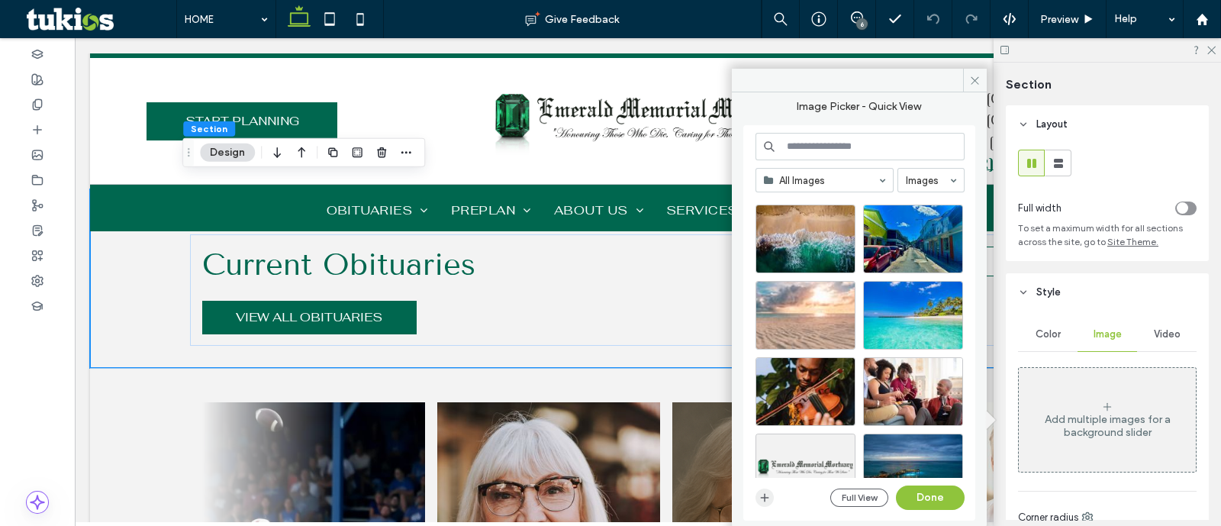
click at [771, 498] on span "button" at bounding box center [765, 497] width 18 height 18
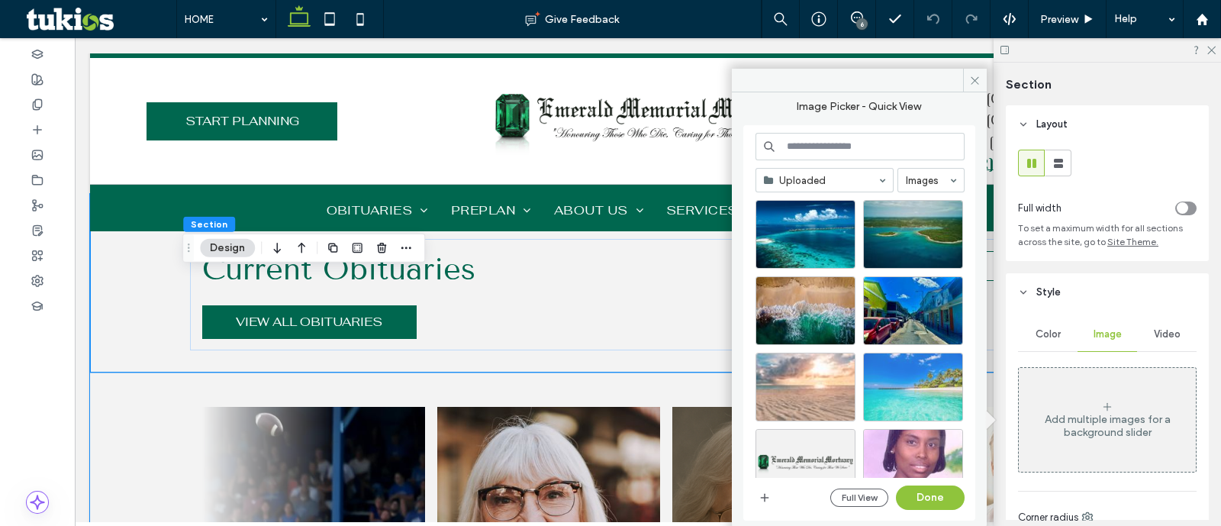
scroll to position [286, 0]
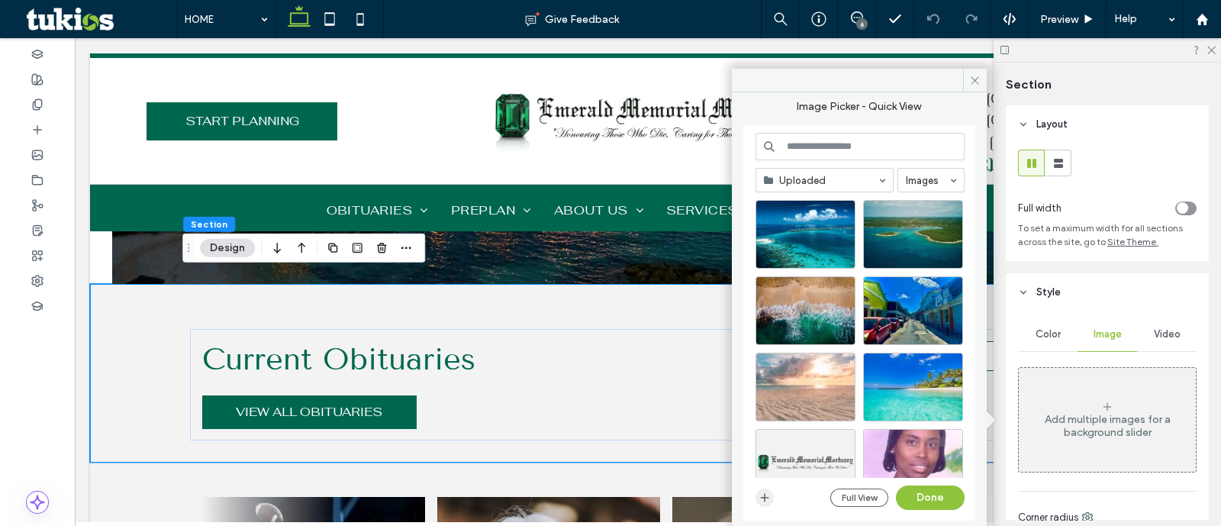
click at [762, 501] on icon "button" at bounding box center [765, 498] width 12 height 12
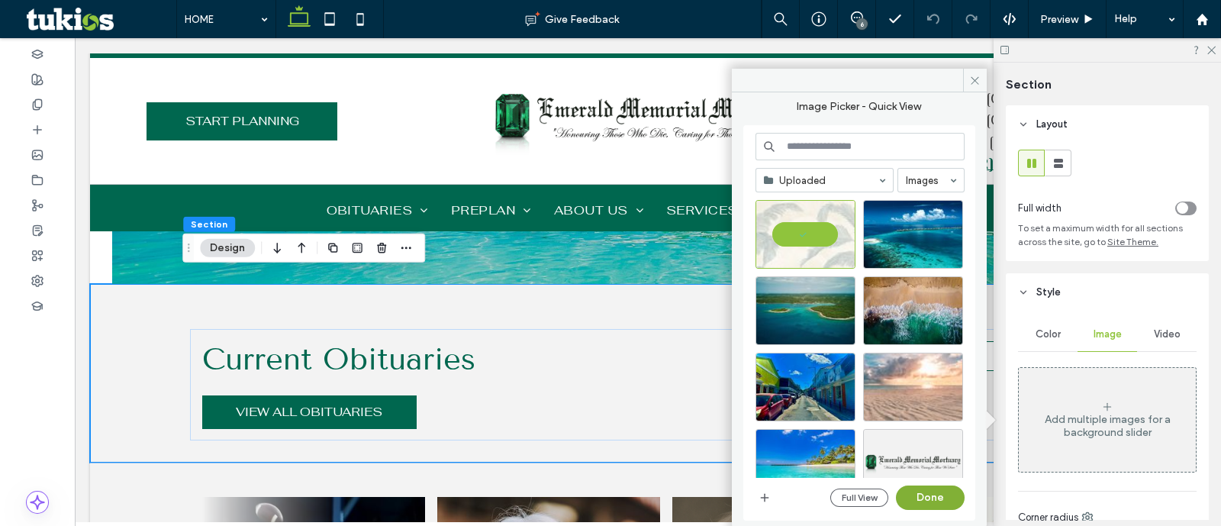
drag, startPoint x: 898, startPoint y: 501, endPoint x: 910, endPoint y: 426, distance: 76.4
click at [898, 501] on button "Done" at bounding box center [930, 497] width 69 height 24
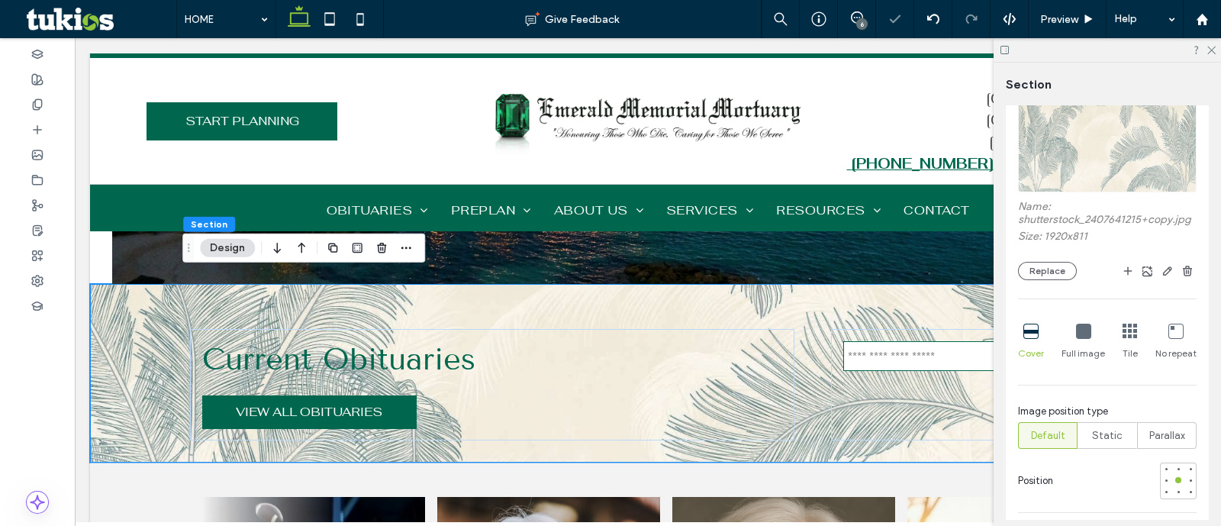
scroll to position [572, 0]
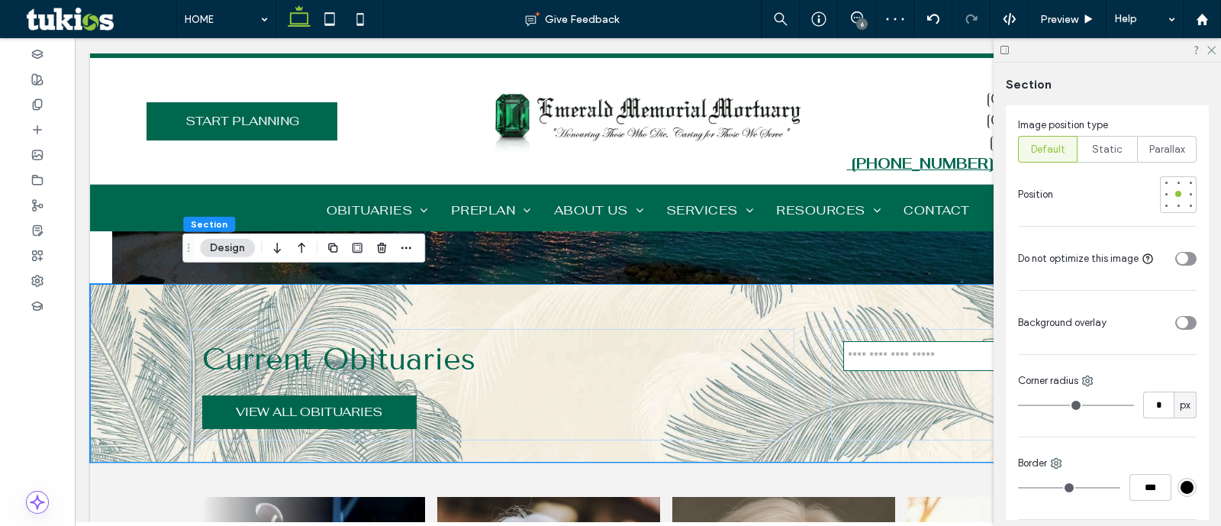
click at [1180, 324] on icon "toggle" at bounding box center [1182, 322] width 5 height 3
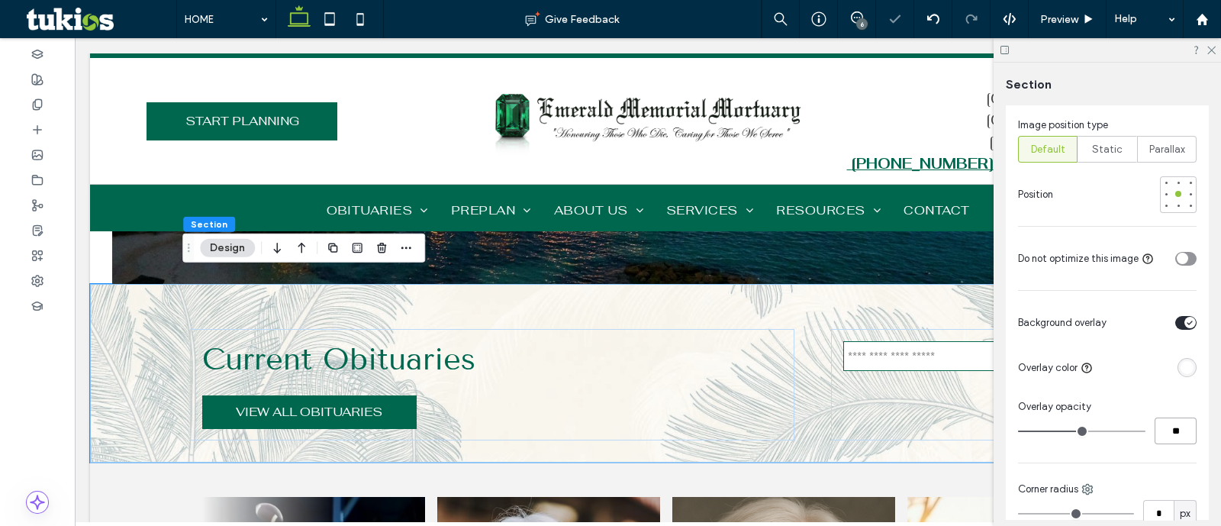
click at [1165, 437] on input "**" at bounding box center [1176, 430] width 42 height 27
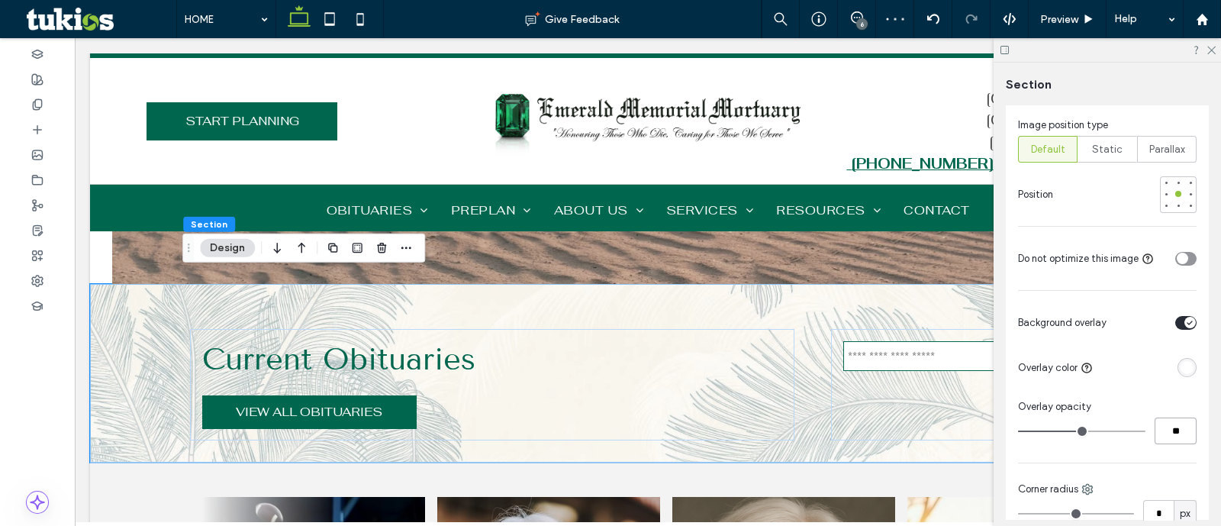
type input "**"
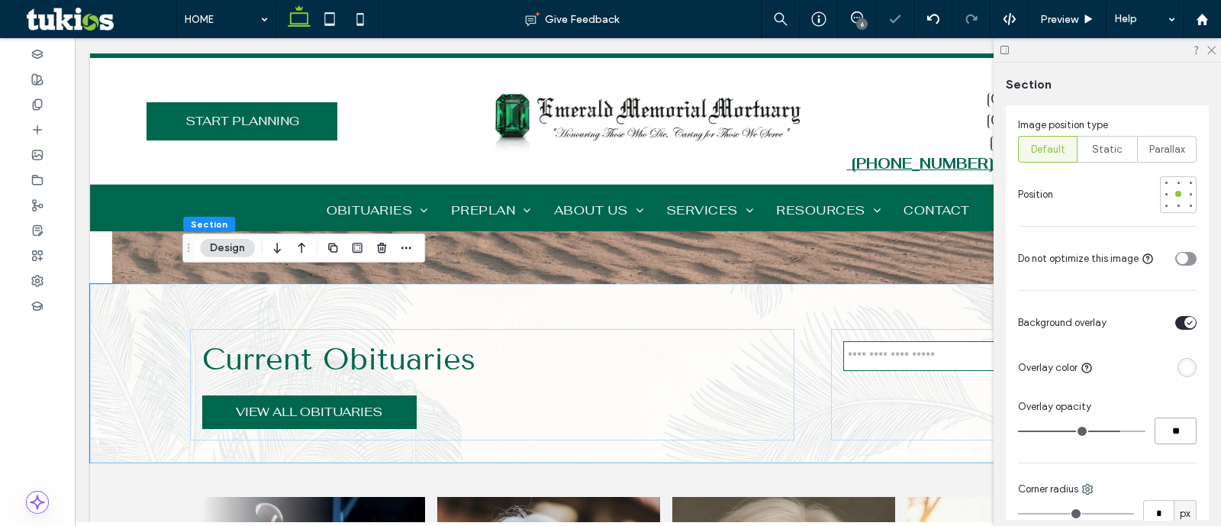
type input "*"
type input "**"
drag, startPoint x: 1165, startPoint y: 437, endPoint x: 1137, endPoint y: 439, distance: 28.3
click at [1137, 439] on div "**" at bounding box center [1107, 430] width 179 height 27
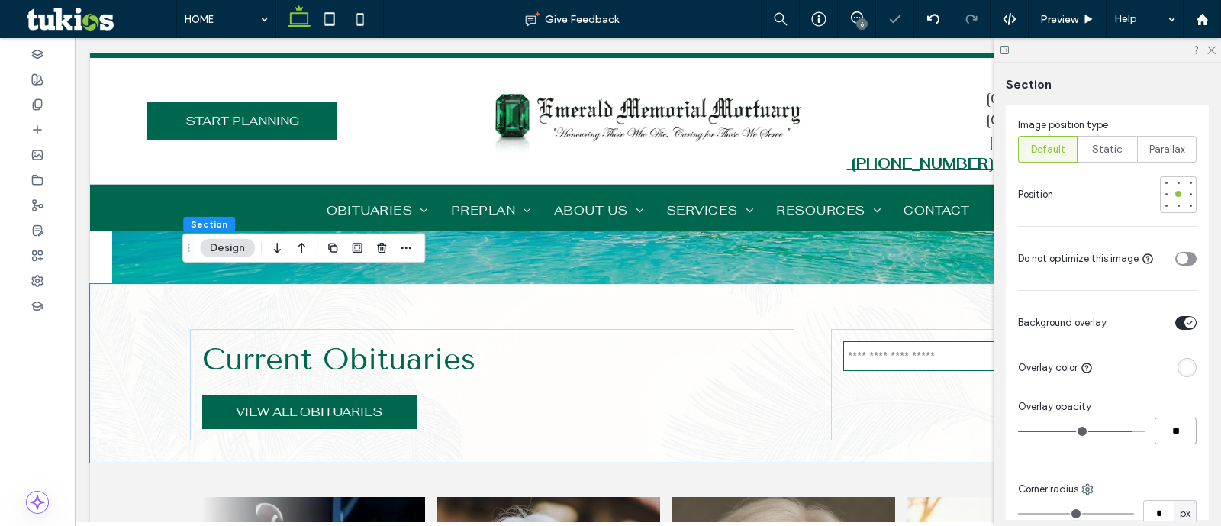
type input "**"
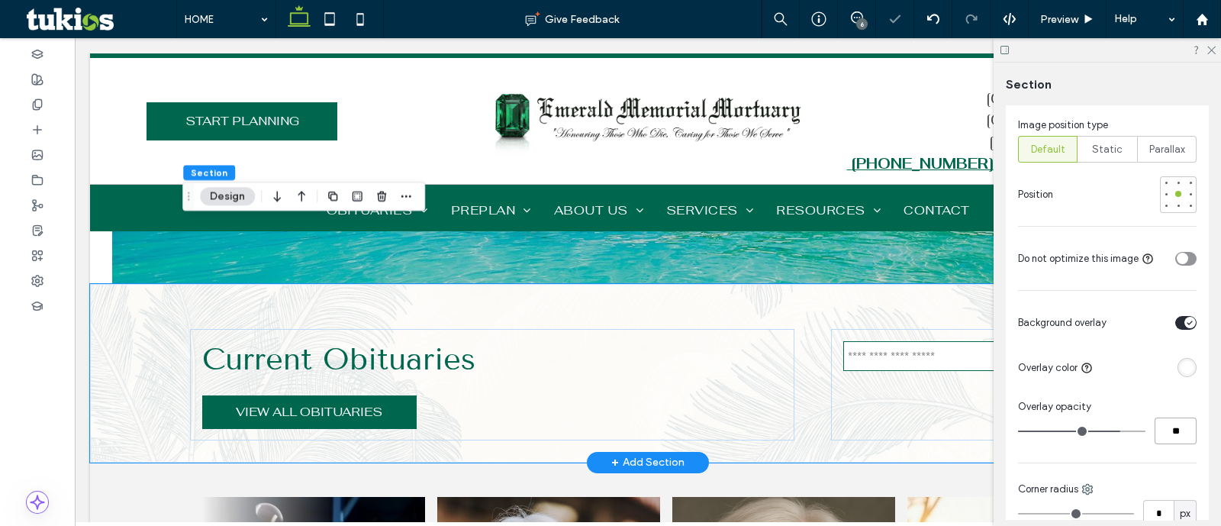
scroll to position [381, 0]
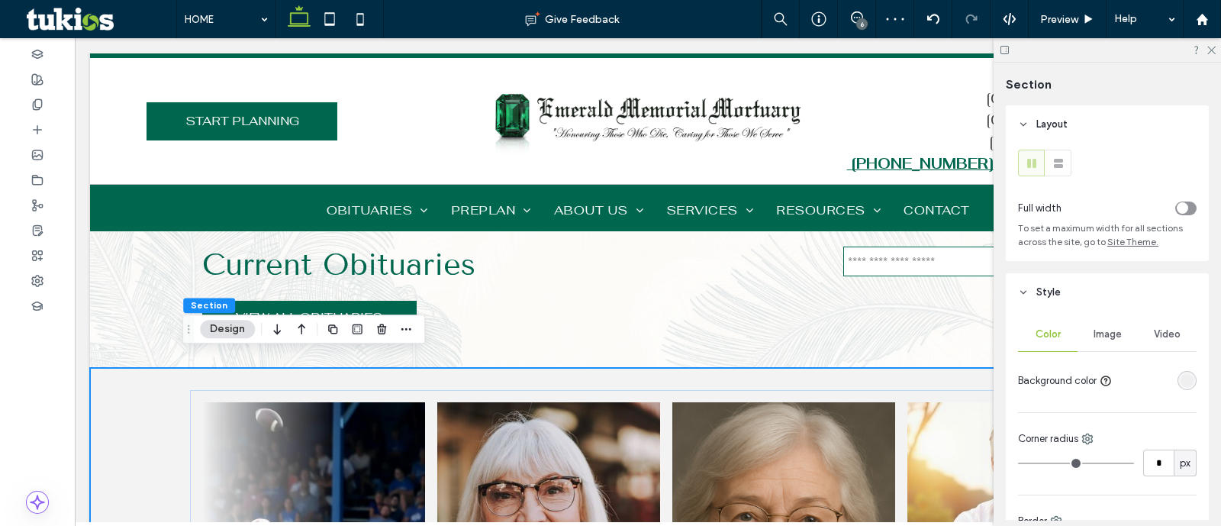
click at [1105, 345] on div "Image" at bounding box center [1108, 335] width 60 height 34
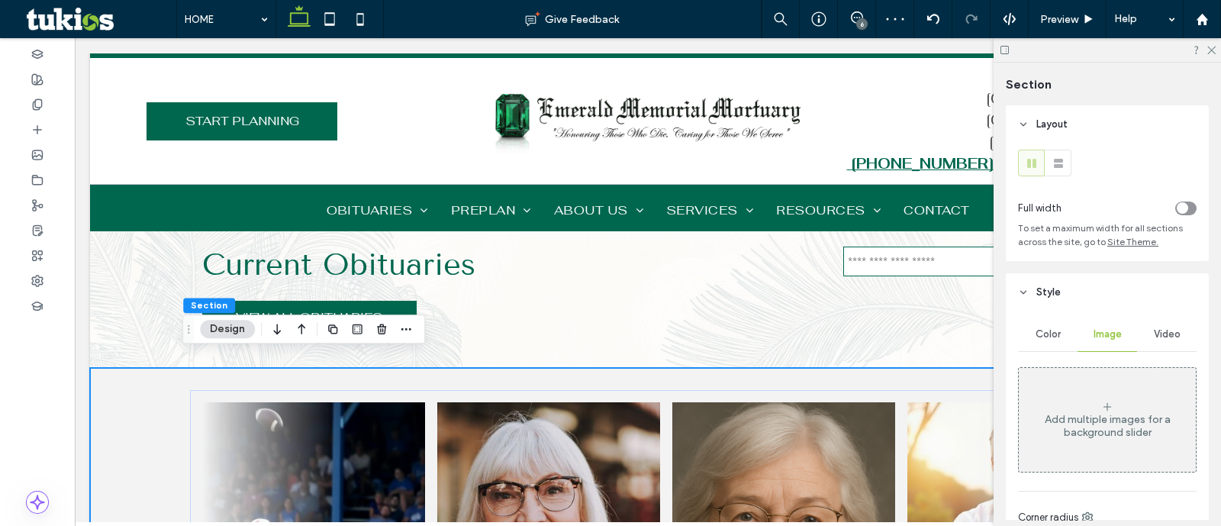
click at [1078, 388] on div "Add multiple images for a background slider" at bounding box center [1107, 419] width 177 height 101
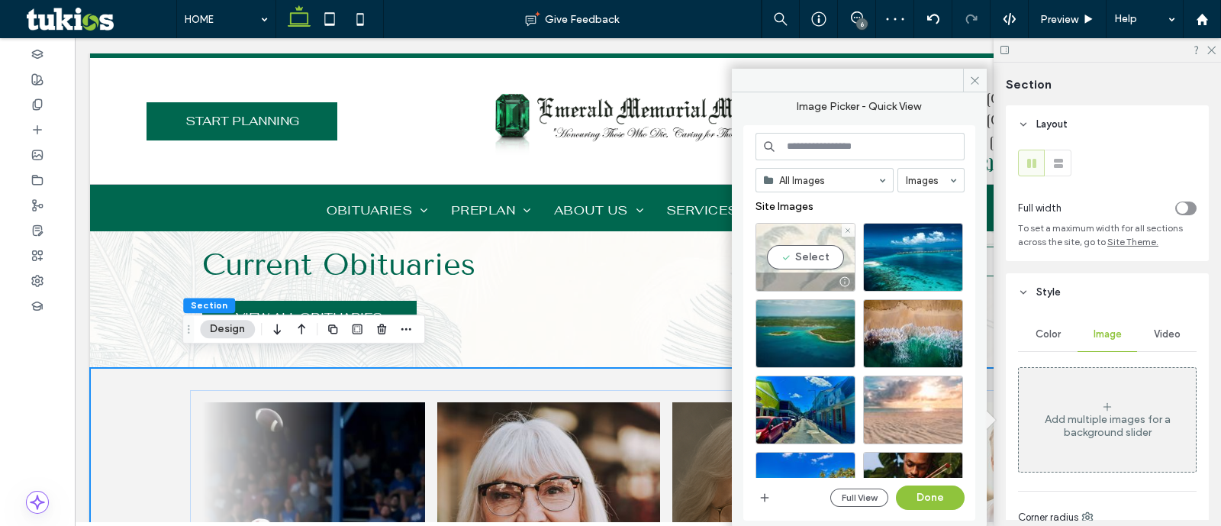
click at [812, 246] on div "Select" at bounding box center [806, 257] width 100 height 69
click at [921, 493] on button "Done" at bounding box center [930, 497] width 69 height 24
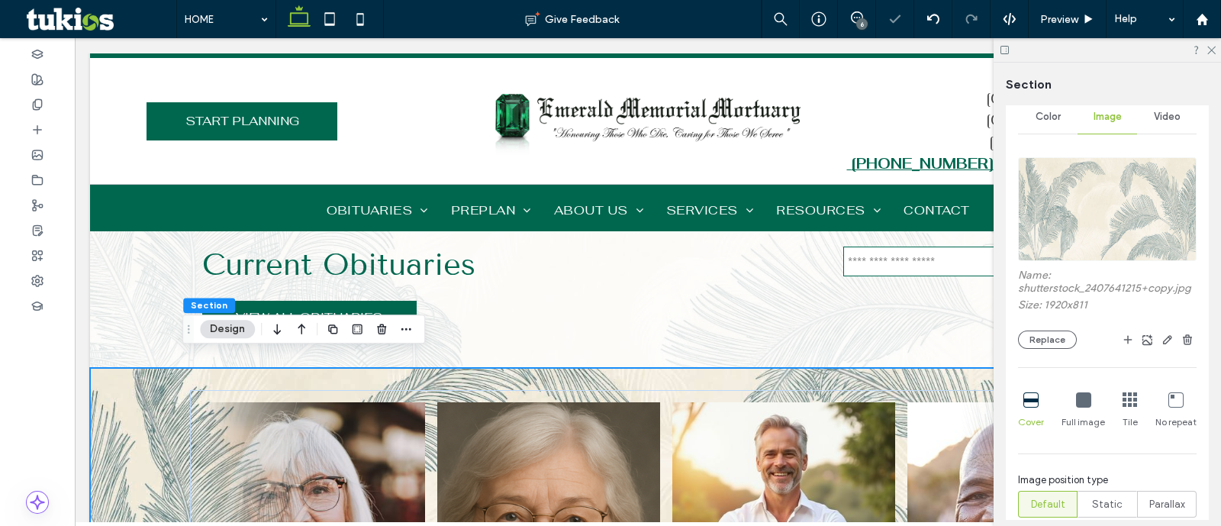
scroll to position [286, 0]
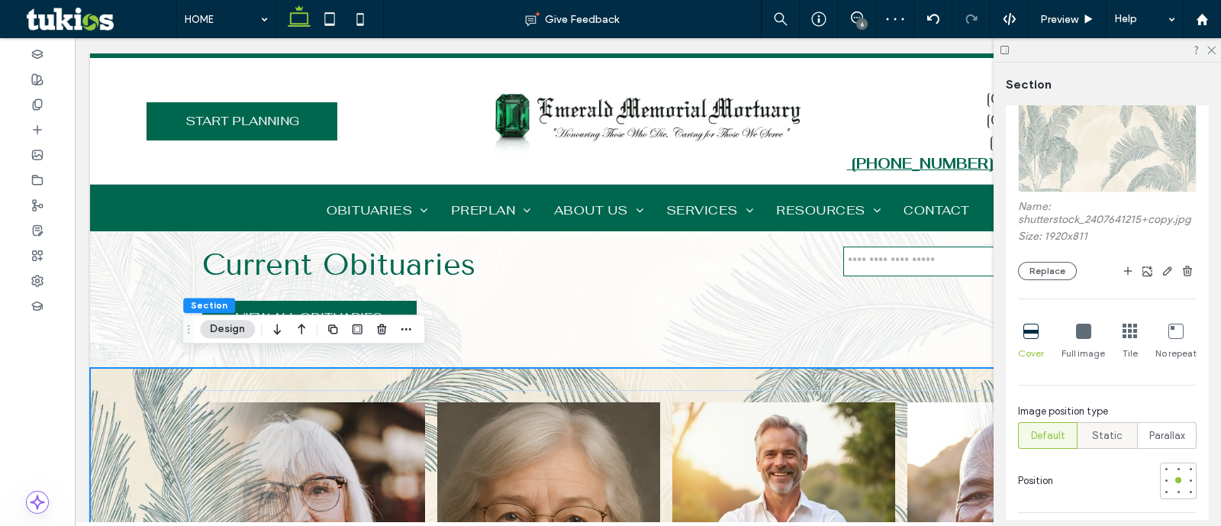
click at [1120, 448] on div "Static" at bounding box center [1108, 435] width 40 height 25
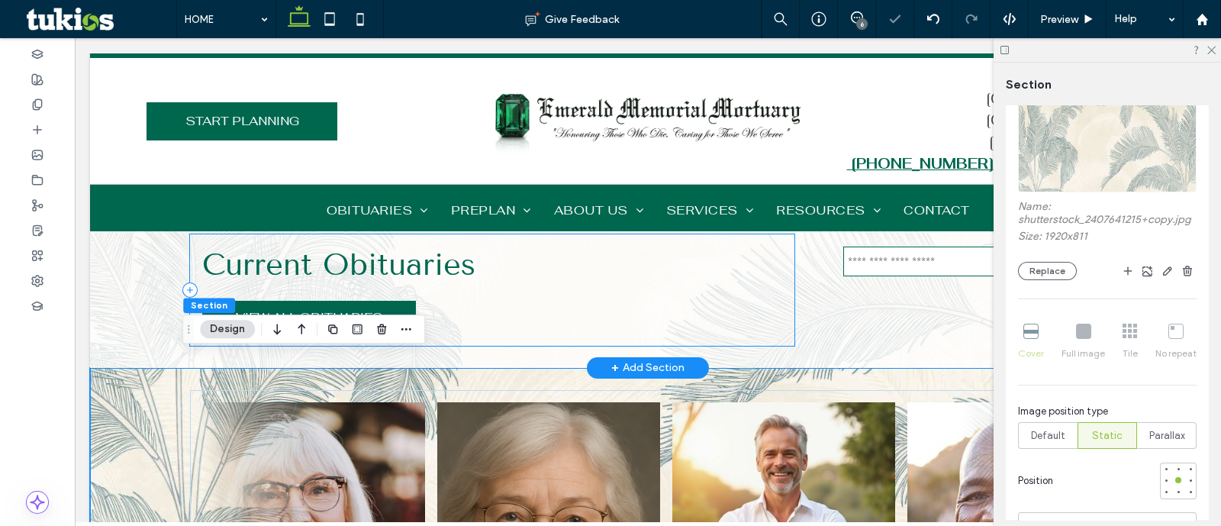
click at [758, 318] on div "Current Obituaries VIEW ALL OBITUARIES" at bounding box center [492, 289] width 604 height 111
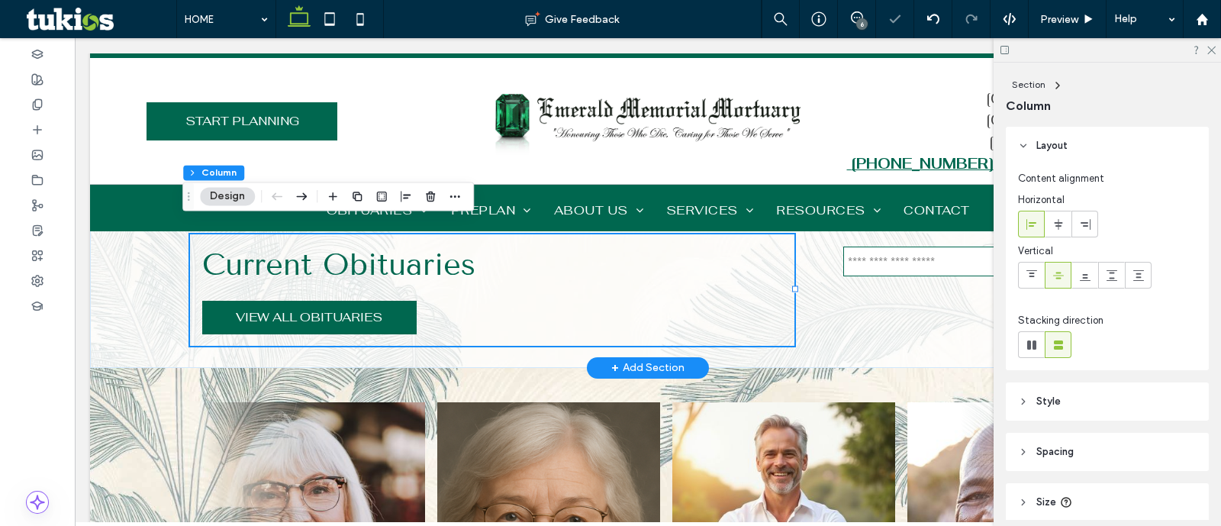
click at [794, 341] on div "Current Obituaries VIEW ALL OBITUARIES" at bounding box center [648, 278] width 916 height 179
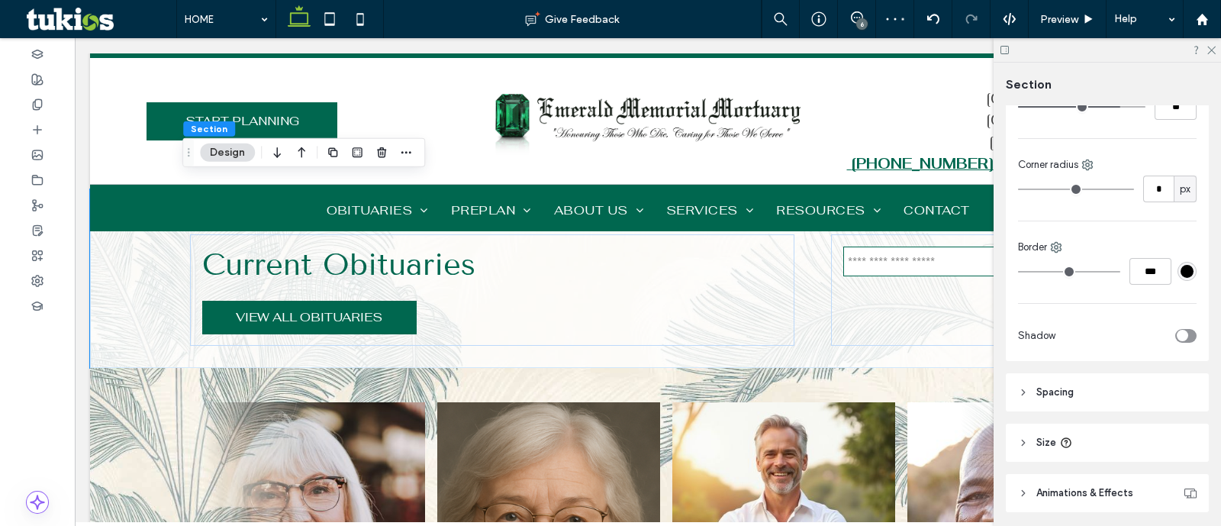
scroll to position [500, 0]
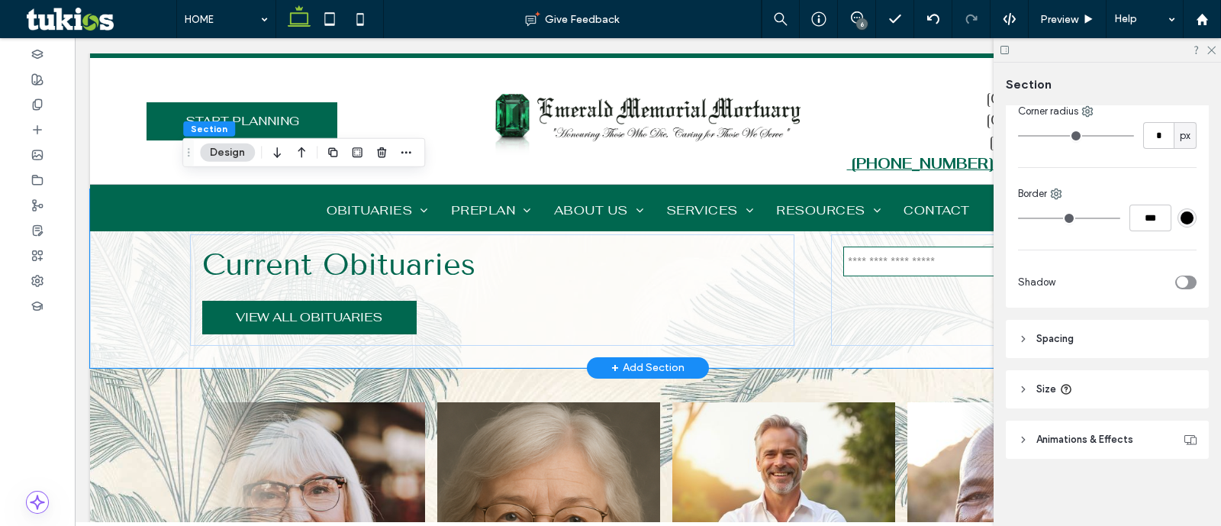
click at [809, 329] on div "Current Obituaries VIEW ALL OBITUARIES" at bounding box center [648, 278] width 916 height 179
click at [1078, 345] on header "Spacing" at bounding box center [1107, 339] width 203 height 38
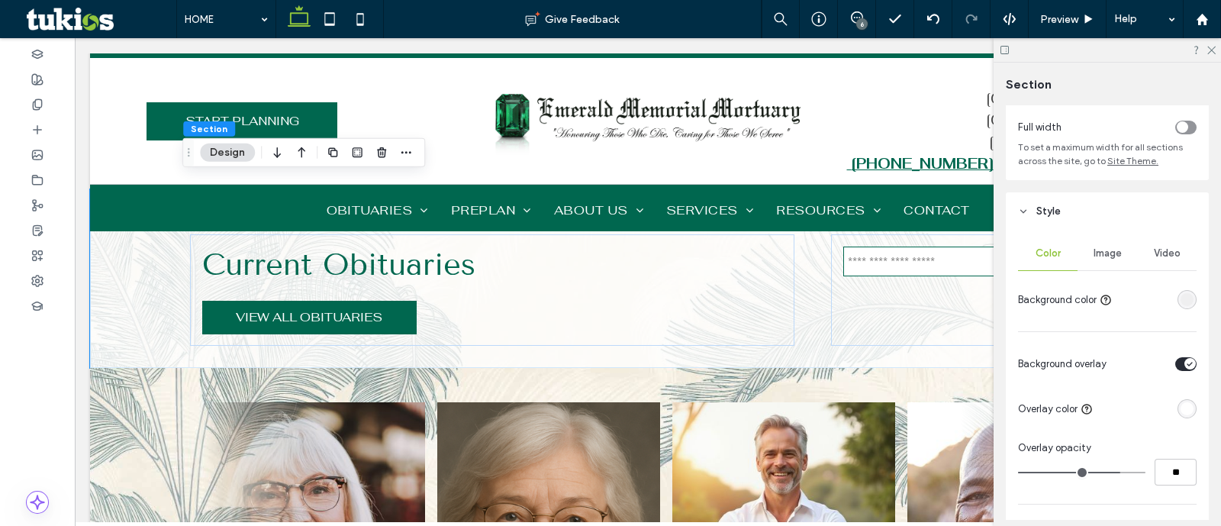
scroll to position [0, 0]
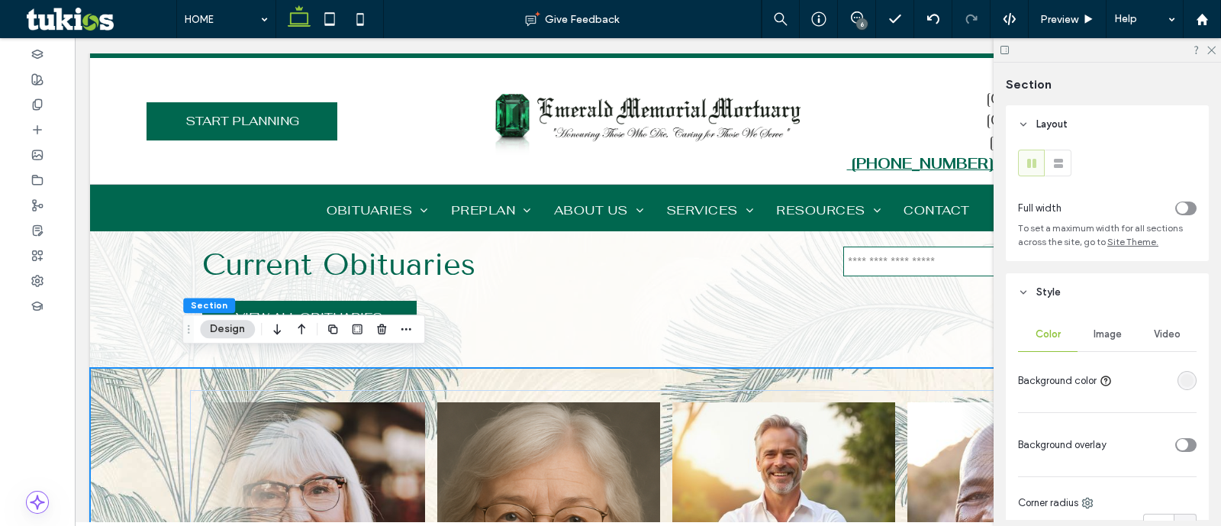
click at [1179, 443] on icon "toggle" at bounding box center [1182, 445] width 6 height 5
type input "**"
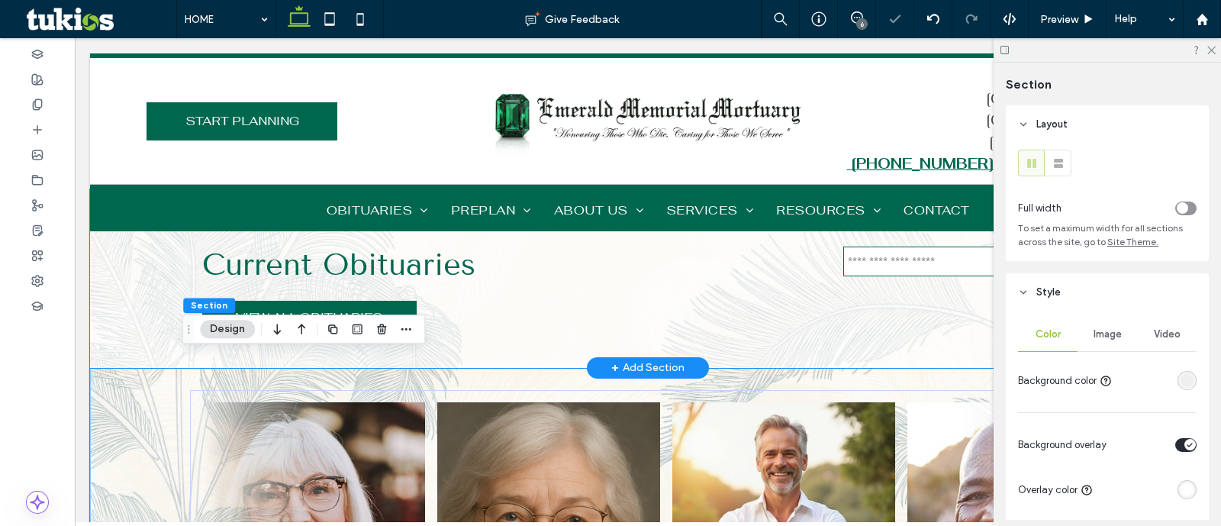
click at [859, 345] on div "Current Obituaries VIEW ALL OBITUARIES" at bounding box center [648, 278] width 916 height 179
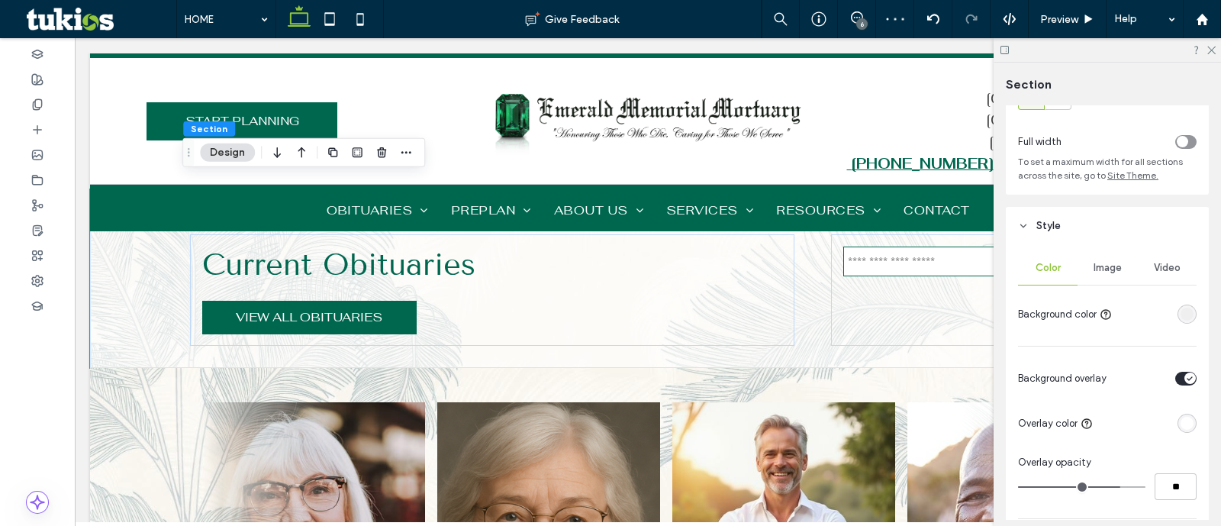
scroll to position [95, 0]
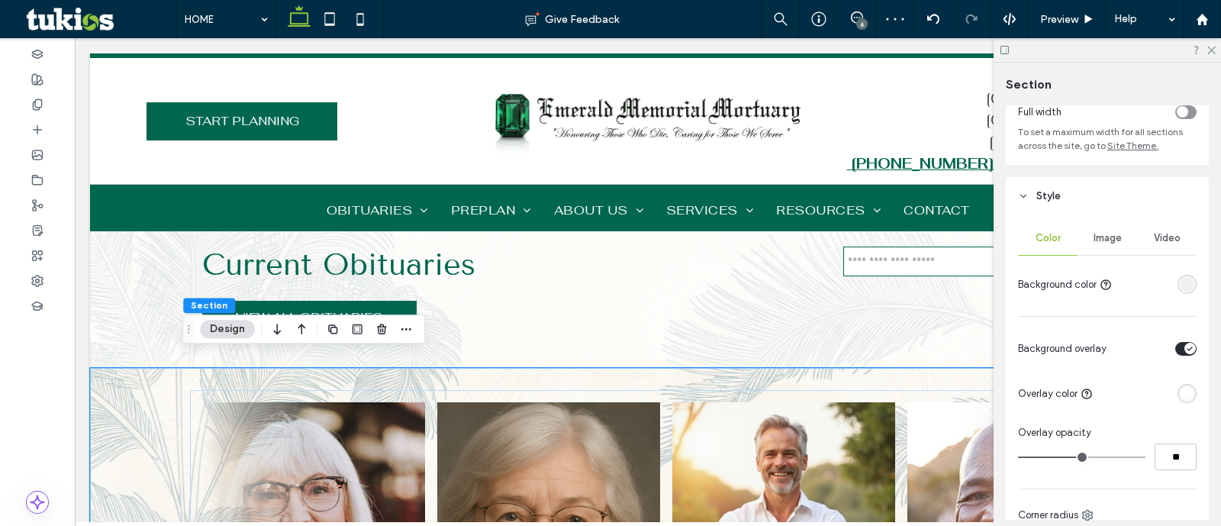
scroll to position [190, 0]
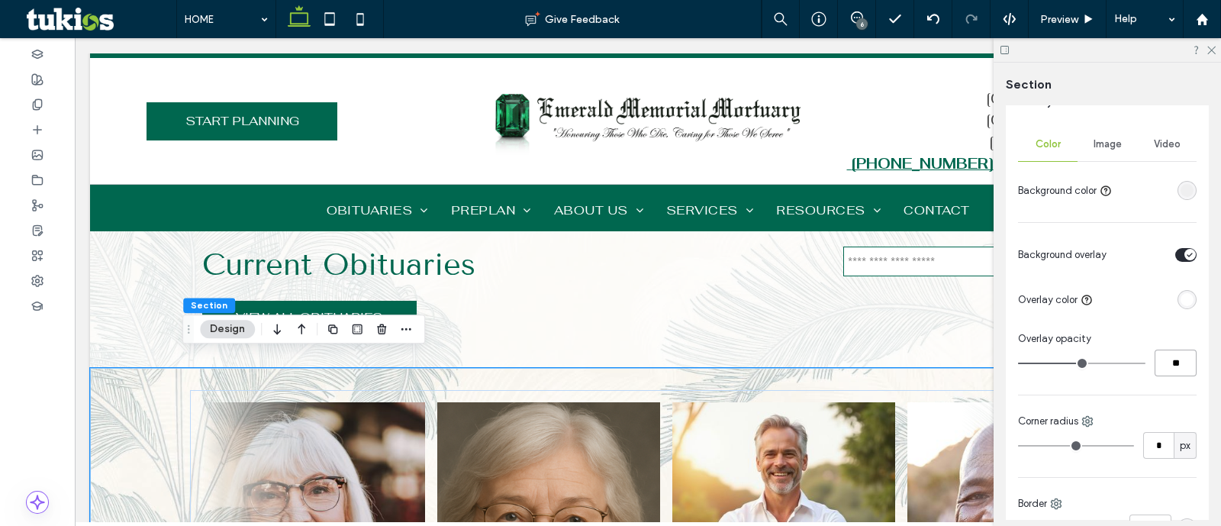
click at [1172, 368] on input "**" at bounding box center [1176, 363] width 42 height 27
type input "**"
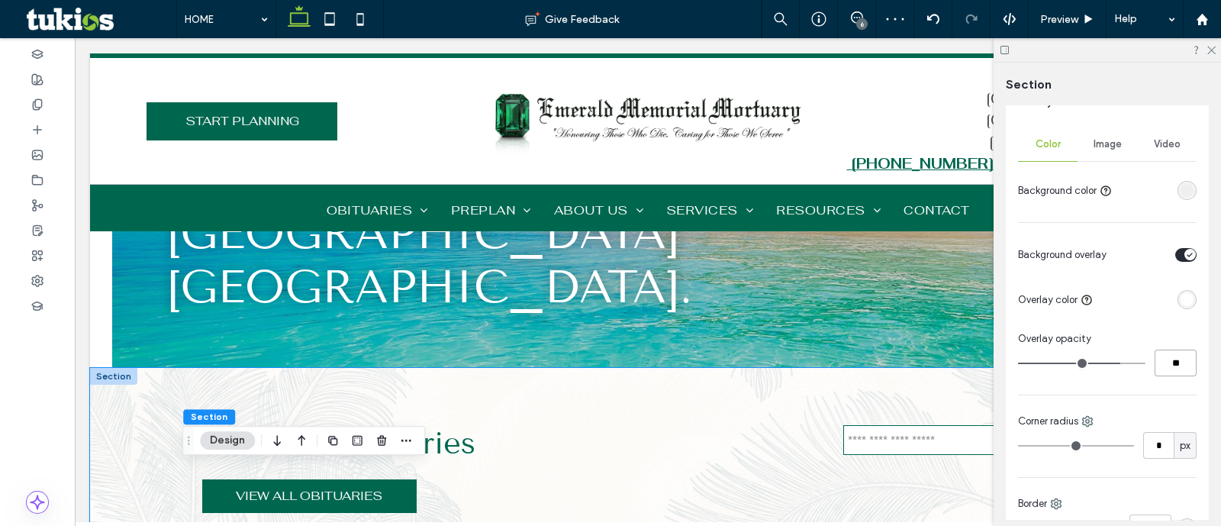
scroll to position [286, 0]
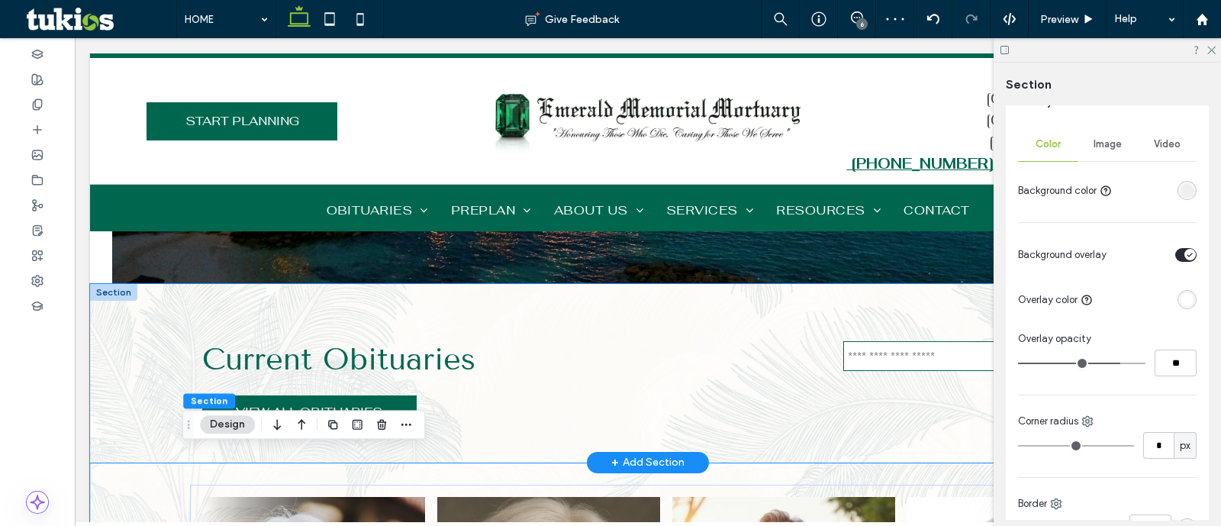
click at [824, 292] on div "Current Obituaries VIEW ALL OBITUARIES" at bounding box center [648, 373] width 916 height 179
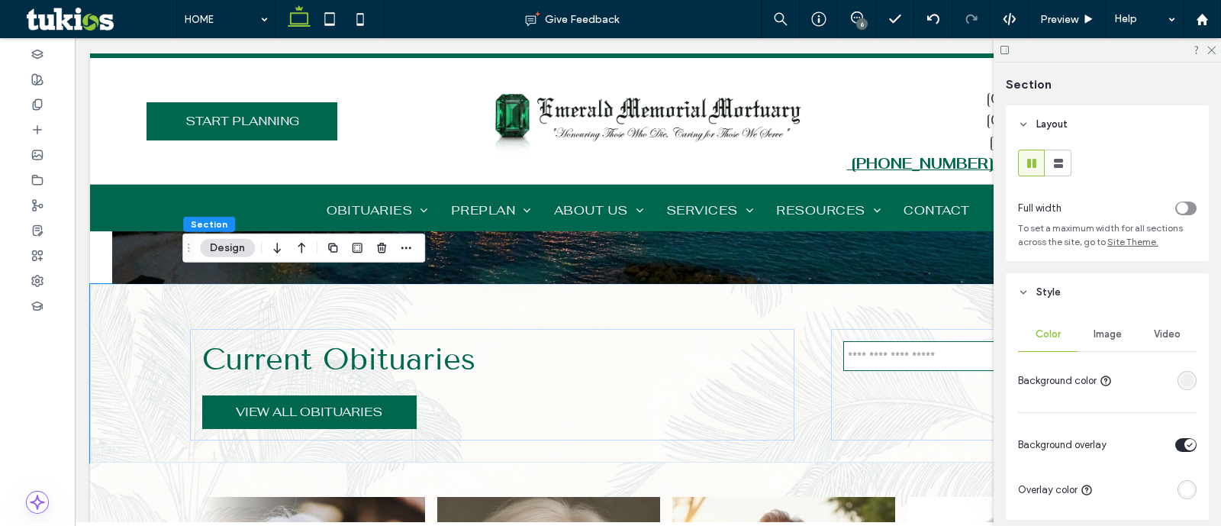
click at [1110, 337] on span "Image" at bounding box center [1108, 334] width 28 height 12
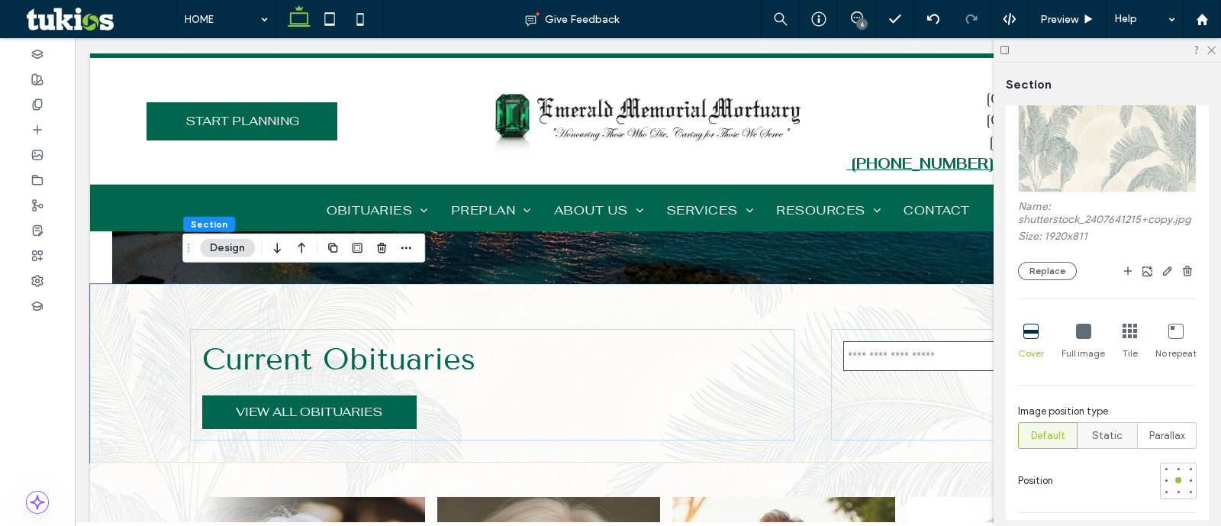
click at [1103, 448] on div "Static" at bounding box center [1108, 435] width 40 height 25
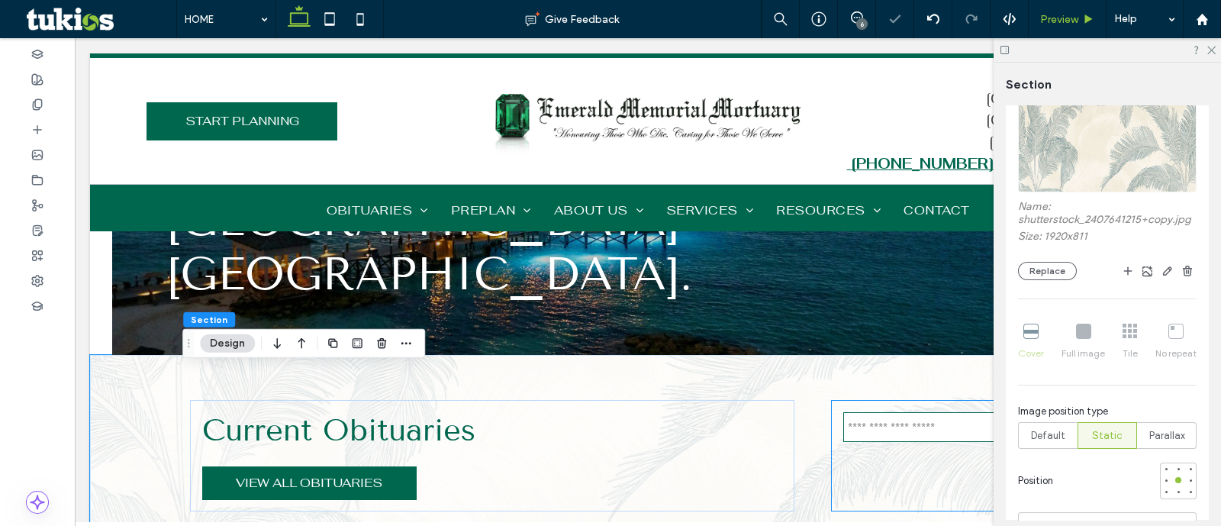
scroll to position [190, 0]
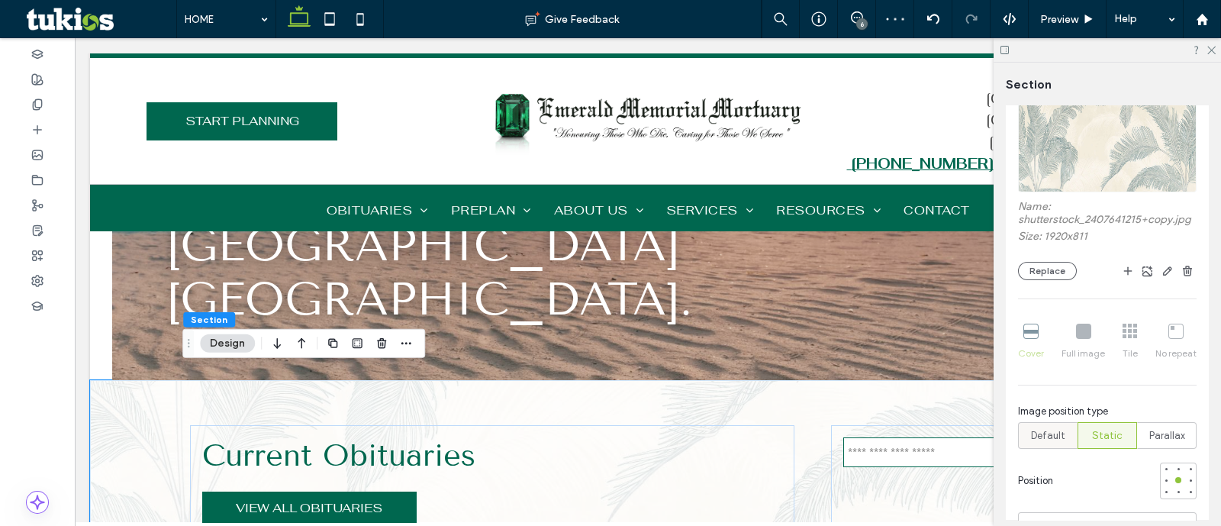
click at [1065, 449] on label "Default" at bounding box center [1048, 435] width 60 height 27
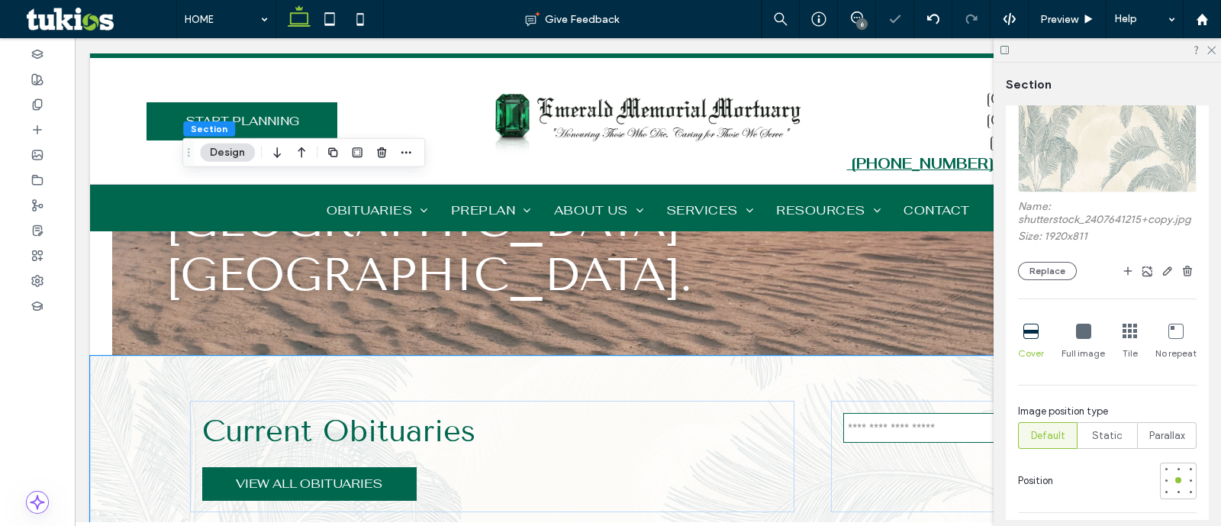
scroll to position [381, 0]
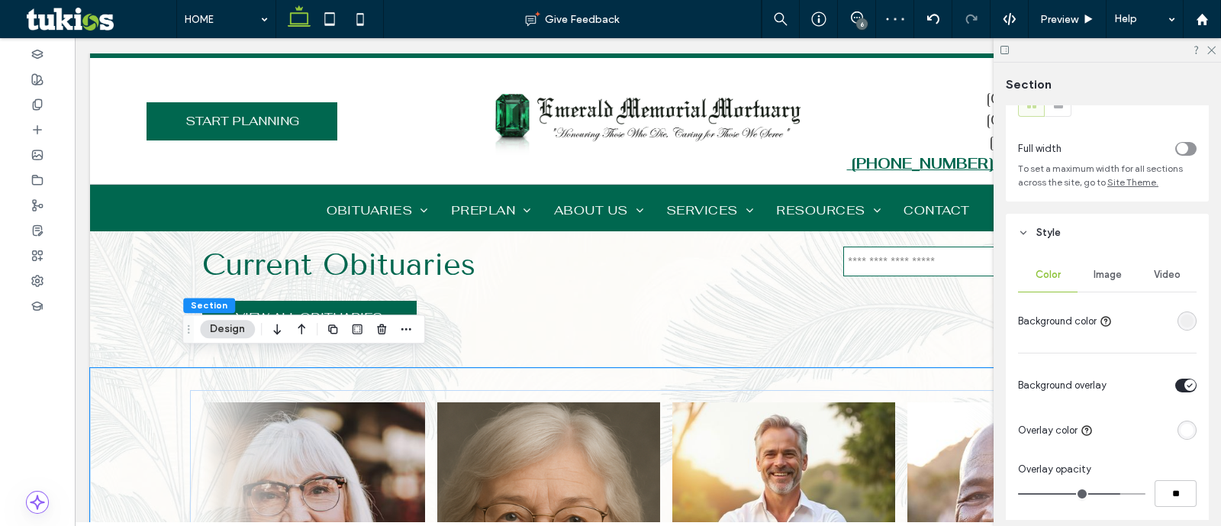
scroll to position [0, 0]
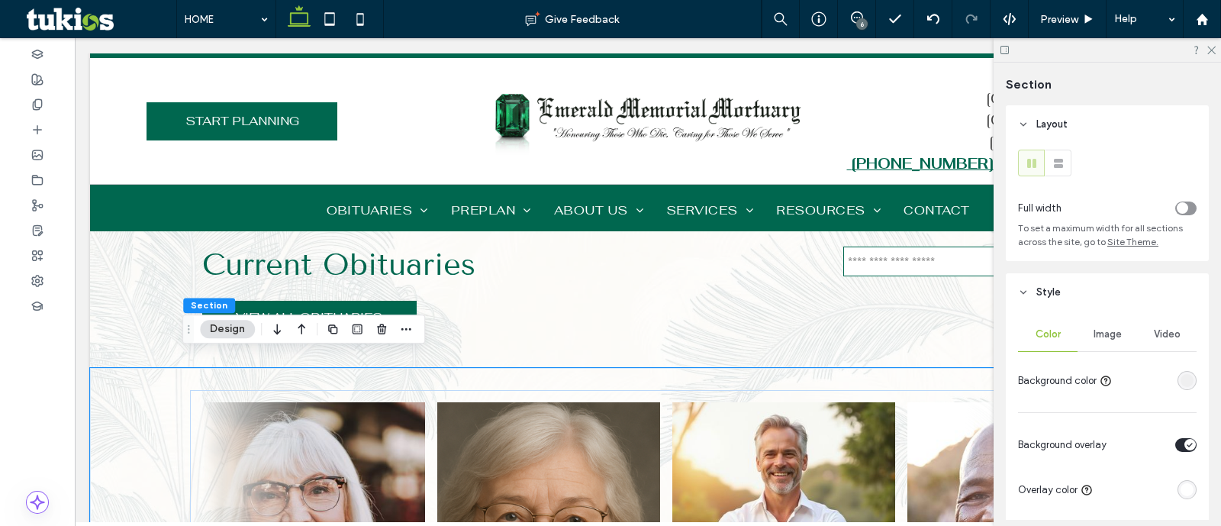
click at [1114, 340] on span "Image" at bounding box center [1108, 334] width 28 height 12
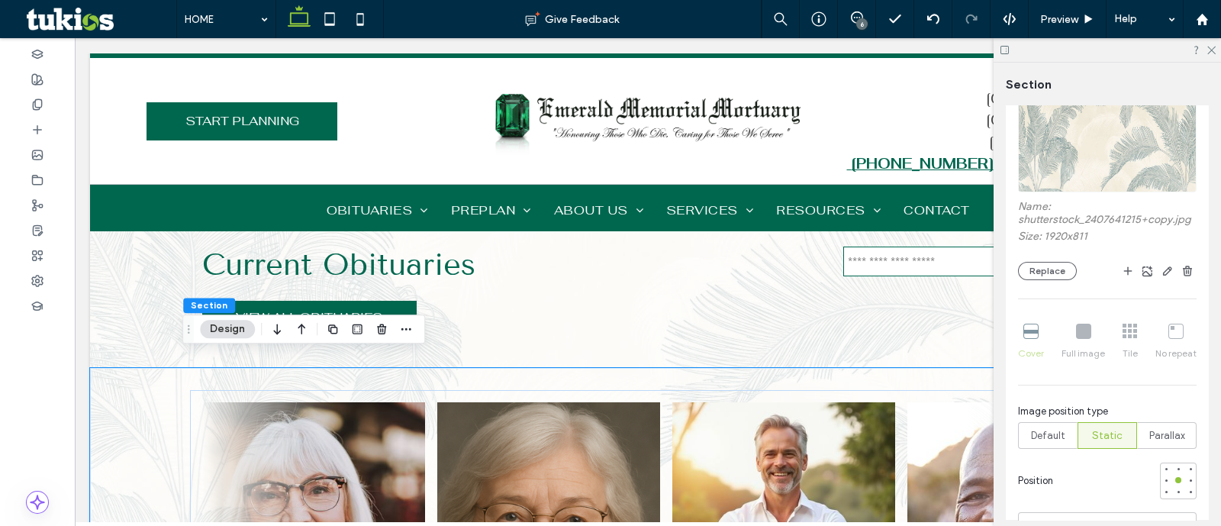
scroll to position [477, 0]
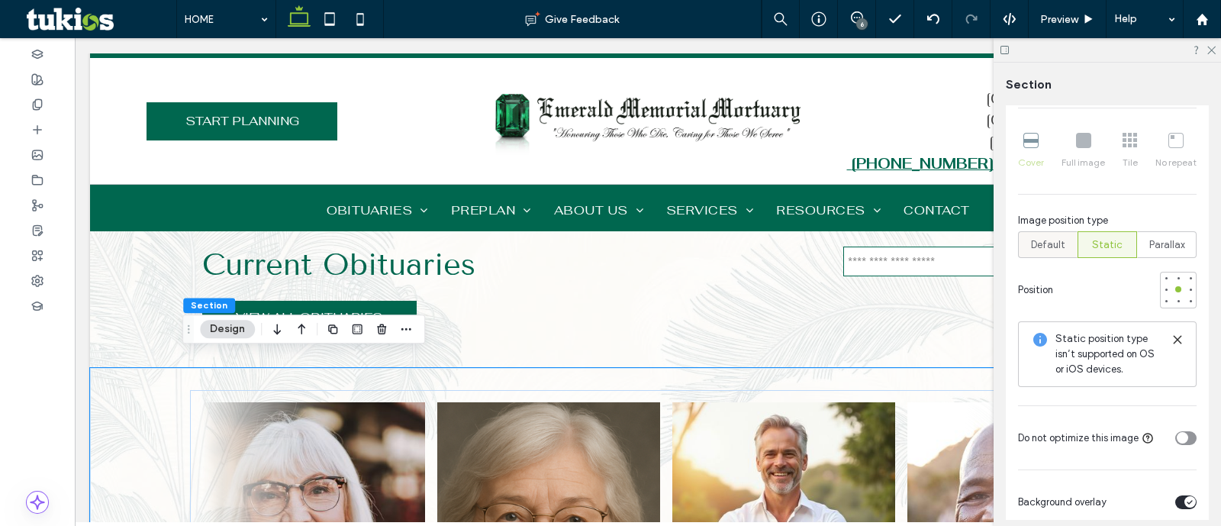
click at [1053, 257] on div "Default" at bounding box center [1048, 244] width 40 height 25
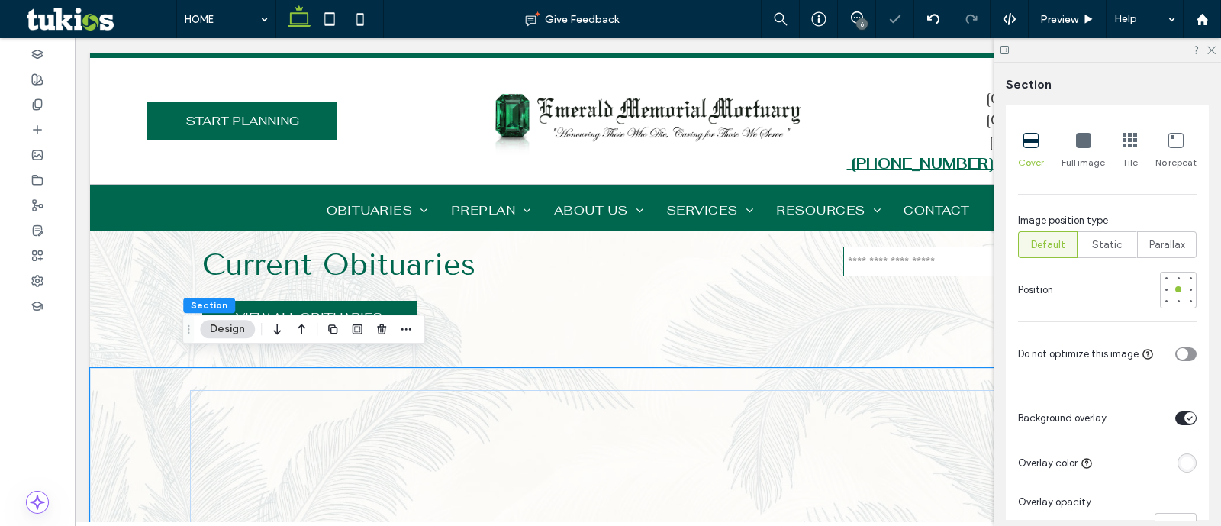
click at [1051, 253] on span "Default" at bounding box center [1048, 244] width 34 height 15
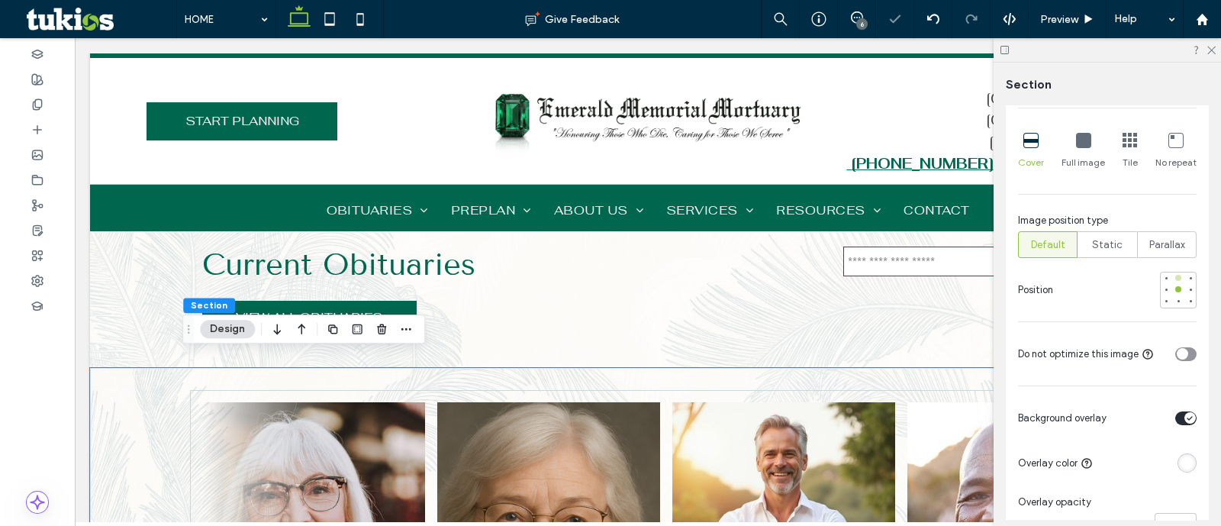
click at [1173, 283] on div at bounding box center [1178, 277] width 11 height 11
click at [816, 343] on div "Current Obituaries VIEW ALL OBITUARIES" at bounding box center [648, 278] width 916 height 179
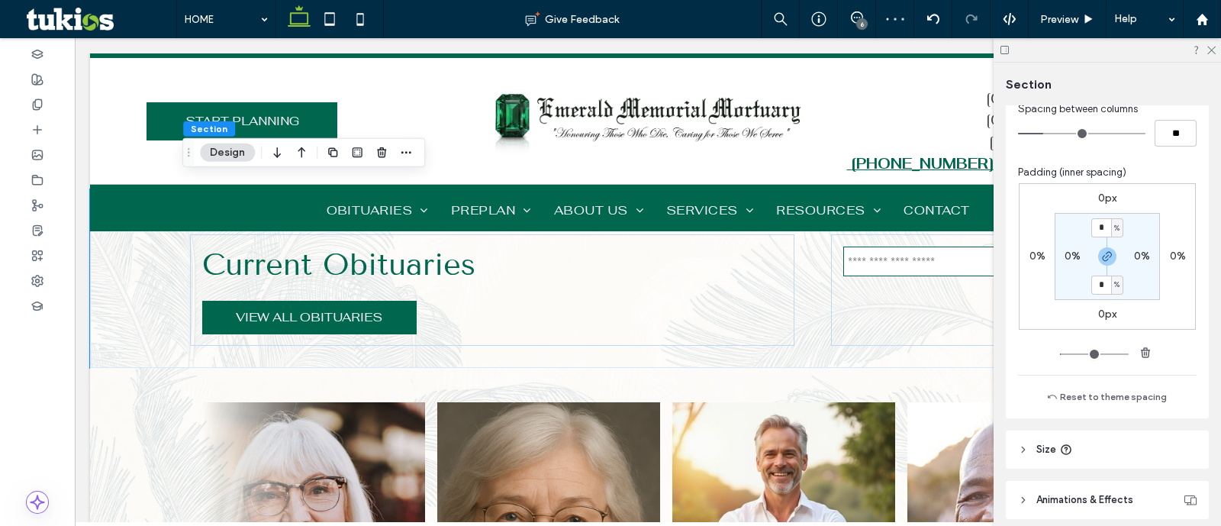
scroll to position [823, 0]
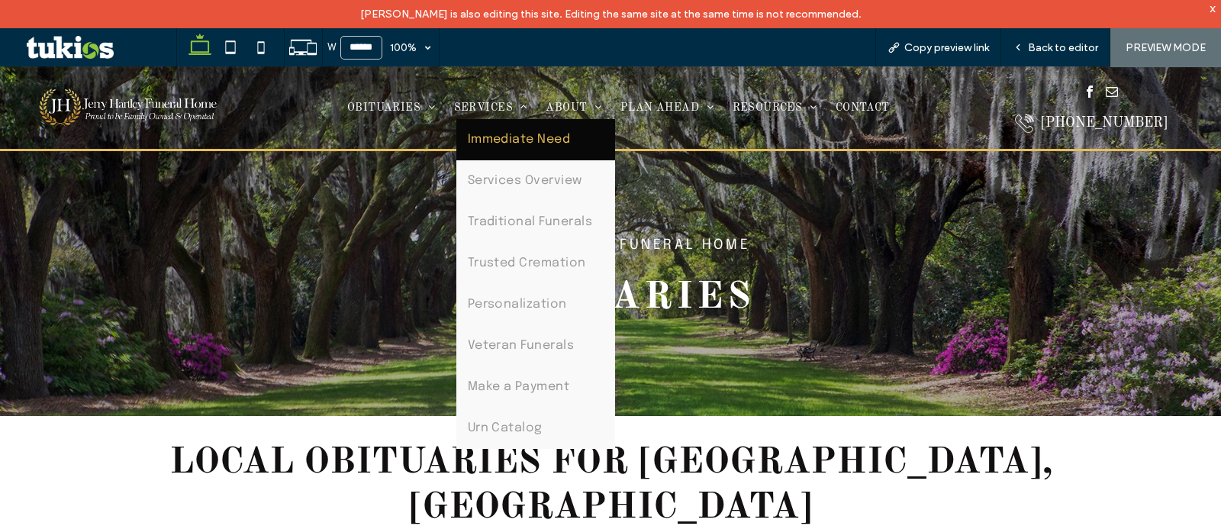
click at [492, 137] on span "Immediate Need" at bounding box center [519, 140] width 103 height 18
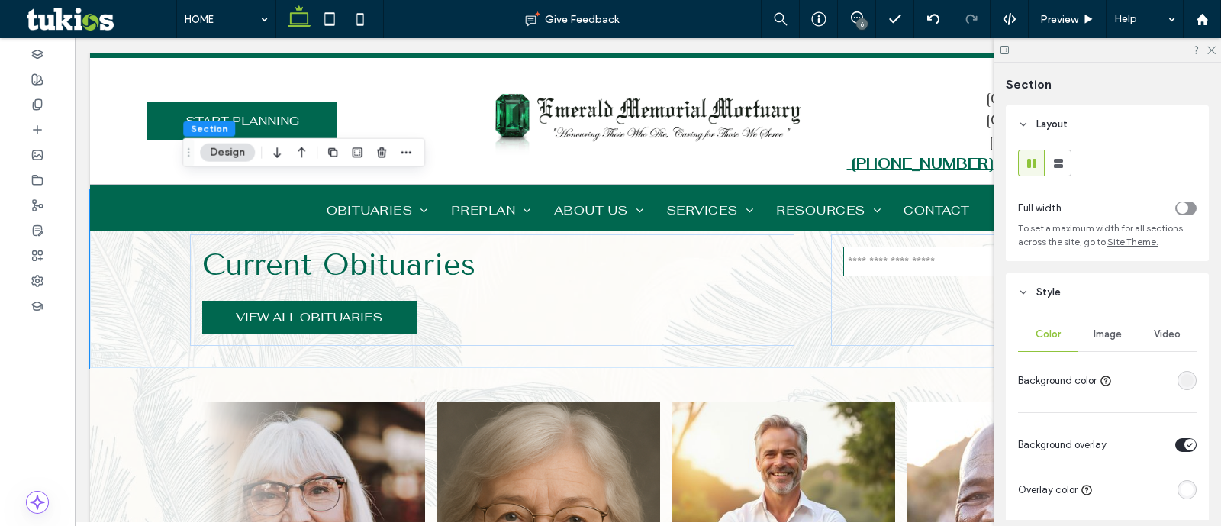
click at [1103, 343] on div "Image" at bounding box center [1108, 335] width 60 height 34
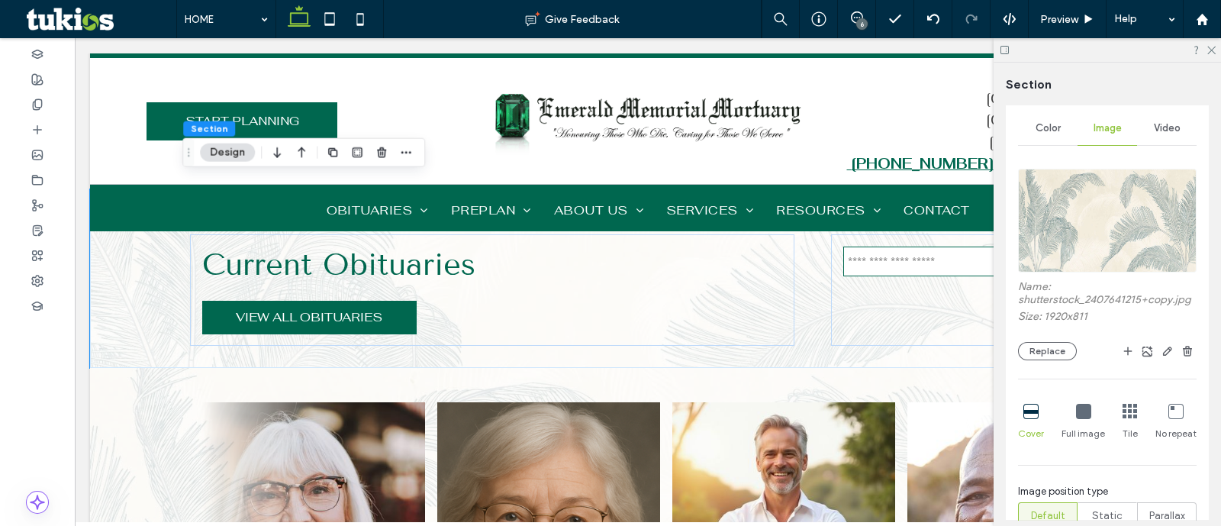
scroll to position [286, 0]
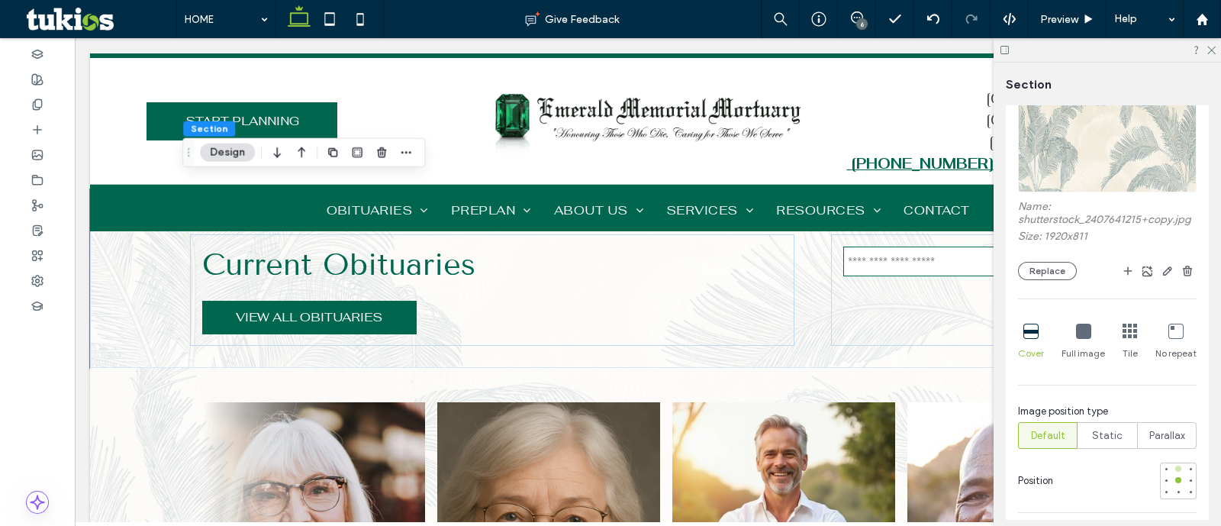
click at [1173, 474] on div at bounding box center [1178, 468] width 11 height 11
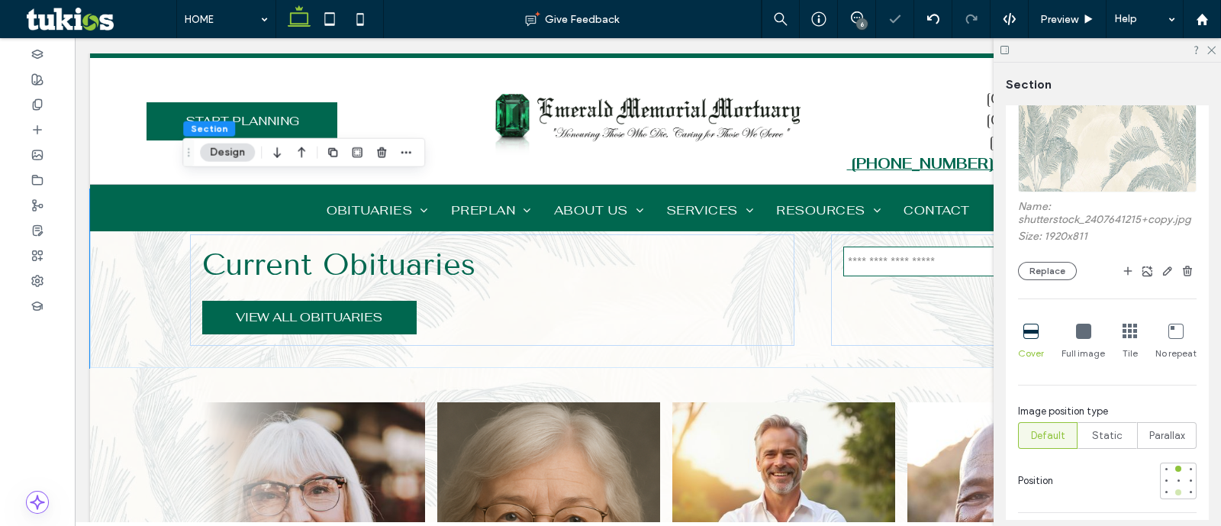
click at [1173, 498] on div at bounding box center [1178, 492] width 11 height 11
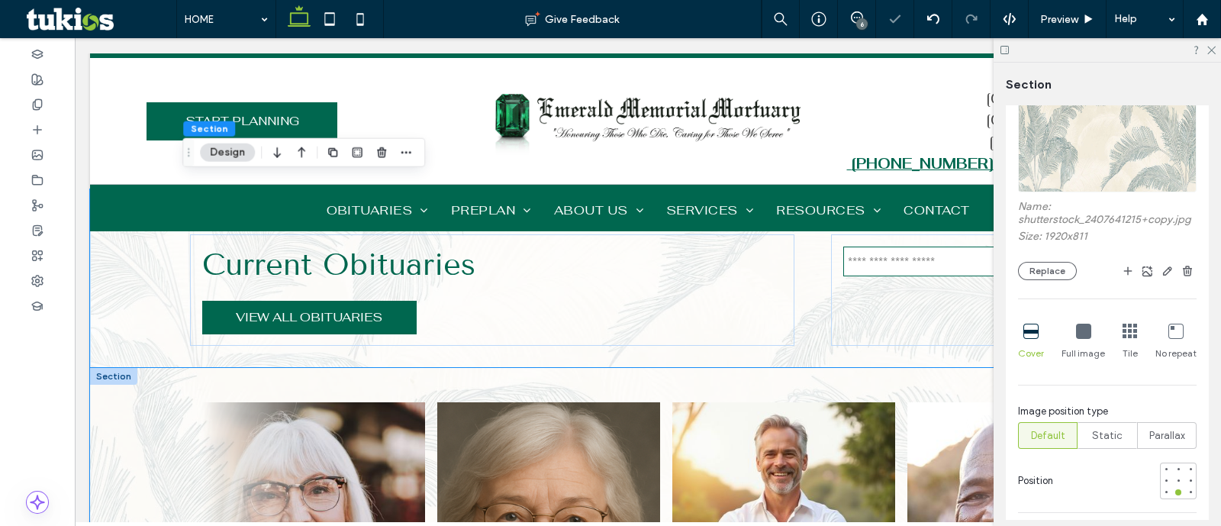
drag, startPoint x: 138, startPoint y: 391, endPoint x: 158, endPoint y: 395, distance: 20.2
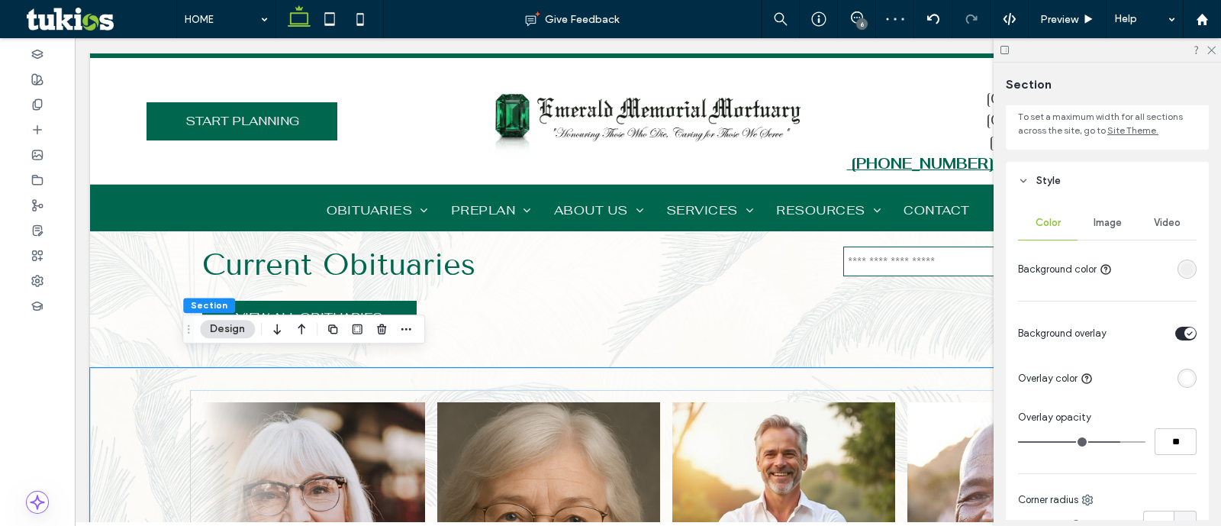
scroll to position [95, 0]
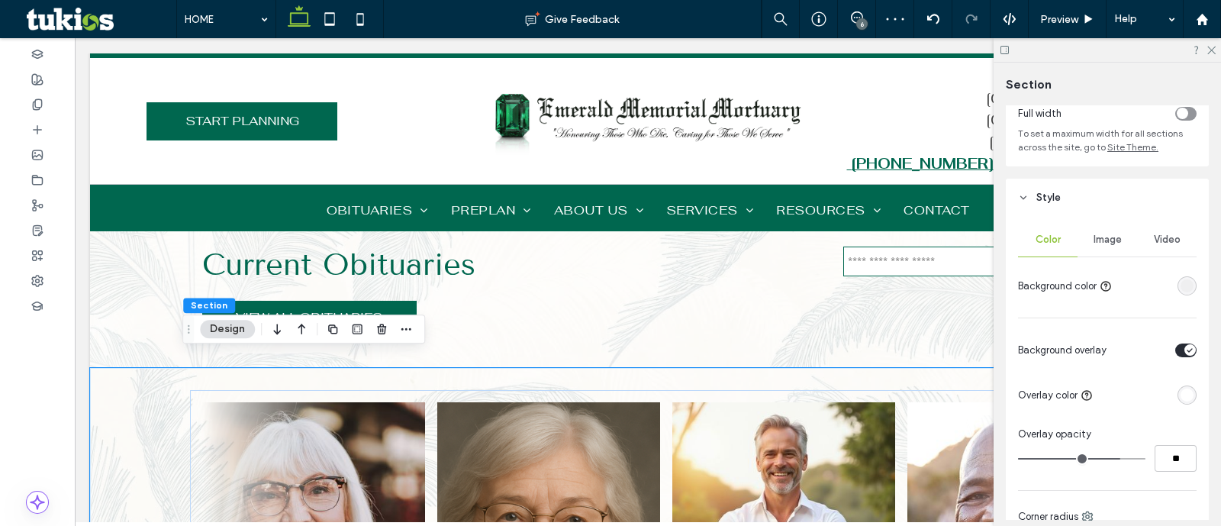
click at [1103, 245] on span "Image" at bounding box center [1108, 240] width 28 height 12
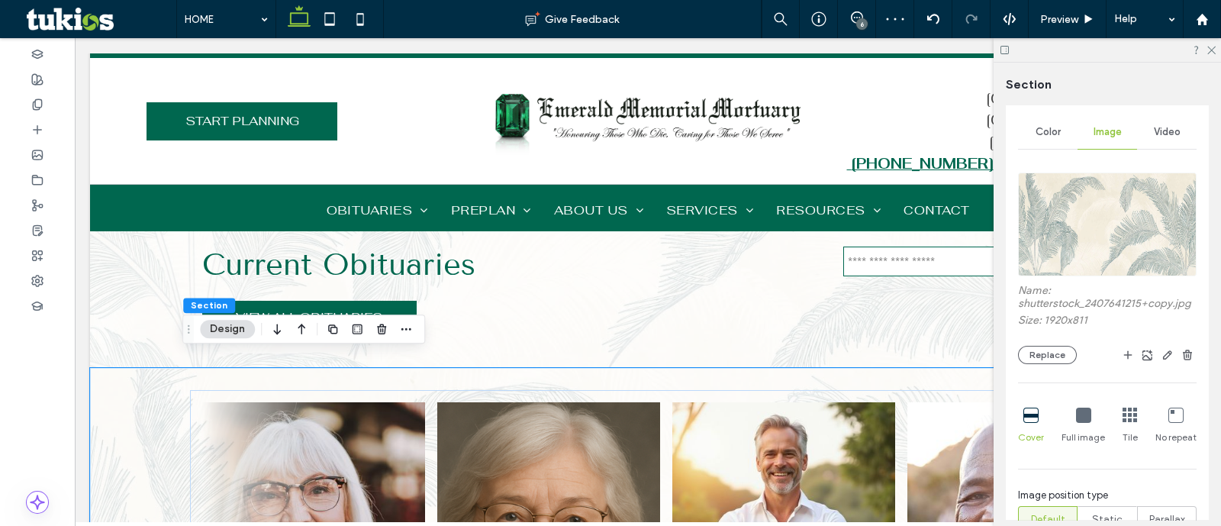
scroll to position [286, 0]
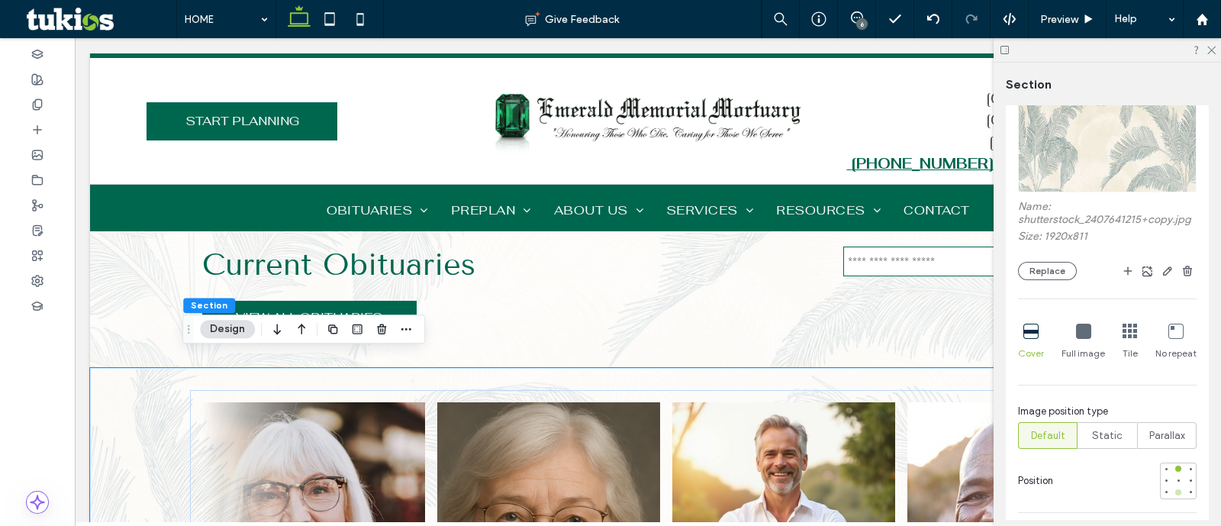
click at [1175, 495] on div at bounding box center [1178, 492] width 6 height 6
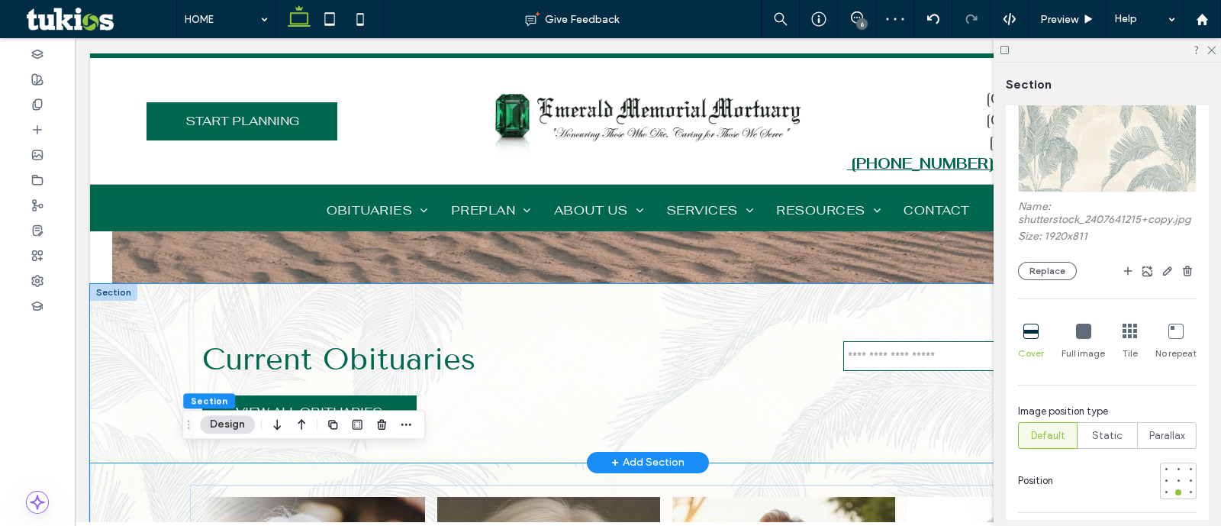
click at [111, 368] on div "Current Obituaries VIEW ALL OBITUARIES" at bounding box center [648, 373] width 1116 height 179
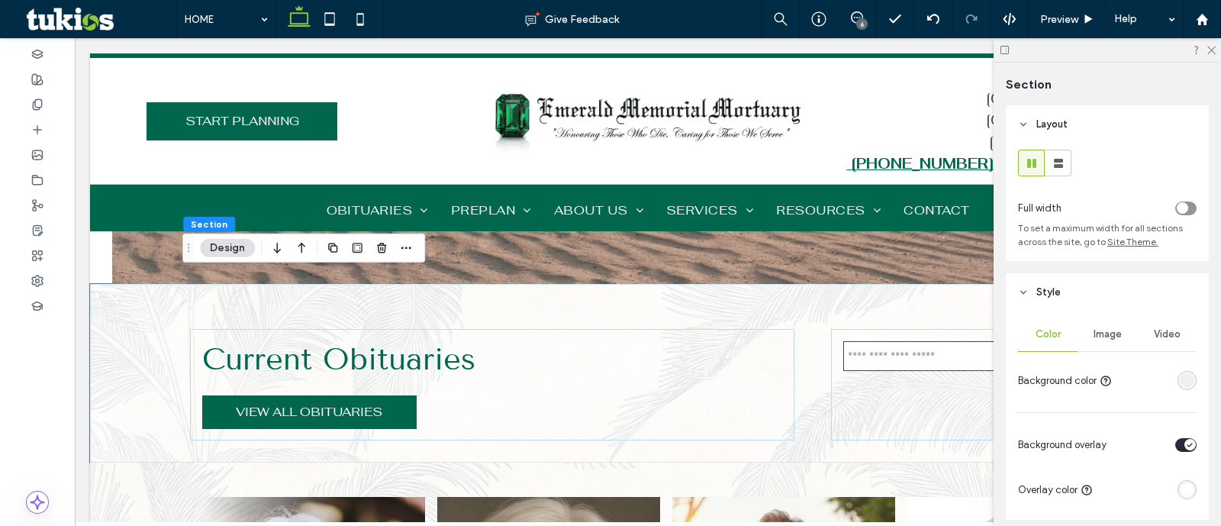
click at [1181, 382] on div "rgba(235,235,235,0.59)" at bounding box center [1187, 380] width 13 height 13
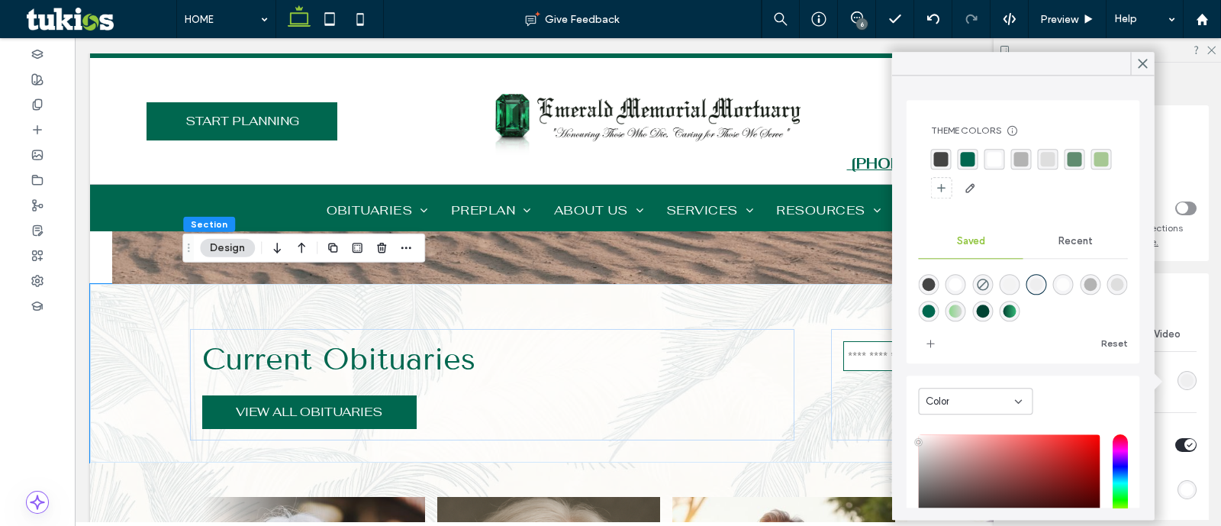
click at [988, 159] on div "rgba(255,255,255,1)" at bounding box center [995, 159] width 15 height 15
click at [994, 153] on div "rgba(255,255,255,1)" at bounding box center [995, 160] width 15 height 15
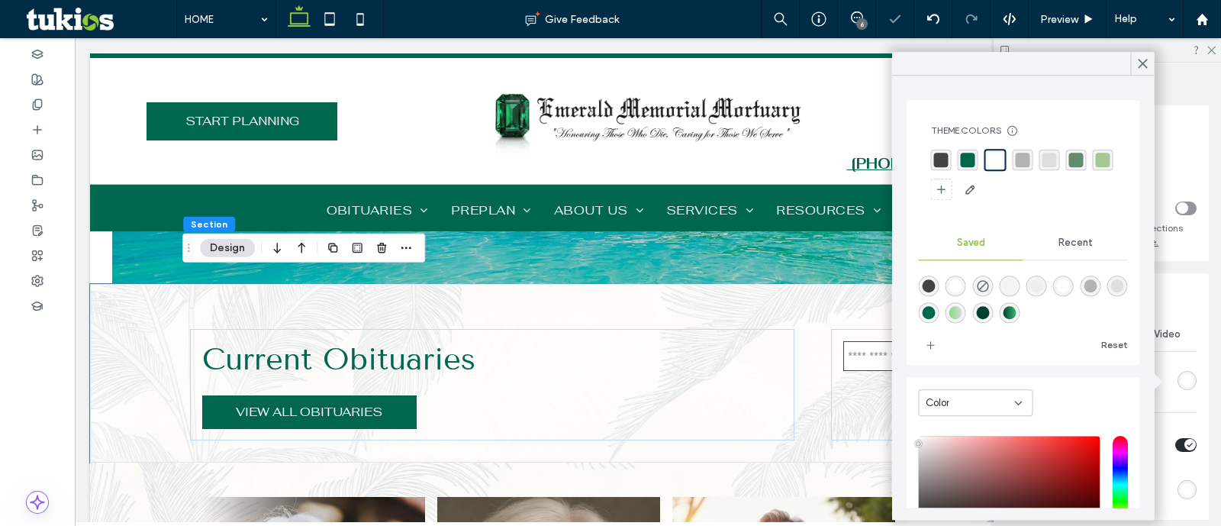
click at [1182, 351] on div "Video" at bounding box center [1167, 335] width 60 height 34
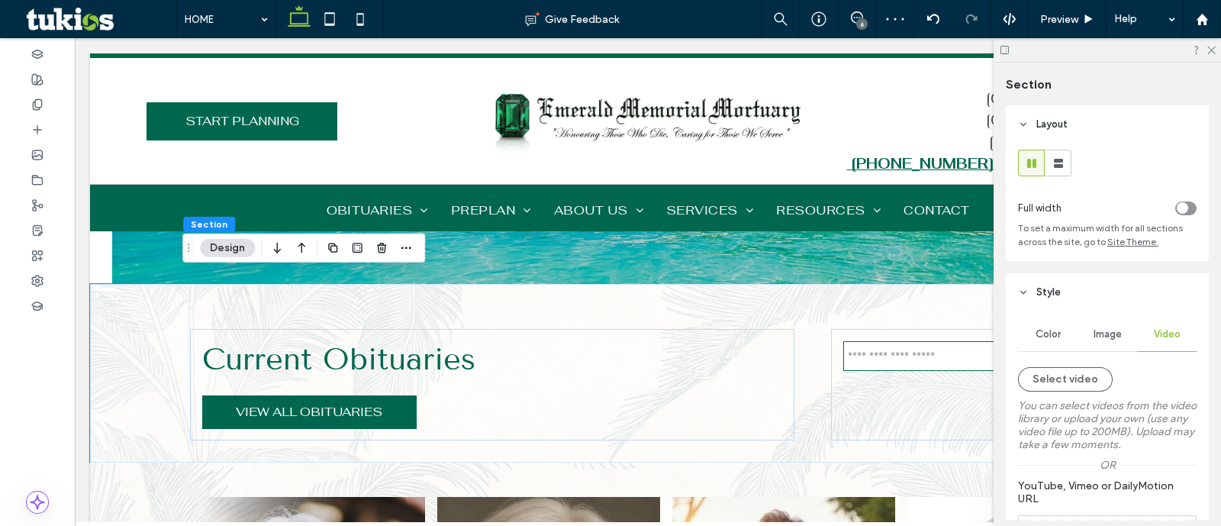
click at [1107, 343] on div "Image" at bounding box center [1108, 335] width 60 height 34
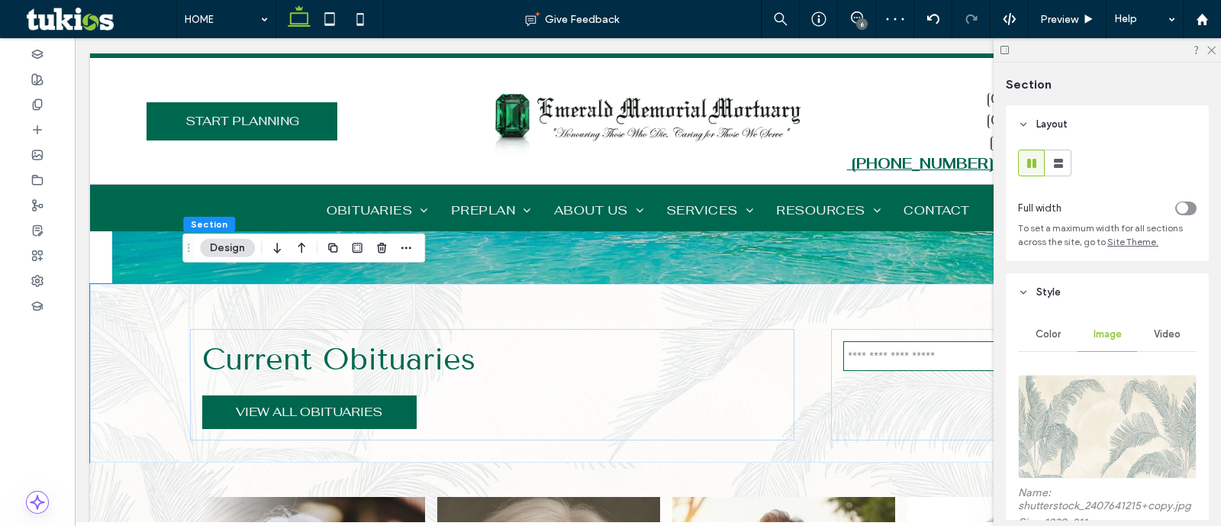
click at [1050, 342] on div "Color" at bounding box center [1048, 335] width 60 height 34
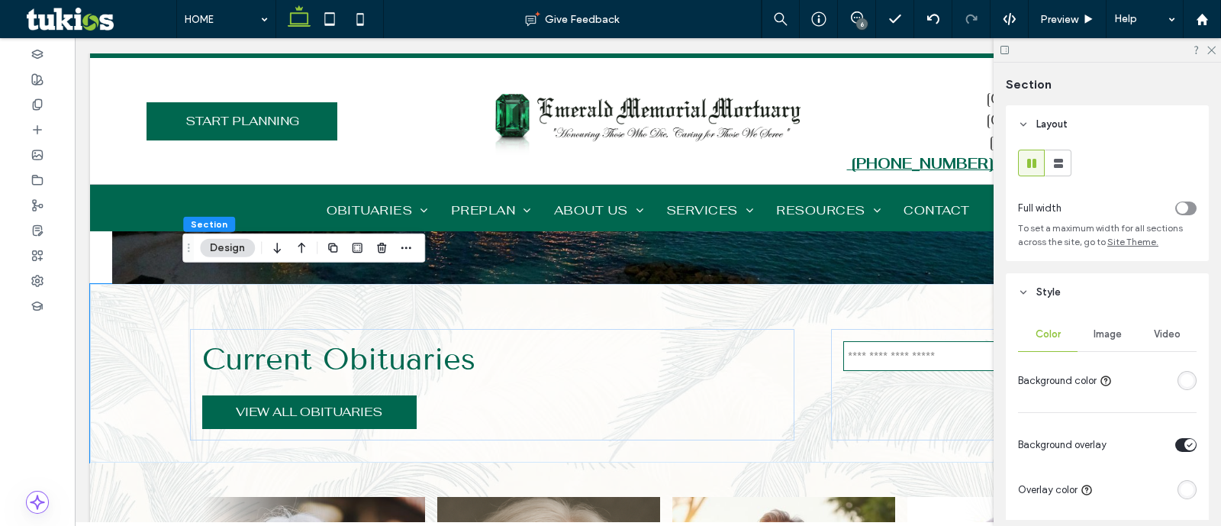
click at [1099, 349] on div "Image" at bounding box center [1108, 335] width 60 height 34
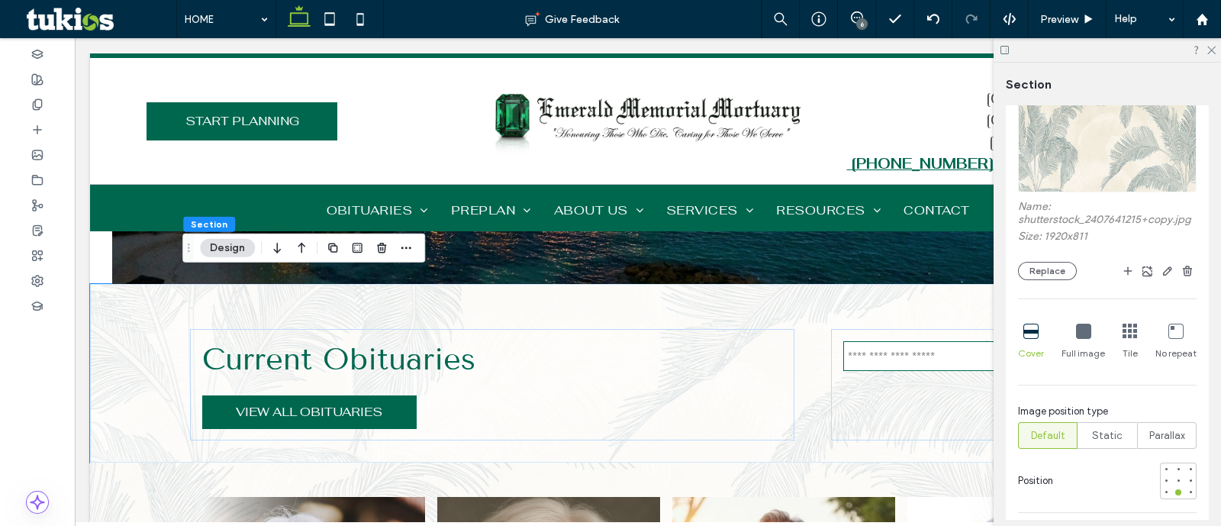
scroll to position [477, 0]
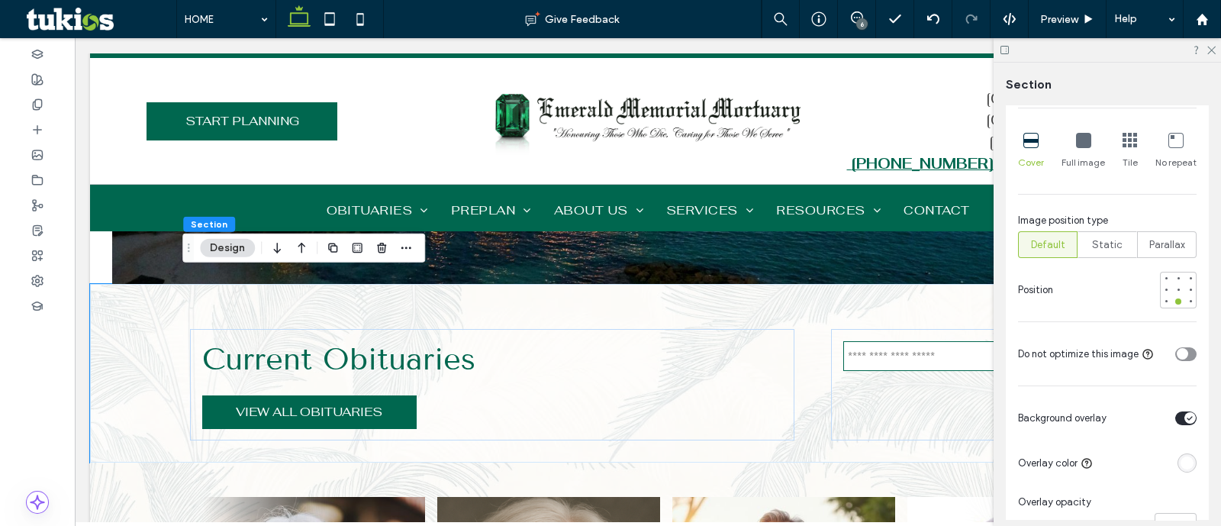
click at [1185, 424] on div "toggle" at bounding box center [1190, 417] width 11 height 11
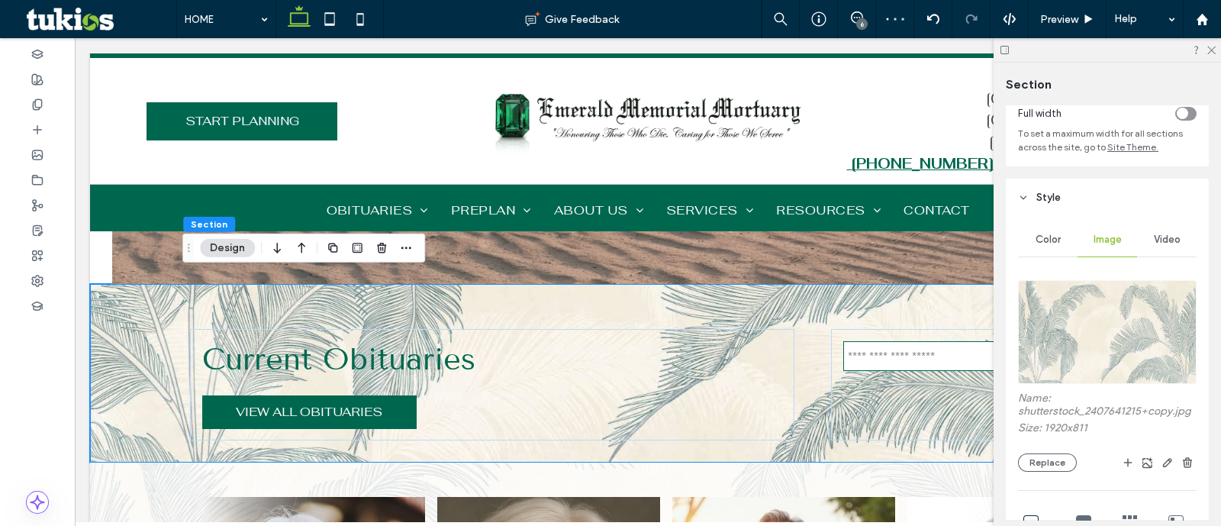
scroll to position [0, 0]
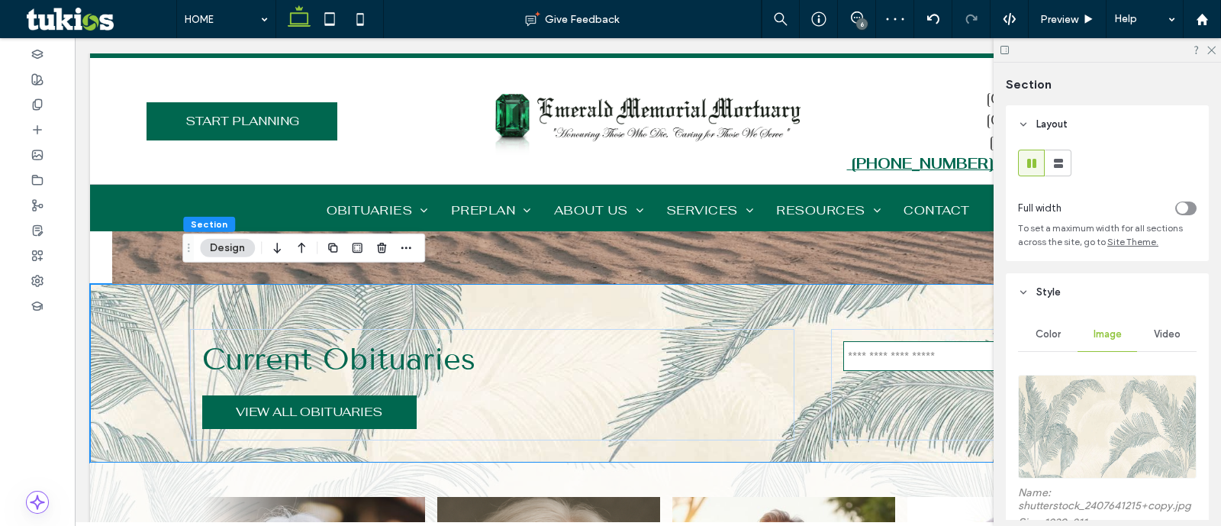
click at [1052, 328] on div "Color" at bounding box center [1048, 335] width 60 height 34
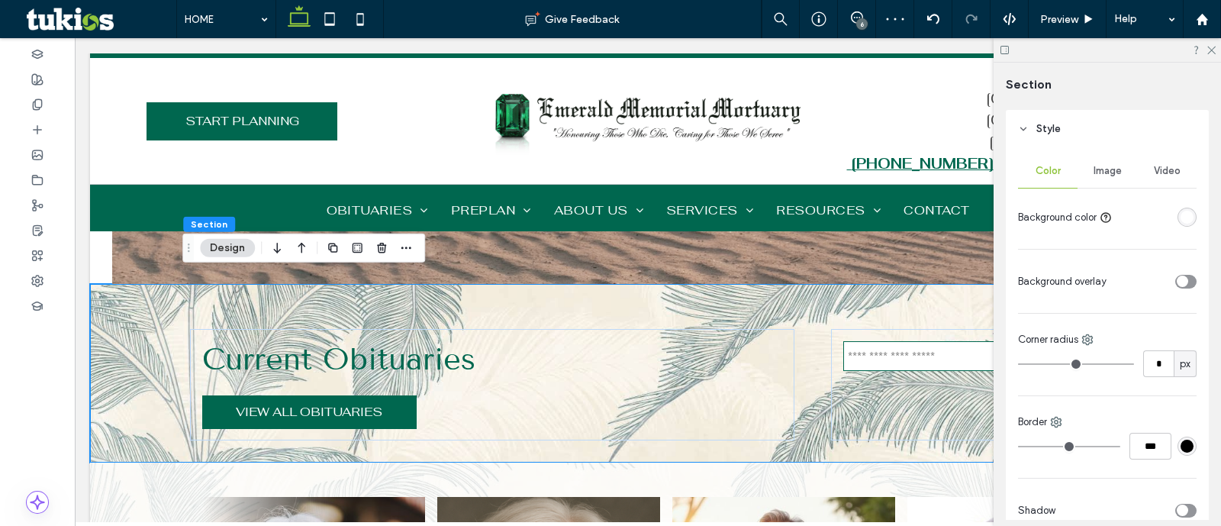
scroll to position [95, 0]
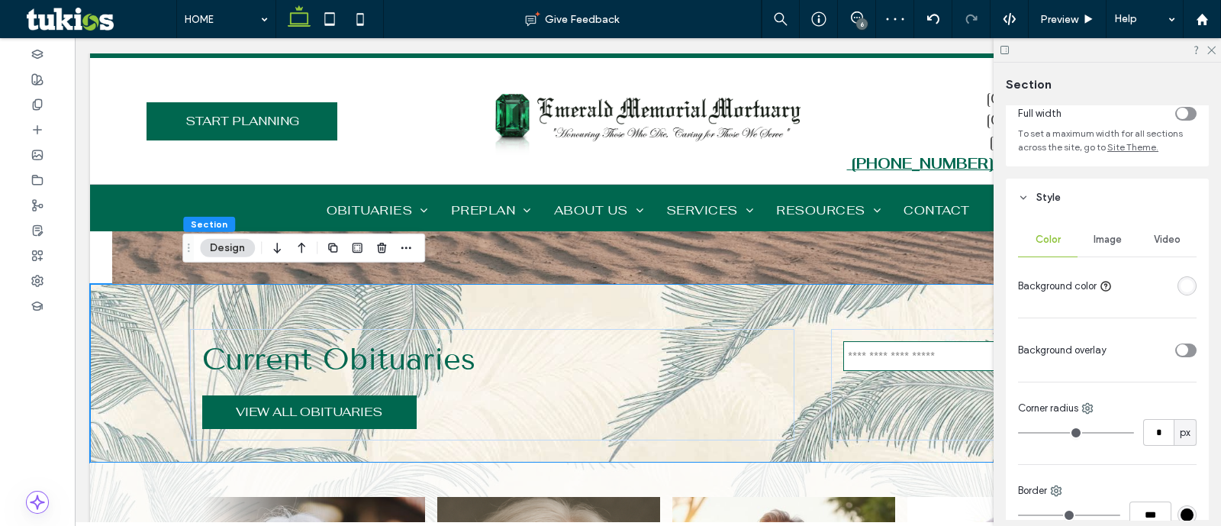
click at [1181, 284] on div "rgba(255,255,255,1)" at bounding box center [1187, 285] width 13 height 13
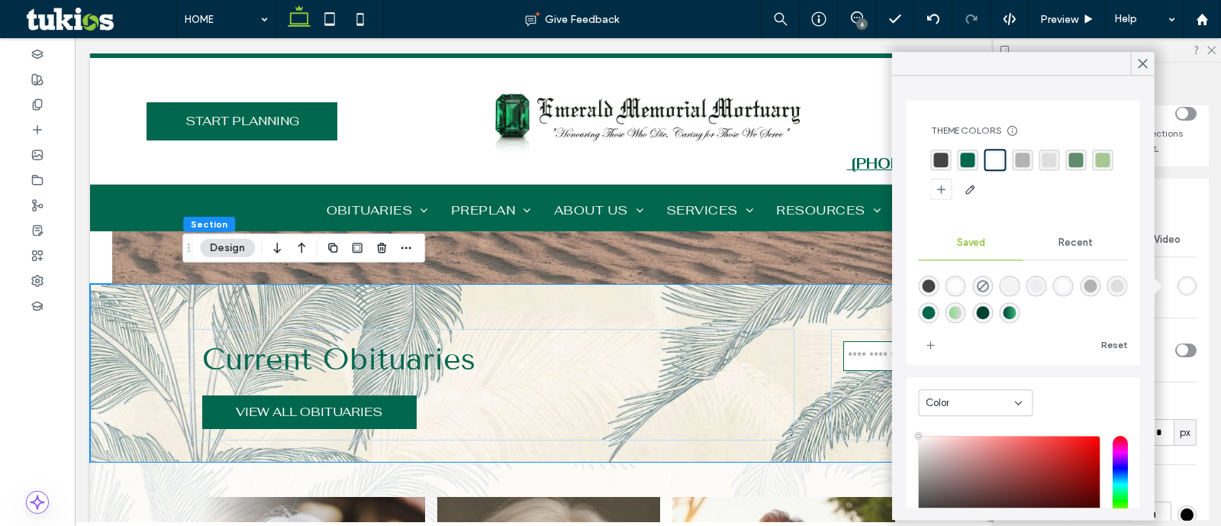
click at [988, 166] on div "rgba(255,255,255,1)" at bounding box center [995, 160] width 15 height 15
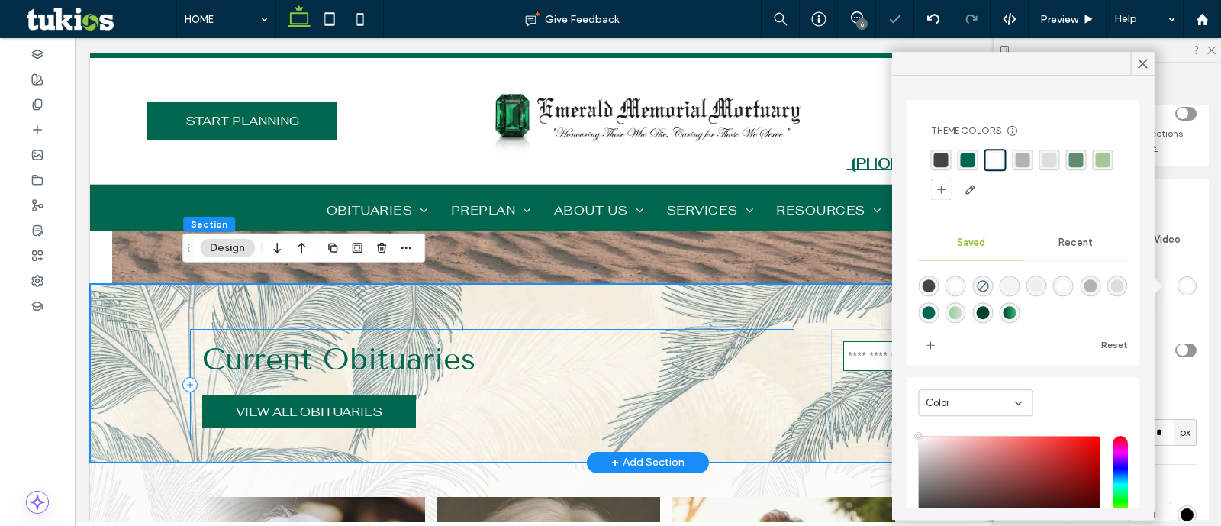
click at [192, 427] on div "Current Obituaries VIEW ALL OBITUARIES" at bounding box center [492, 384] width 604 height 111
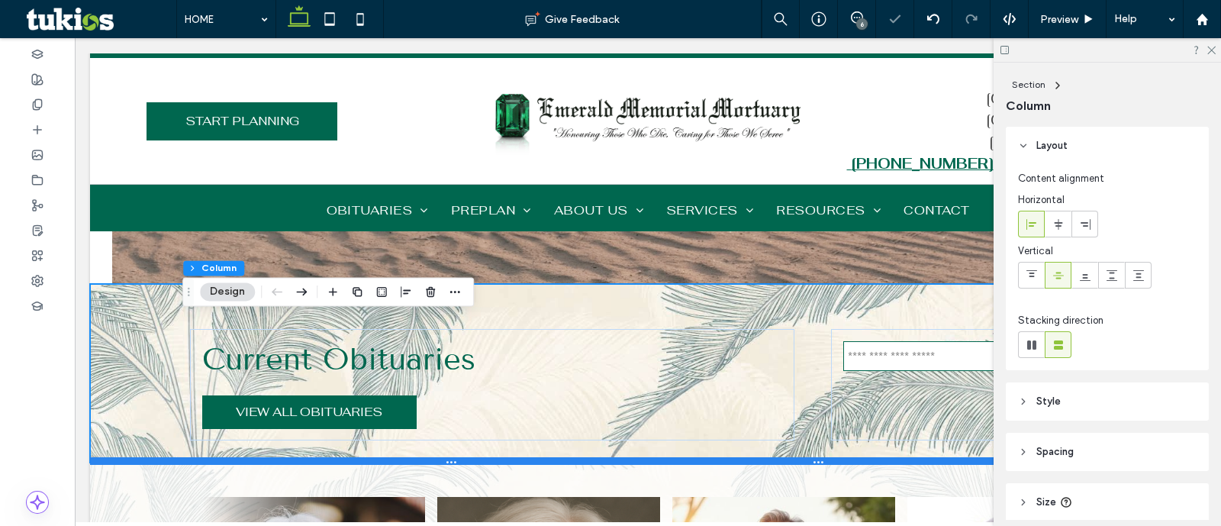
click at [106, 457] on div at bounding box center [640, 461] width 1101 height 8
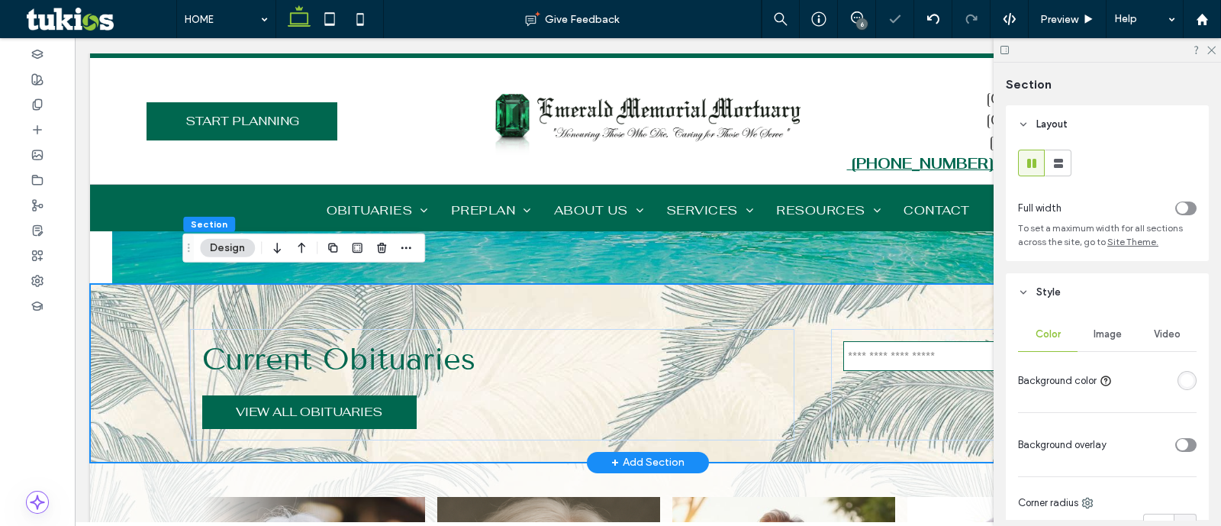
click at [109, 407] on div "Current Obituaries VIEW ALL OBITUARIES" at bounding box center [648, 373] width 1116 height 179
click at [1187, 373] on div "Color Image Video Background color Background overlay Corner radius * px Border…" at bounding box center [1107, 505] width 203 height 388
click at [781, 295] on div "Current Obituaries VIEW ALL OBITUARIES" at bounding box center [648, 373] width 916 height 179
click at [1114, 340] on span "Image" at bounding box center [1108, 334] width 28 height 12
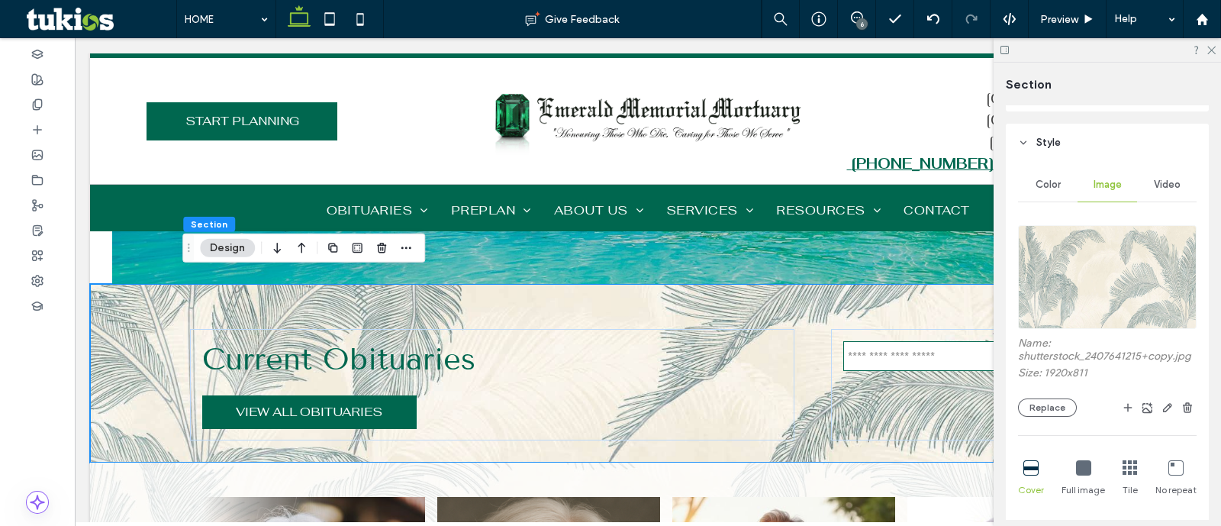
scroll to position [286, 0]
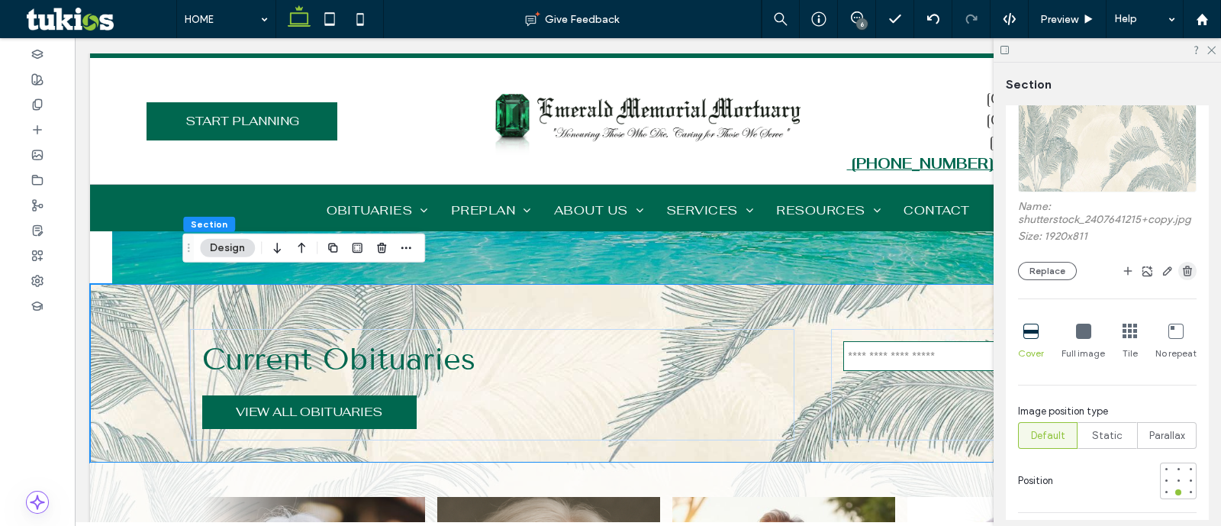
click at [1187, 280] on span "button" at bounding box center [1187, 271] width 18 height 18
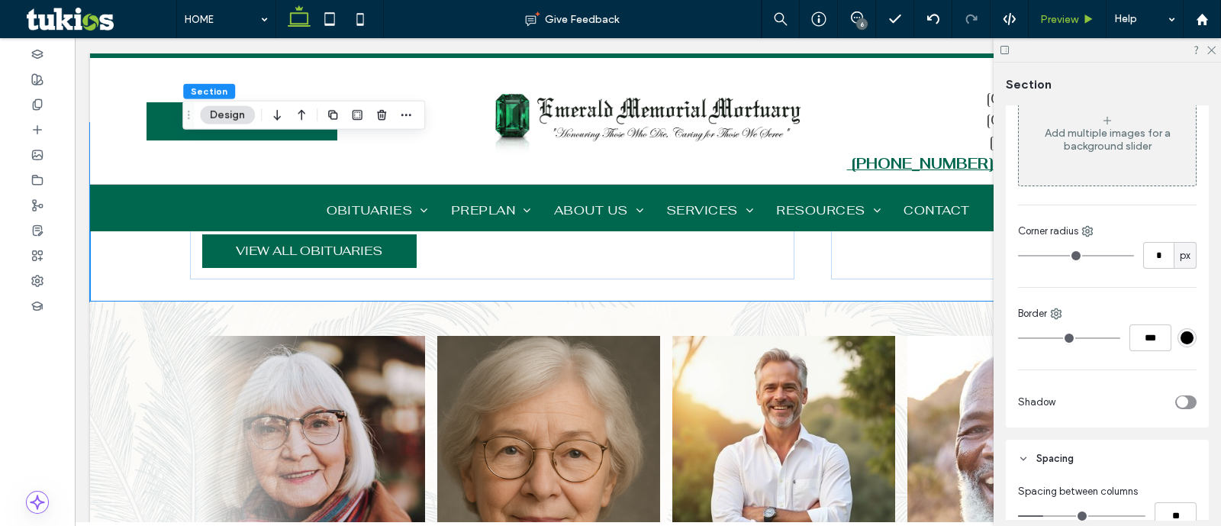
scroll to position [477, 0]
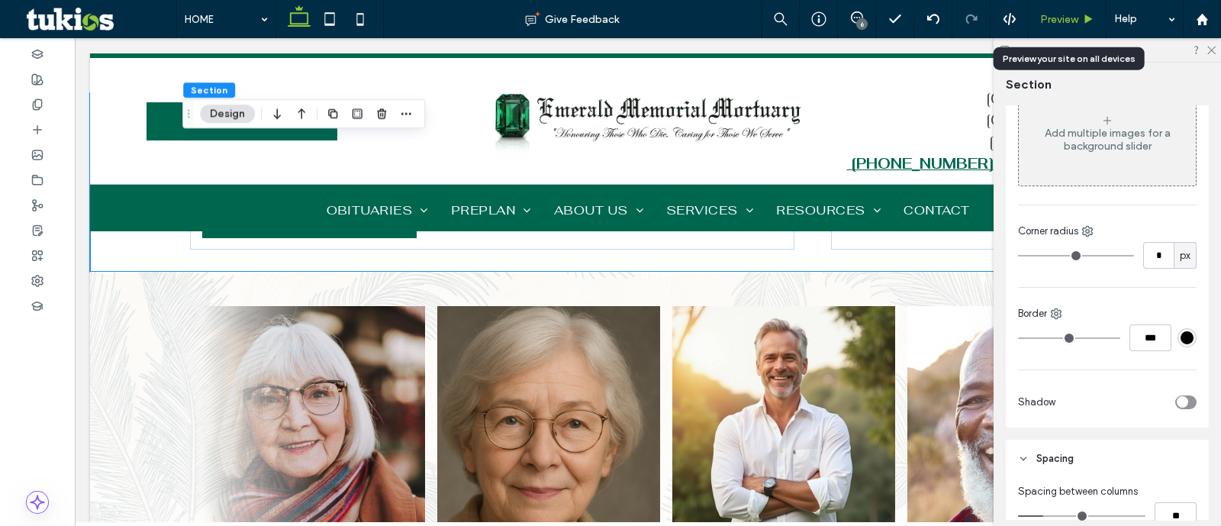
click at [1091, 28] on div "Preview" at bounding box center [1068, 19] width 78 height 38
click at [1059, 21] on span "Preview" at bounding box center [1059, 19] width 38 height 13
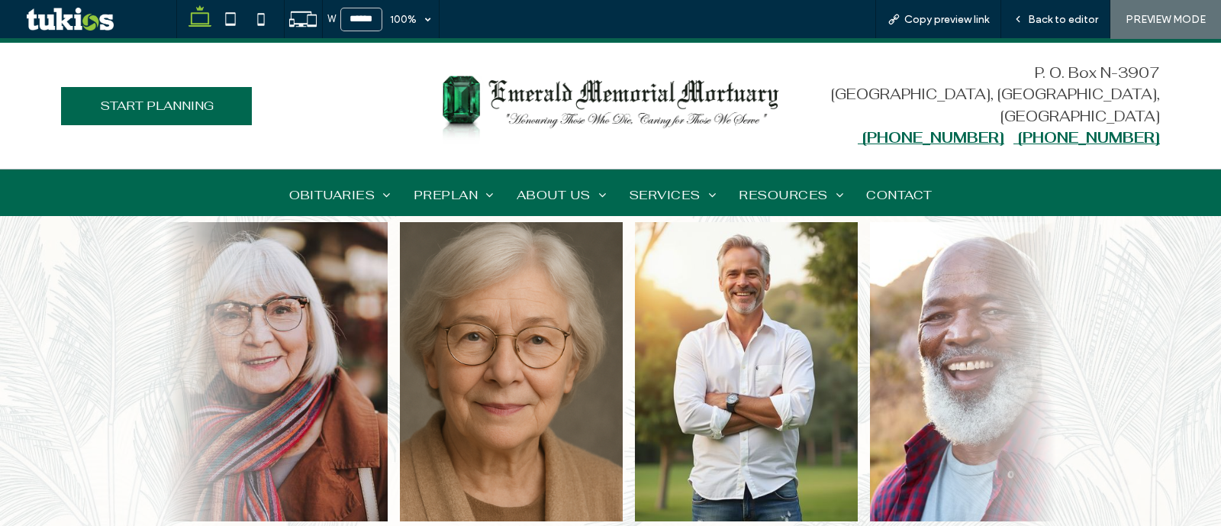
scroll to position [652, 0]
